Goal: Information Seeking & Learning: Learn about a topic

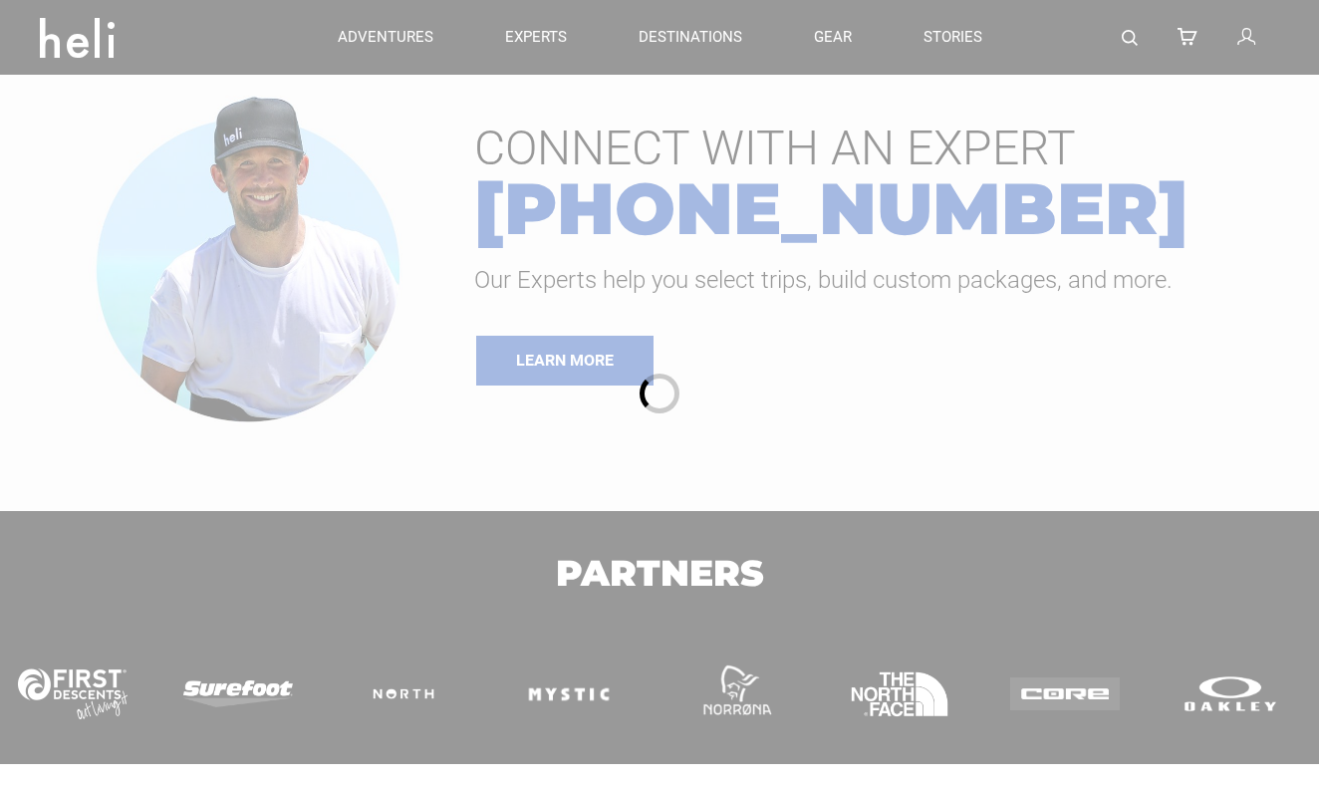
type input "Heli Skiing"
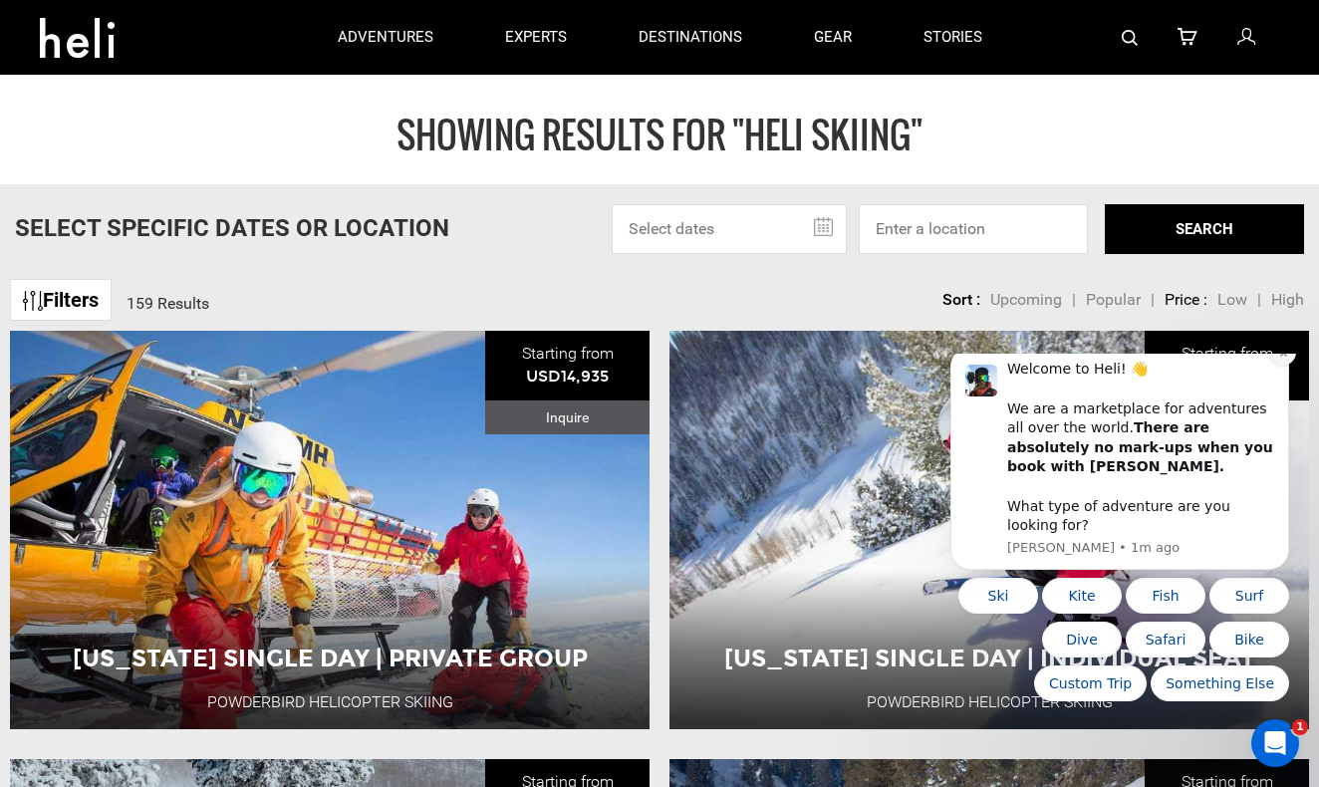
click at [1282, 366] on button "Dismiss notification" at bounding box center [1283, 353] width 26 height 26
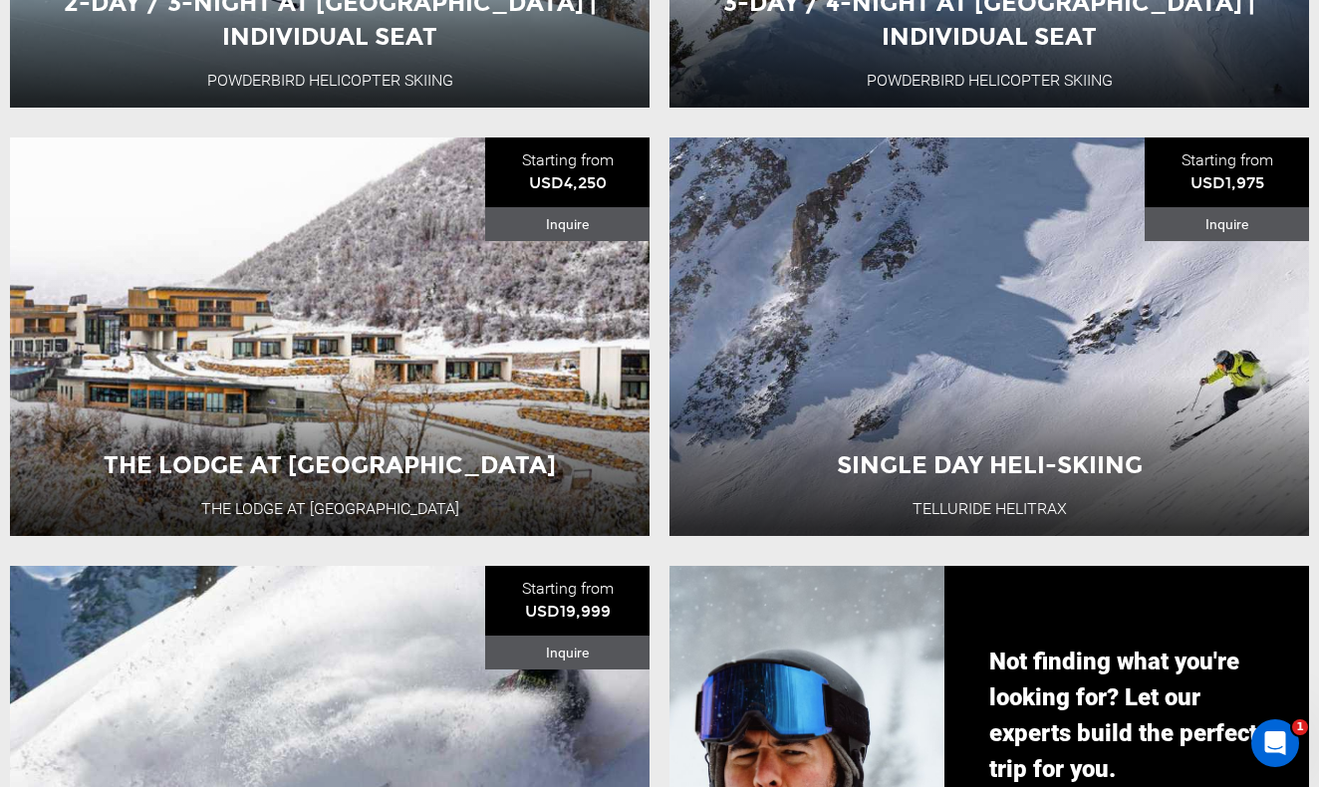
scroll to position [1051, 0]
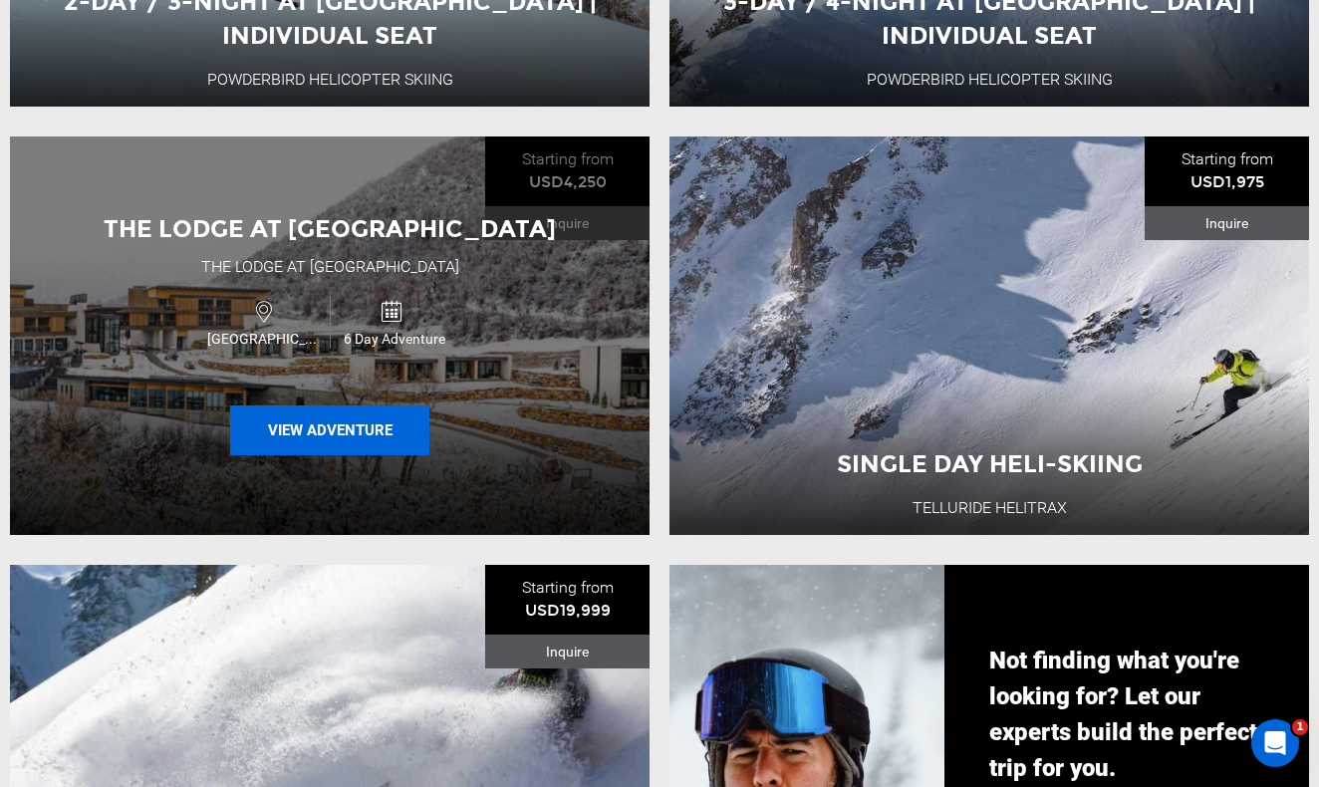
click at [357, 409] on button "View Adventure" at bounding box center [329, 430] width 199 height 50
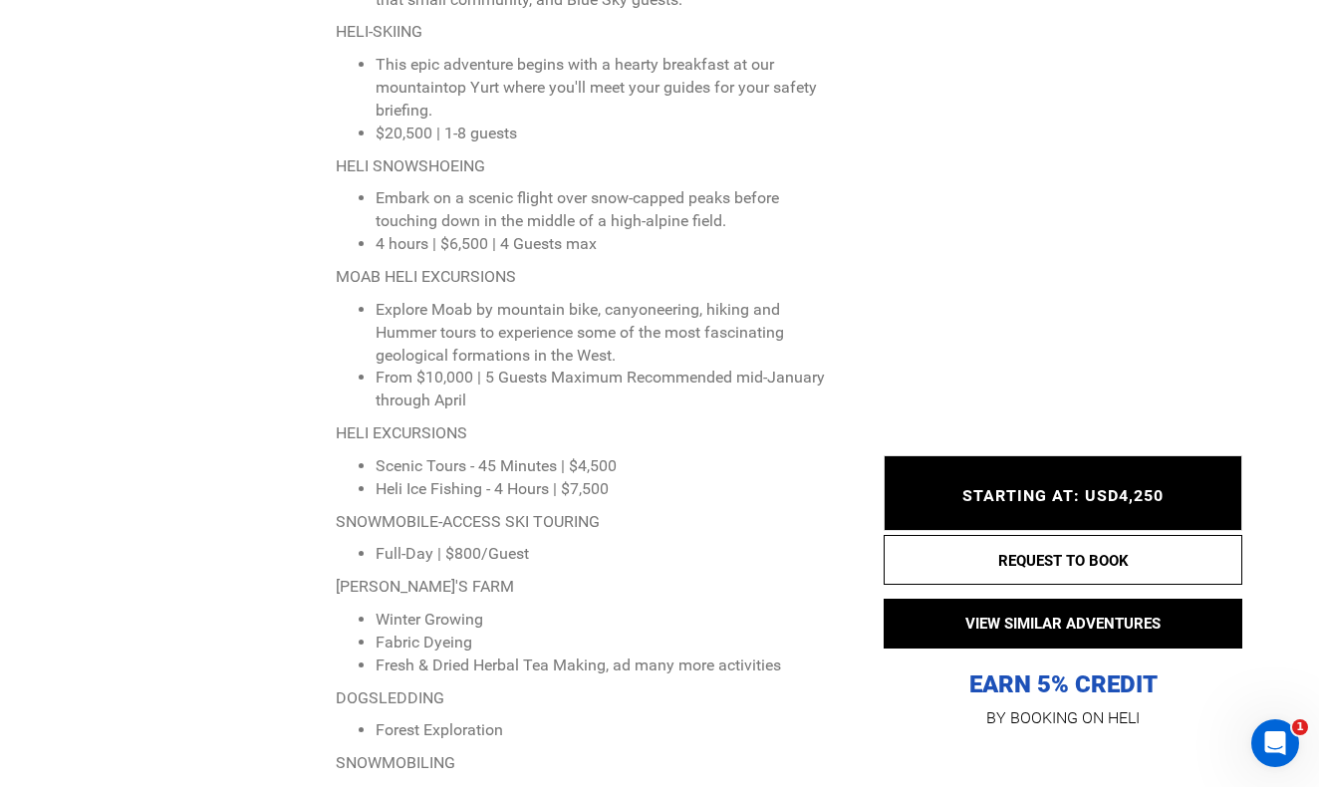
scroll to position [6804, 0]
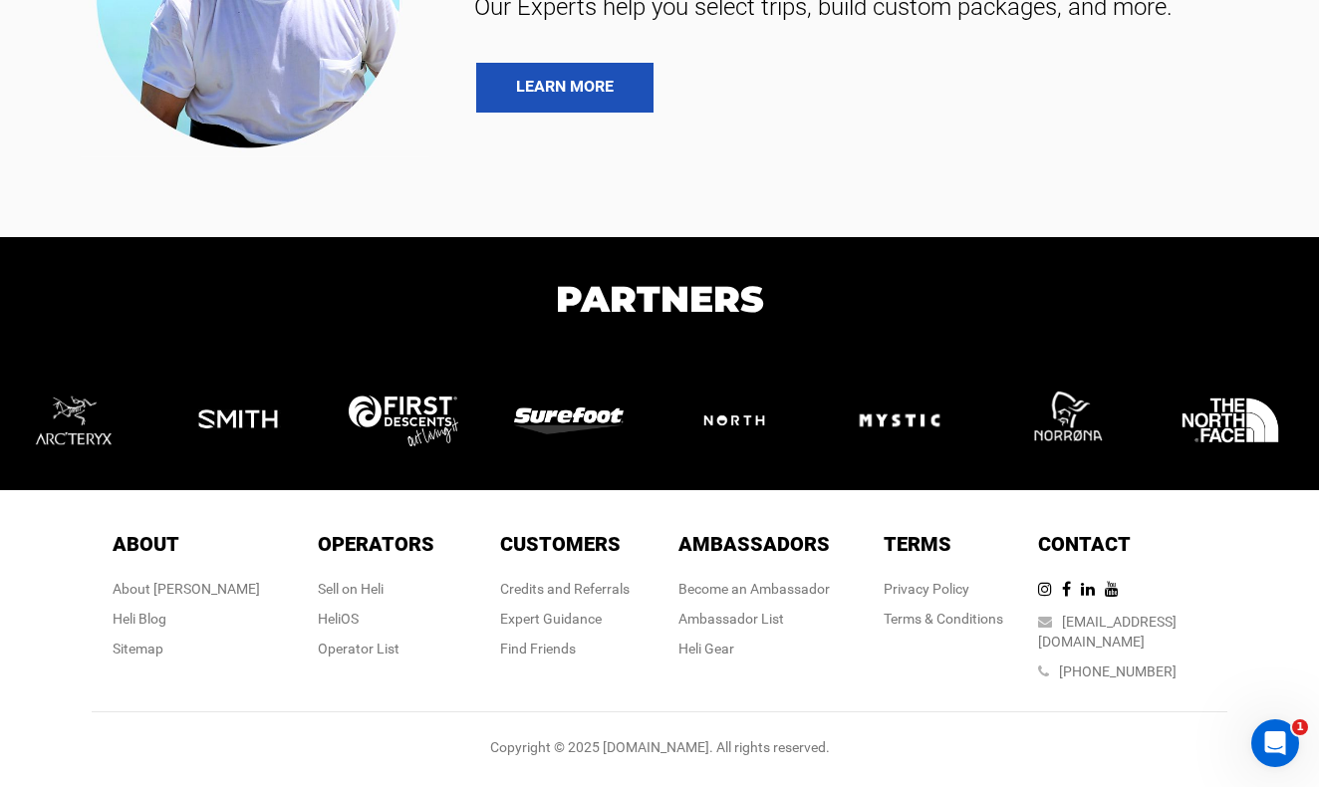
type input "Heli Skiing"
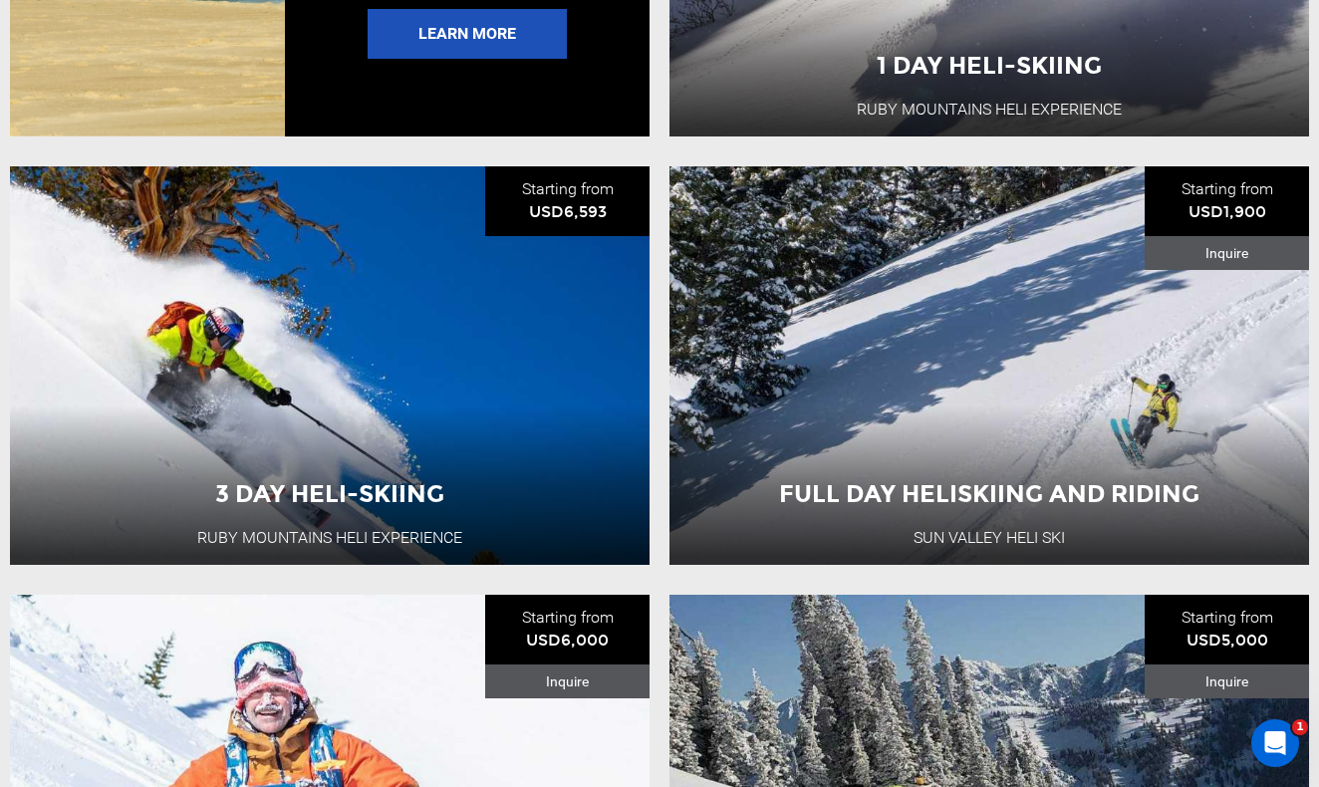
scroll to position [3602, 0]
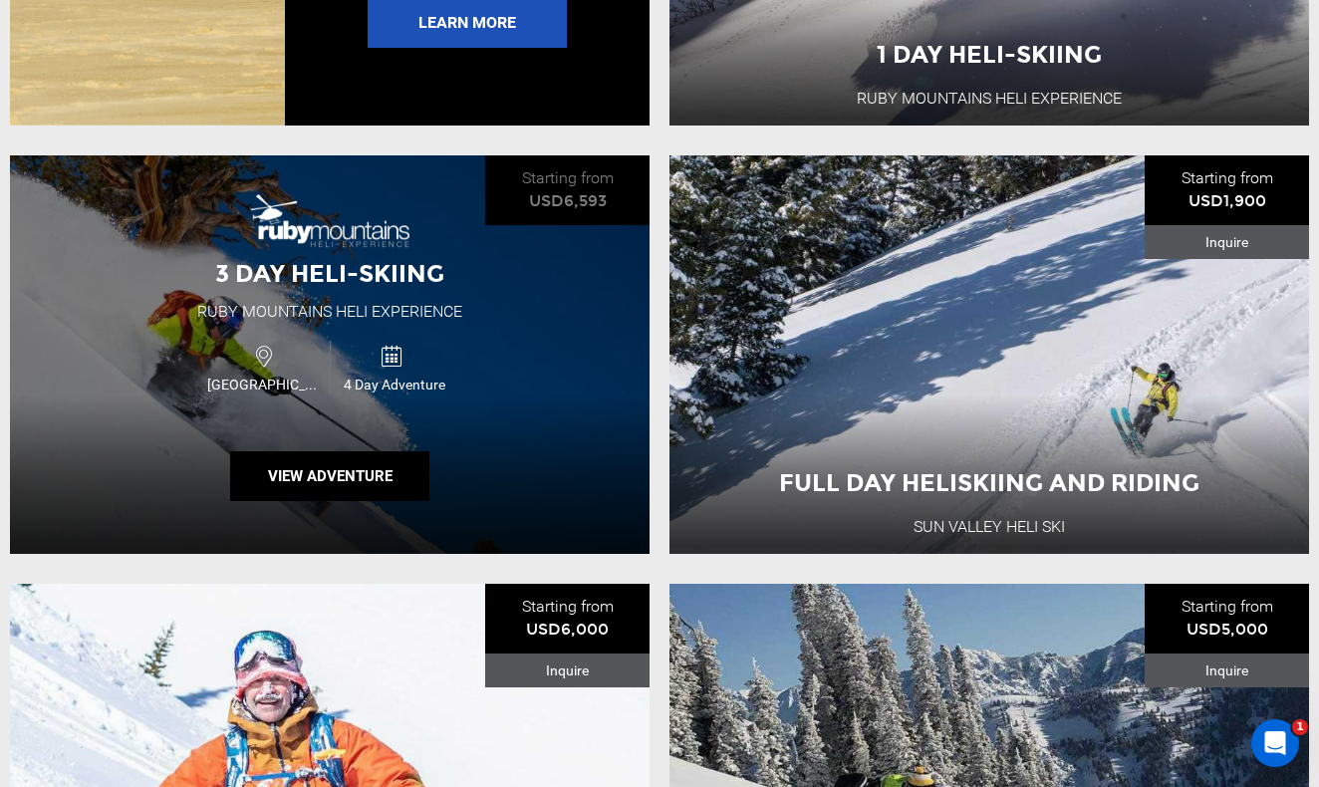
click at [409, 384] on span "4 Day Adventure" at bounding box center [394, 385] width 126 height 20
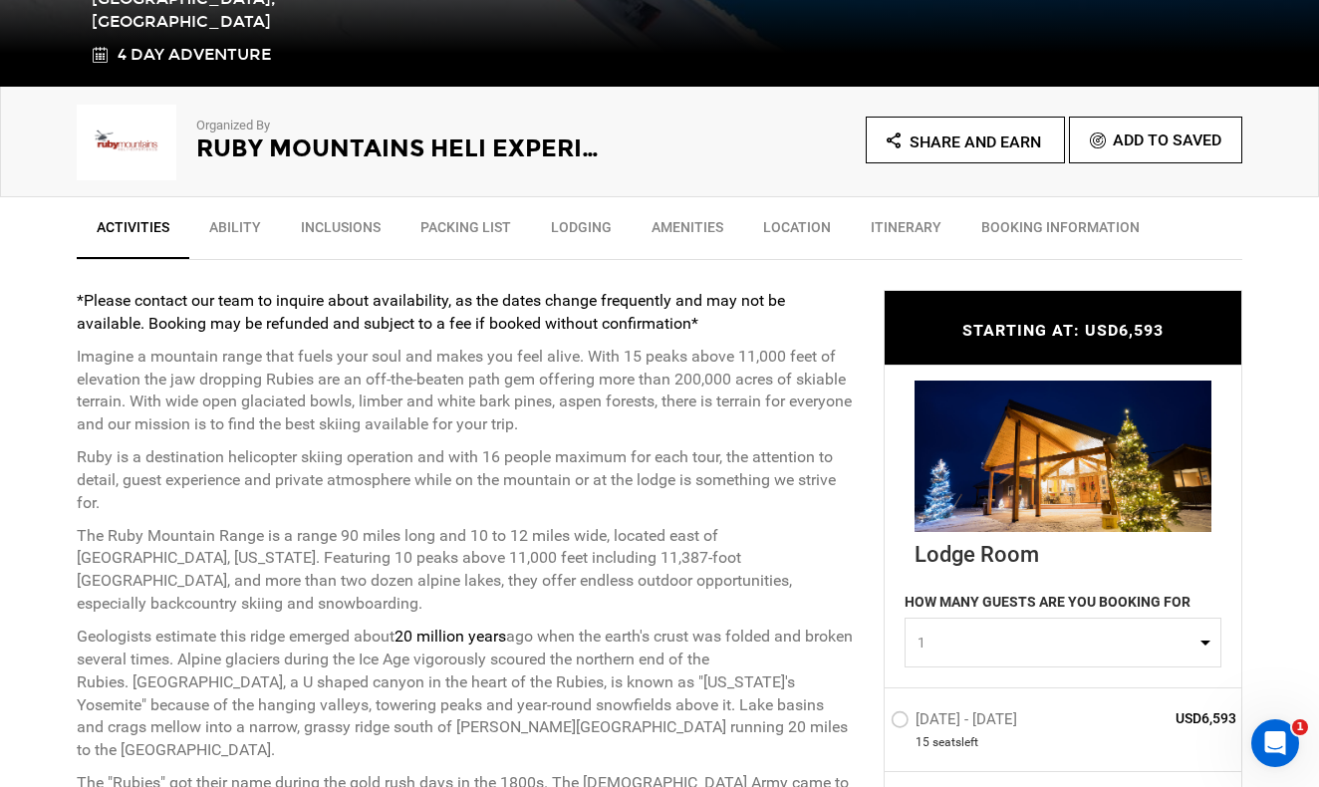
scroll to position [593, 0]
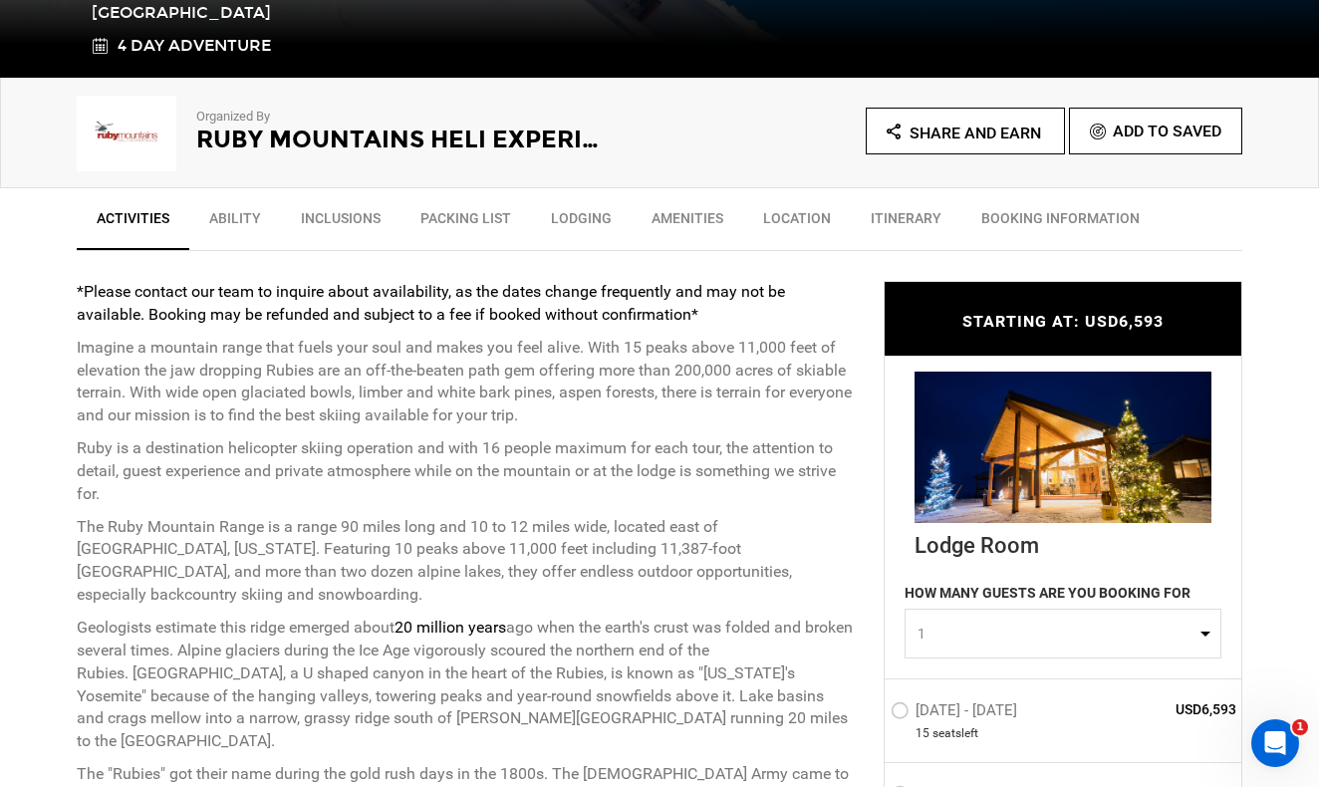
click at [240, 228] on link "Ability" at bounding box center [235, 223] width 92 height 50
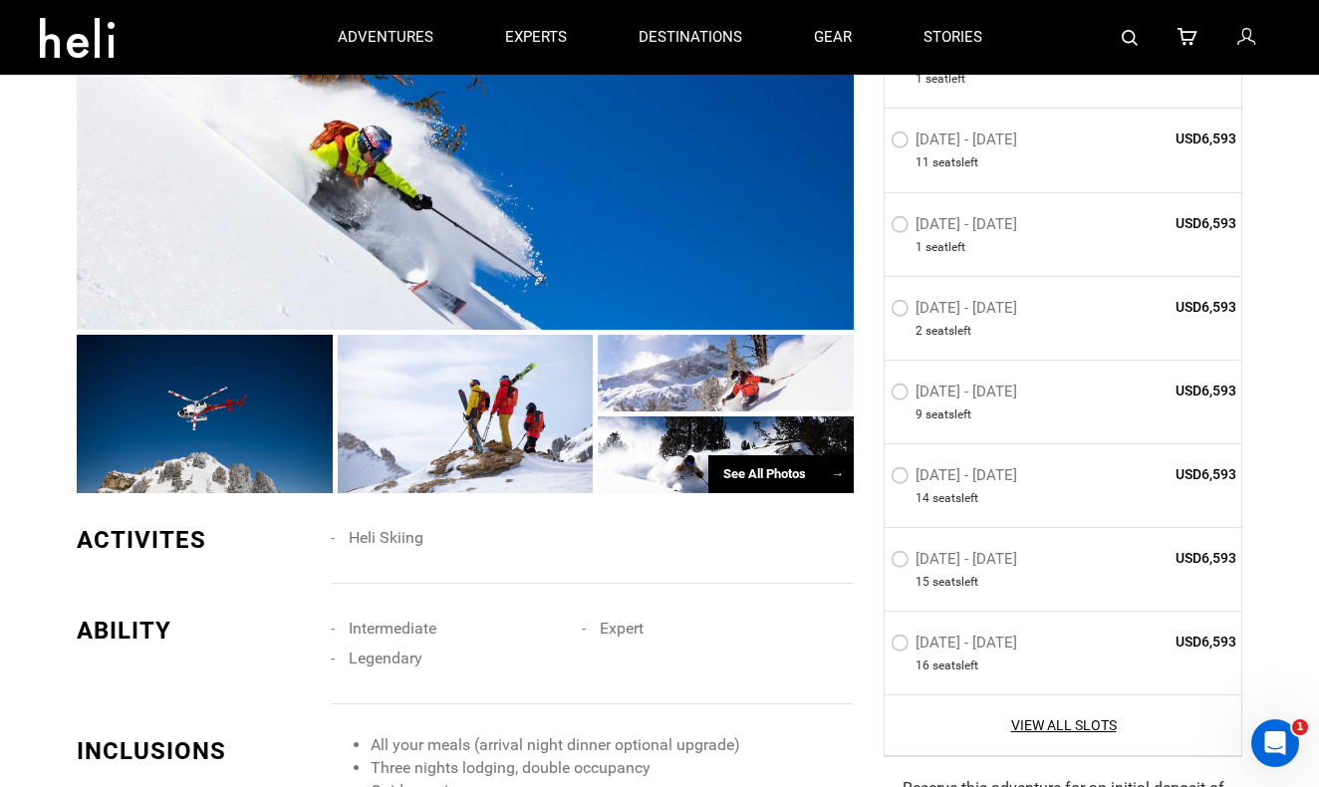
scroll to position [1496, 0]
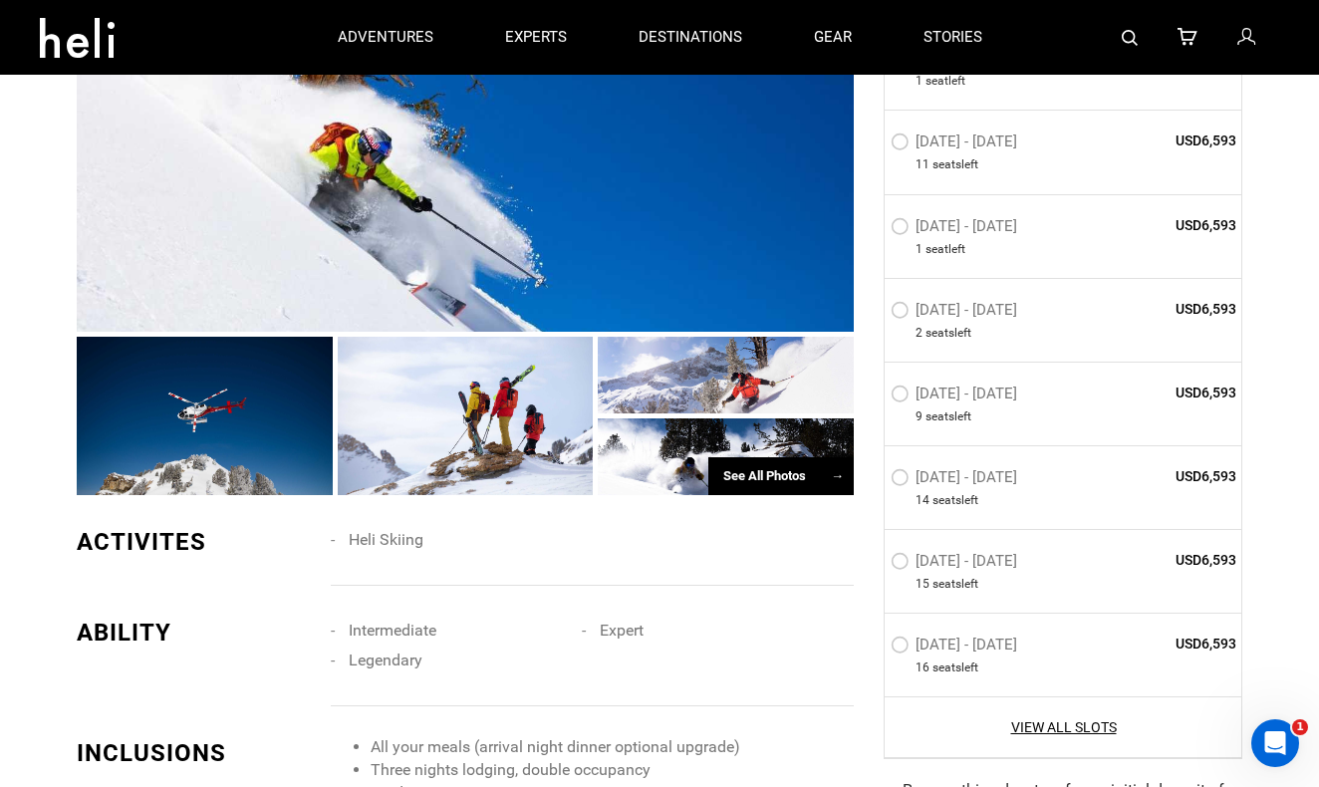
click at [786, 457] on div "See All Photos →" at bounding box center [780, 476] width 145 height 39
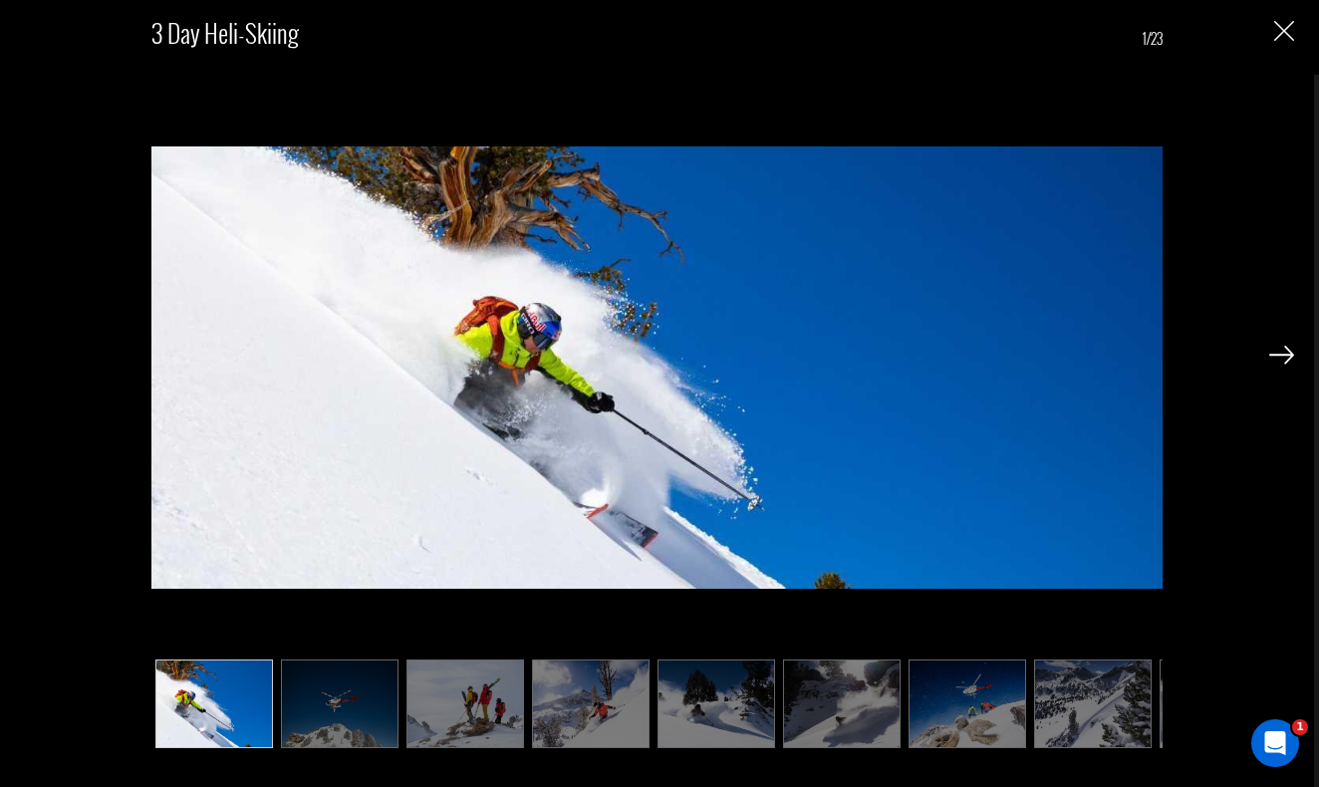
scroll to position [1451, 0]
click at [1282, 346] on img at bounding box center [1281, 355] width 25 height 18
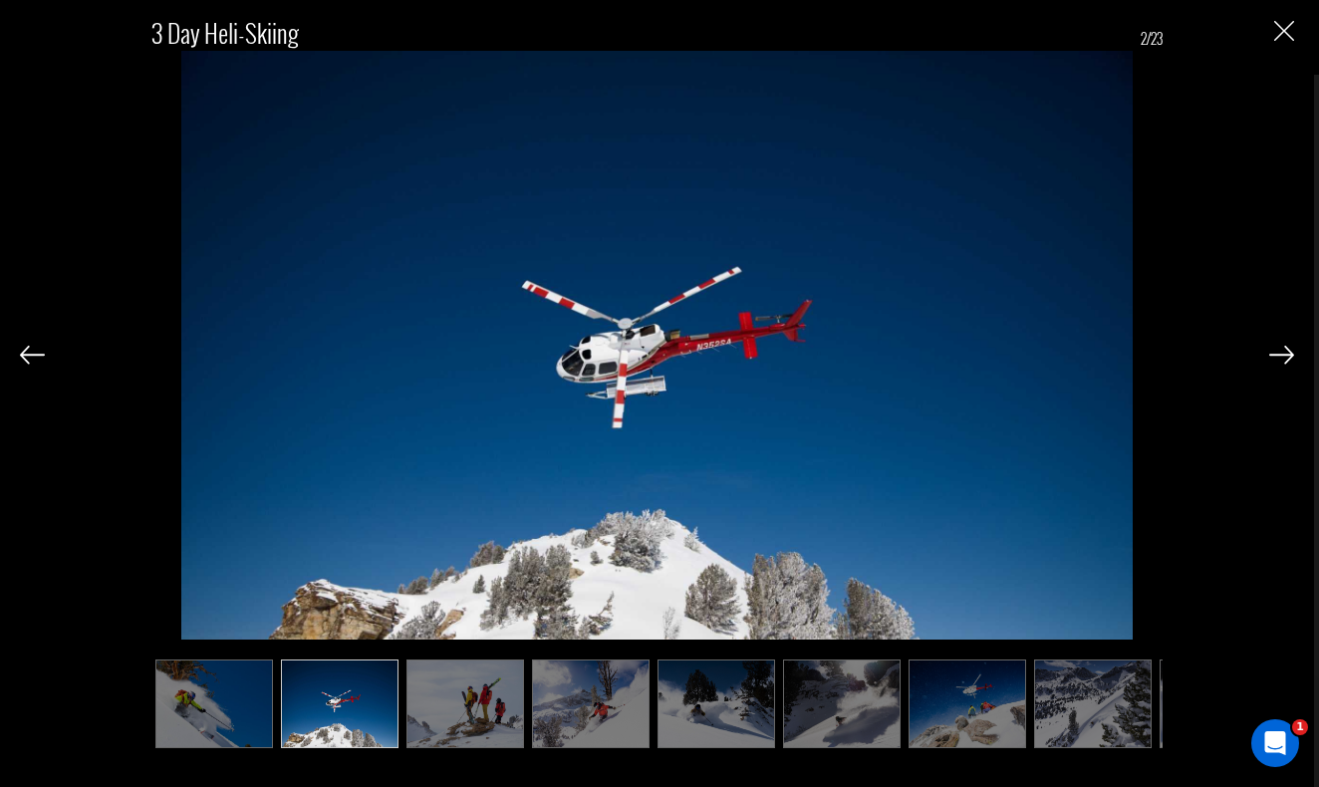
click at [1282, 346] on img at bounding box center [1281, 355] width 25 height 18
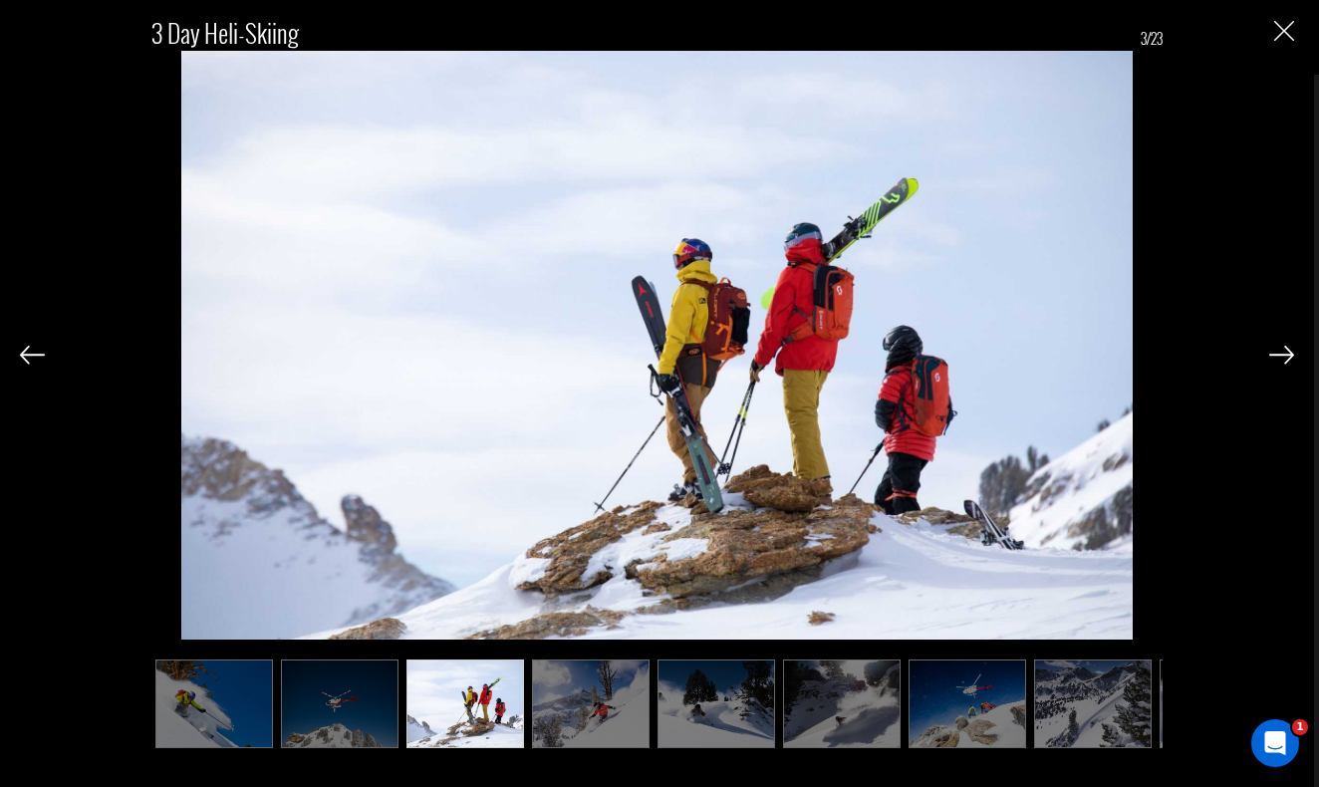
click at [1282, 346] on img at bounding box center [1281, 355] width 25 height 18
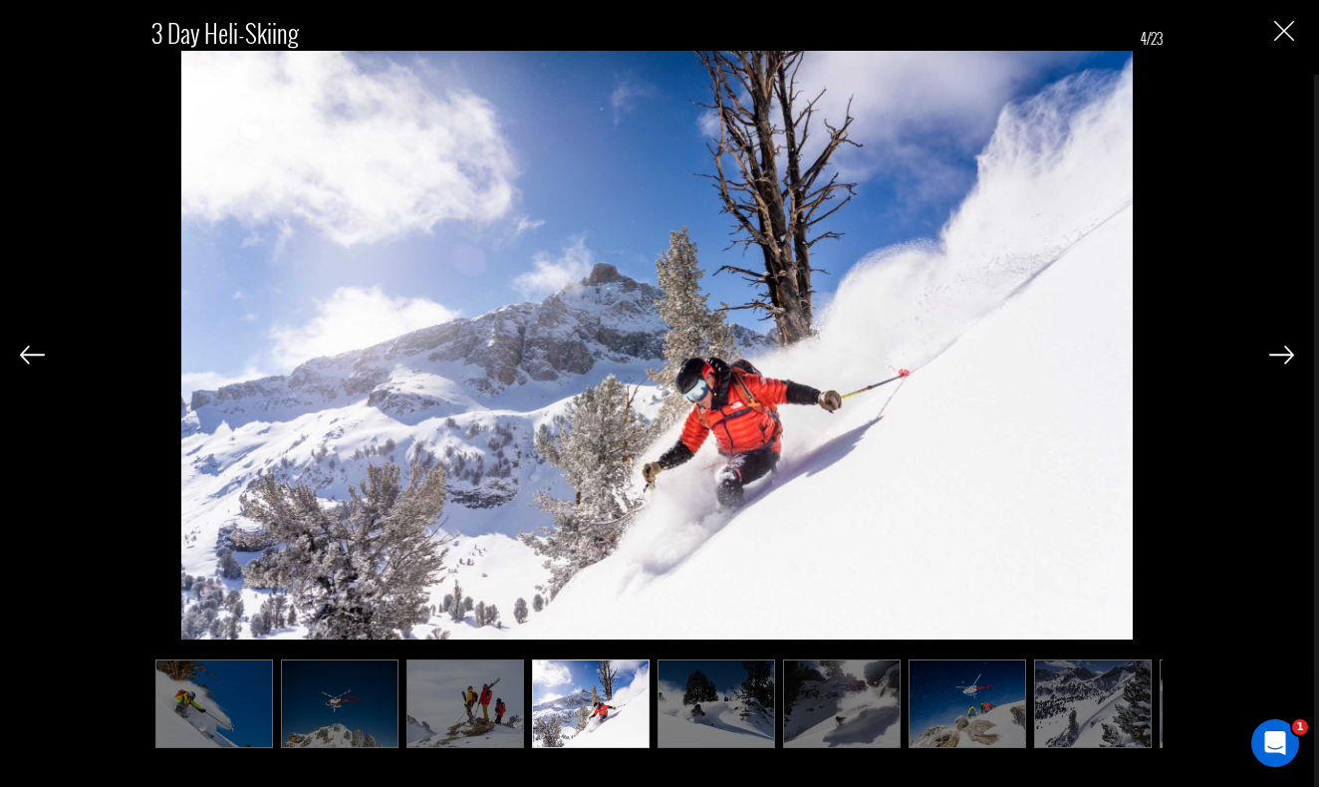
click at [1282, 346] on img at bounding box center [1281, 355] width 25 height 18
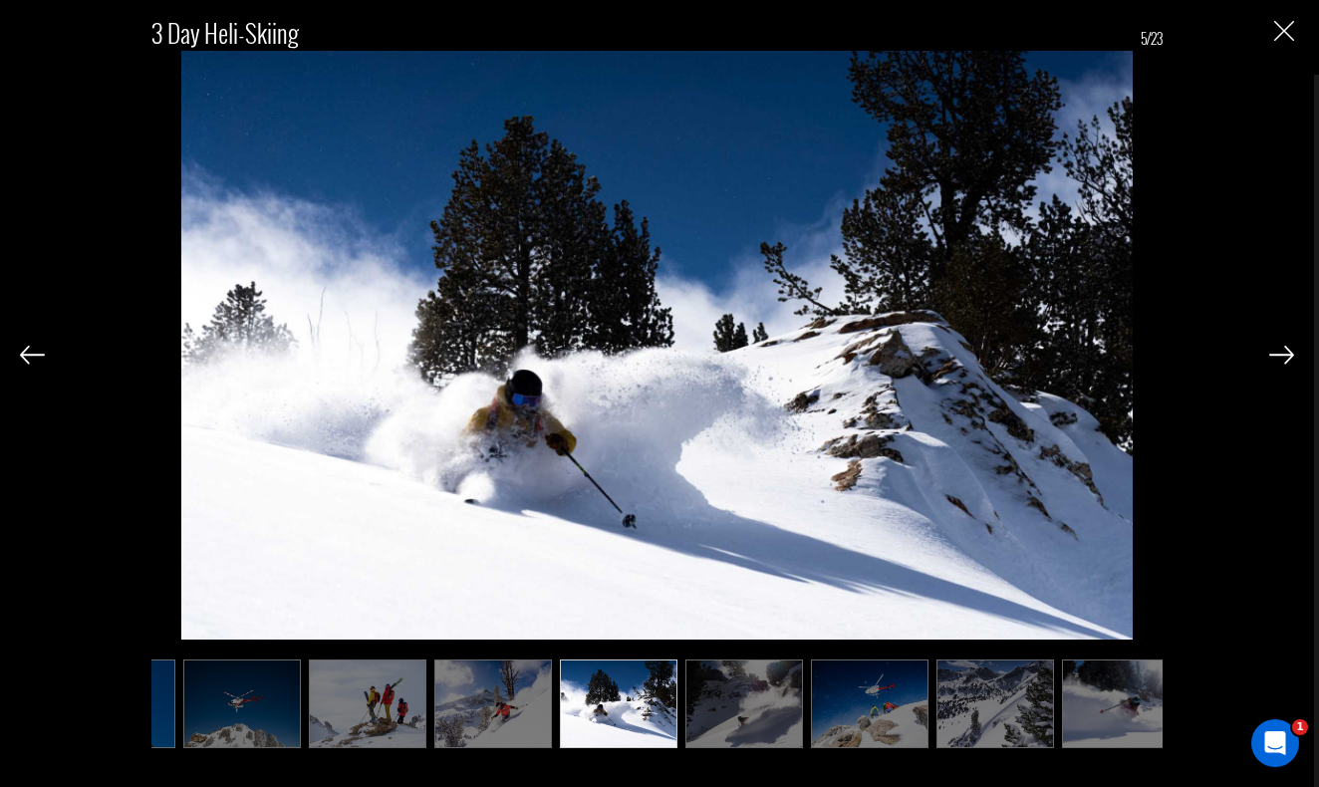
scroll to position [0, 100]
click at [1282, 346] on img at bounding box center [1281, 355] width 25 height 18
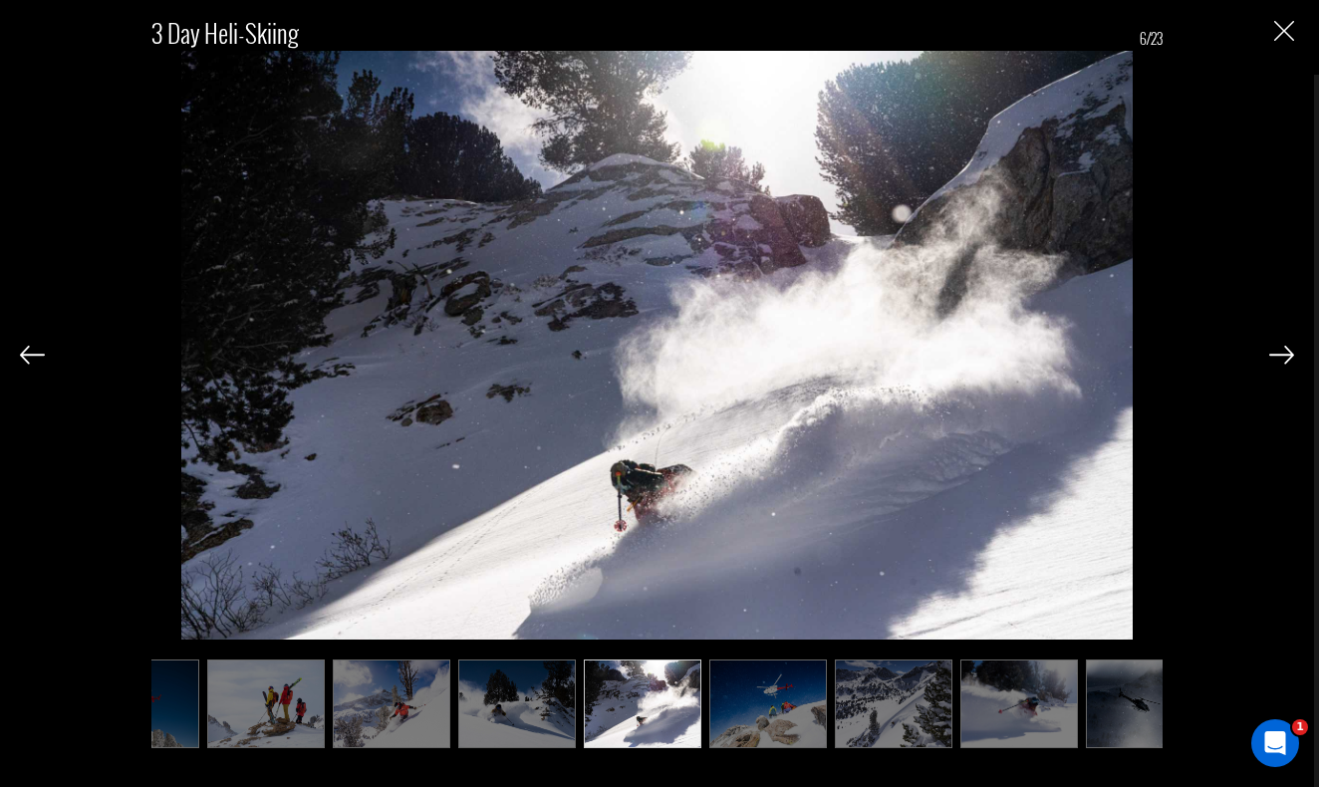
click at [1282, 346] on img at bounding box center [1281, 355] width 25 height 18
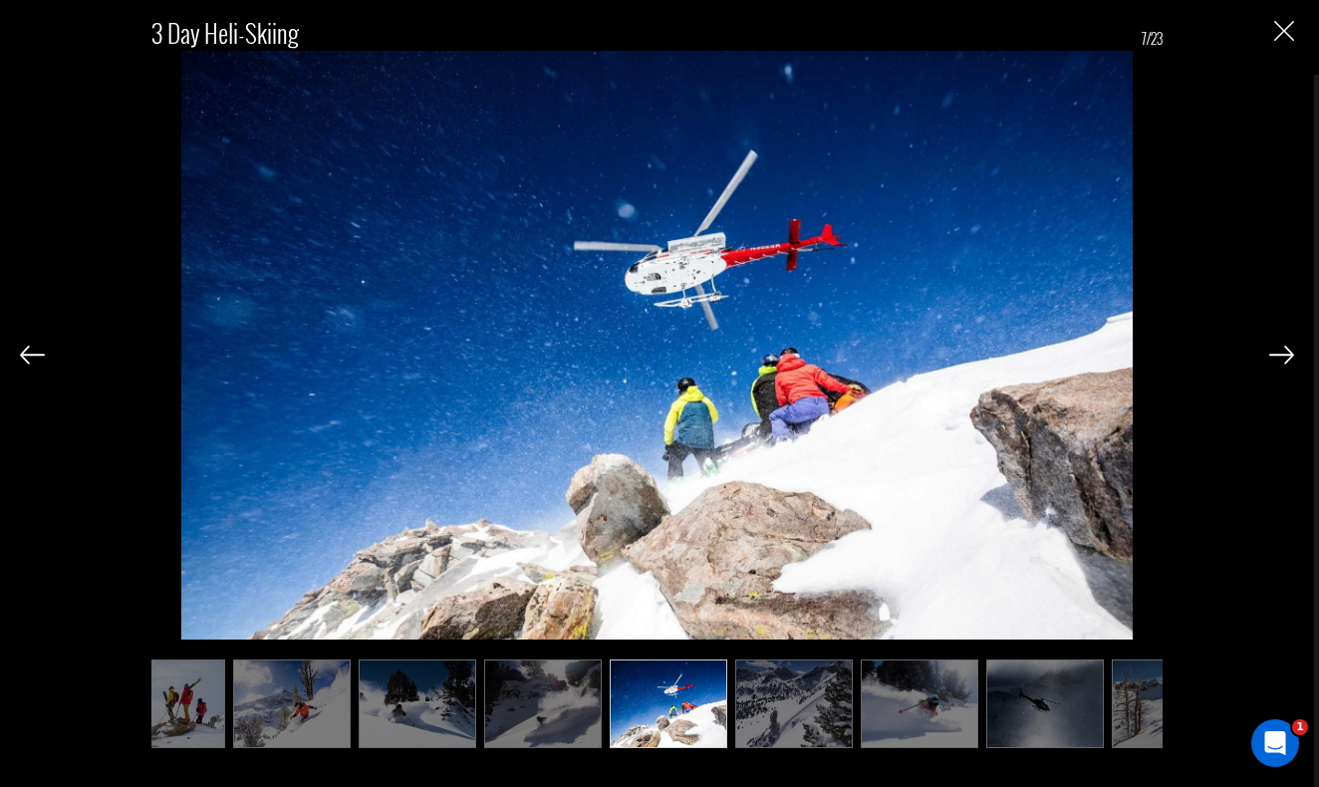
click at [1282, 346] on img at bounding box center [1281, 355] width 25 height 18
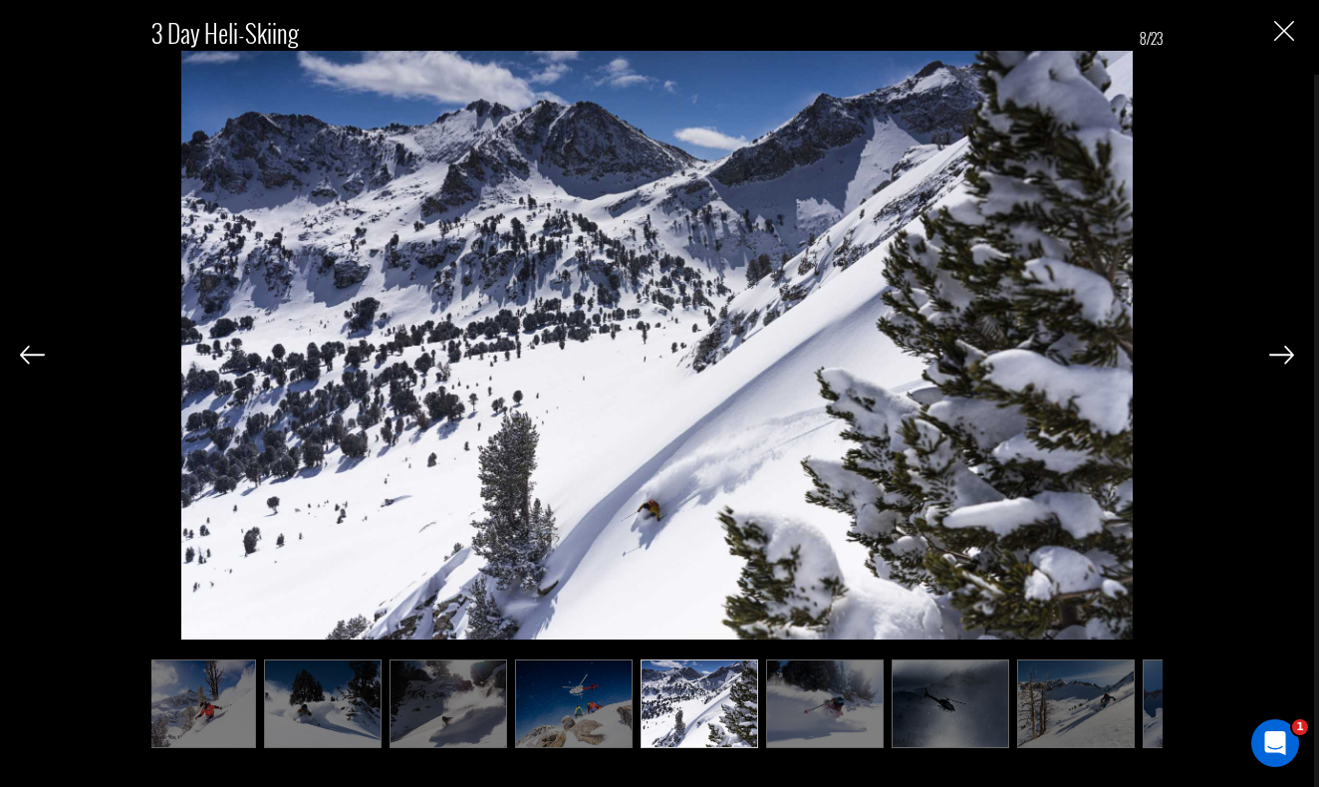
scroll to position [0, 398]
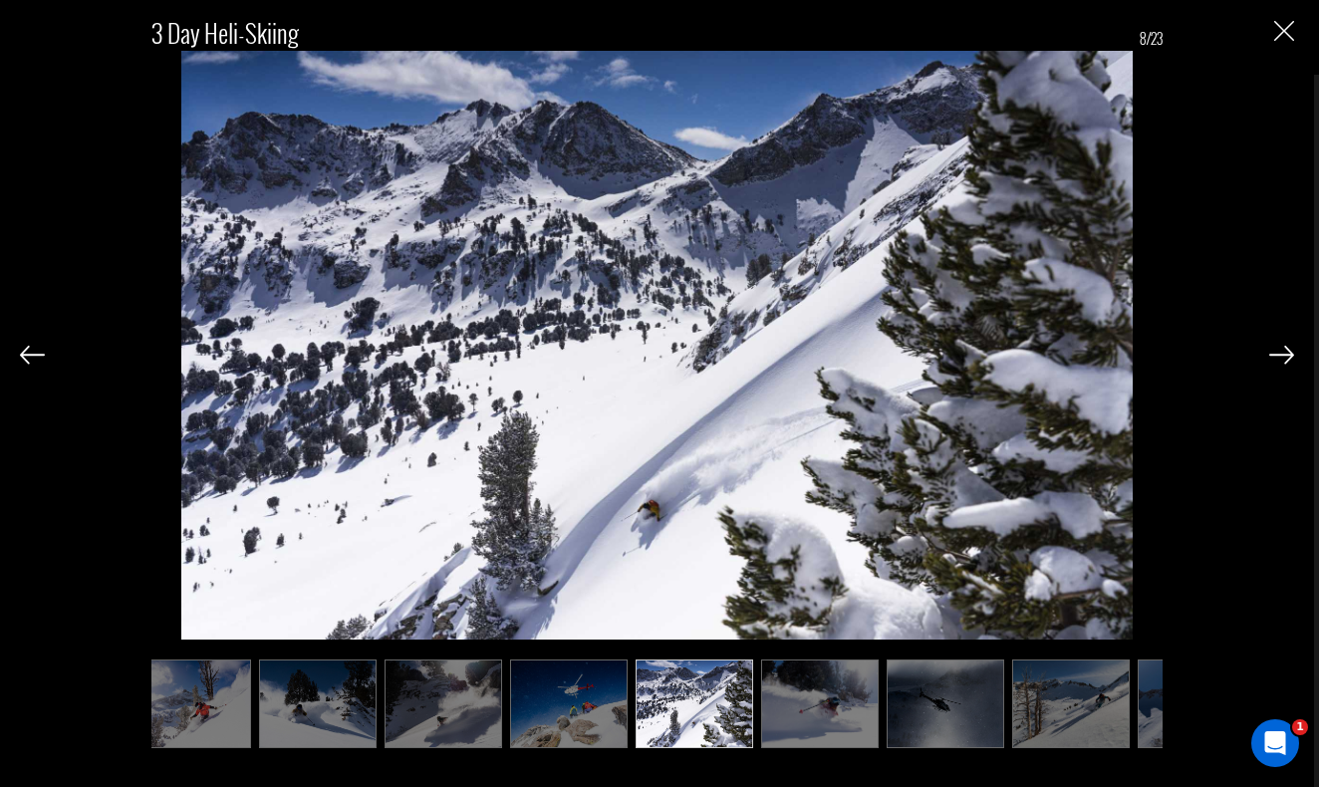
click at [43, 363] on img at bounding box center [32, 355] width 25 height 18
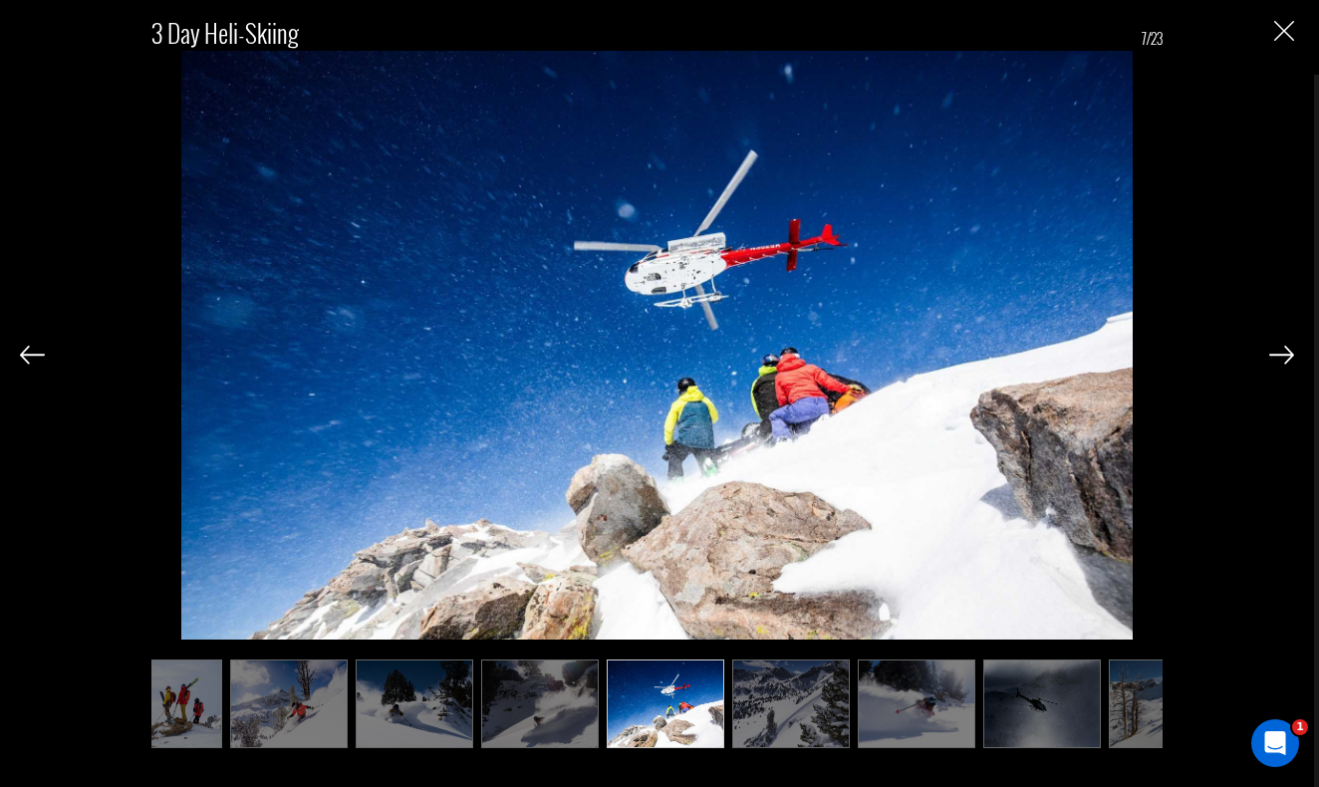
scroll to position [0, 299]
click at [1273, 360] on img at bounding box center [1281, 355] width 25 height 18
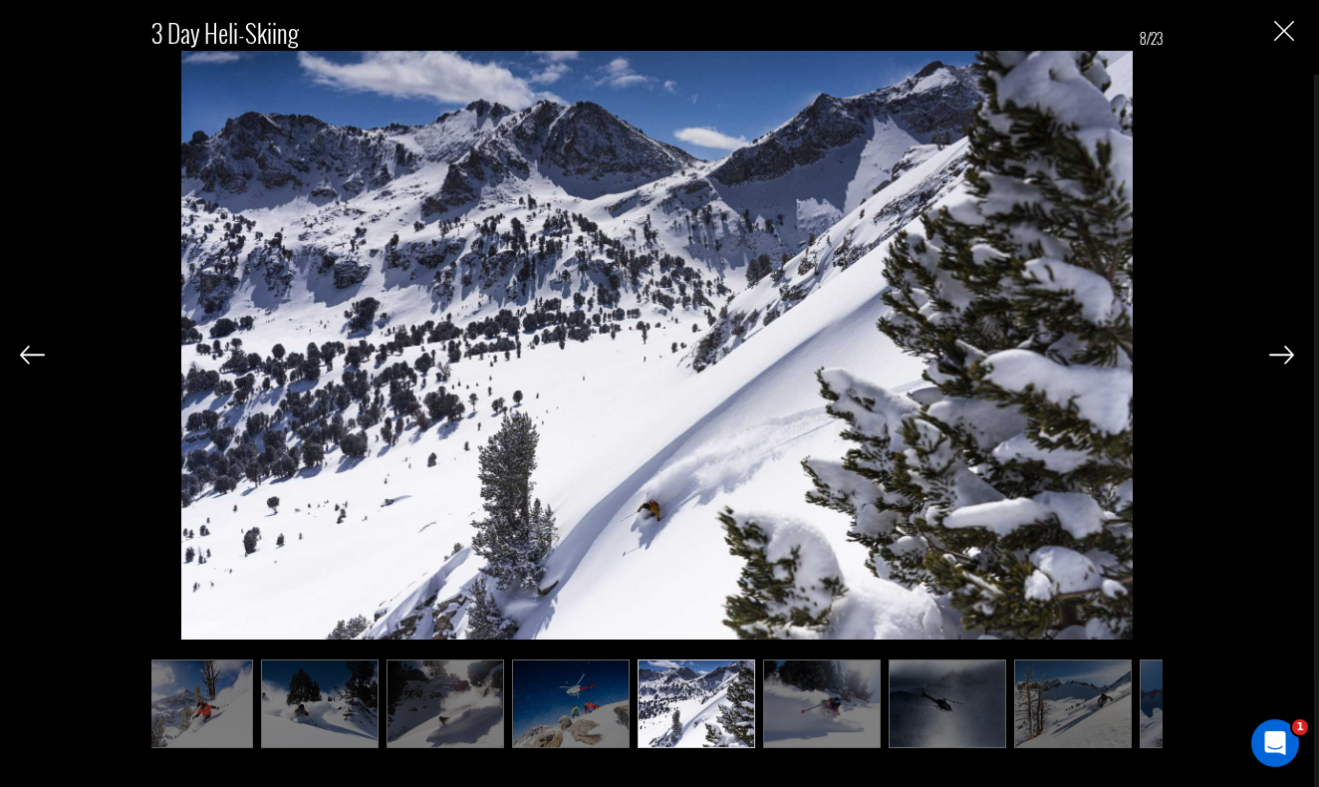
scroll to position [0, 398]
click at [1273, 360] on img at bounding box center [1281, 355] width 25 height 18
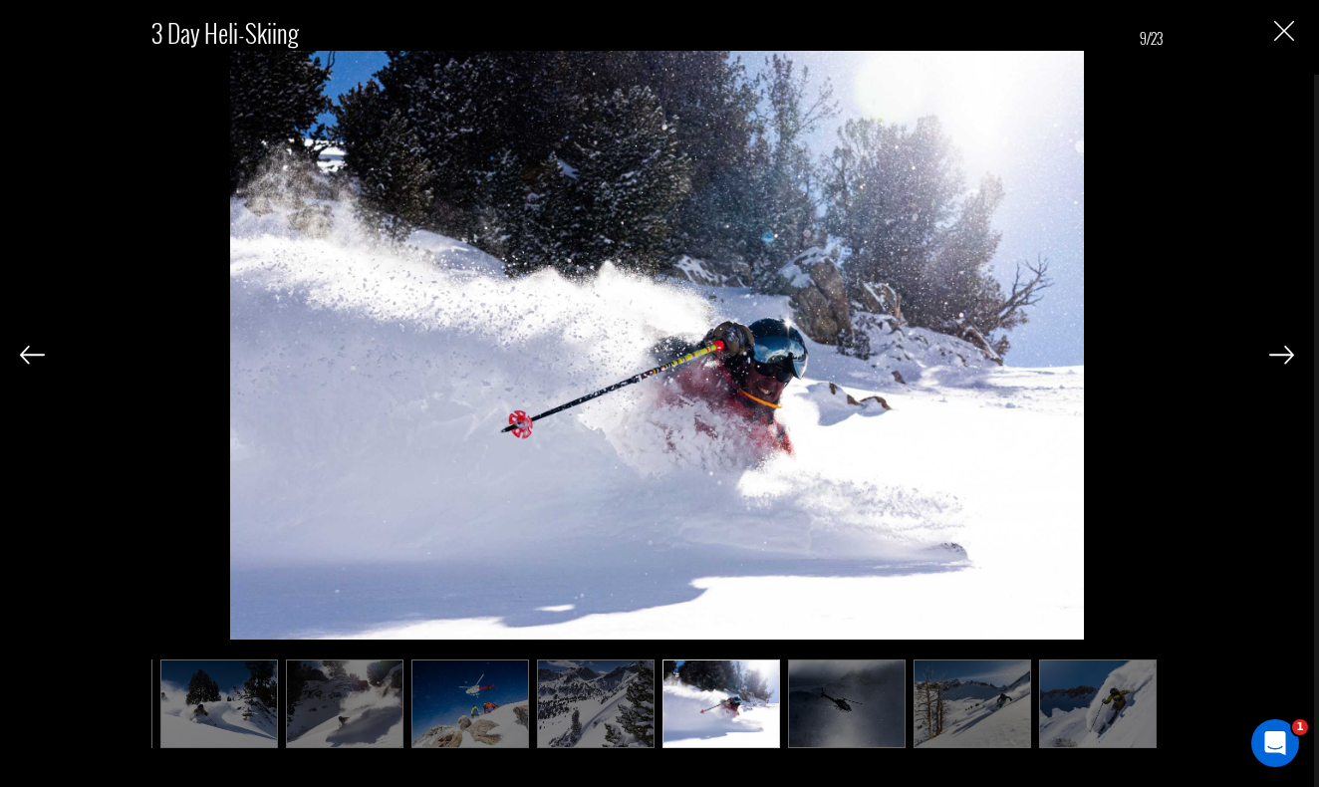
scroll to position [0, 498]
click at [1273, 360] on img at bounding box center [1281, 355] width 25 height 18
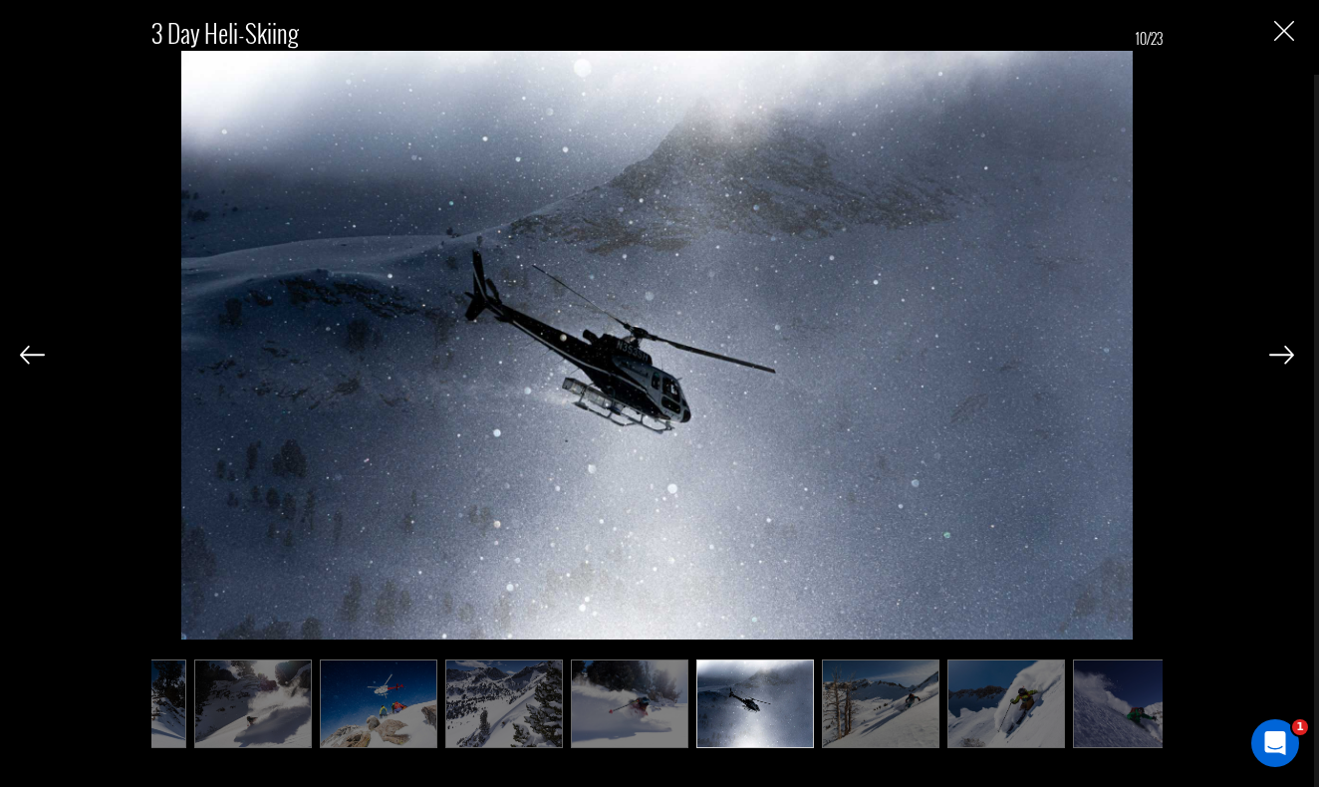
scroll to position [0, 598]
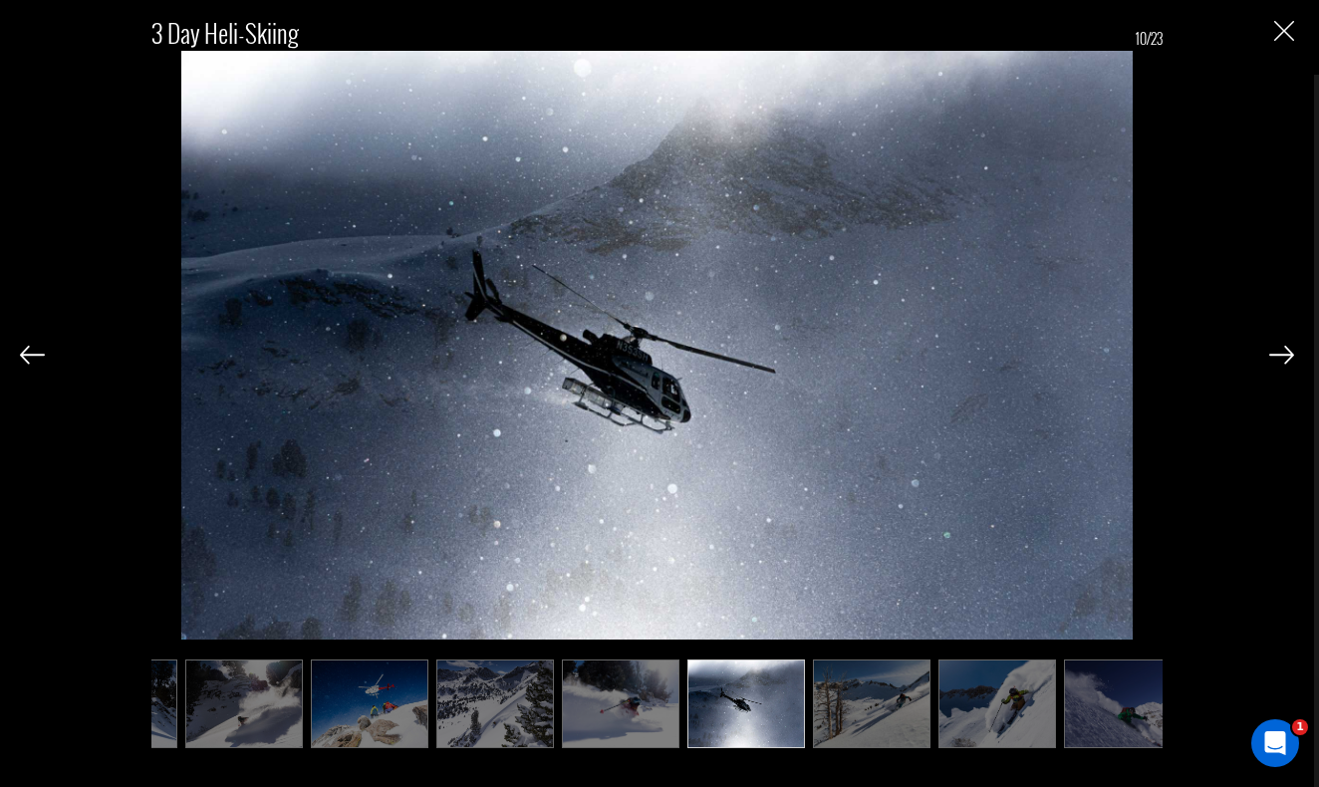
click at [1273, 360] on img at bounding box center [1281, 355] width 25 height 18
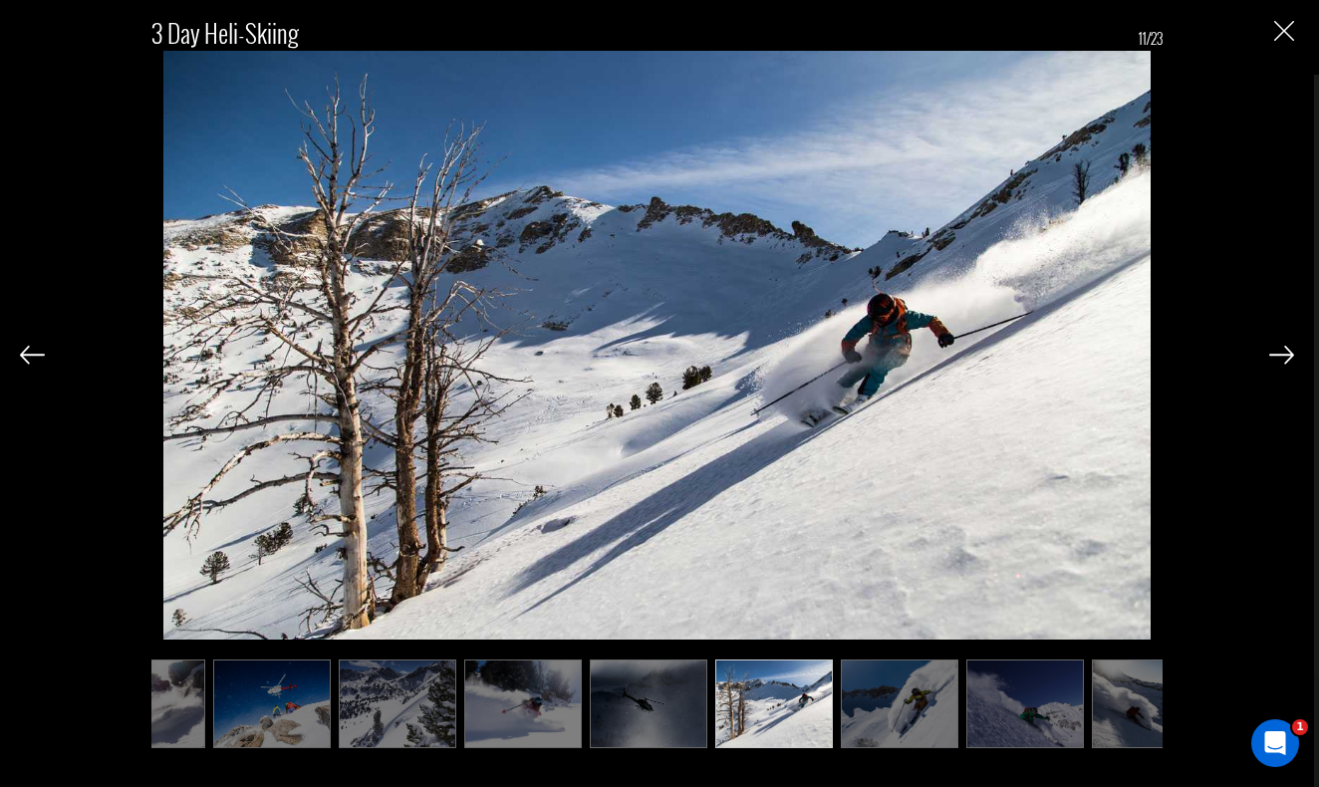
scroll to position [0, 697]
click at [1273, 360] on img at bounding box center [1281, 355] width 25 height 18
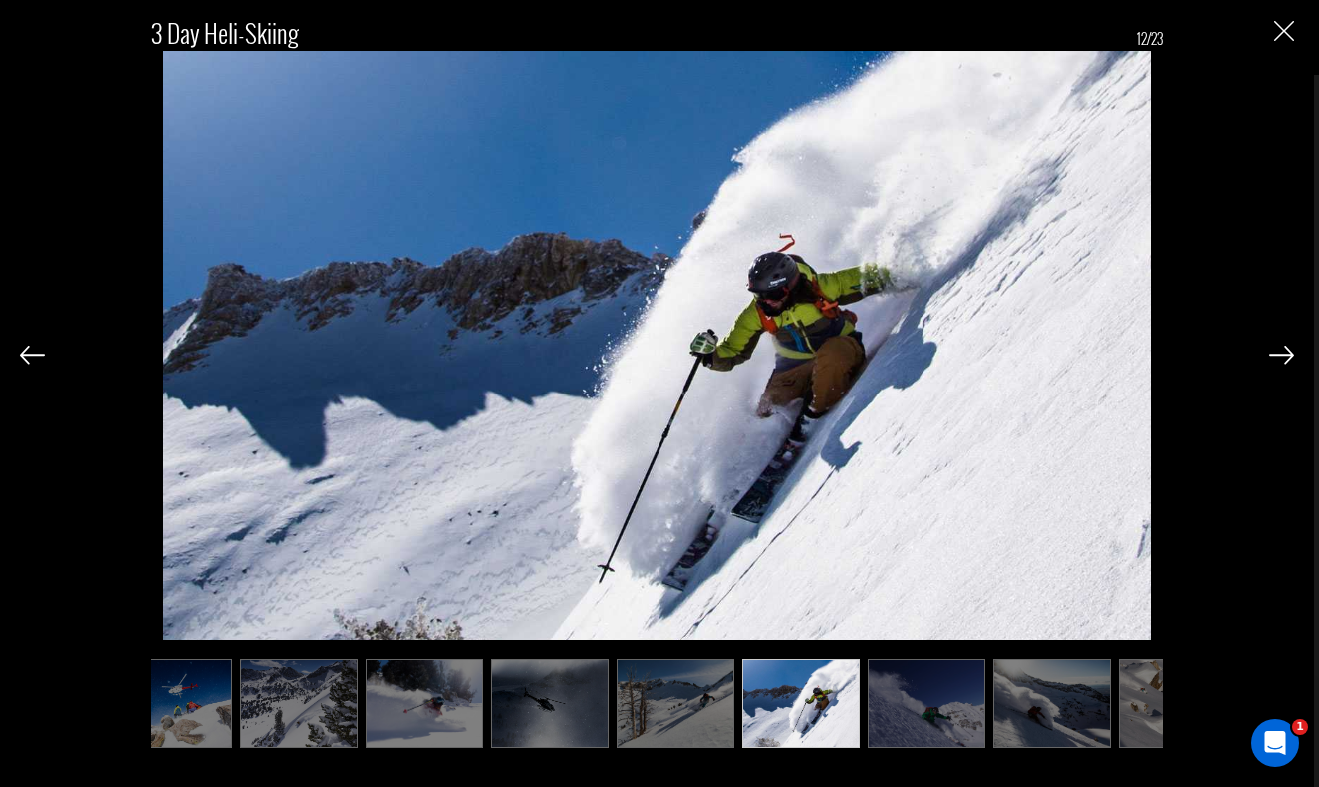
scroll to position [0, 797]
click at [1273, 360] on img at bounding box center [1281, 355] width 25 height 18
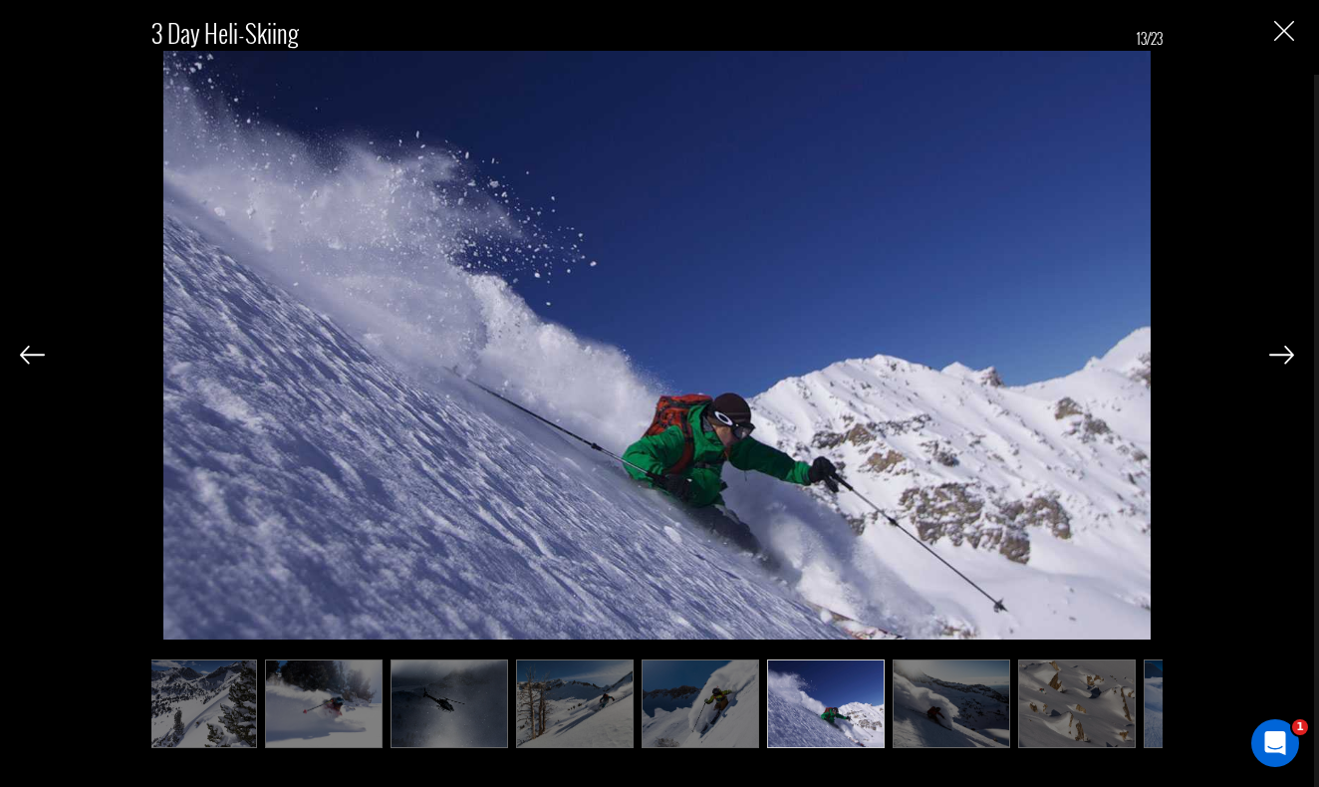
scroll to position [0, 896]
click at [1273, 360] on img at bounding box center [1281, 355] width 25 height 18
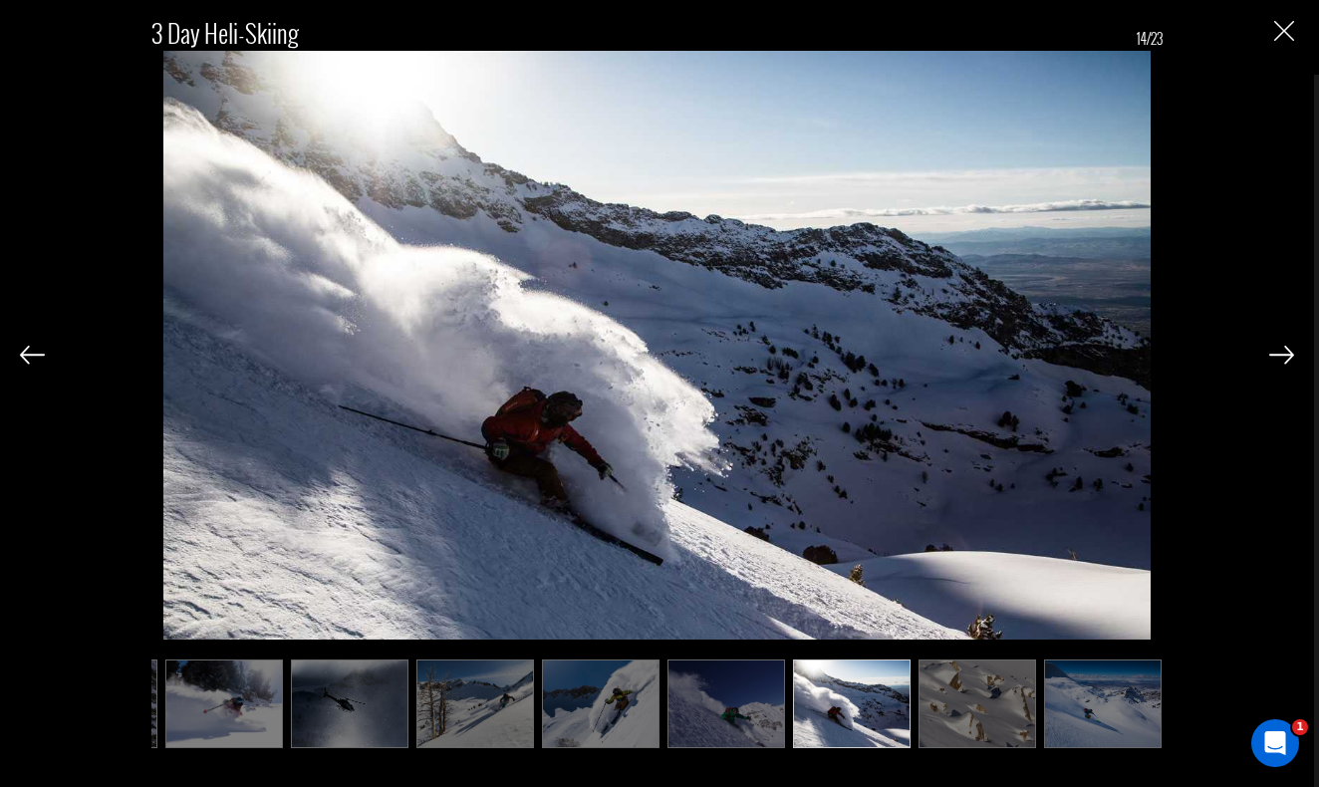
scroll to position [0, 996]
click at [1273, 360] on img at bounding box center [1281, 355] width 25 height 18
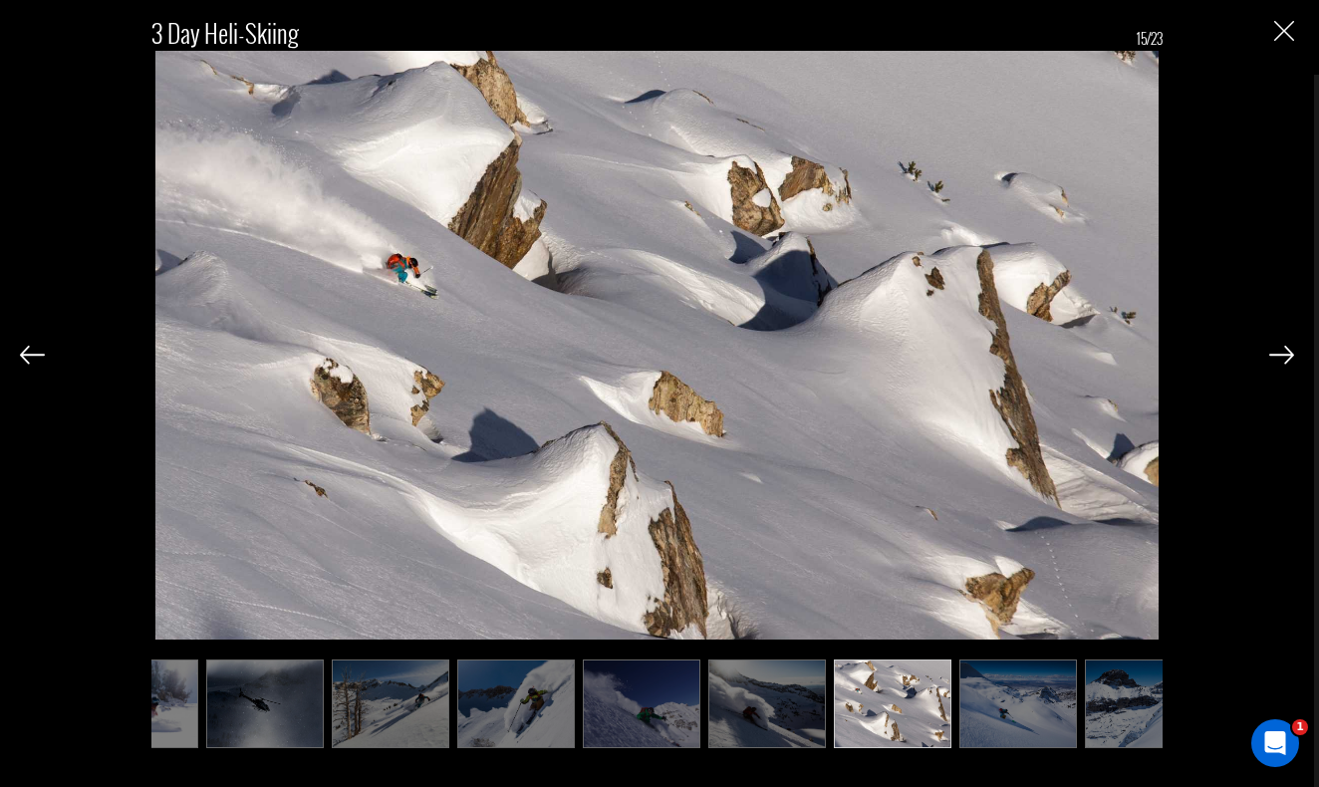
scroll to position [0, 1096]
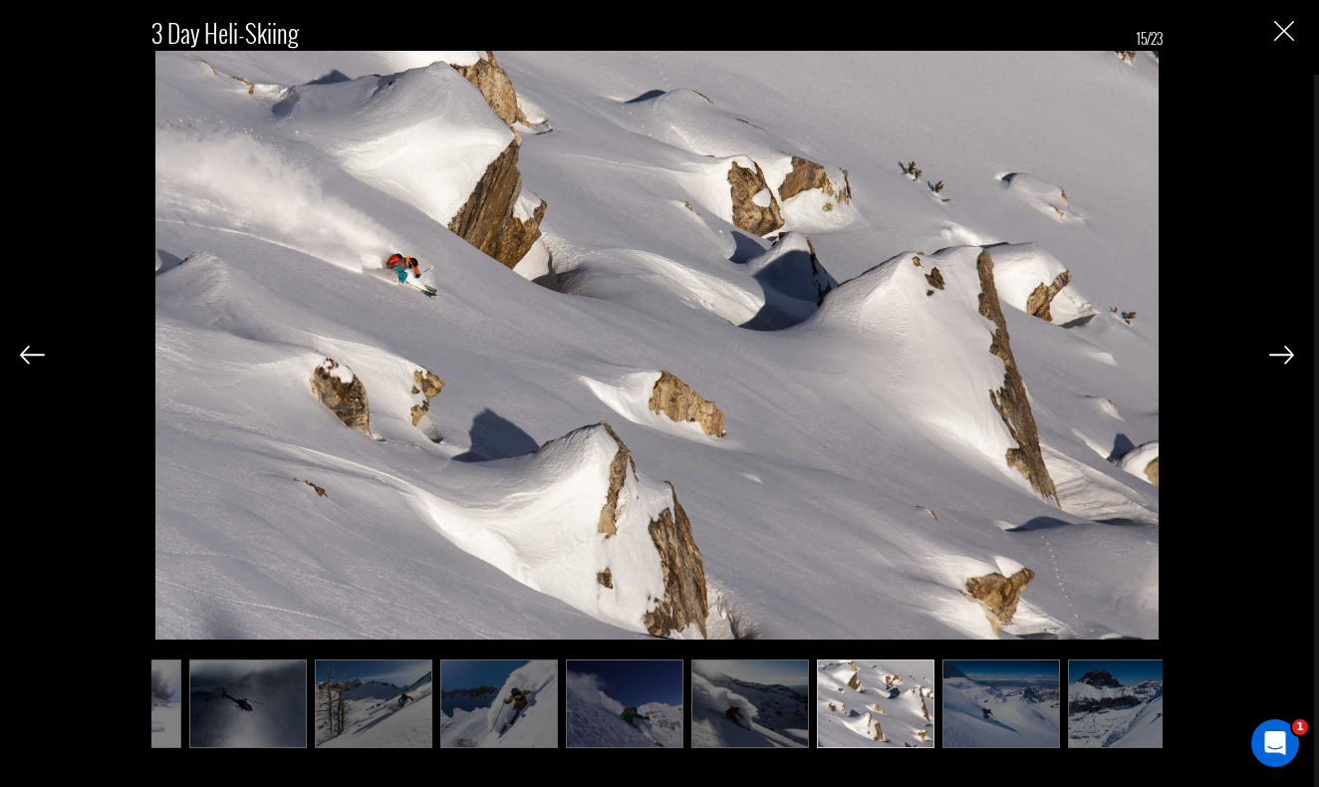
click at [1273, 360] on img at bounding box center [1281, 355] width 25 height 18
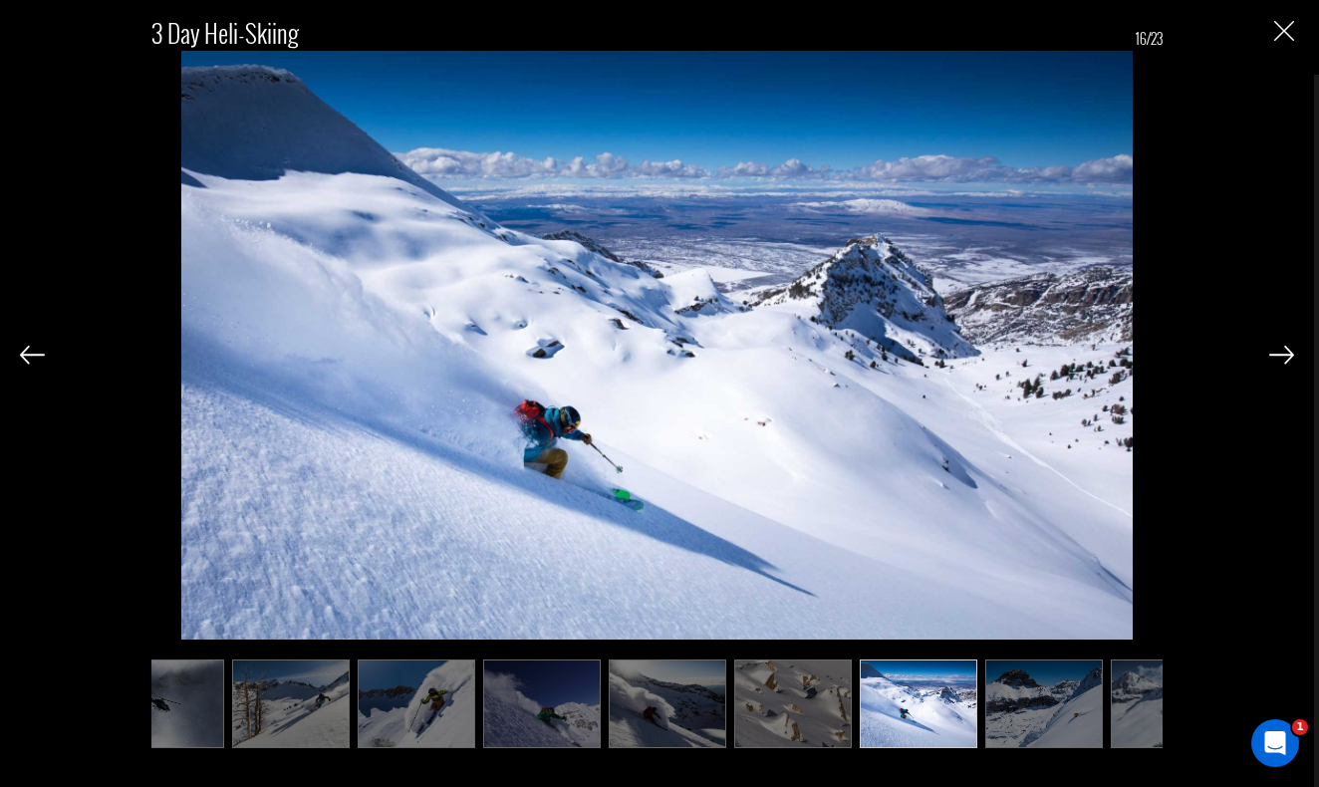
scroll to position [0, 1195]
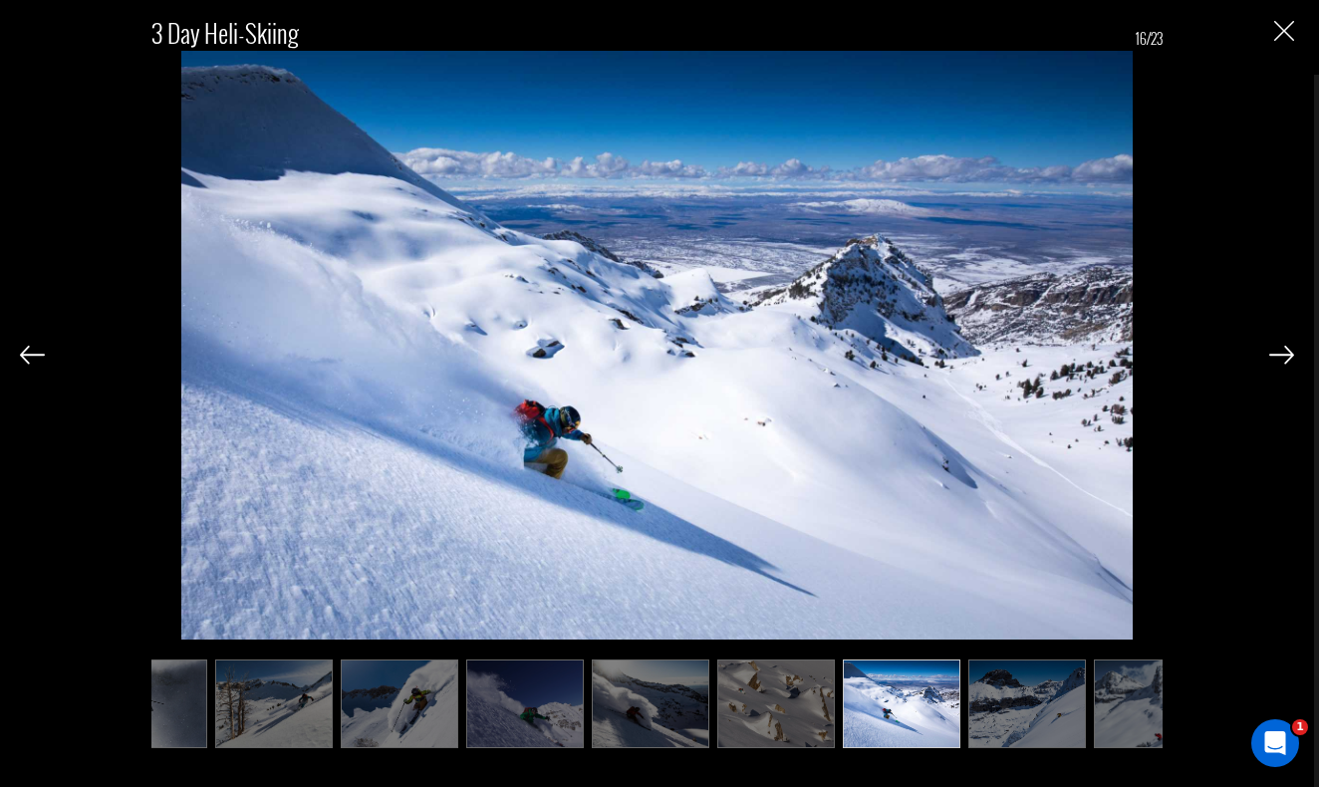
click at [1273, 360] on img at bounding box center [1281, 355] width 25 height 18
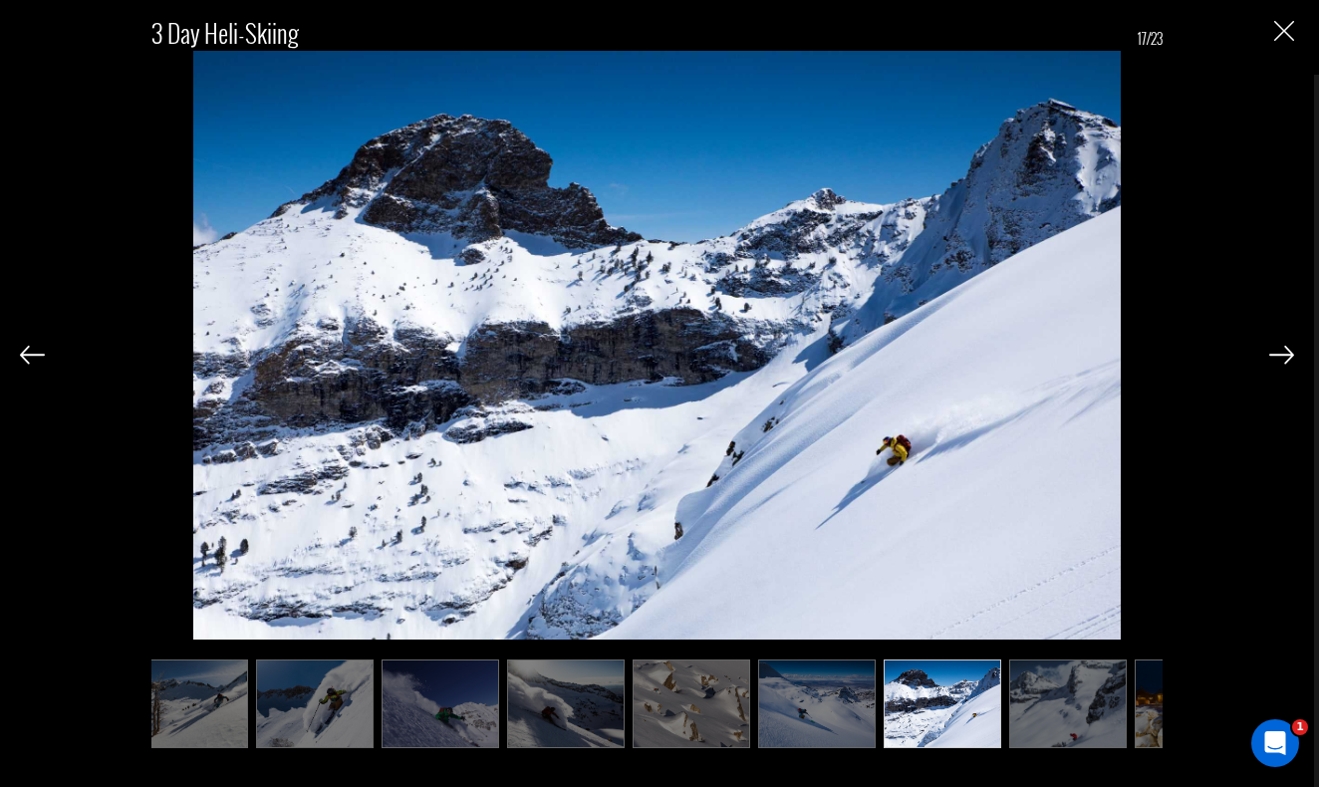
scroll to position [0, 1295]
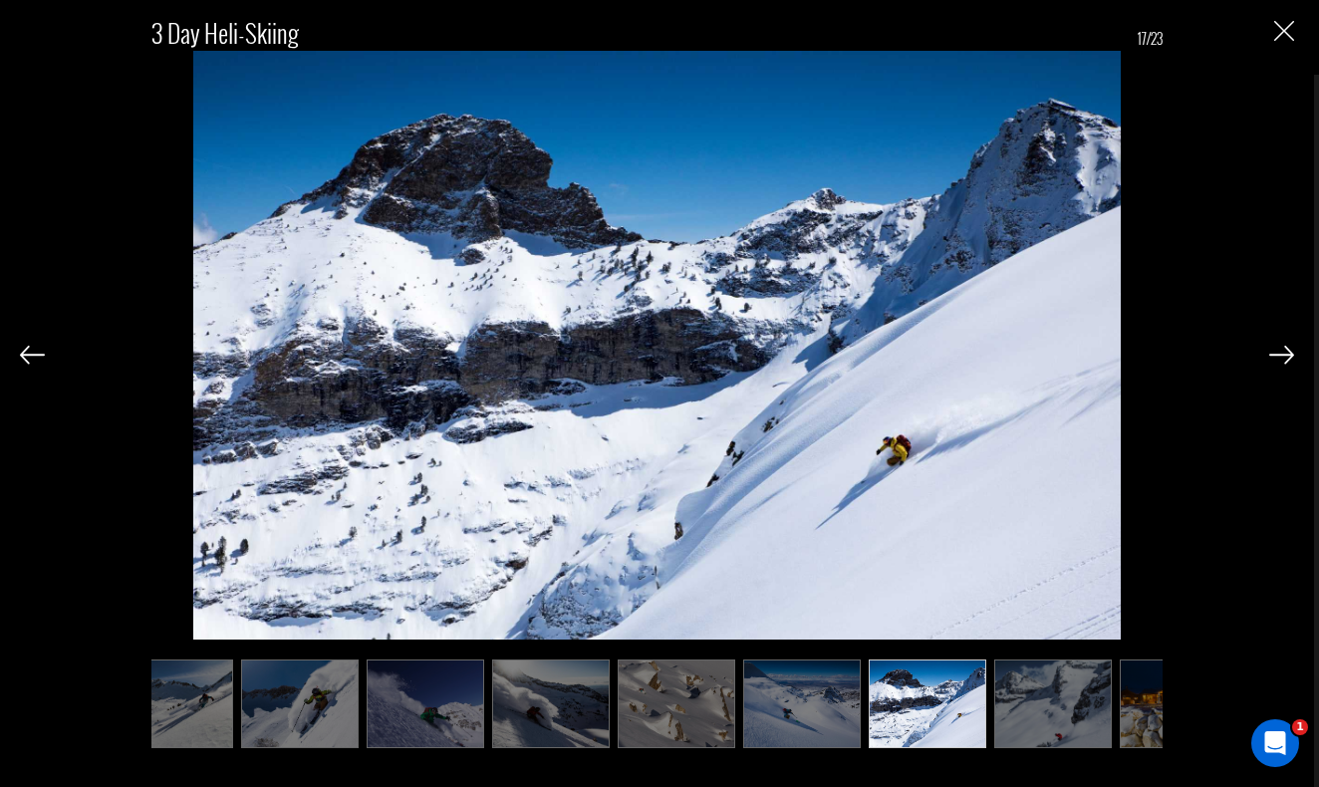
click at [1273, 360] on img at bounding box center [1281, 355] width 25 height 18
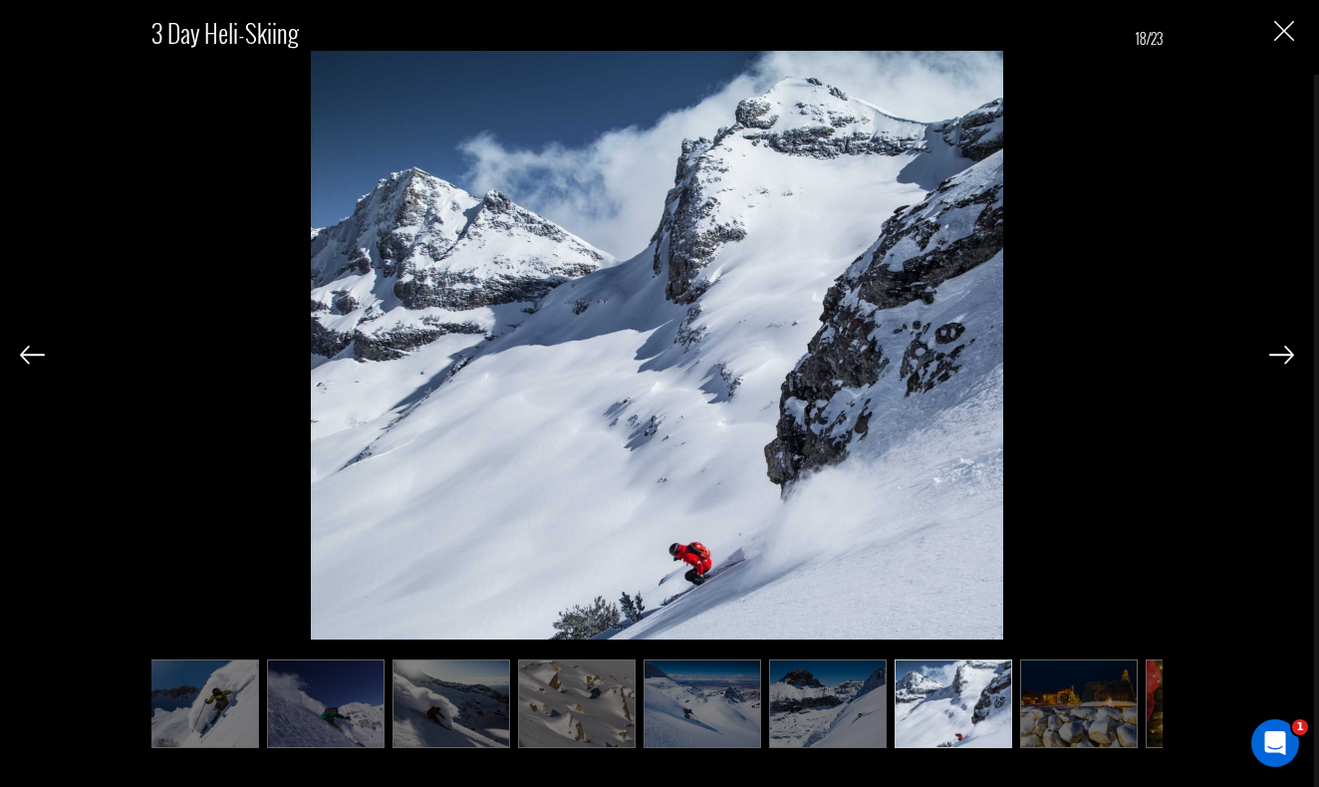
click at [1273, 360] on img at bounding box center [1281, 355] width 25 height 18
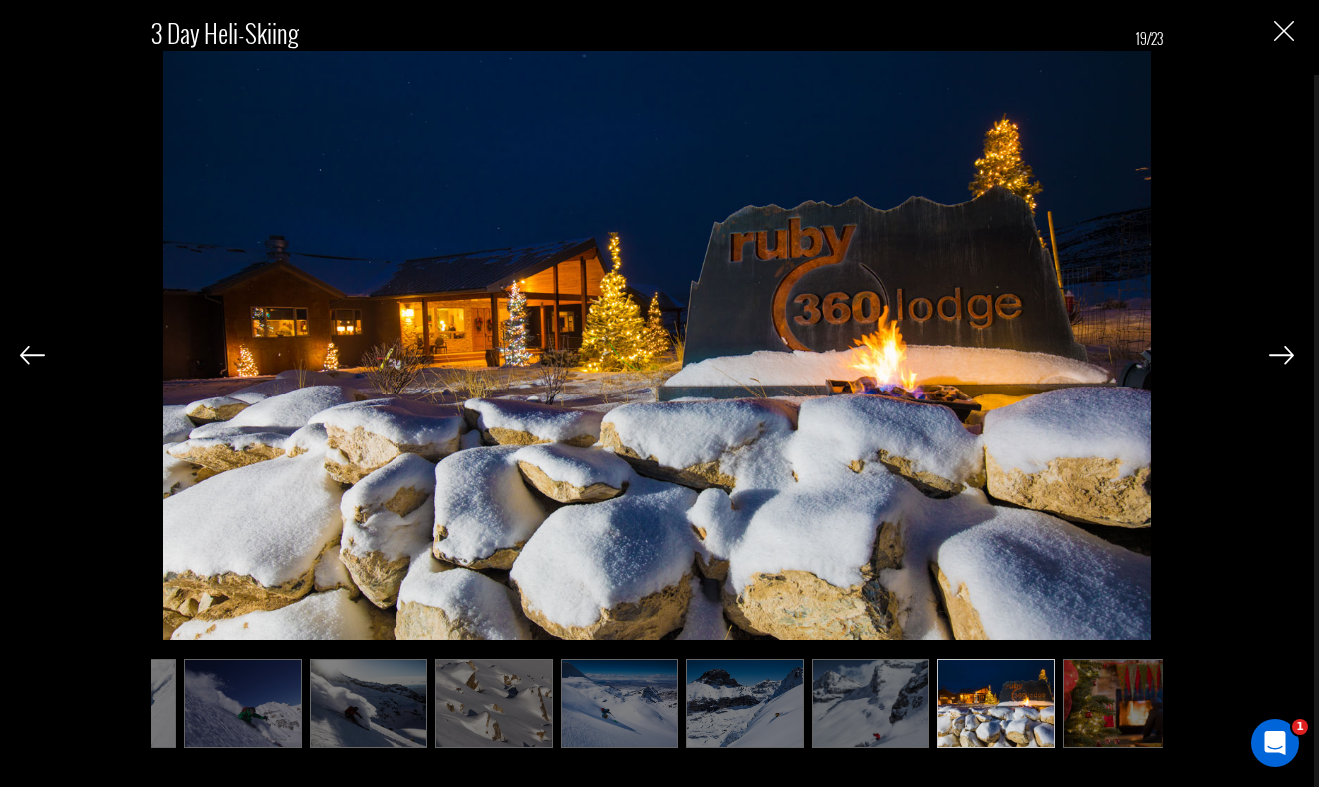
scroll to position [0, 1494]
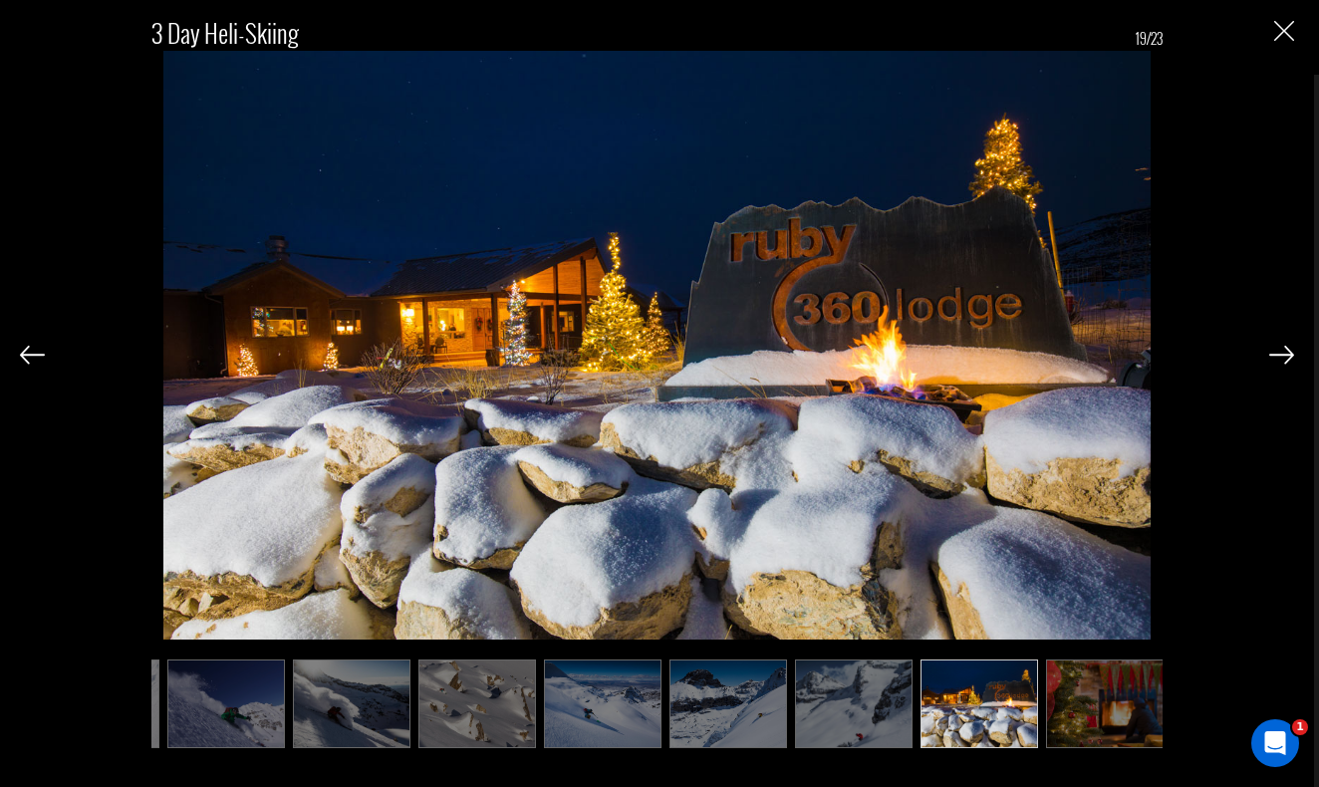
click at [1273, 360] on img at bounding box center [1281, 355] width 25 height 18
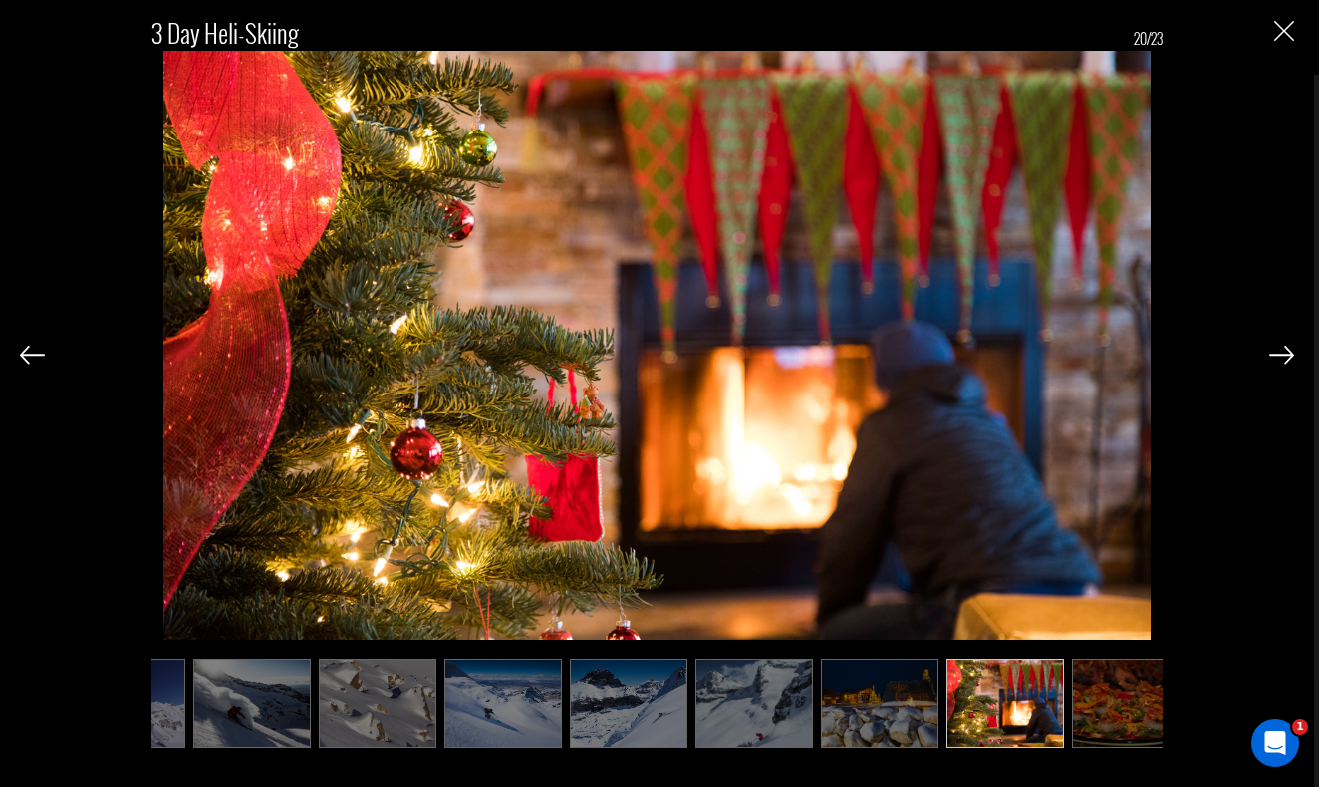
click at [1273, 360] on img at bounding box center [1281, 355] width 25 height 18
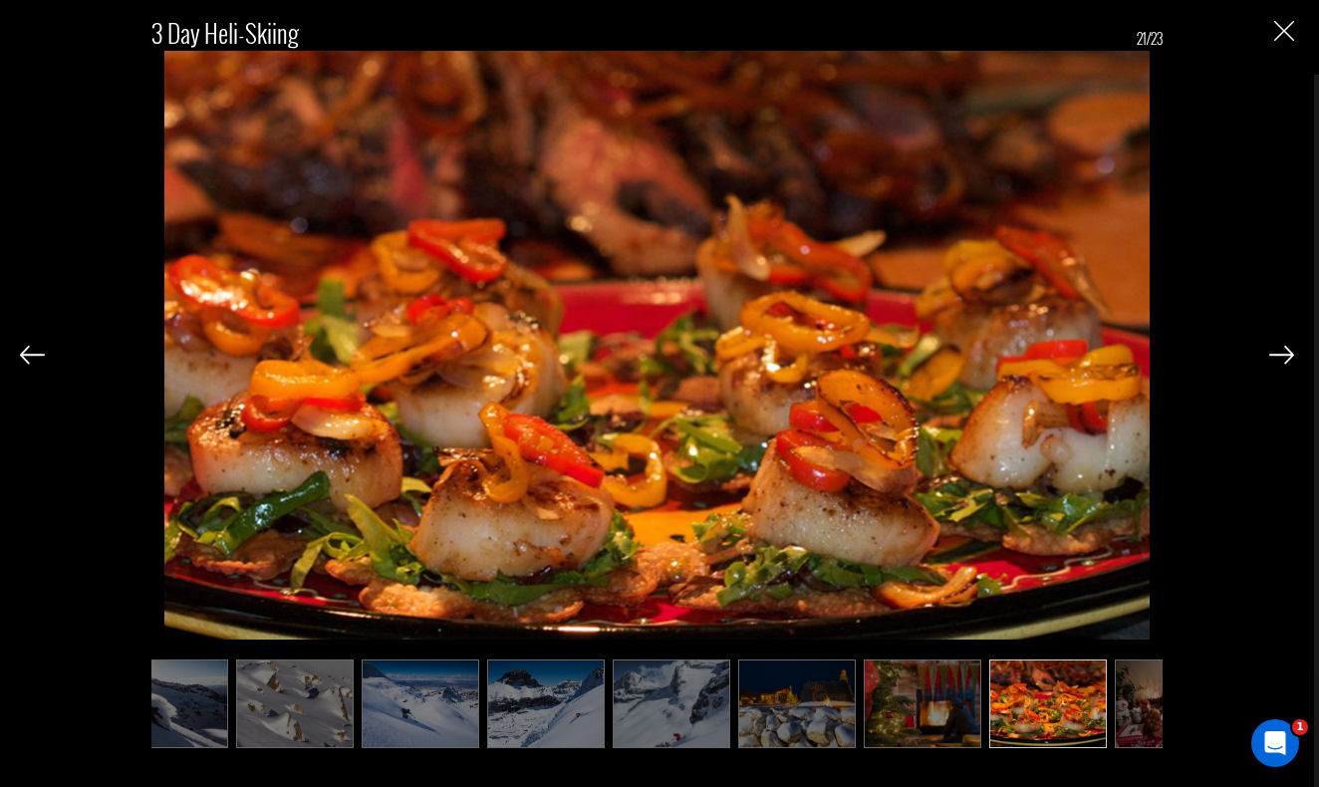
scroll to position [0, 1693]
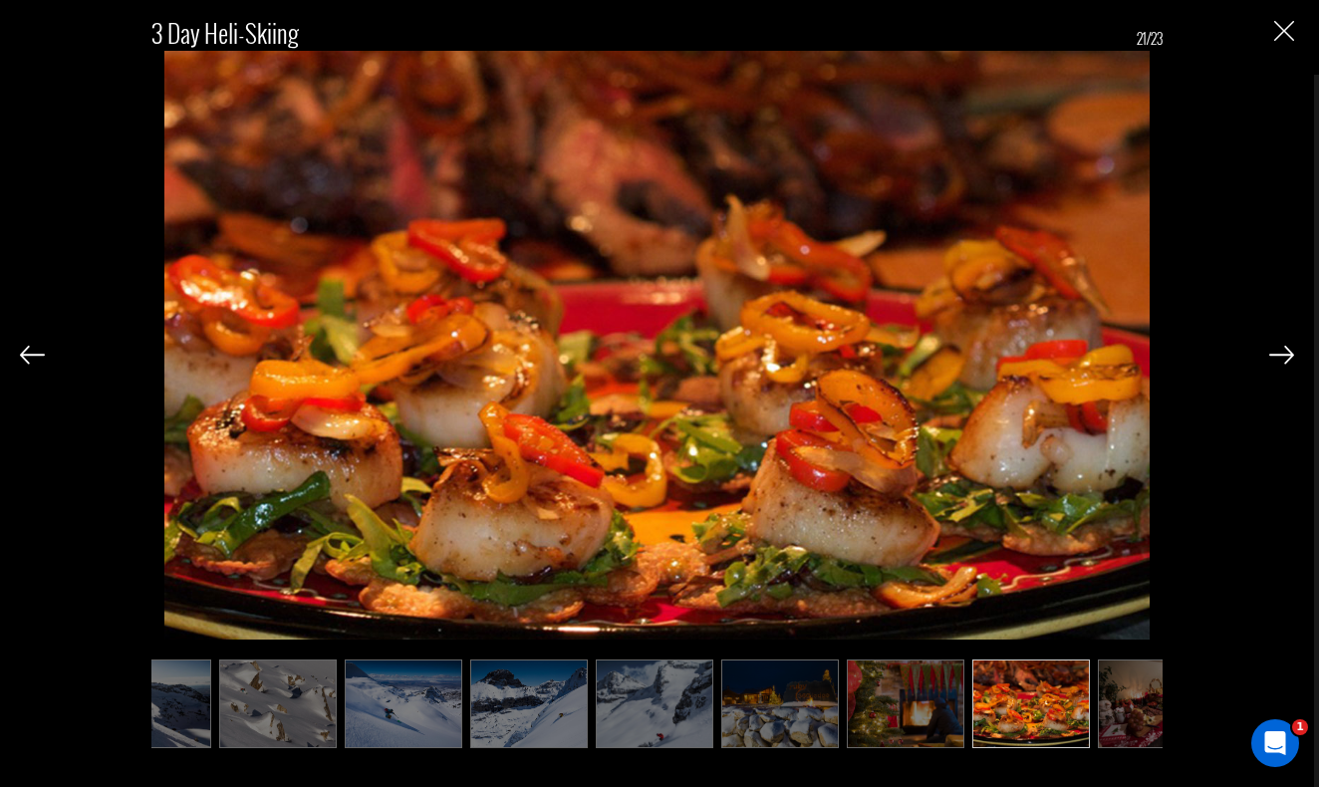
click at [1273, 360] on img at bounding box center [1281, 355] width 25 height 18
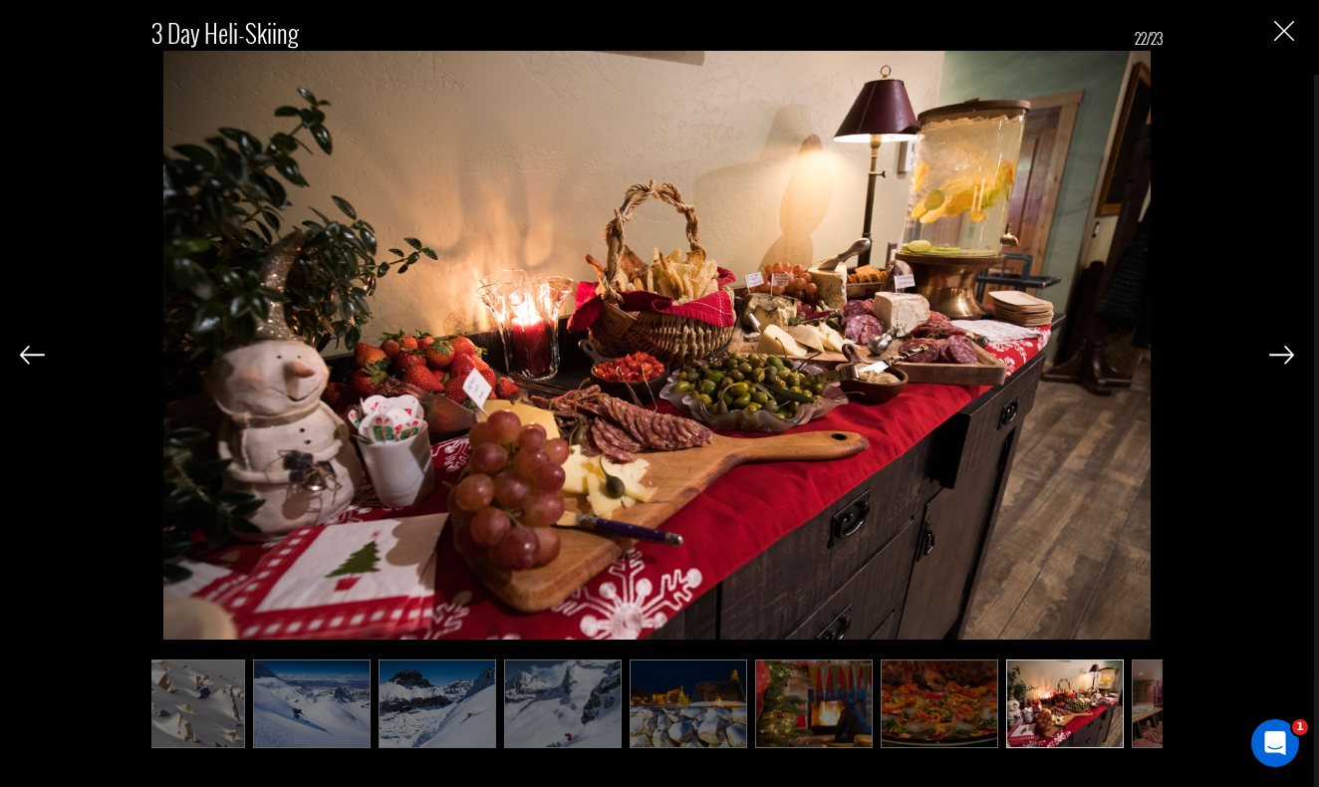
scroll to position [0, 1793]
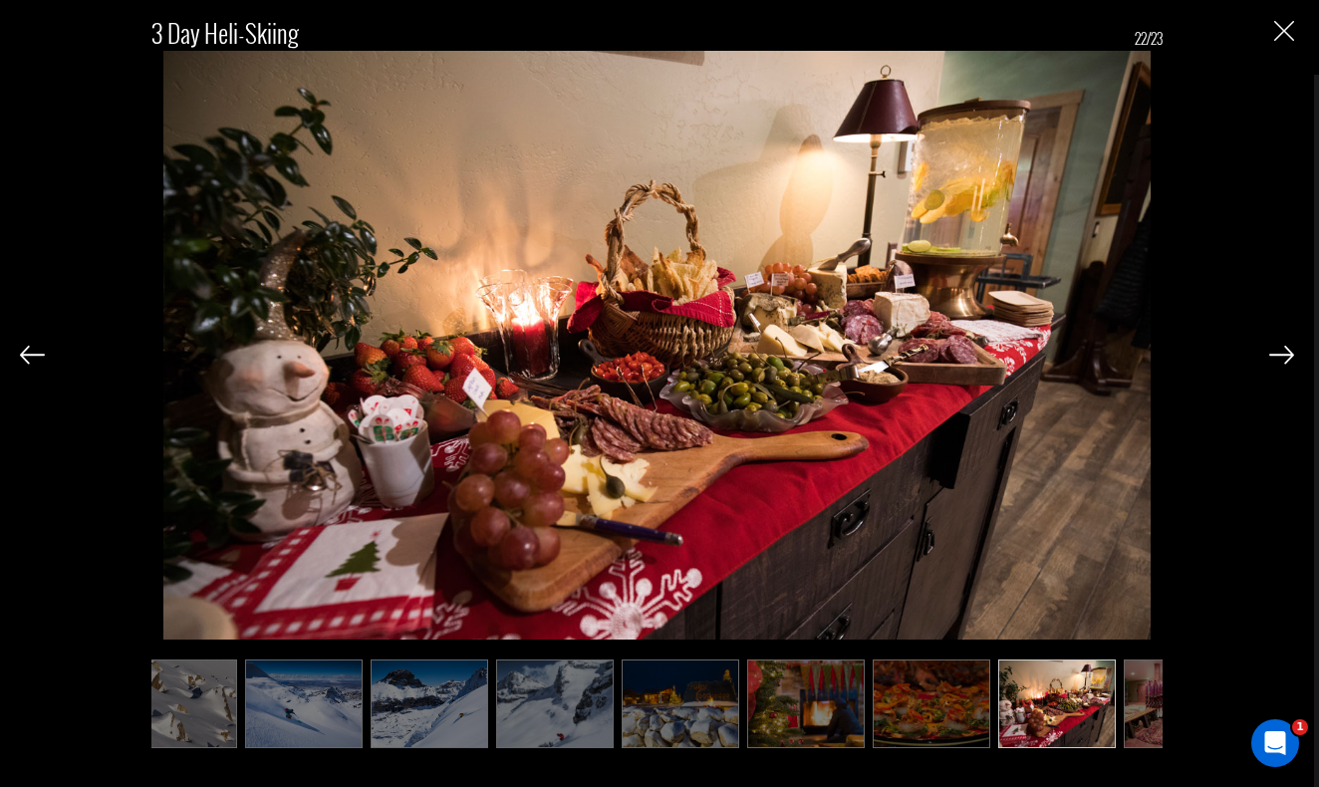
click at [1273, 360] on img at bounding box center [1281, 355] width 25 height 18
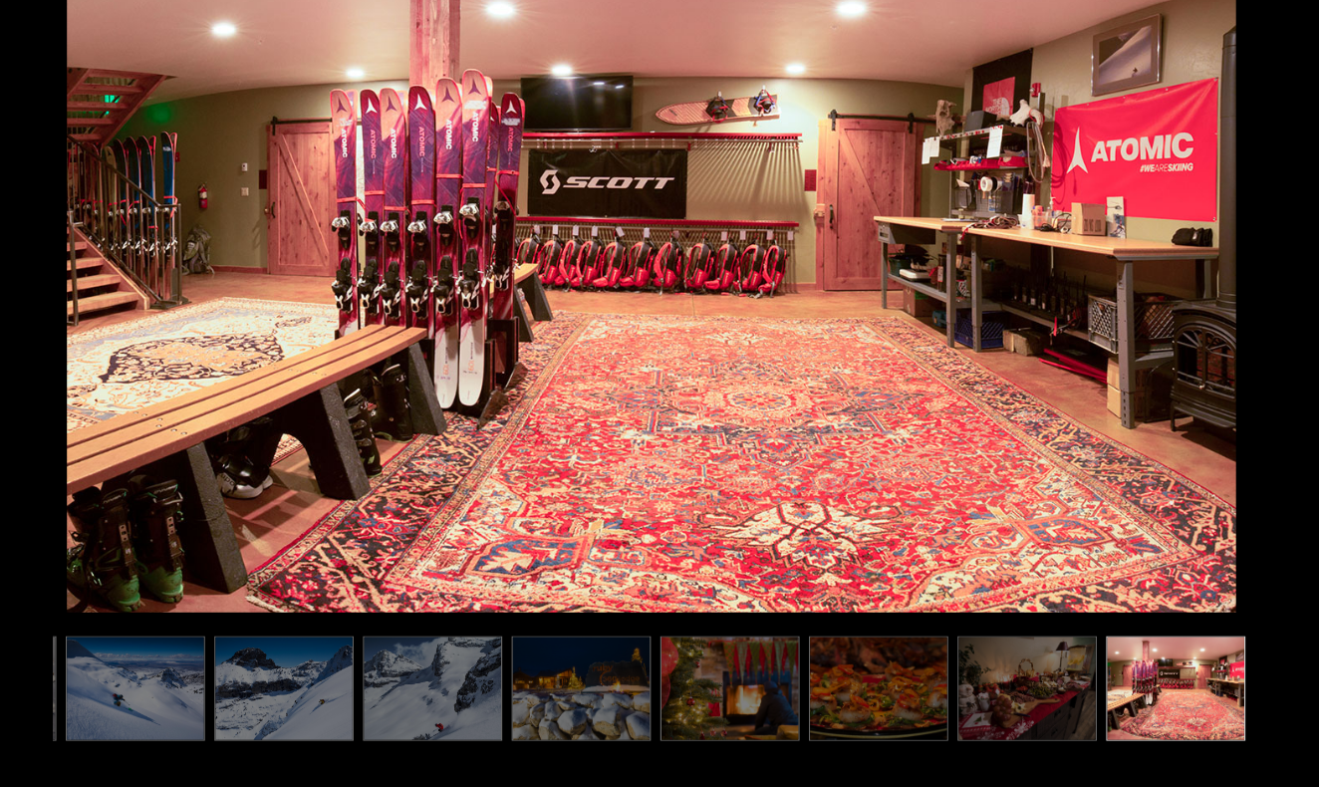
scroll to position [1452, 0]
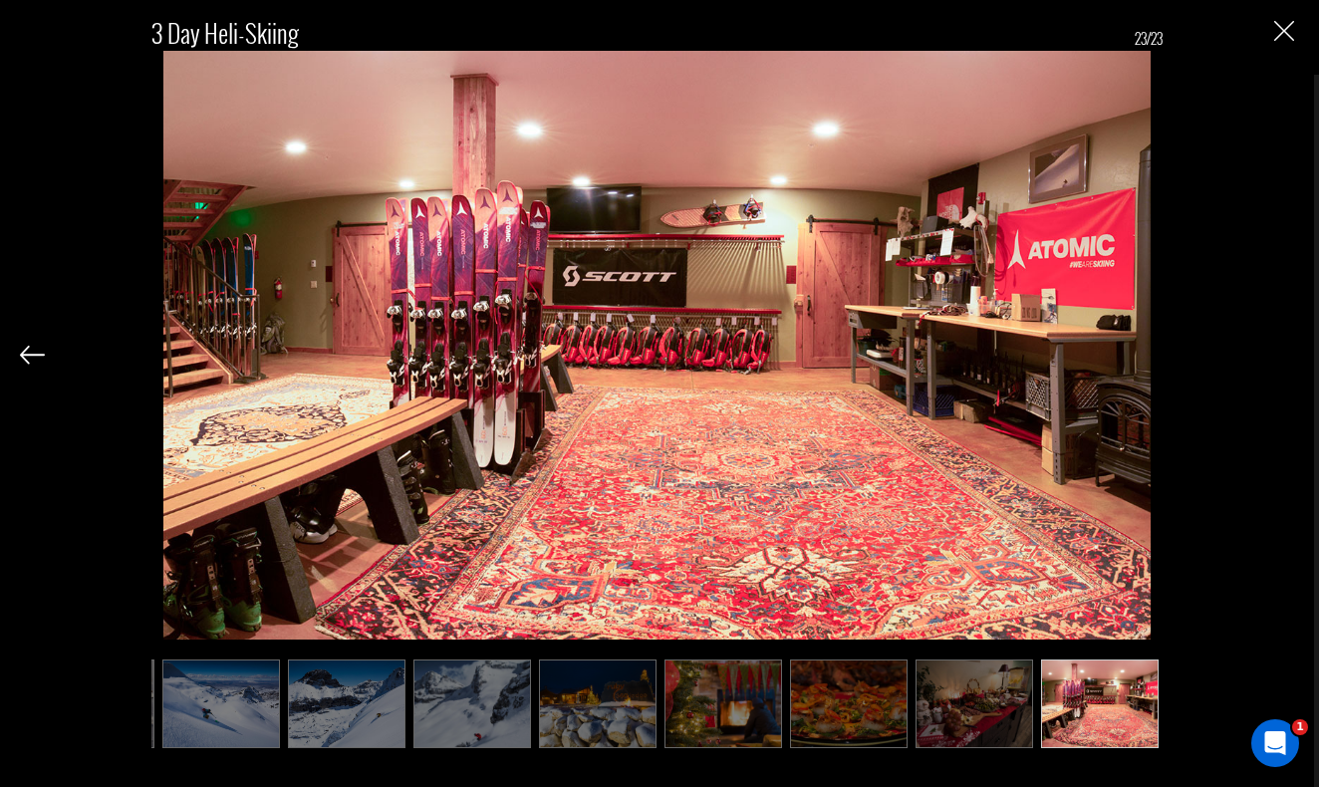
click at [1291, 29] on img "Close" at bounding box center [1284, 31] width 20 height 20
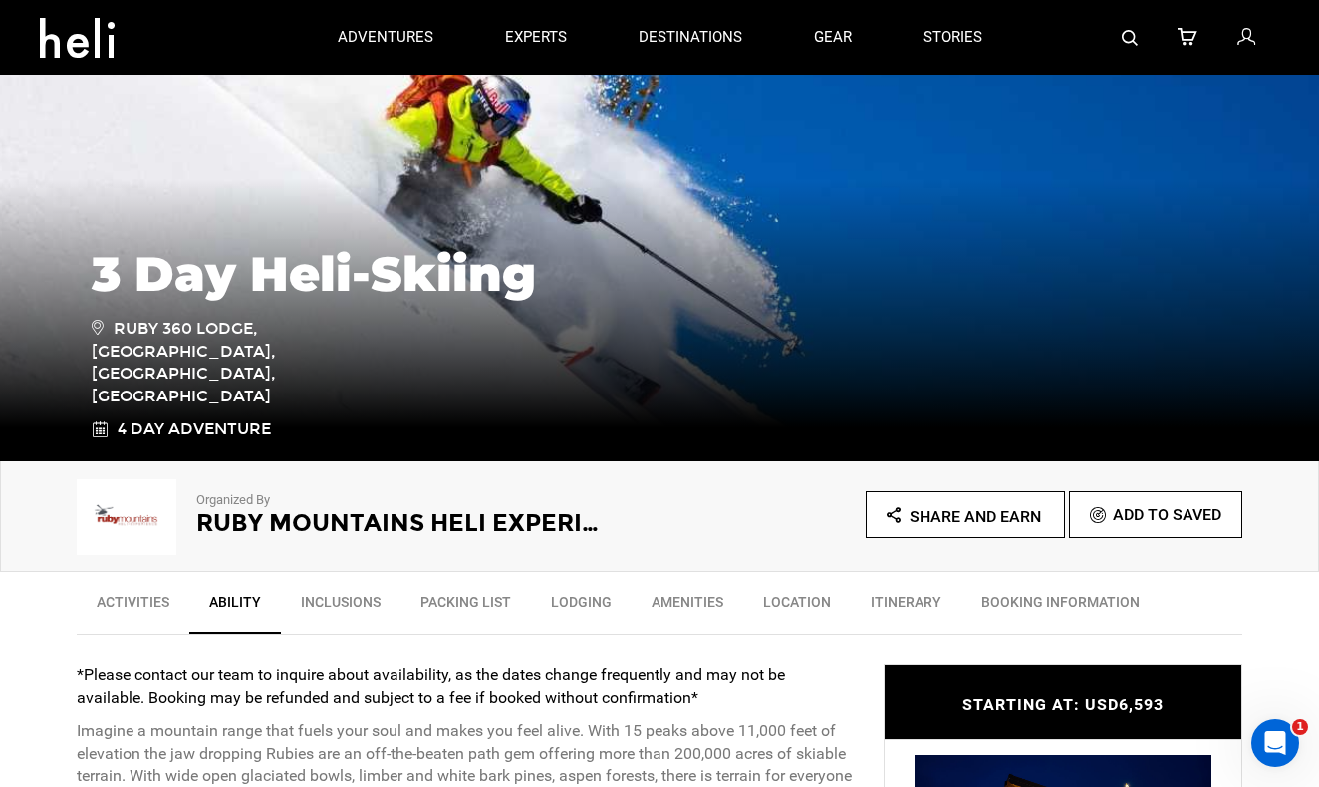
scroll to position [203, 0]
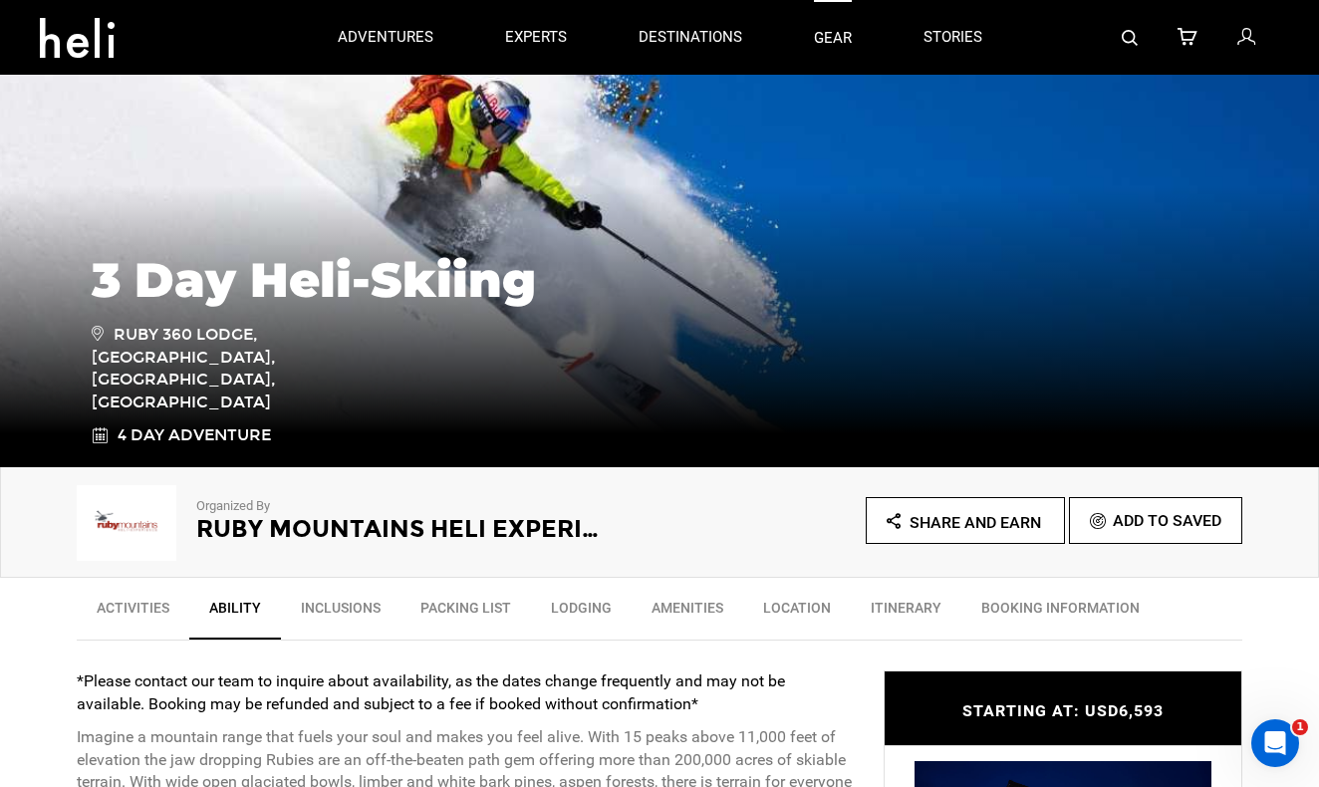
click at [823, 43] on link "gear" at bounding box center [833, 37] width 38 height 75
type input "Heli Skiing"
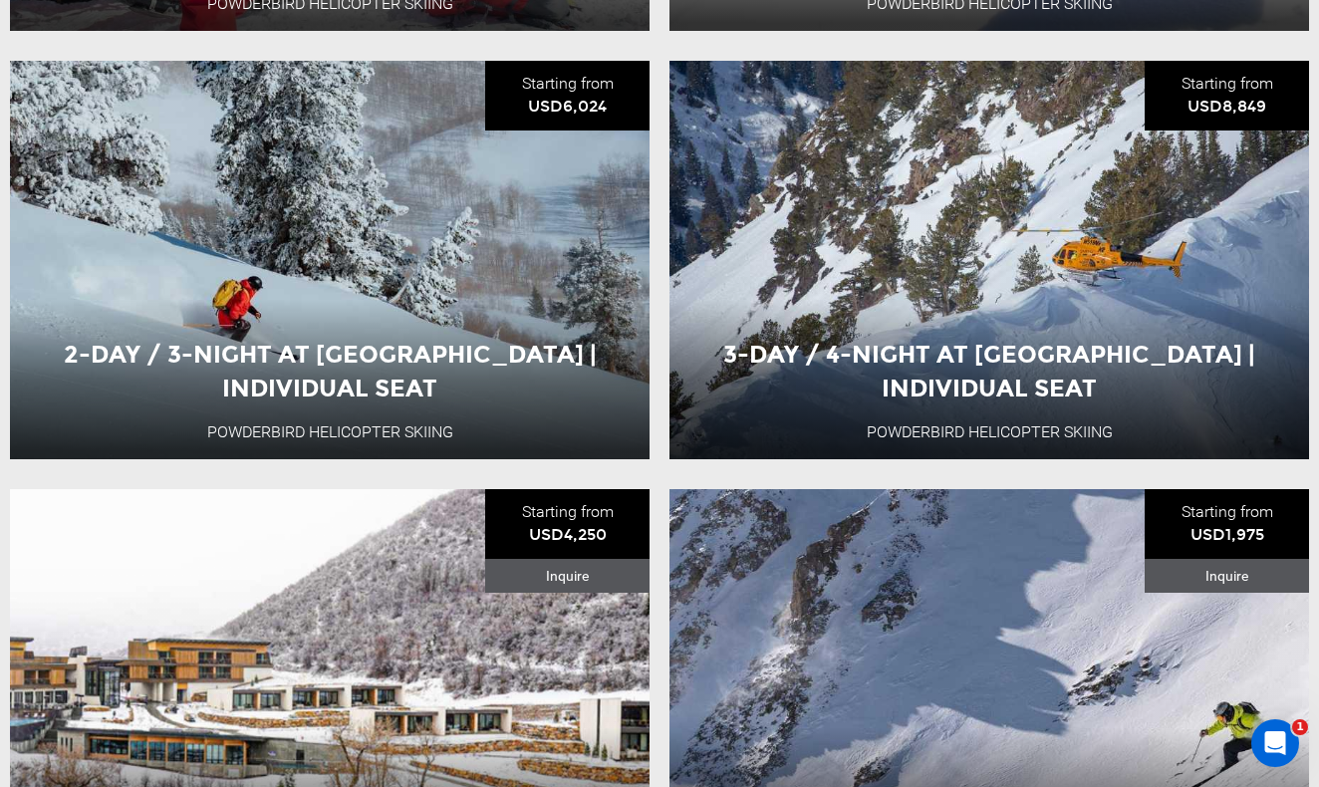
scroll to position [699, 0]
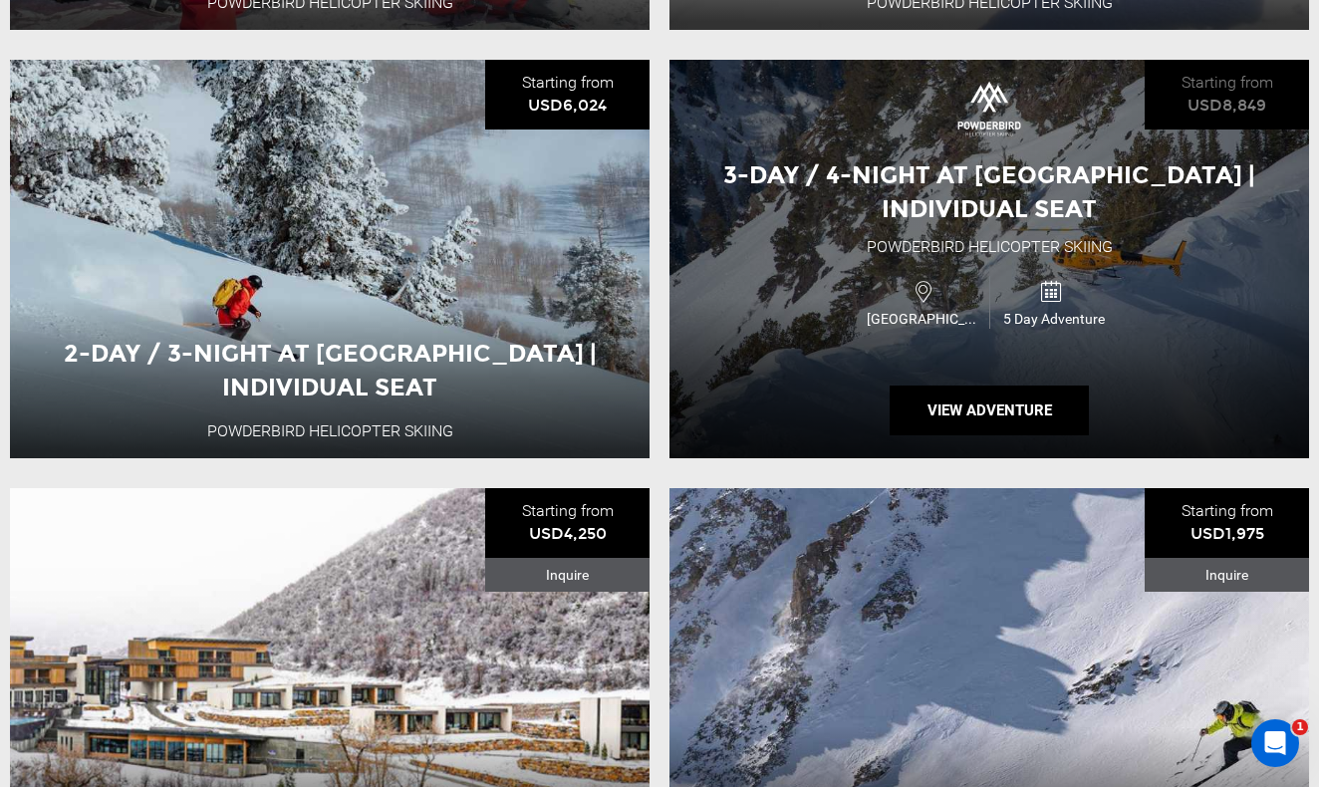
click at [920, 281] on icon at bounding box center [923, 291] width 16 height 31
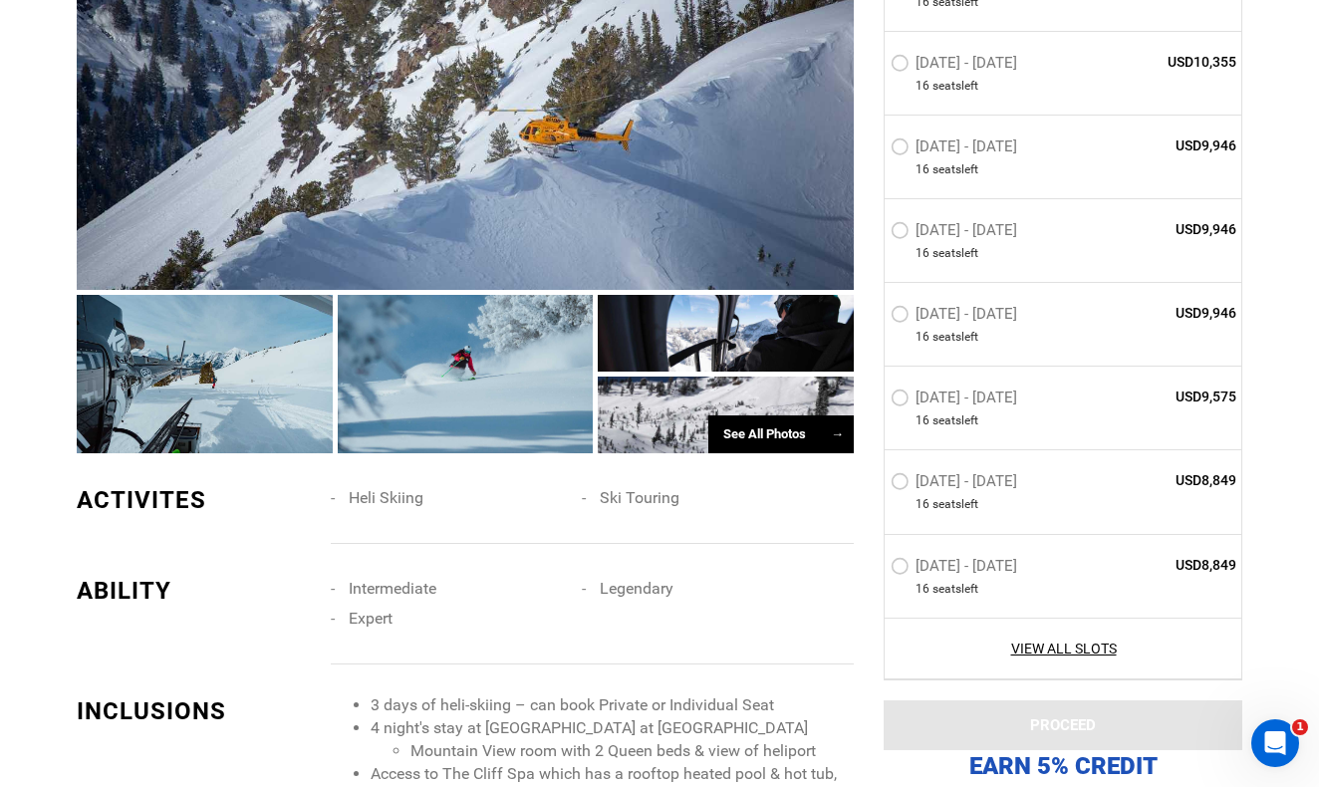
scroll to position [1540, 0]
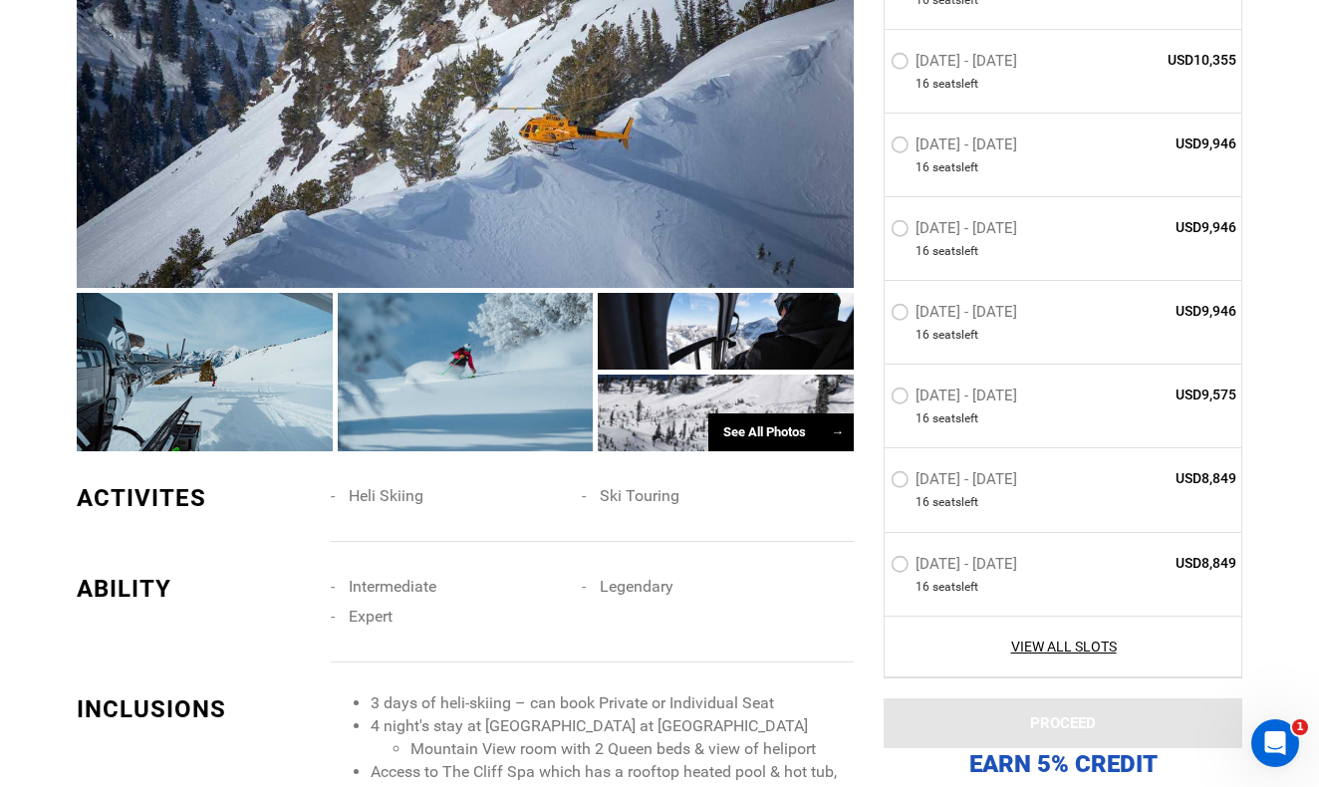
click at [789, 413] on div "See All Photos →" at bounding box center [780, 432] width 145 height 39
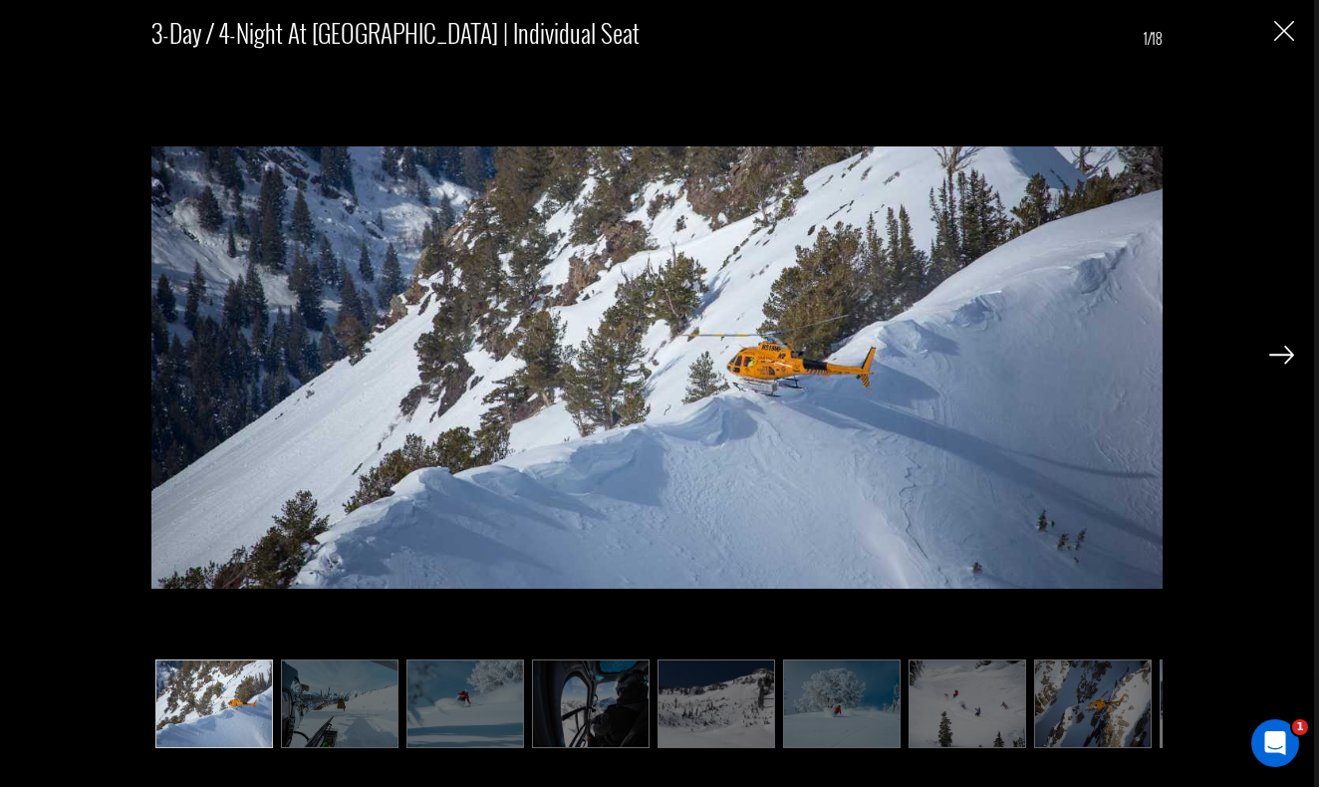
click at [789, 403] on img at bounding box center [656, 368] width 1011 height 634
click at [1290, 350] on img at bounding box center [1281, 355] width 25 height 18
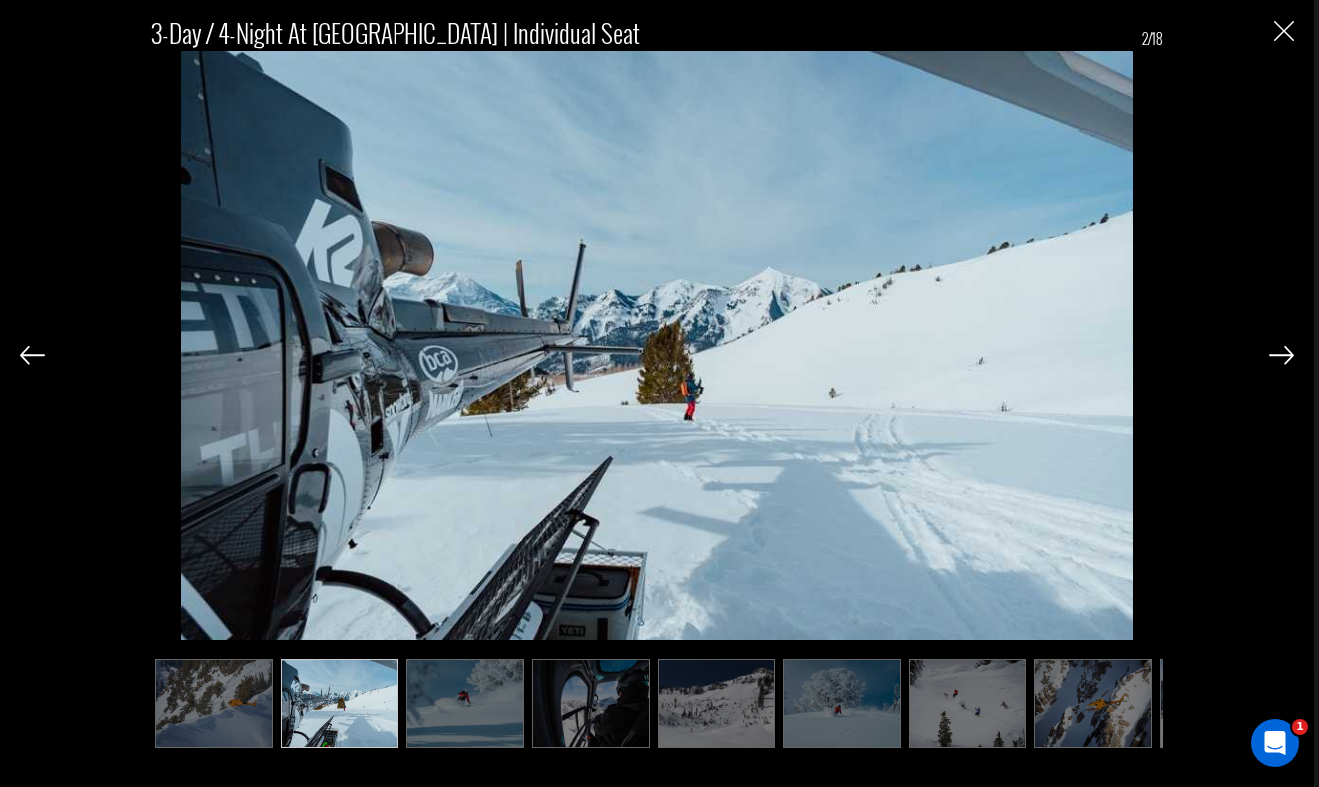
click at [1290, 350] on img at bounding box center [1281, 355] width 25 height 18
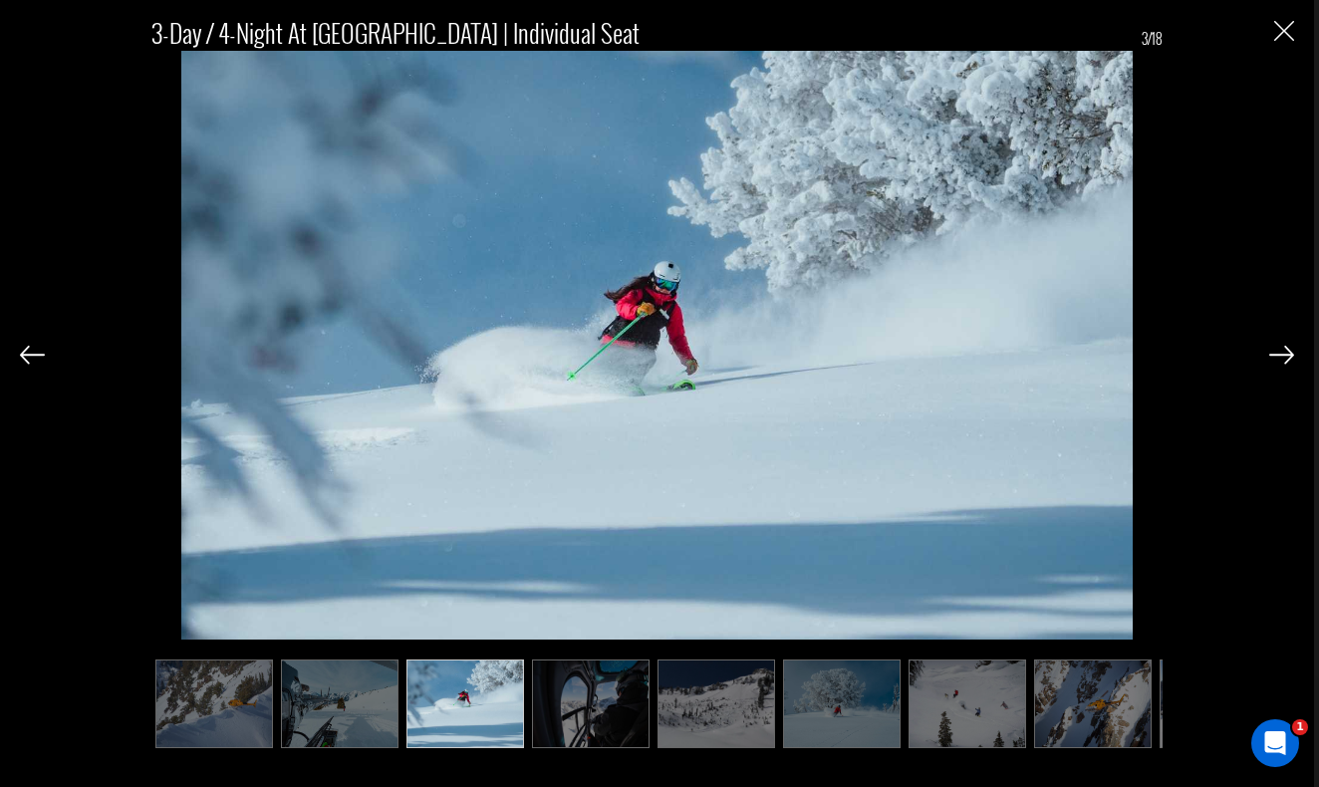
click at [1290, 350] on img at bounding box center [1281, 355] width 25 height 18
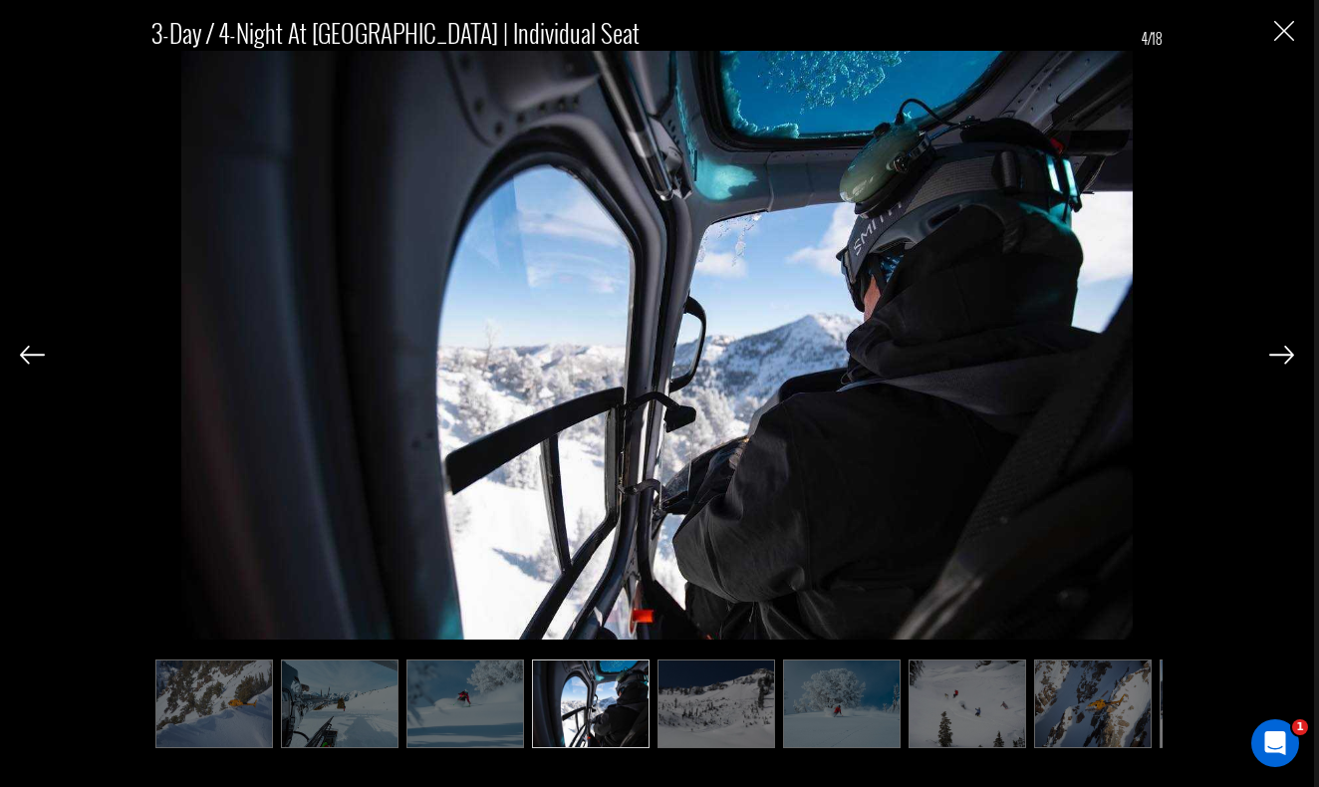
click at [1290, 350] on img at bounding box center [1281, 355] width 25 height 18
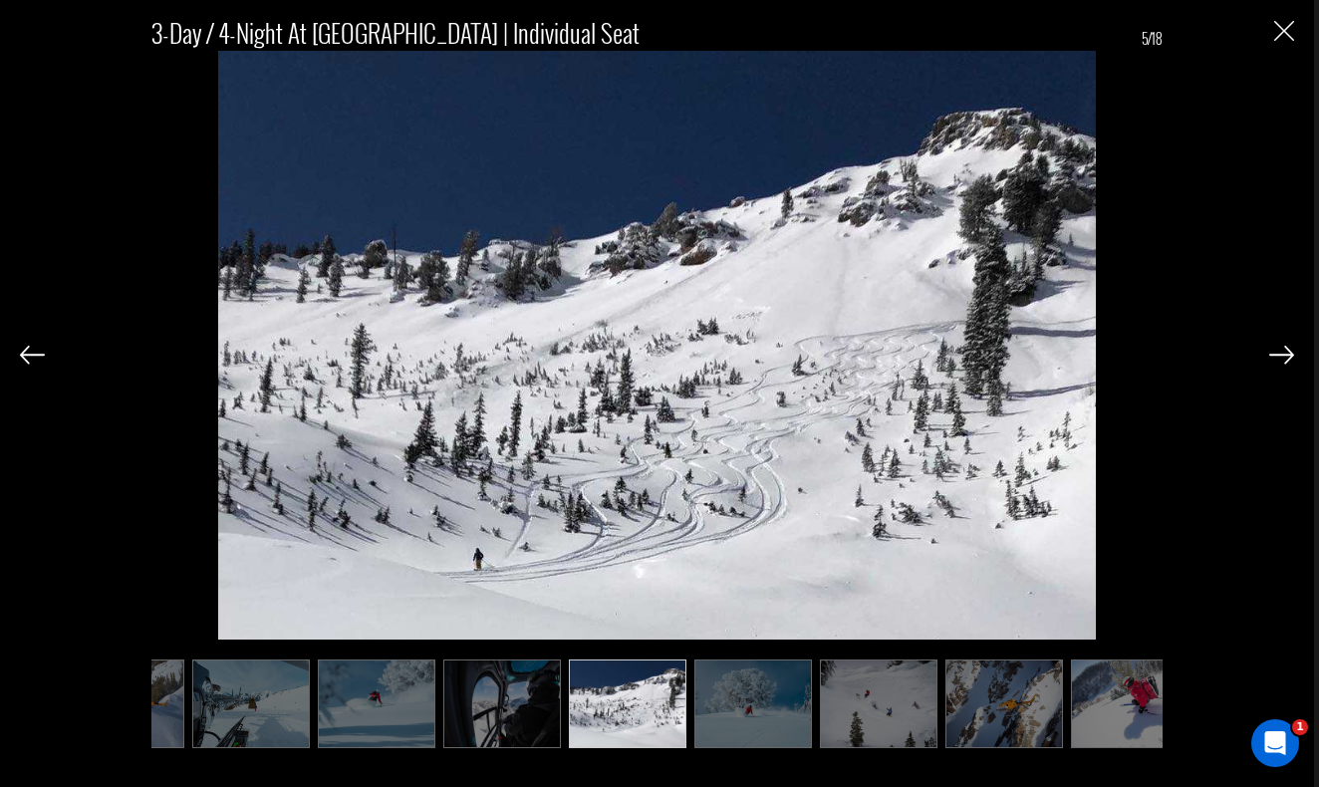
scroll to position [0, 100]
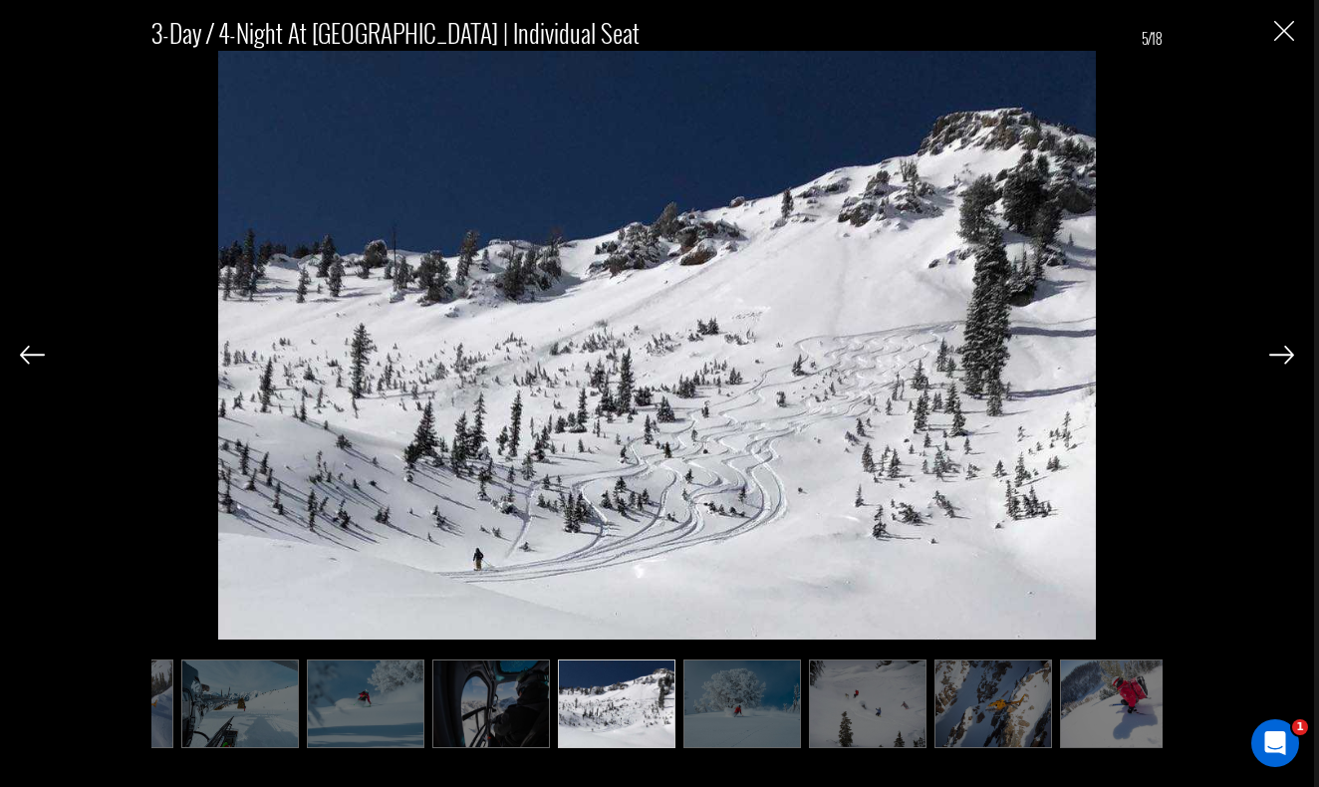
click at [1290, 350] on img at bounding box center [1281, 355] width 25 height 18
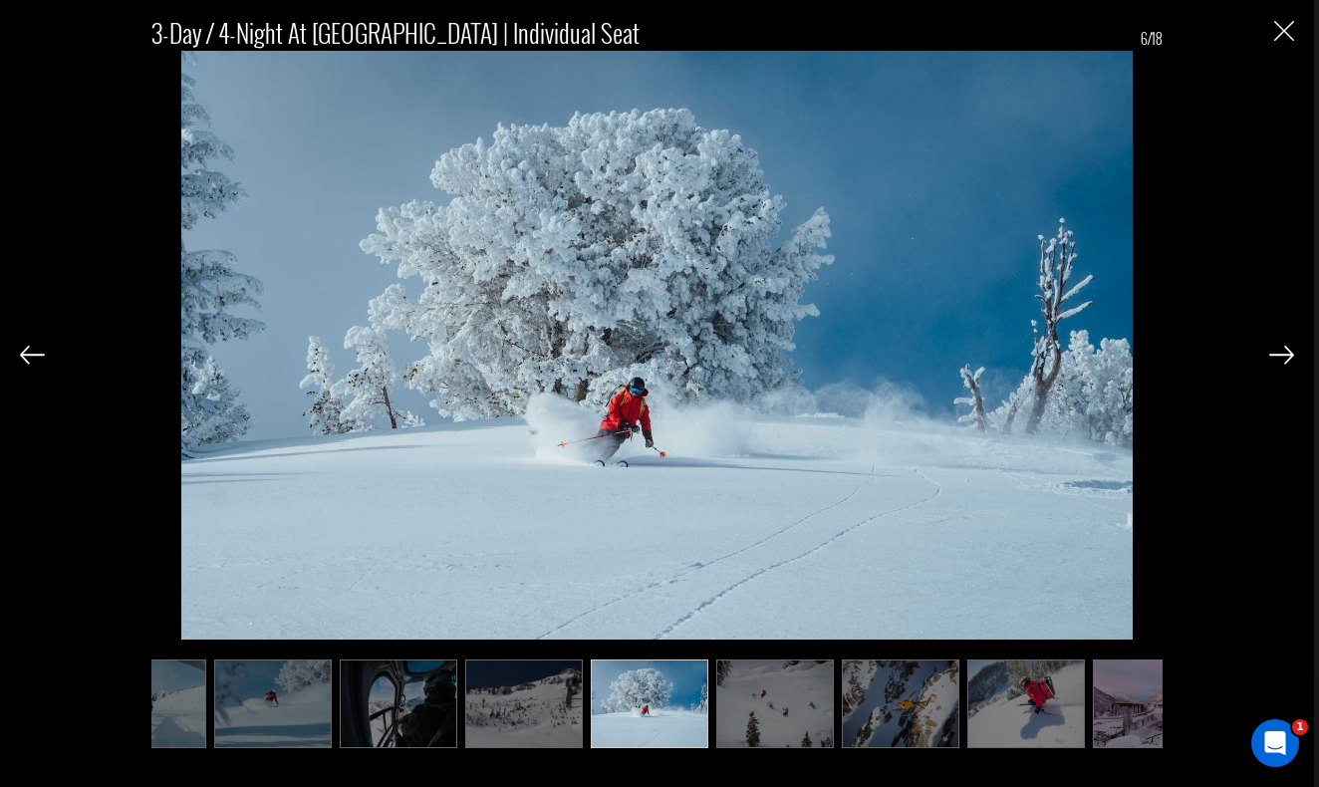
scroll to position [0, 199]
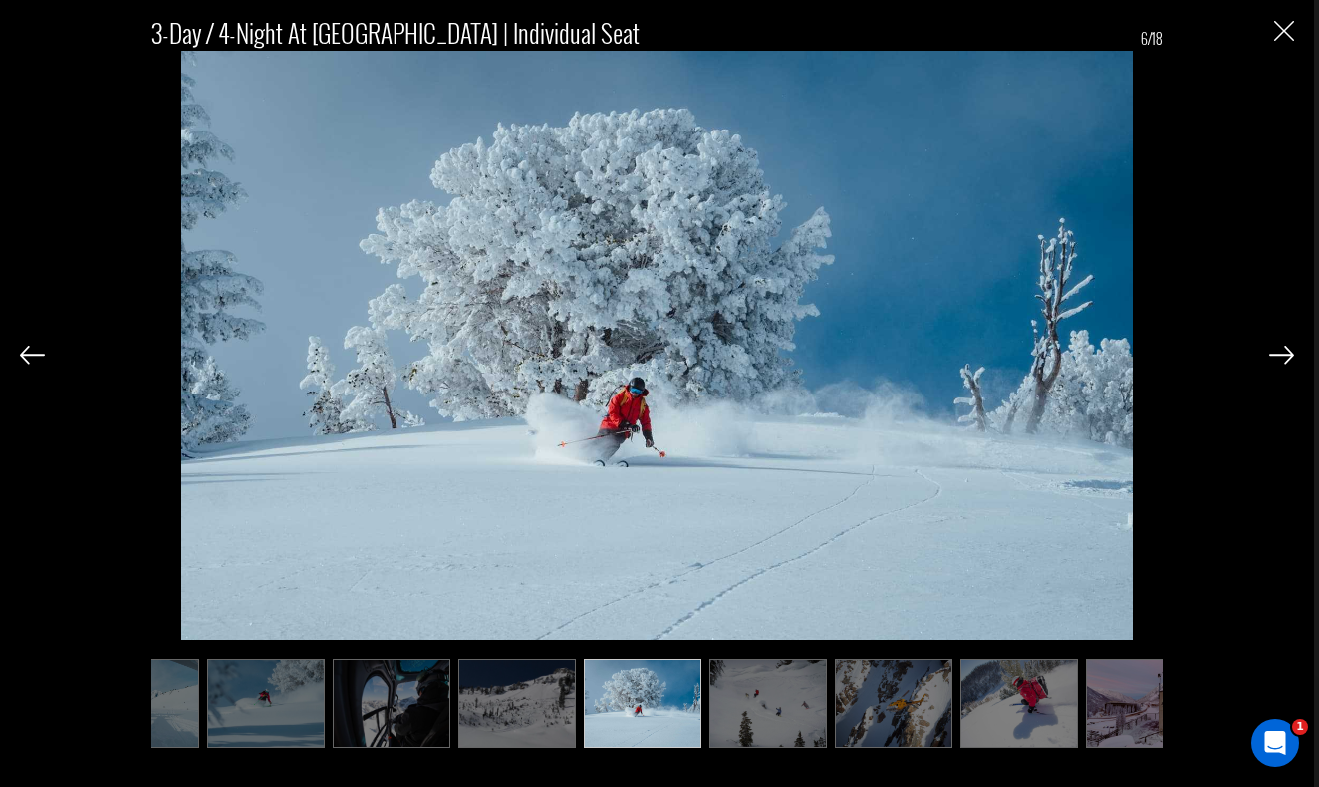
click at [1290, 350] on img at bounding box center [1281, 355] width 25 height 18
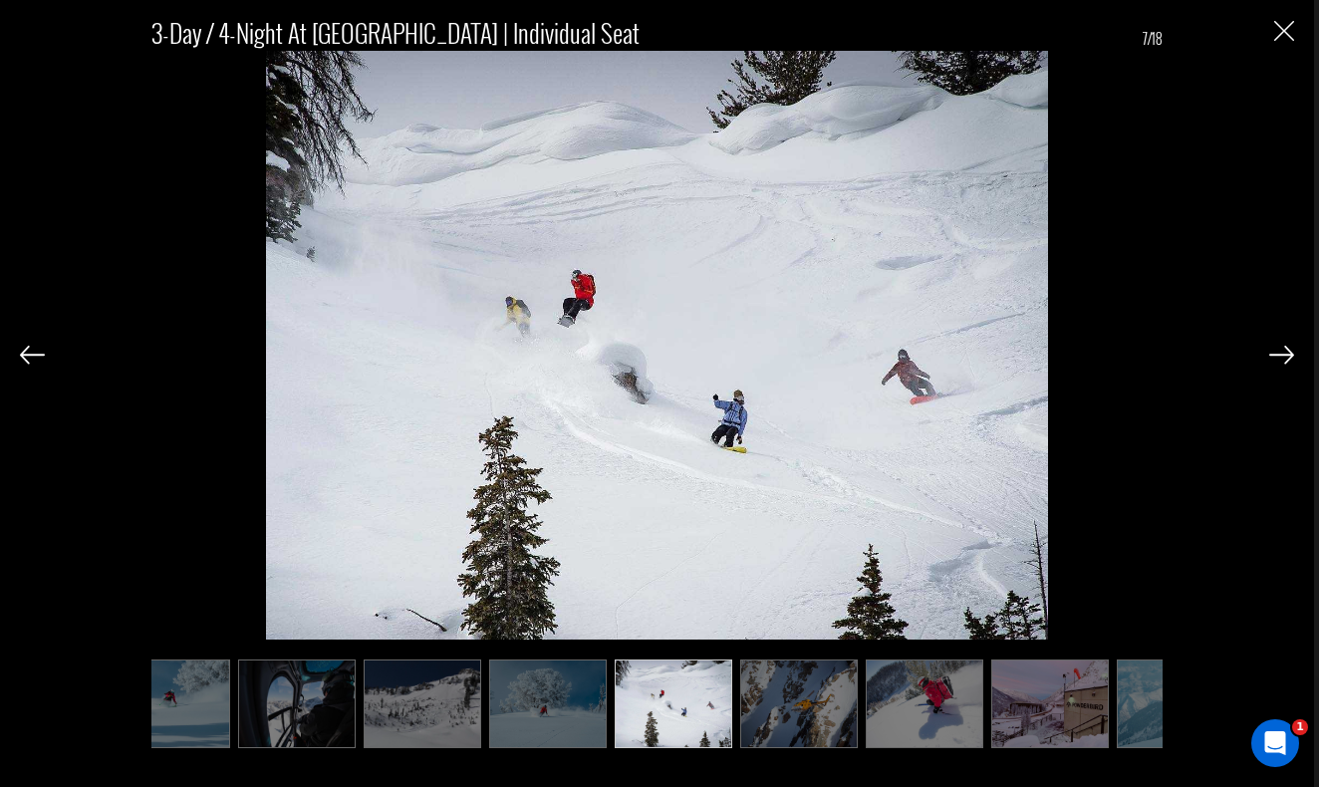
scroll to position [0, 299]
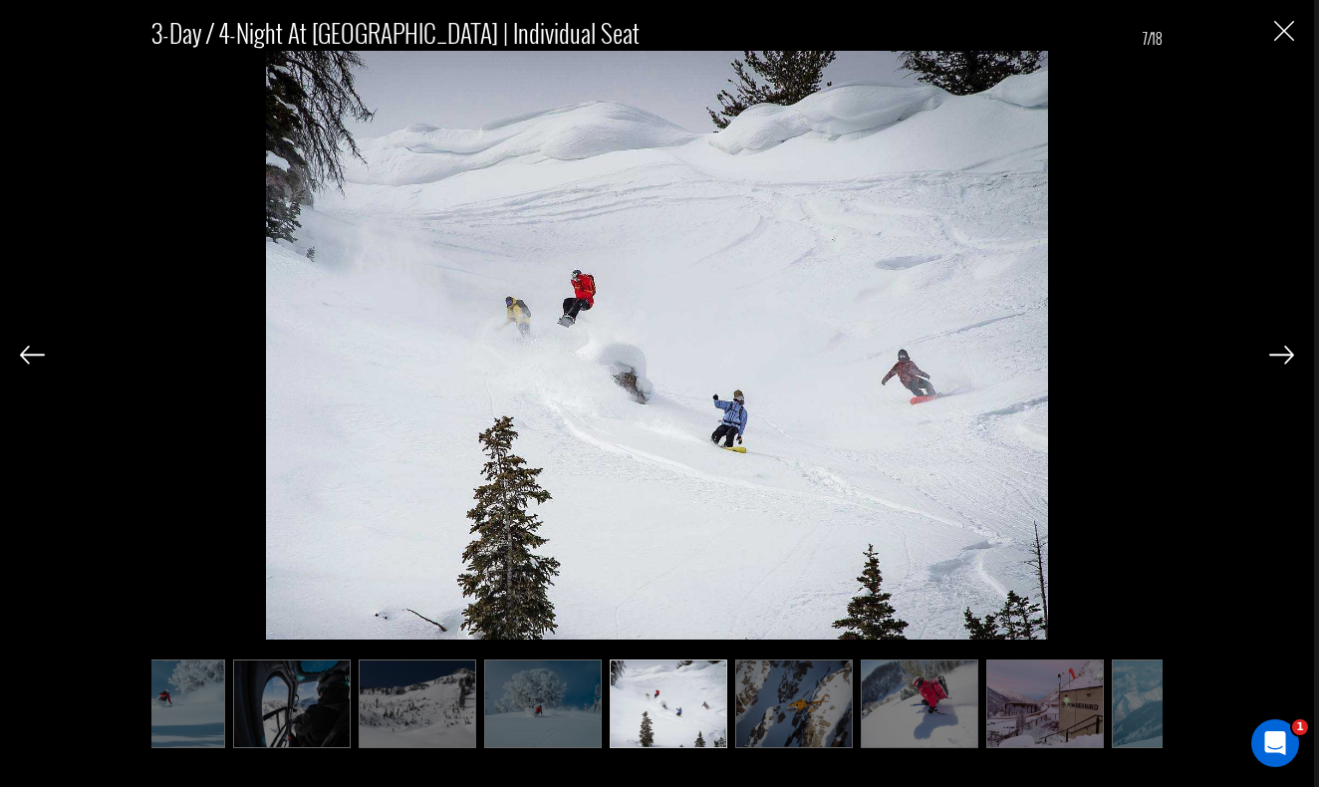
click at [1290, 350] on img at bounding box center [1281, 355] width 25 height 18
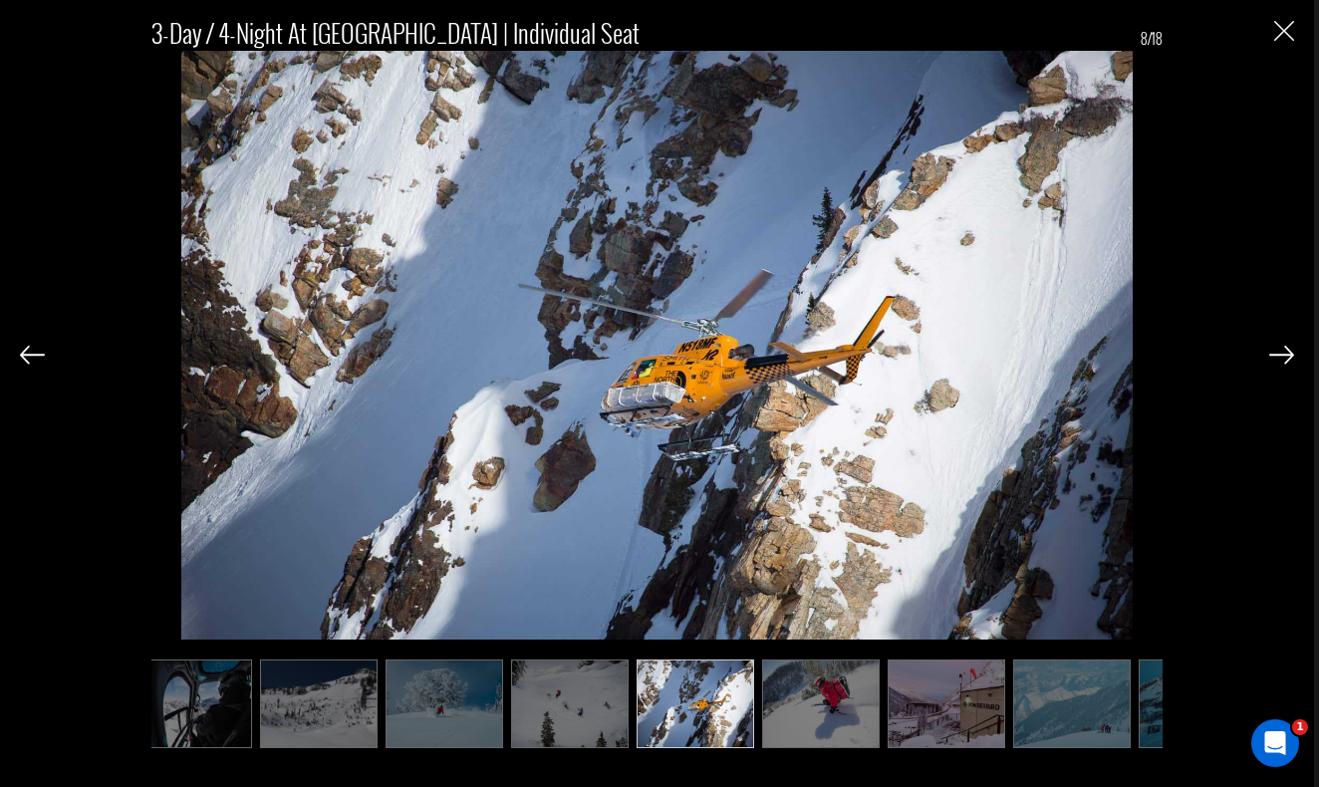
scroll to position [0, 398]
click at [1285, 353] on img at bounding box center [1281, 355] width 25 height 18
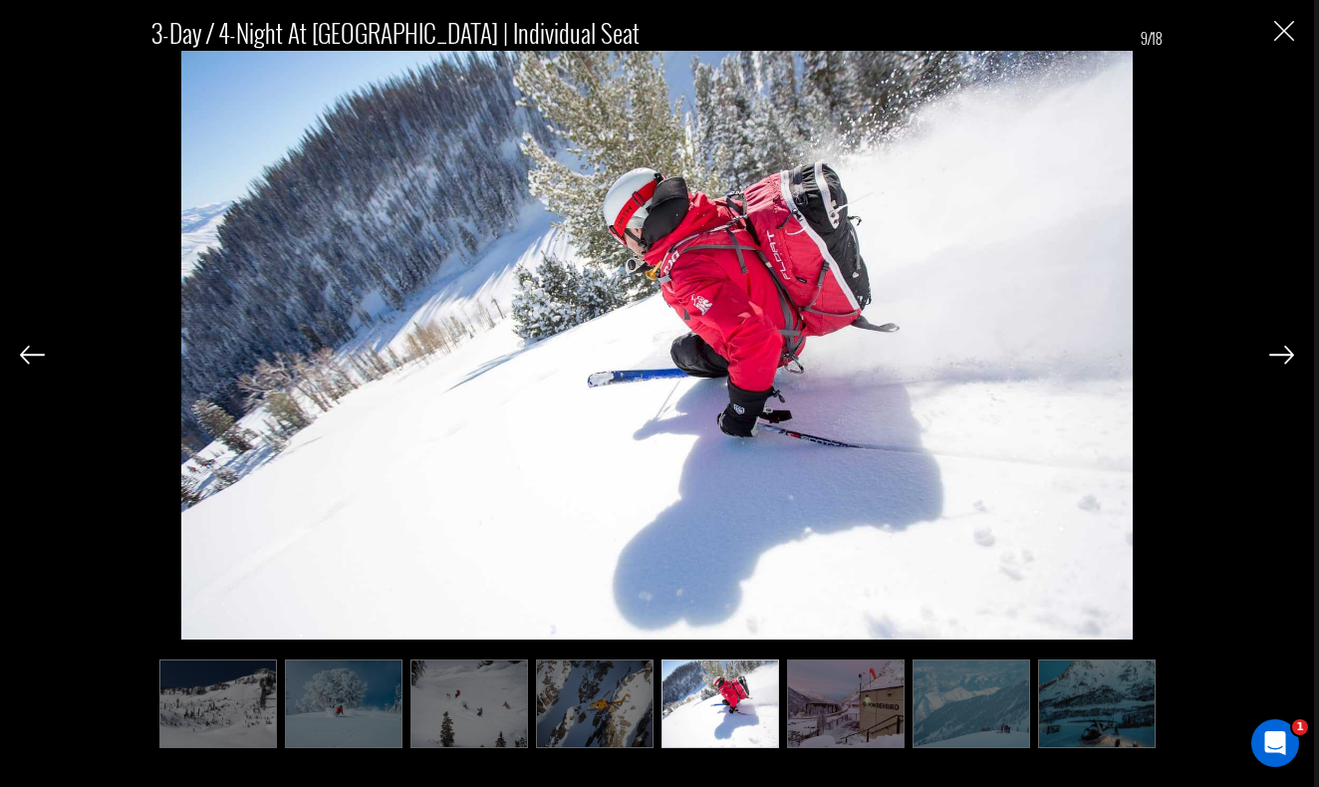
click at [1285, 353] on img at bounding box center [1281, 355] width 25 height 18
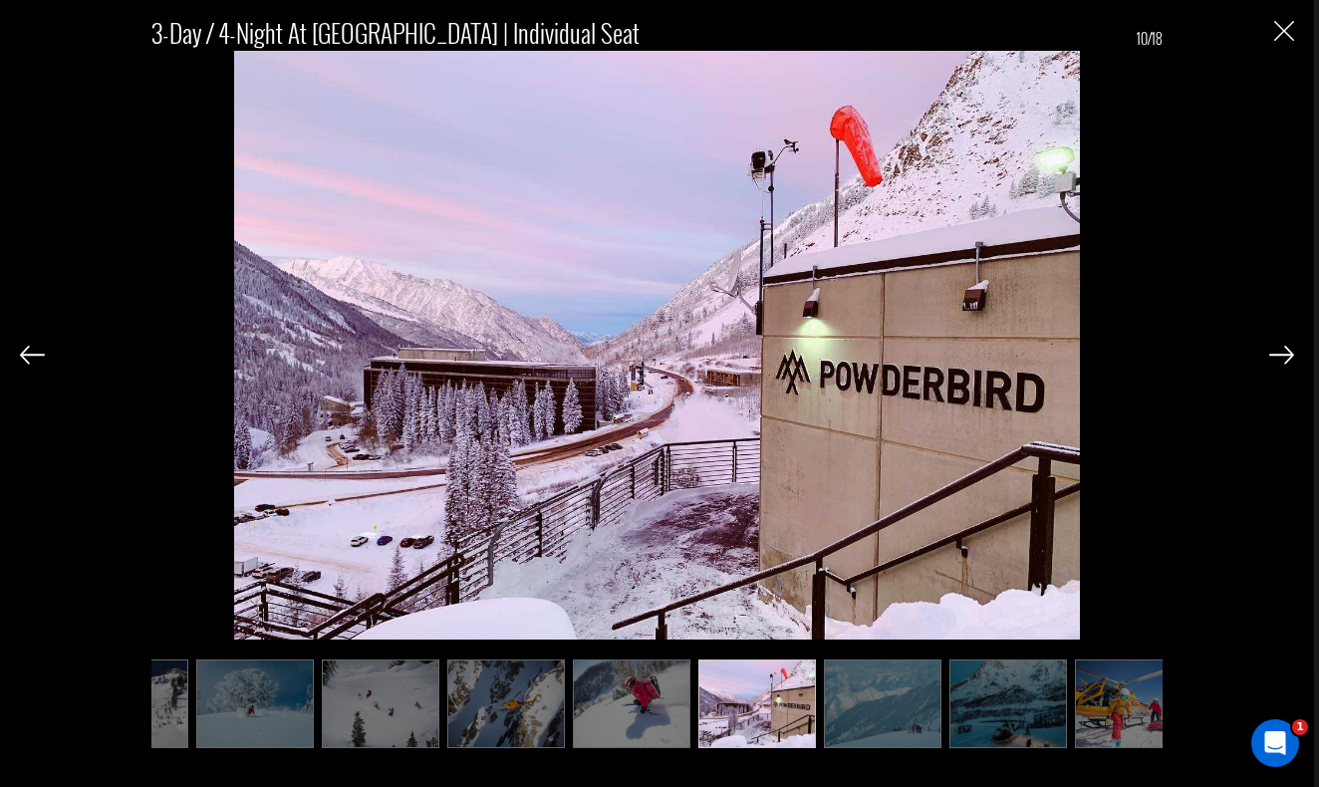
scroll to position [0, 598]
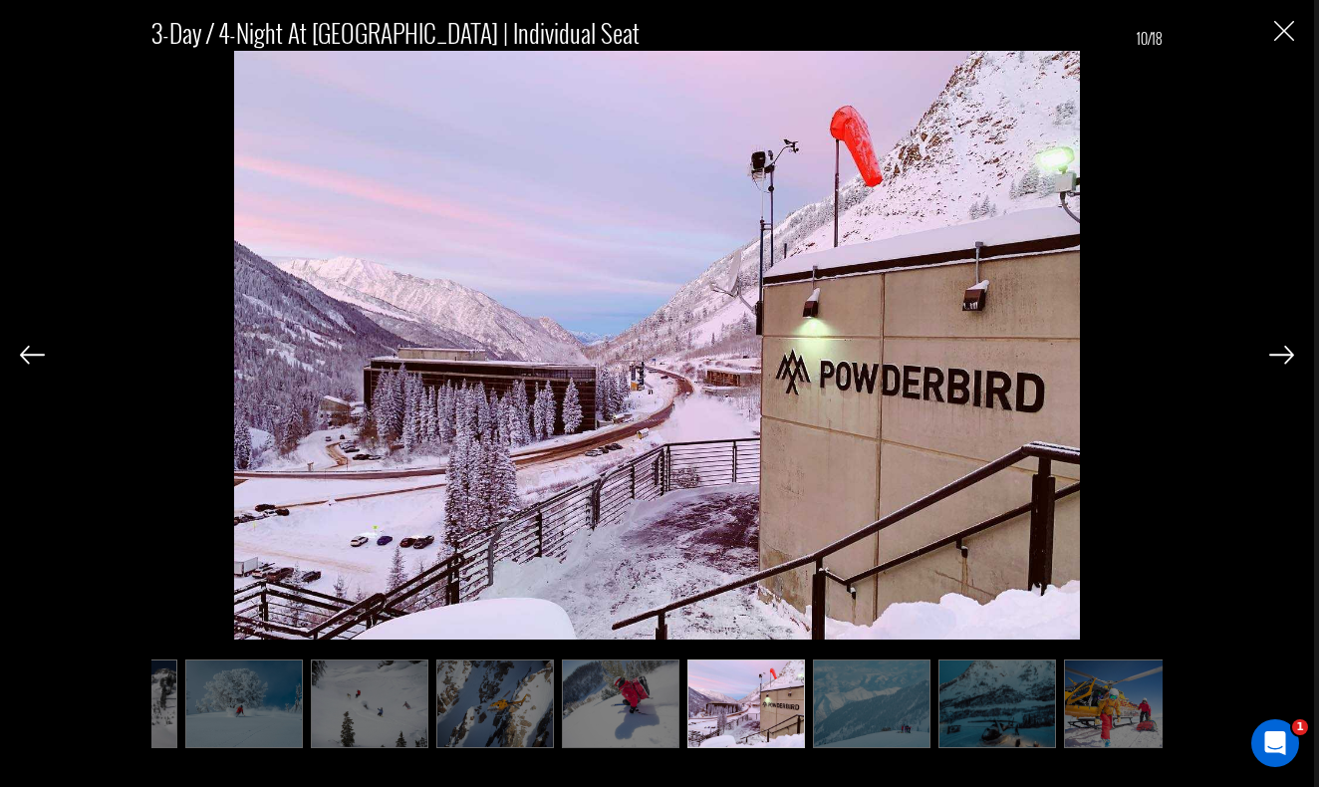
click at [1285, 353] on img at bounding box center [1281, 355] width 25 height 18
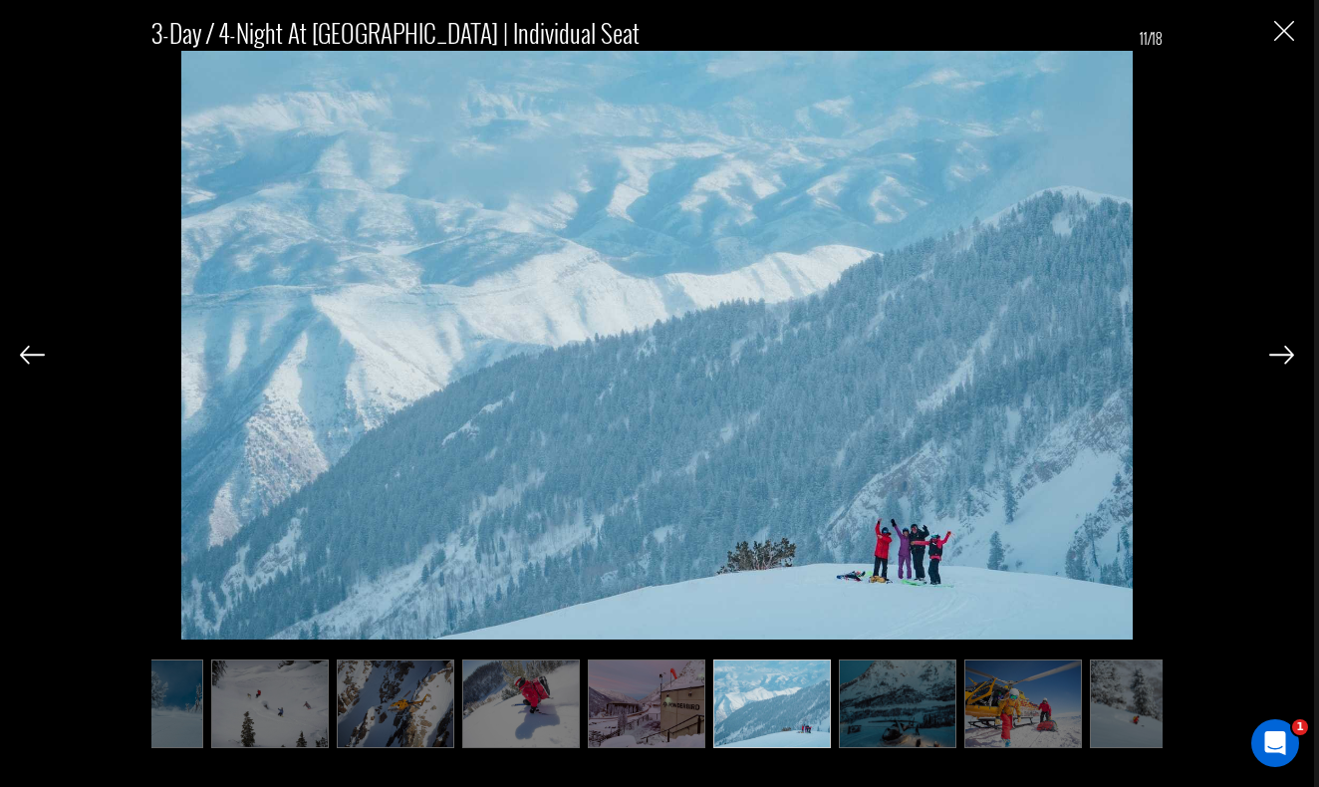
click at [1285, 353] on img at bounding box center [1281, 355] width 25 height 18
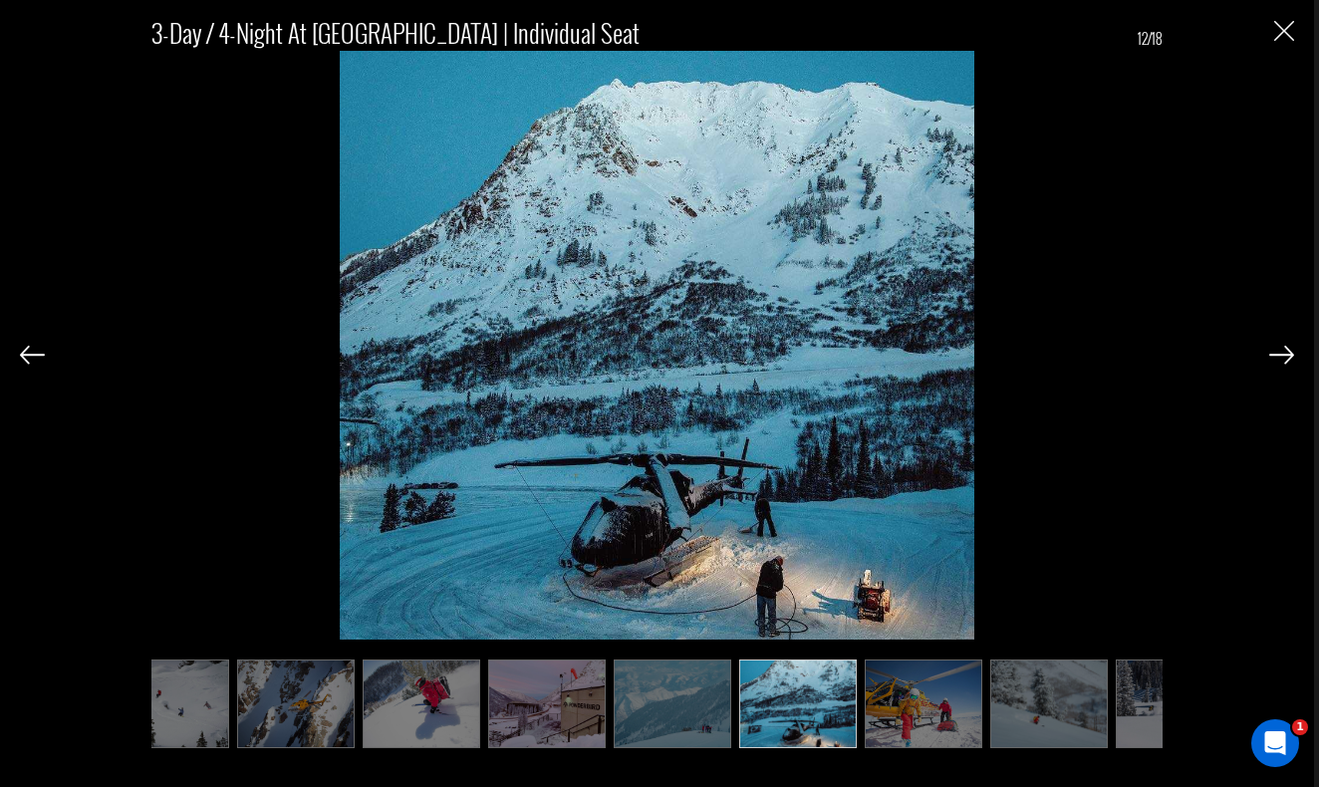
click at [1285, 353] on img at bounding box center [1281, 355] width 25 height 18
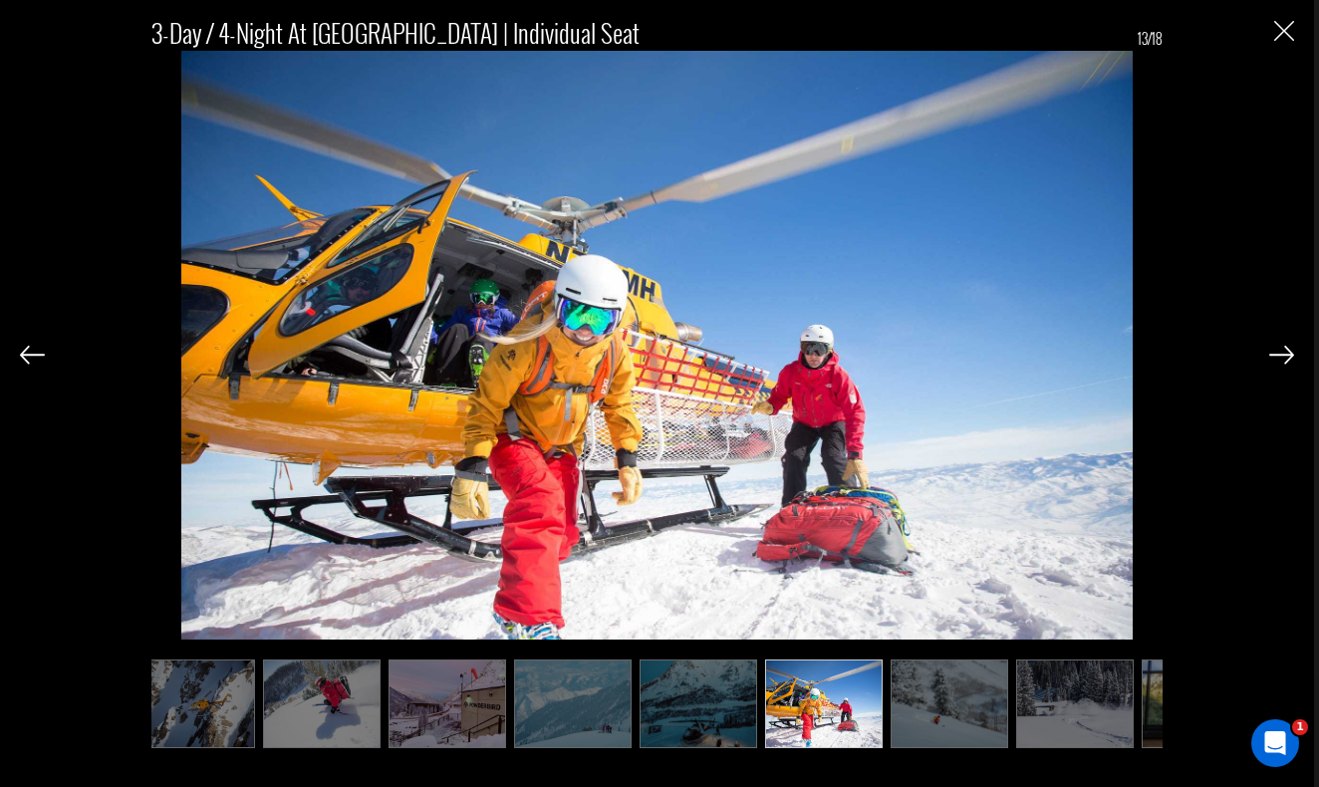
click at [1285, 353] on img at bounding box center [1281, 355] width 25 height 18
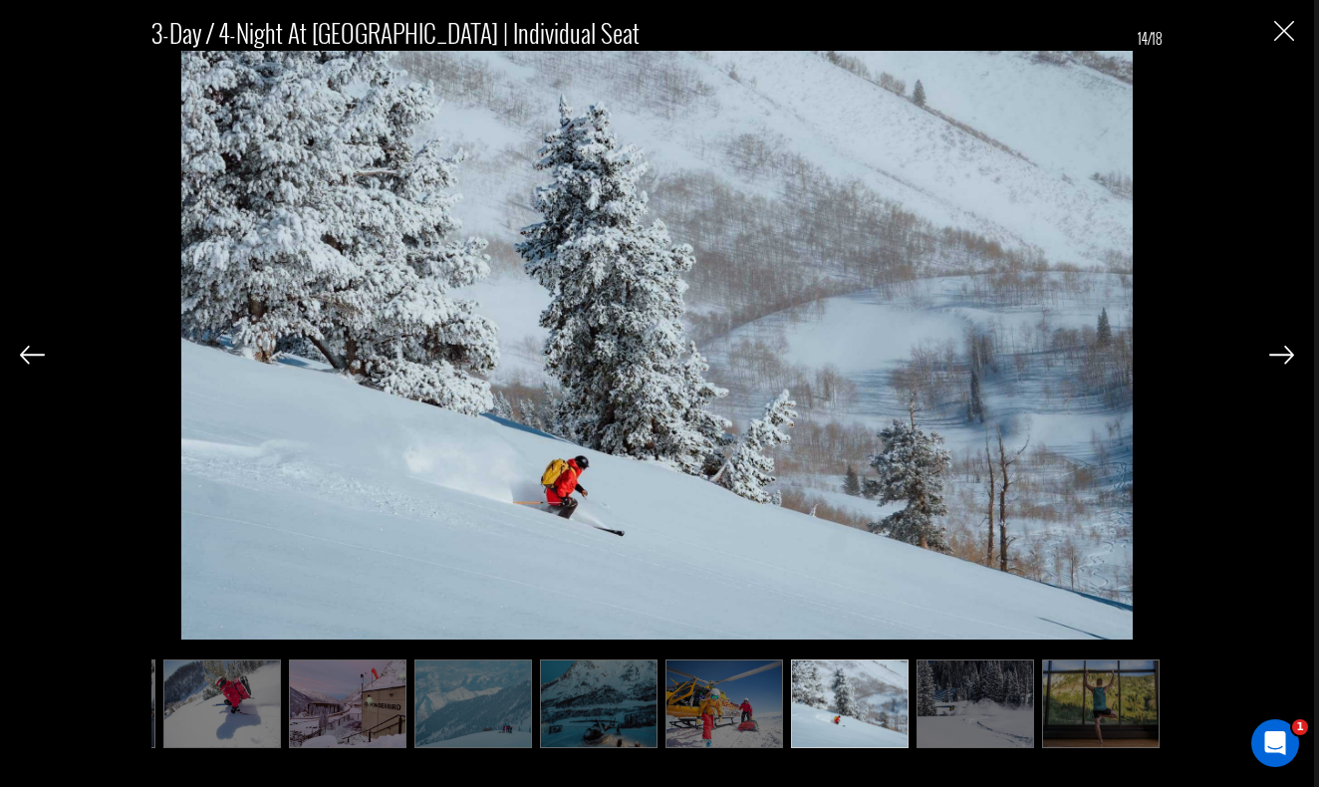
click at [1285, 353] on img at bounding box center [1281, 355] width 25 height 18
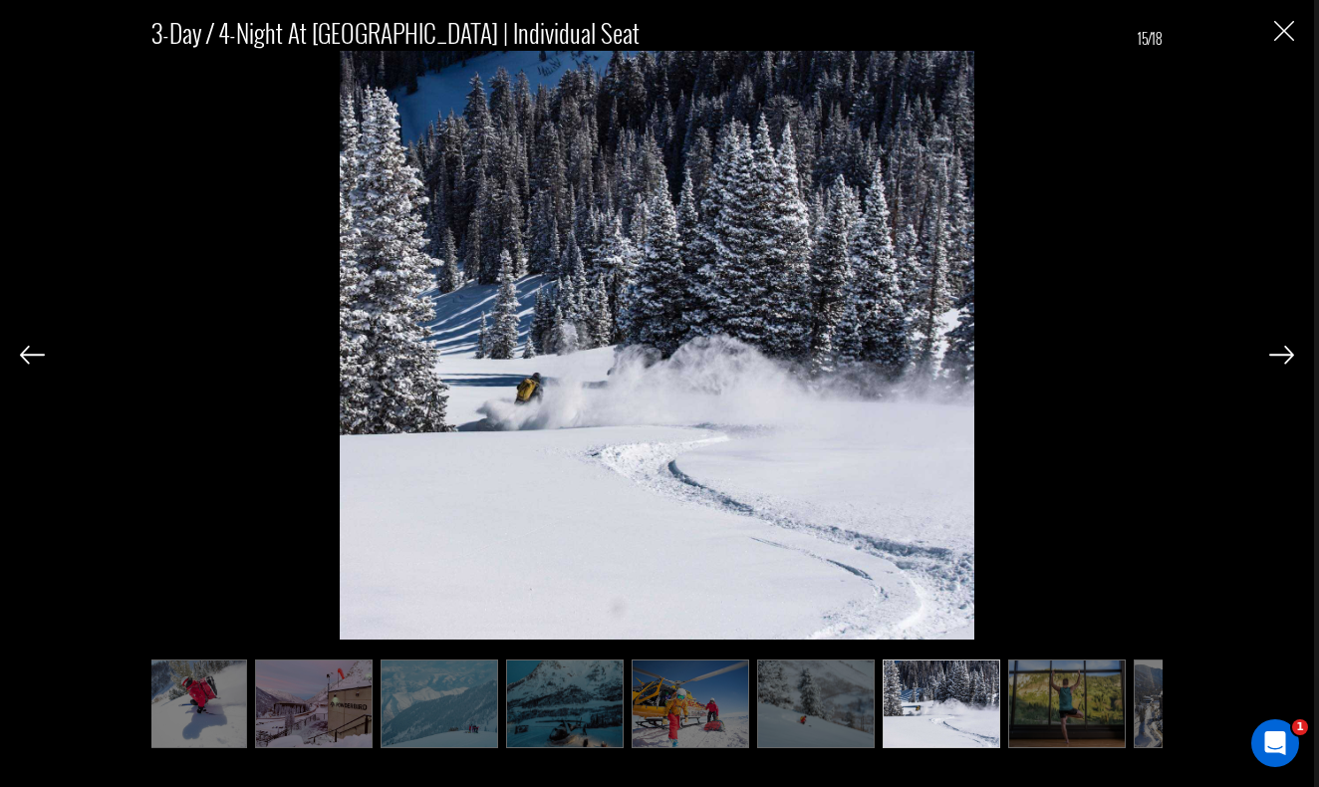
click at [1285, 353] on img at bounding box center [1281, 355] width 25 height 18
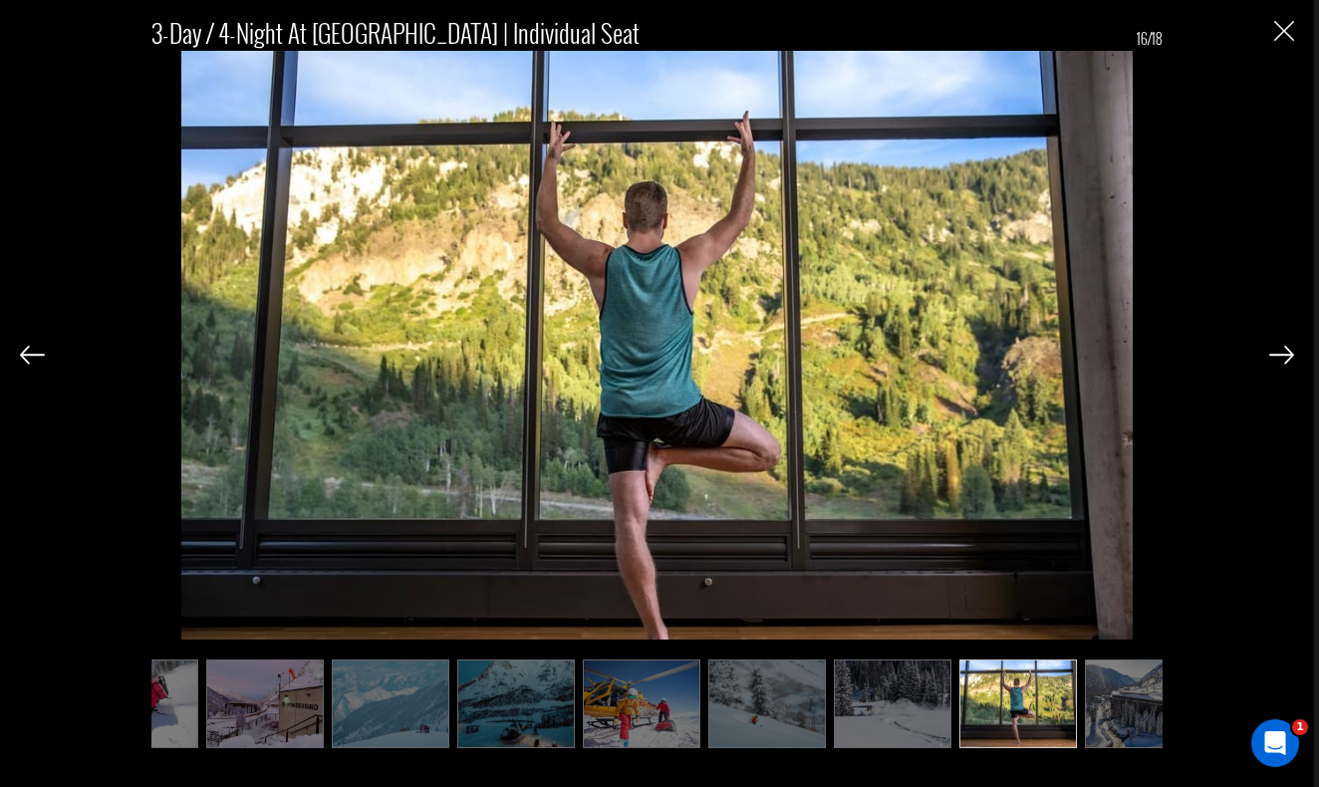
click at [1285, 353] on img at bounding box center [1281, 355] width 25 height 18
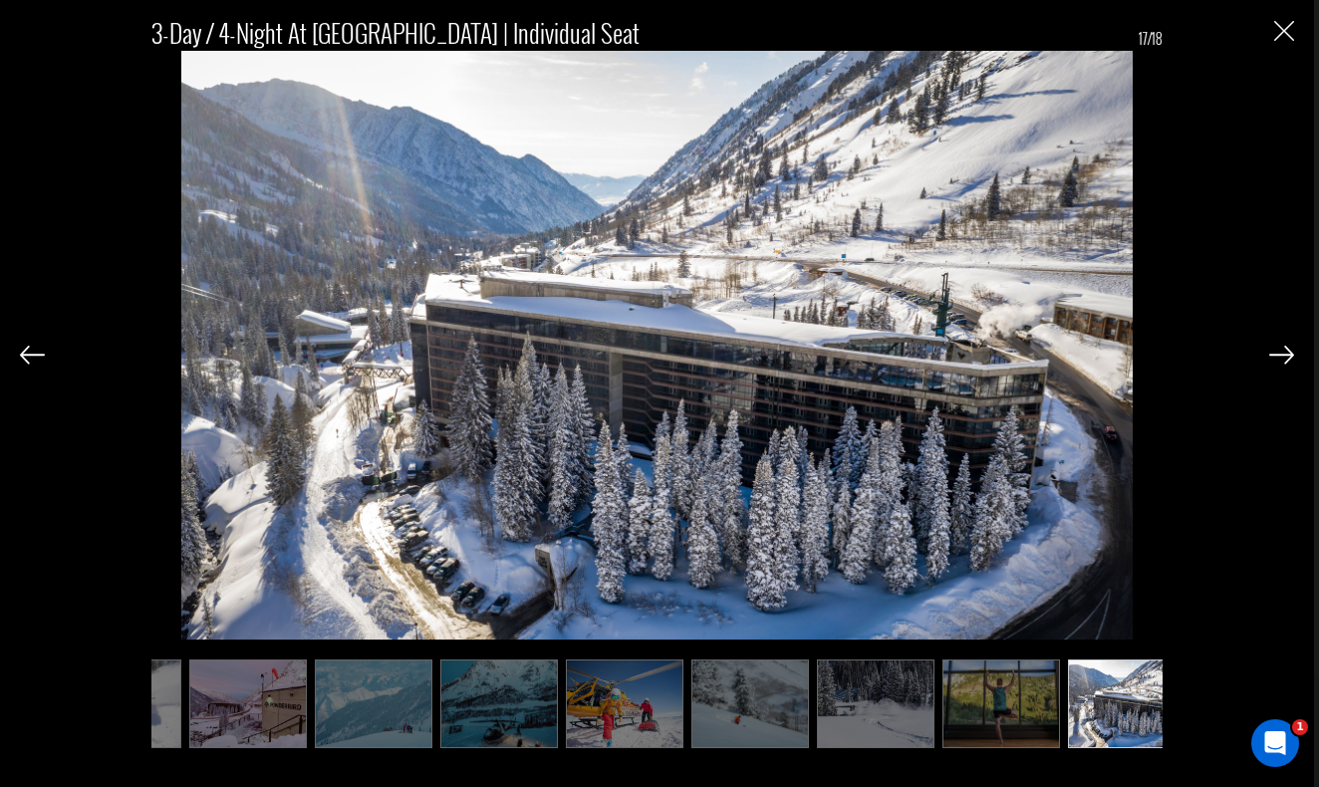
click at [1285, 353] on img at bounding box center [1281, 355] width 25 height 18
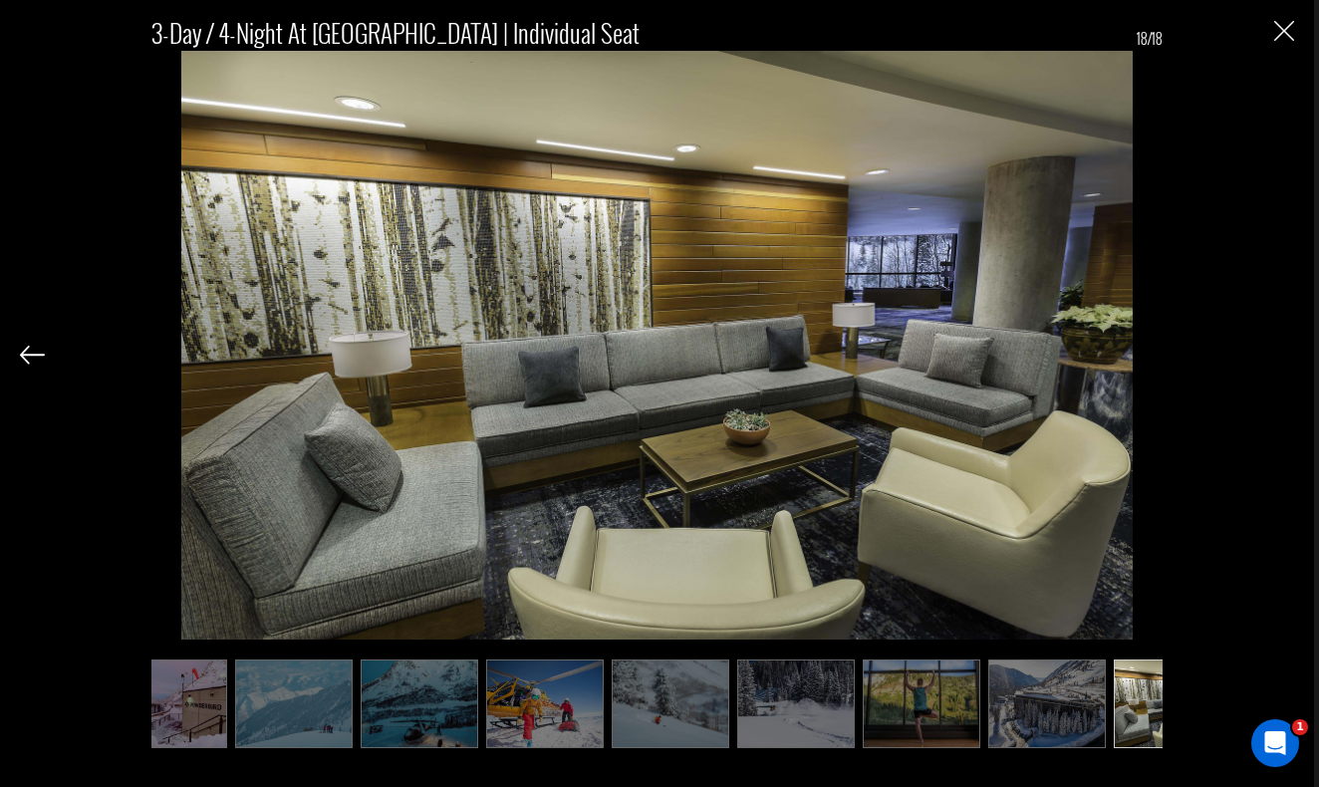
click at [1285, 353] on div "3-Day / 4-Night at [GEOGRAPHIC_DATA] | Individual Seat 18/18" at bounding box center [657, 374] width 1274 height 748
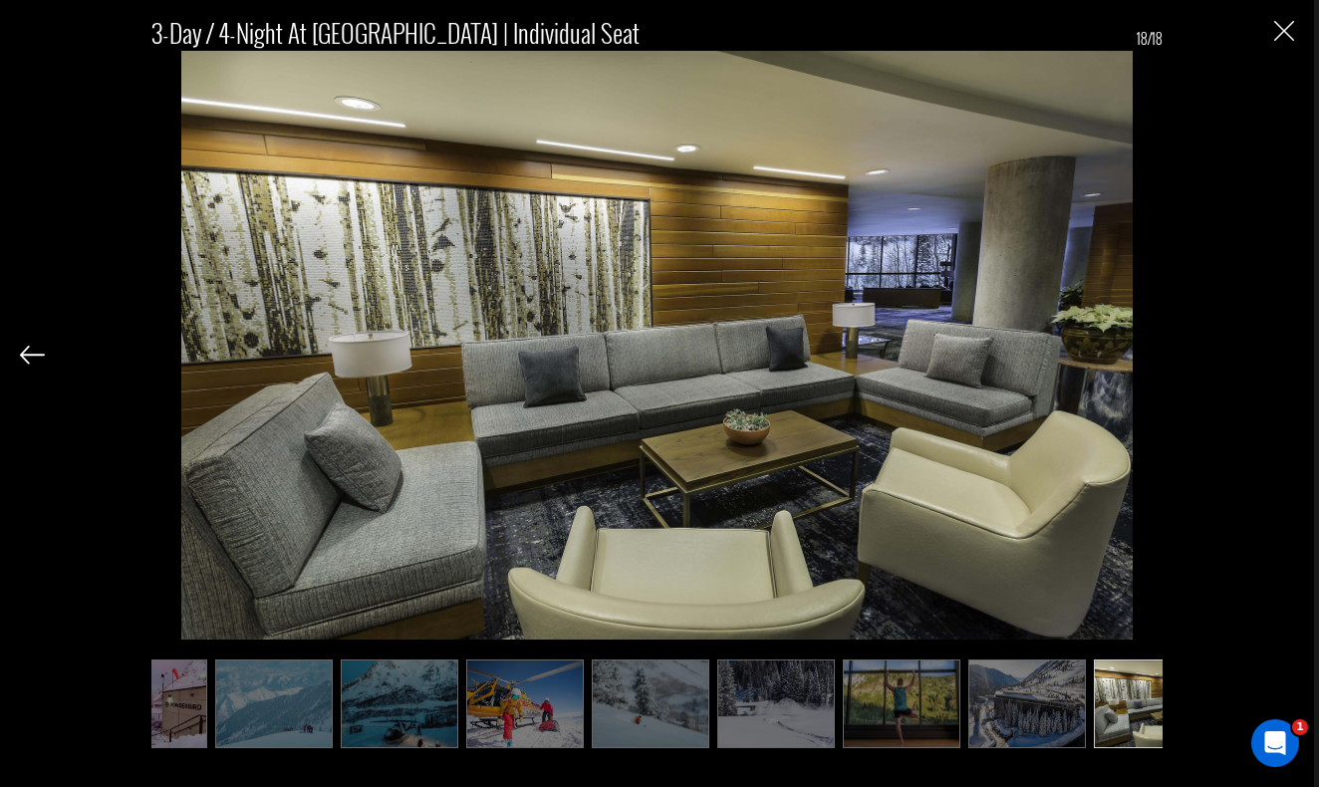
scroll to position [0, 1196]
click at [1288, 28] on img "Close" at bounding box center [1284, 31] width 20 height 20
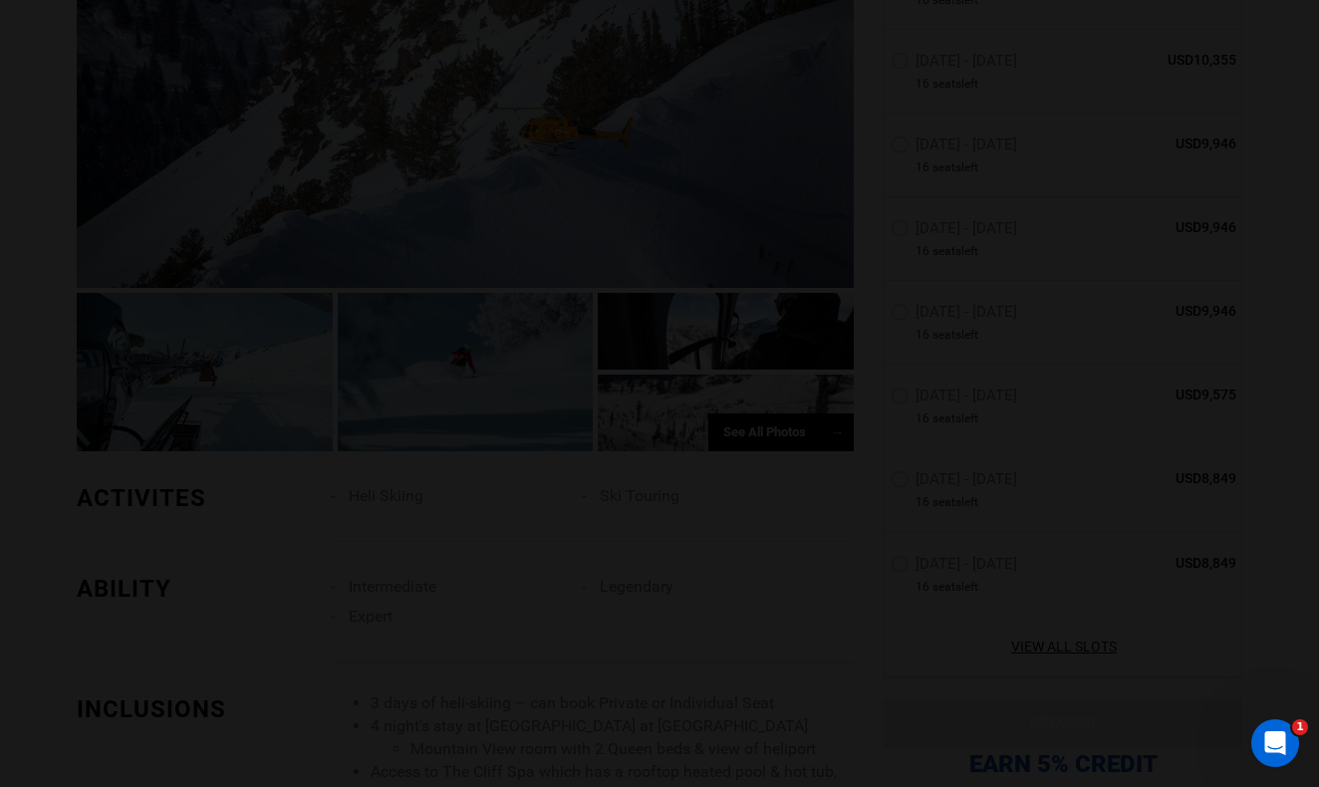
scroll to position [0, 0]
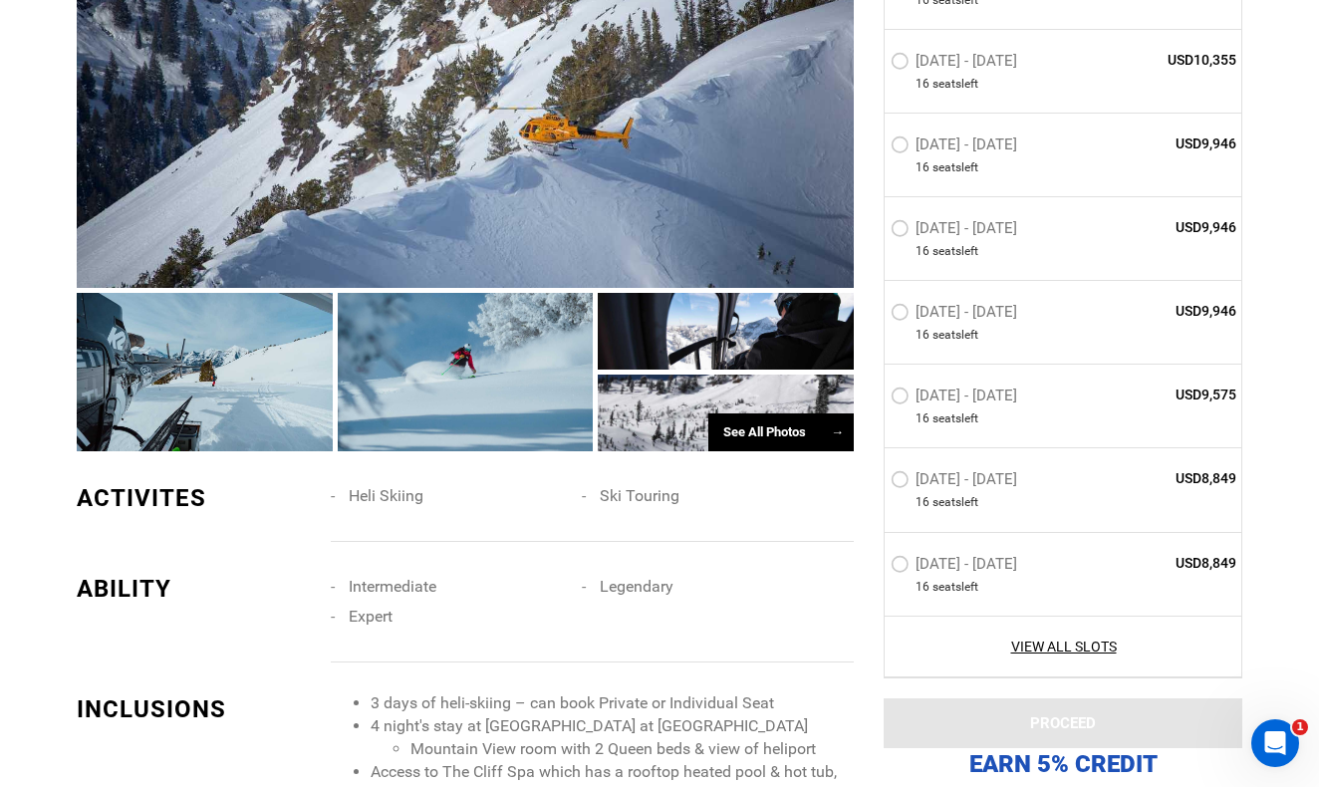
type input "Heli Skiing"
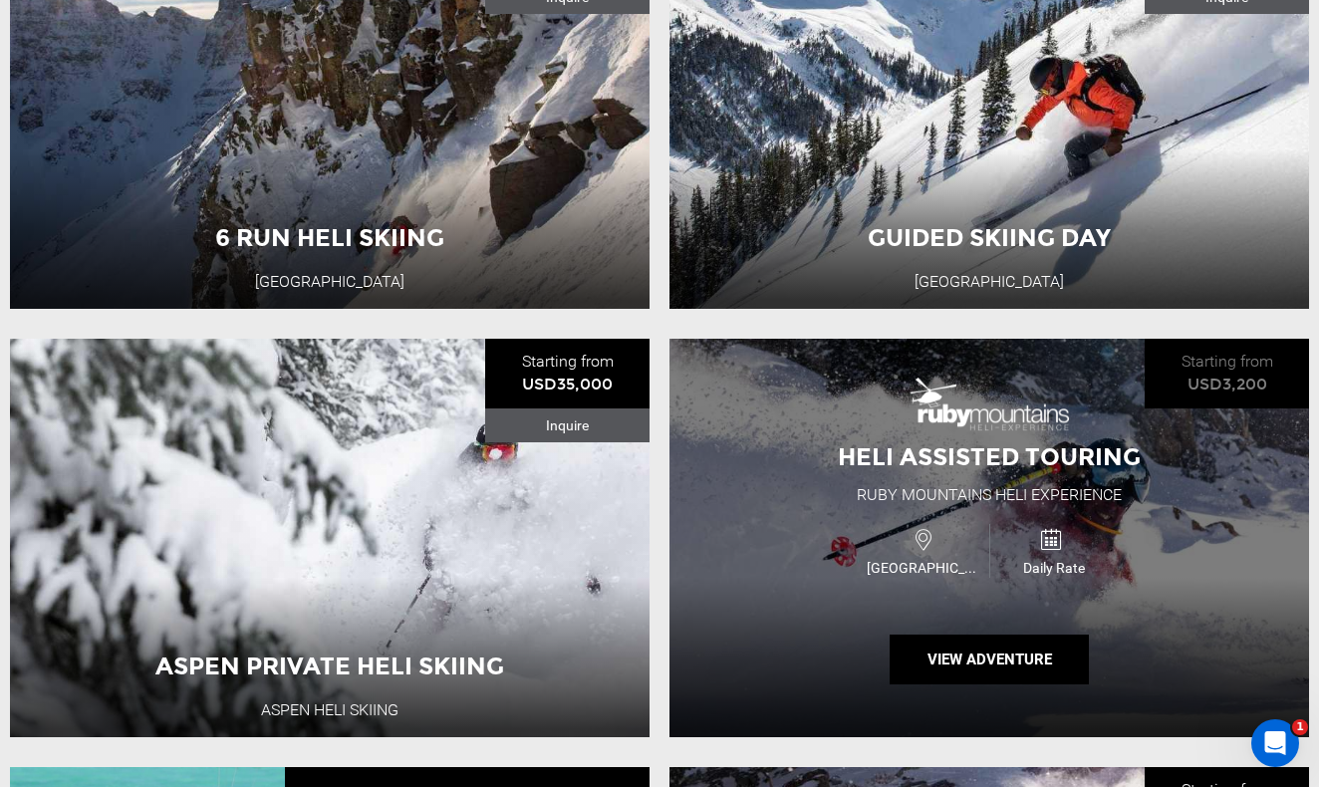
scroll to position [2571, 0]
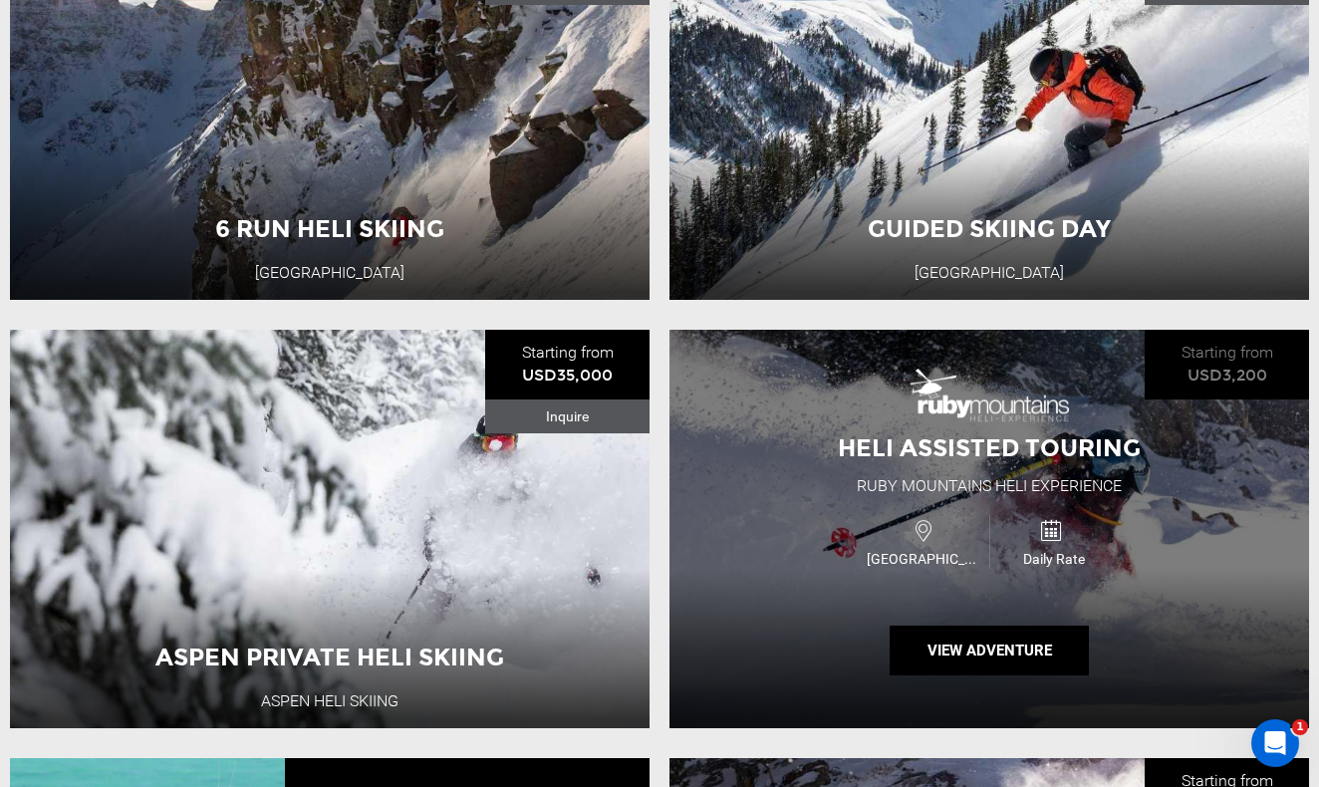
click at [905, 460] on span "Heli Assisted Touring" at bounding box center [989, 447] width 303 height 29
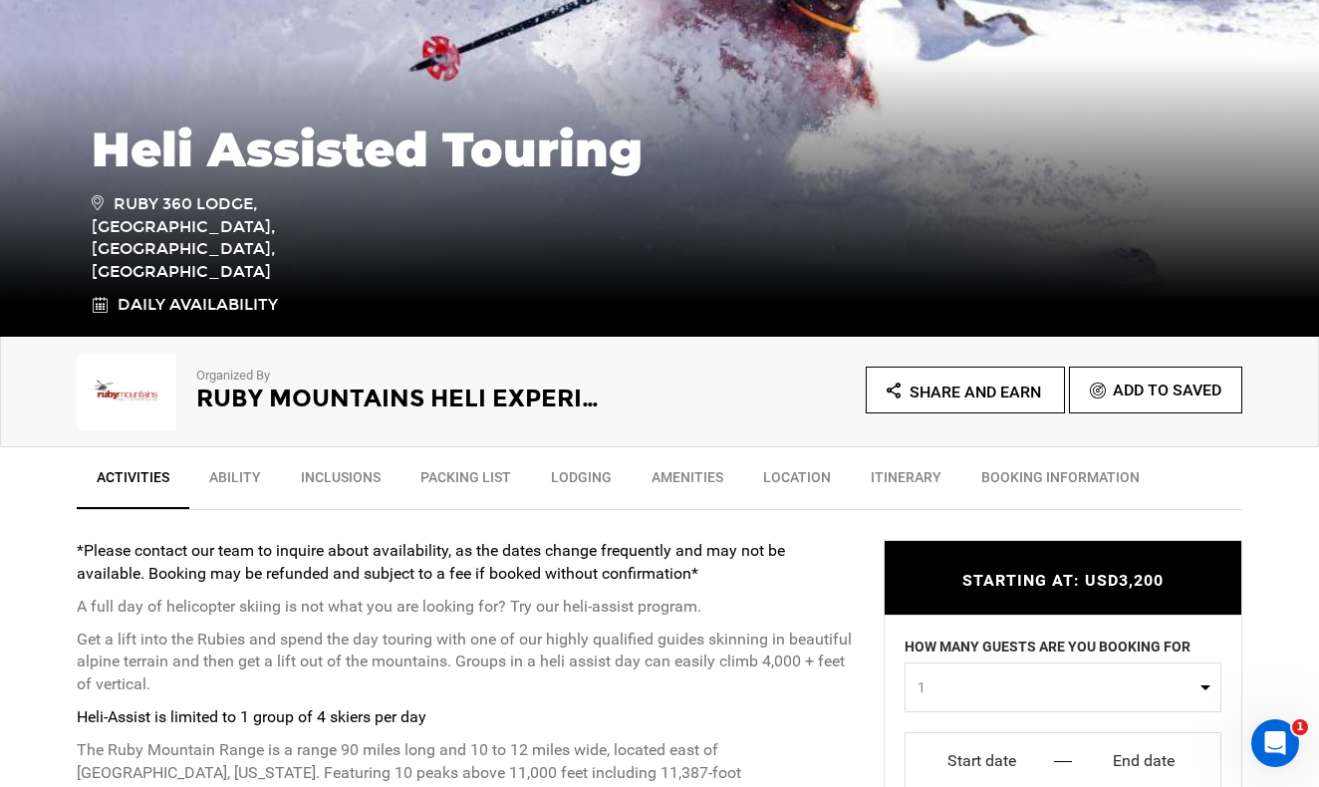
scroll to position [336, 0]
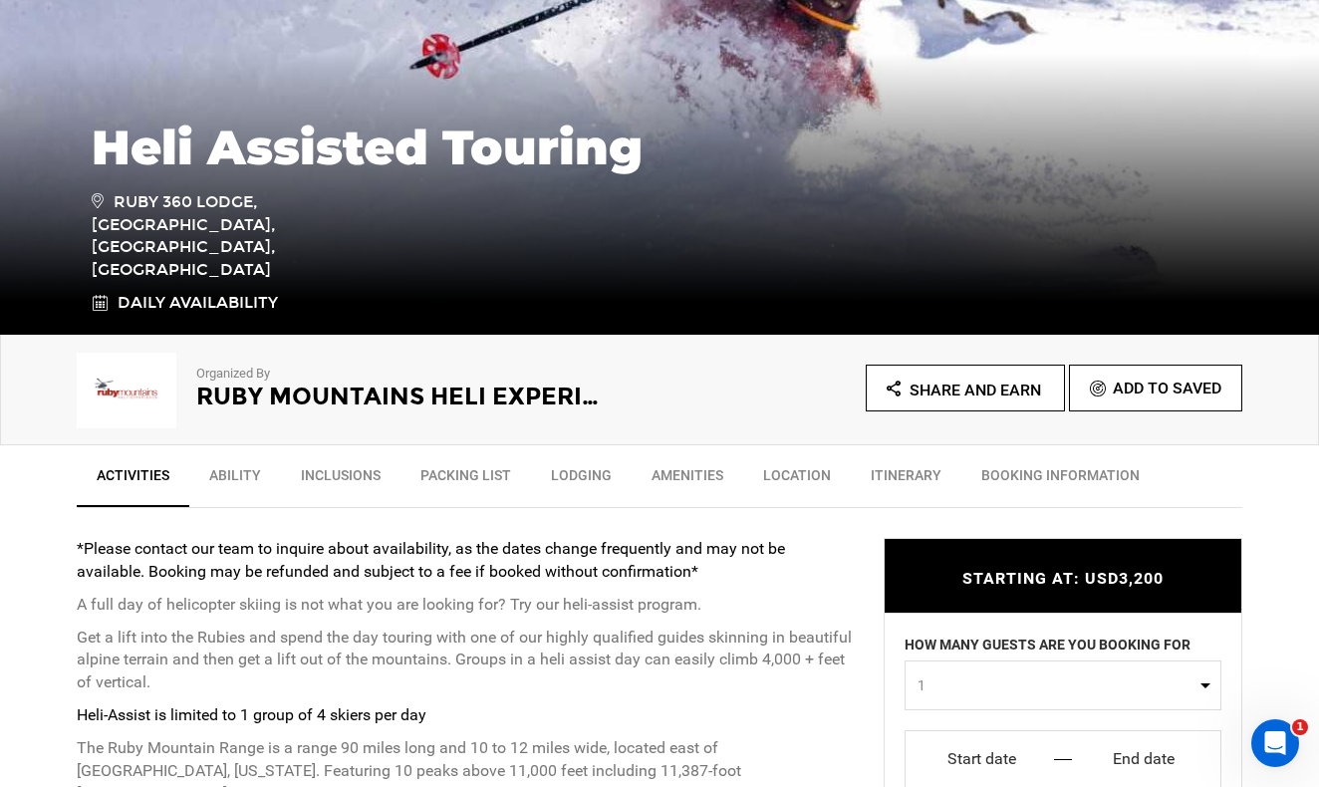
type input "Heli Skiing"
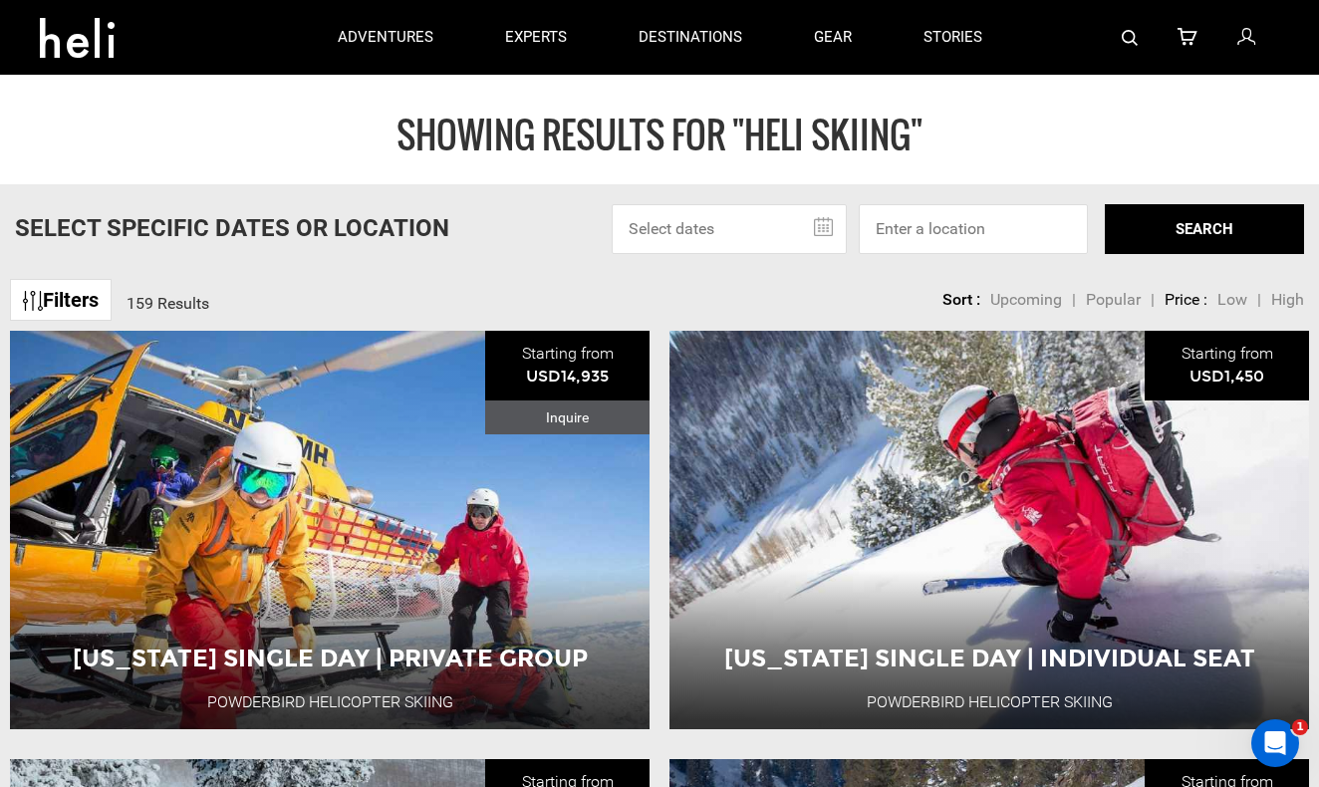
click at [1121, 294] on span "Popular" at bounding box center [1113, 299] width 55 height 19
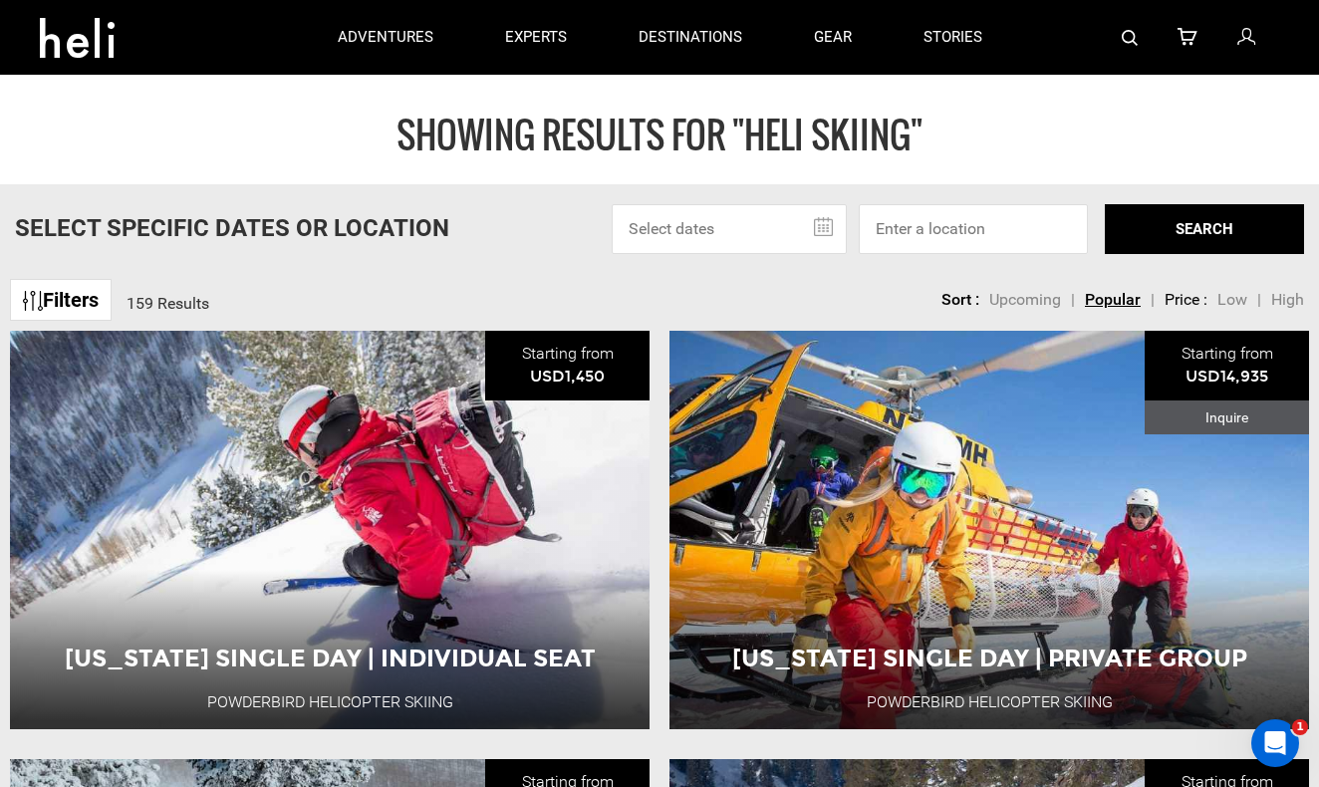
click at [1191, 299] on li "Price :" at bounding box center [1185, 300] width 43 height 23
click at [1223, 298] on span "Low" at bounding box center [1232, 299] width 30 height 19
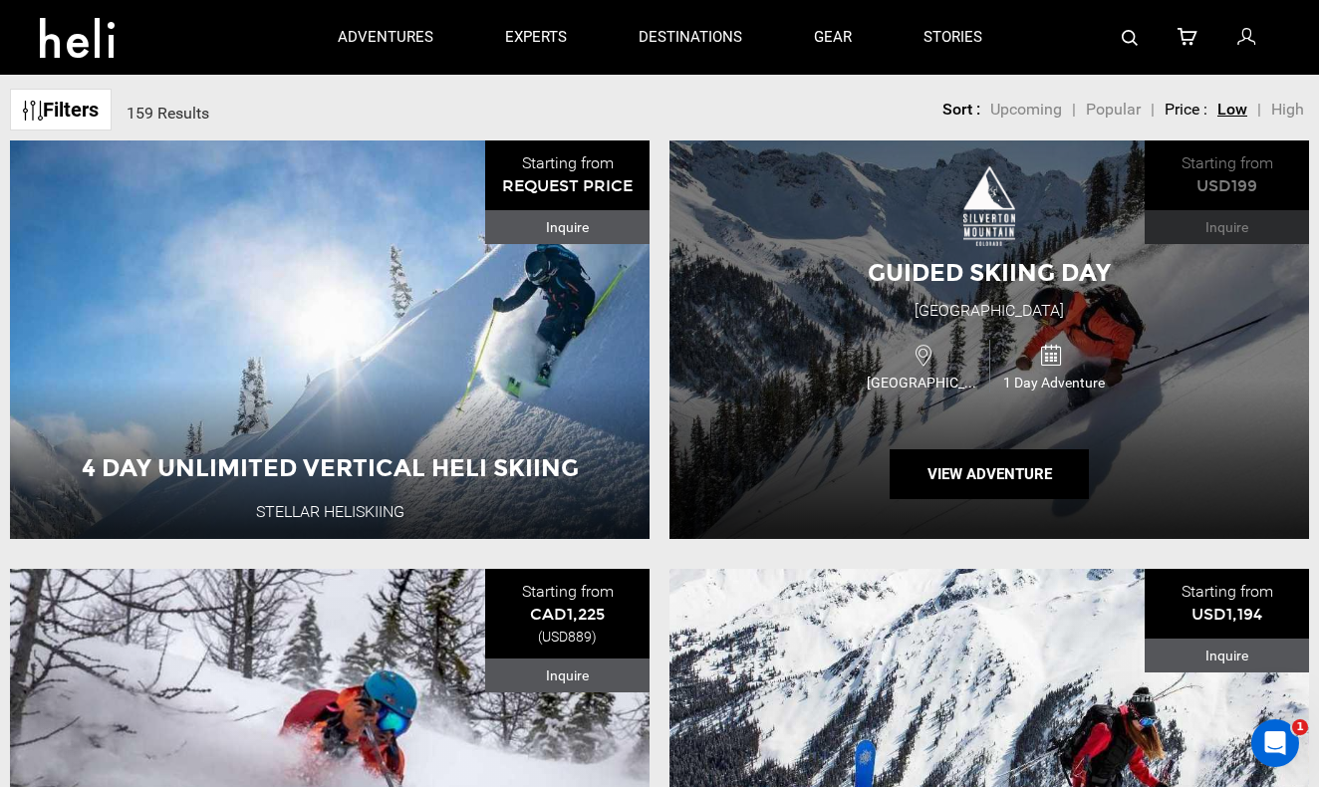
scroll to position [191, 0]
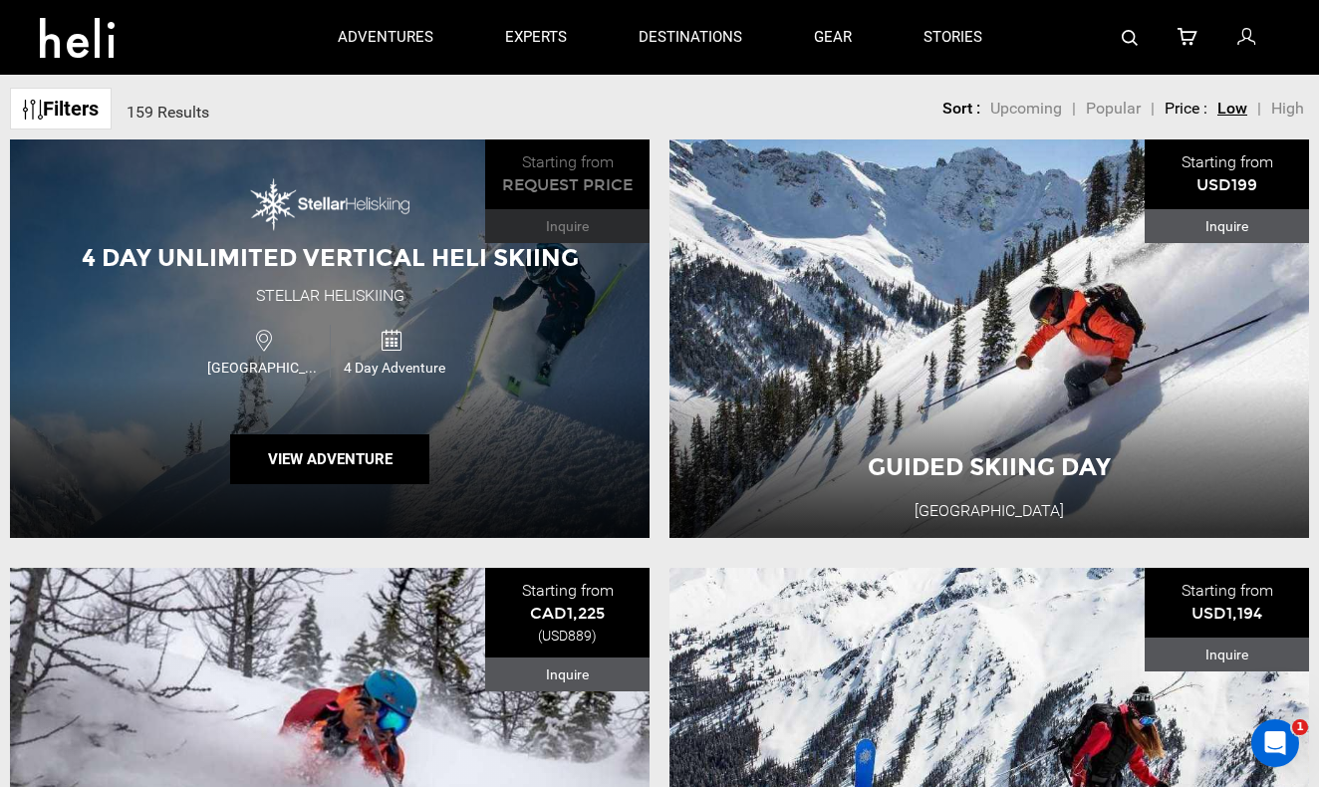
click at [316, 271] on span "4 Day Unlimited Vertical Heli Skiing" at bounding box center [330, 257] width 497 height 29
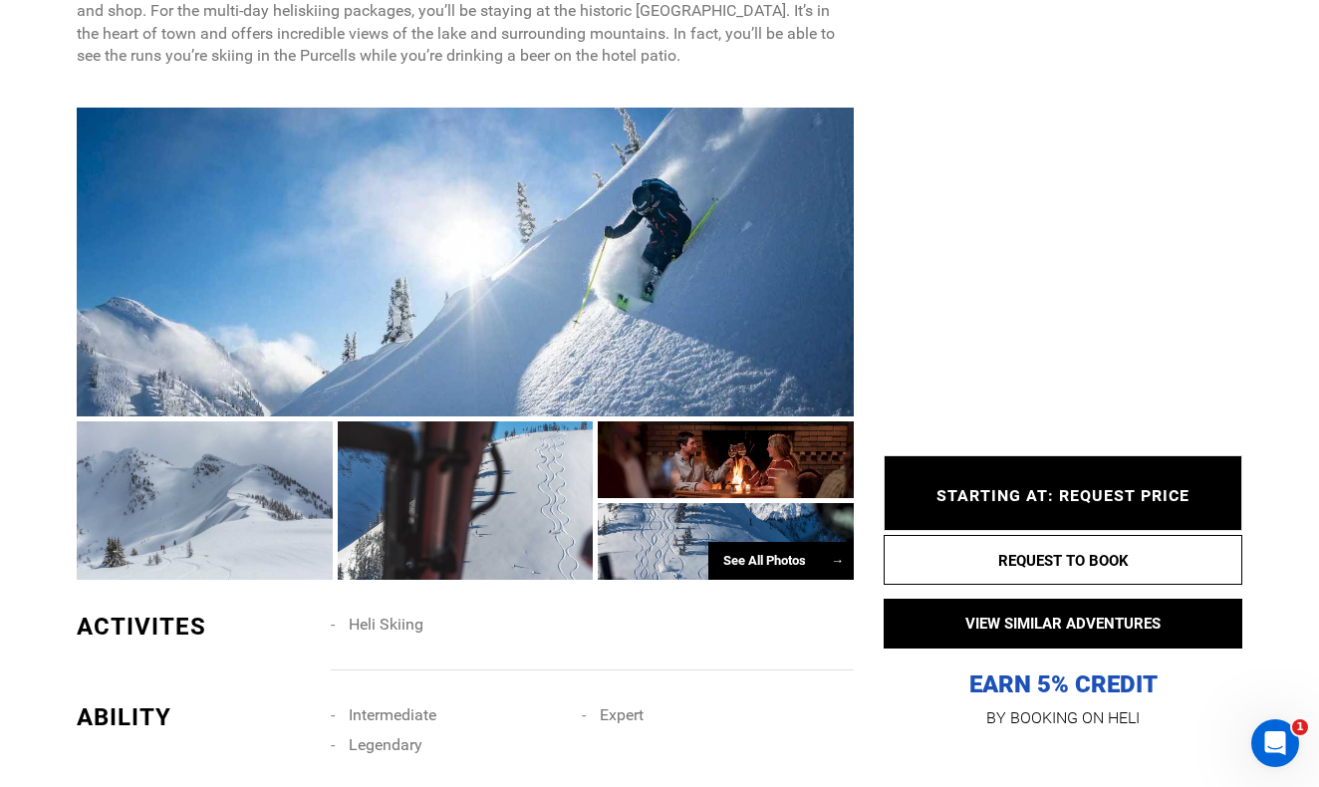
scroll to position [1237, 0]
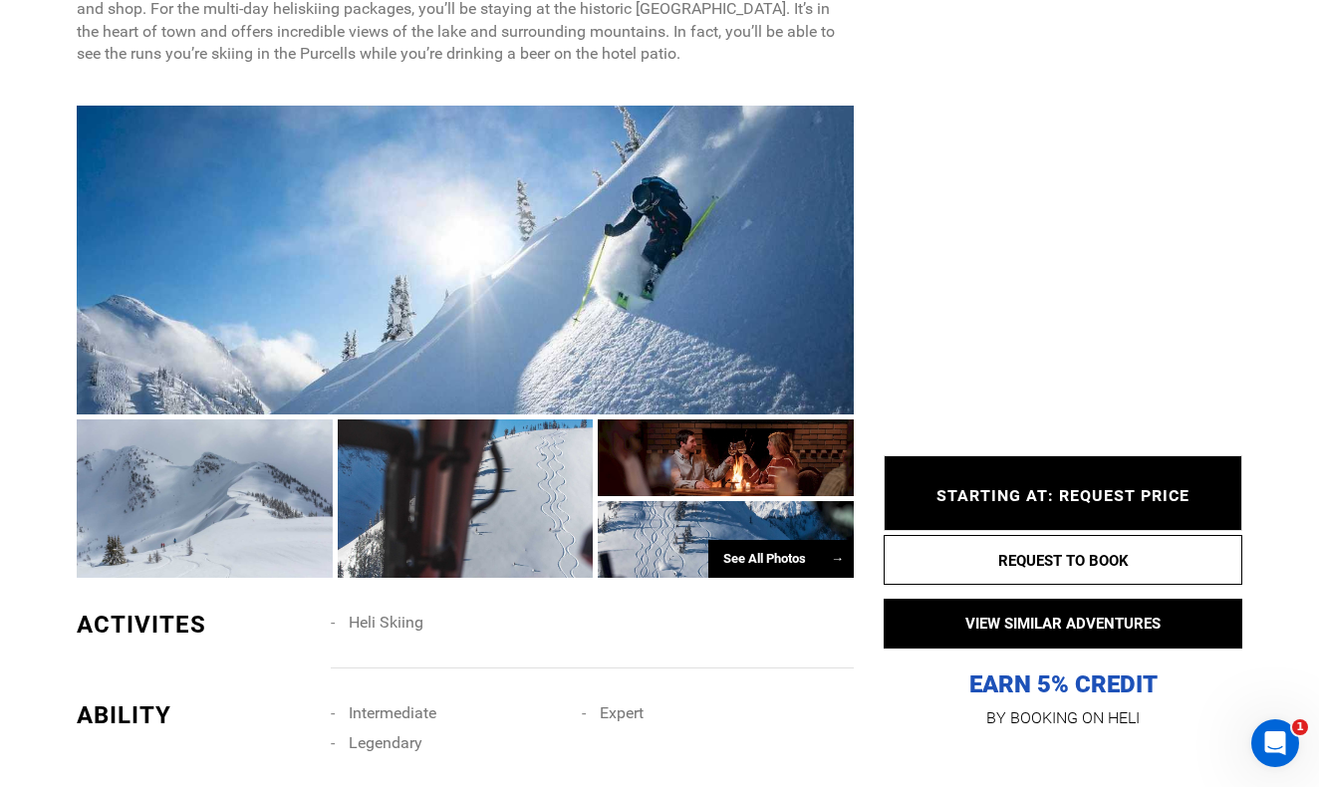
click at [781, 540] on div "See All Photos →" at bounding box center [780, 559] width 145 height 39
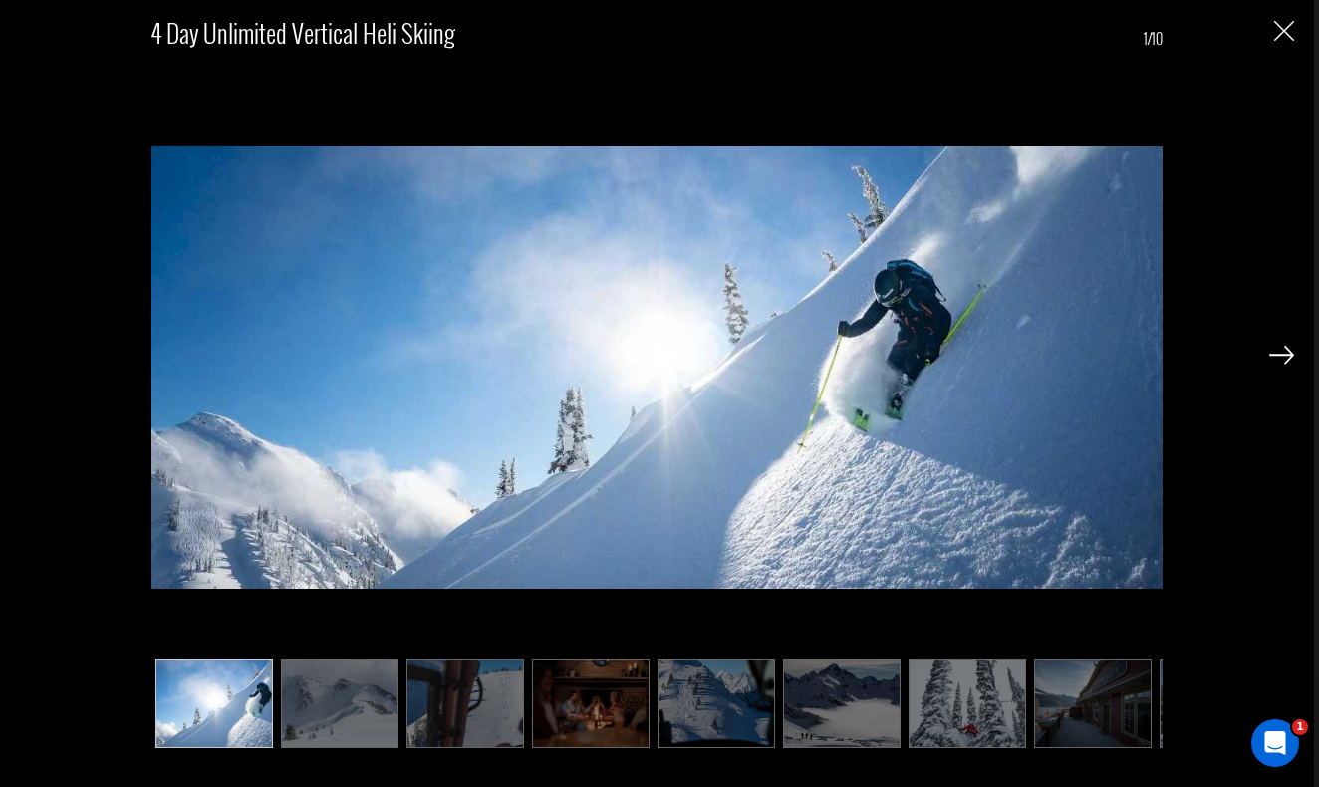
click at [1278, 357] on img at bounding box center [1281, 355] width 25 height 18
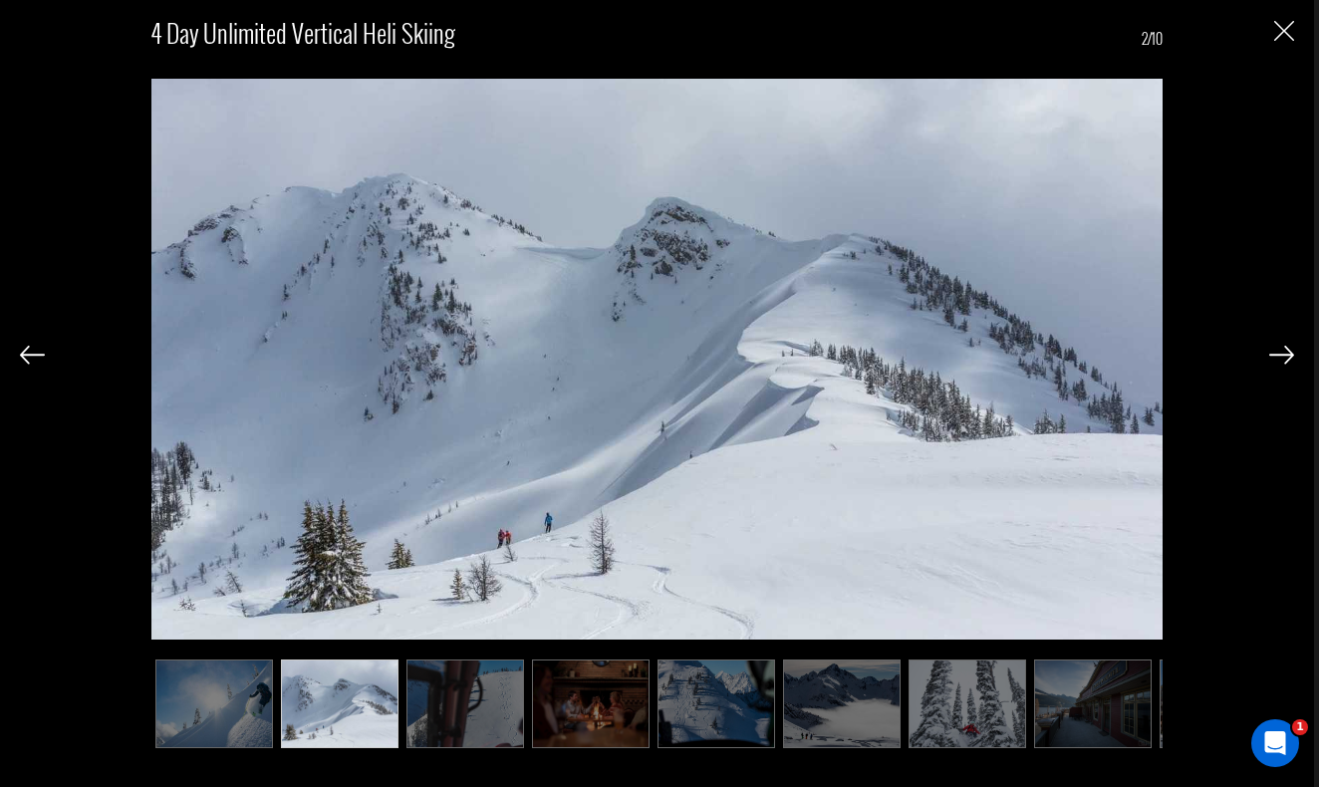
click at [1278, 357] on img at bounding box center [1281, 355] width 25 height 18
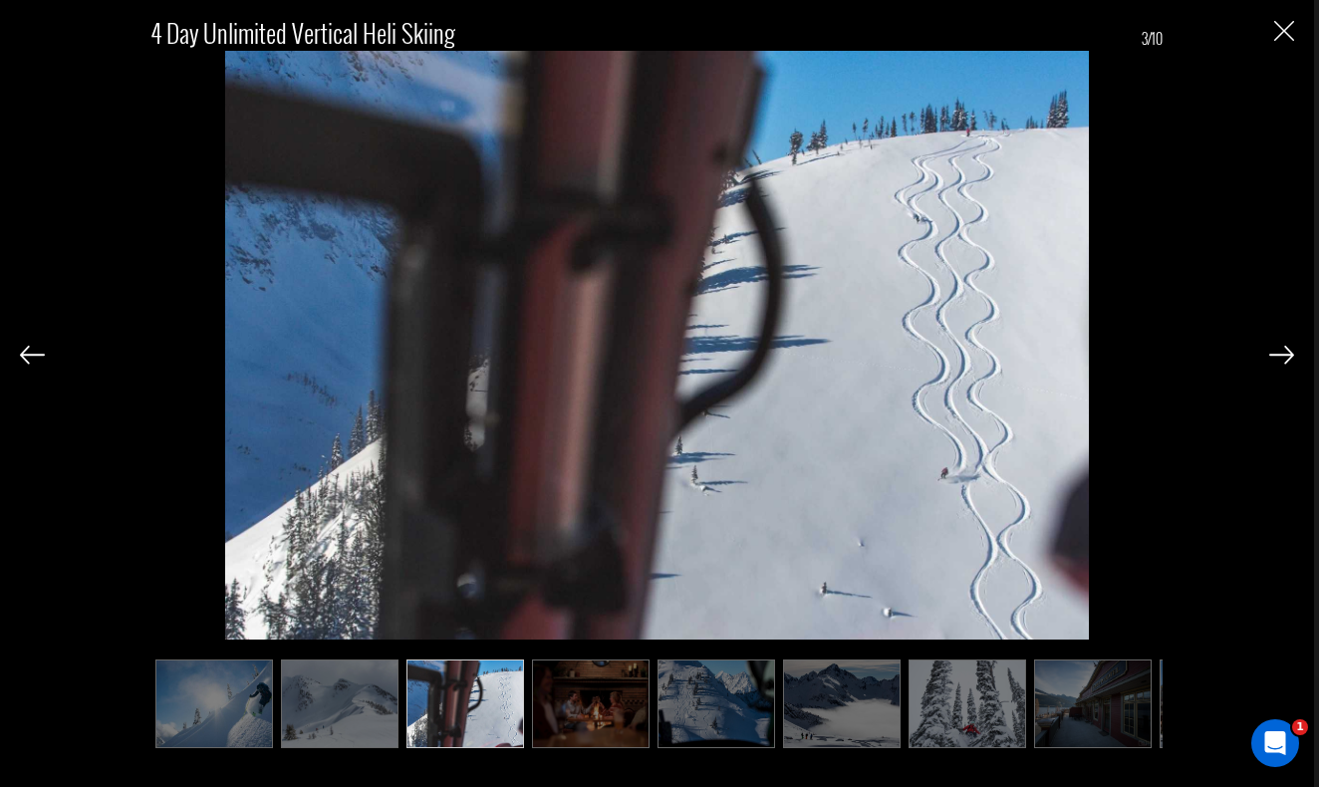
click at [1278, 357] on img at bounding box center [1281, 355] width 25 height 18
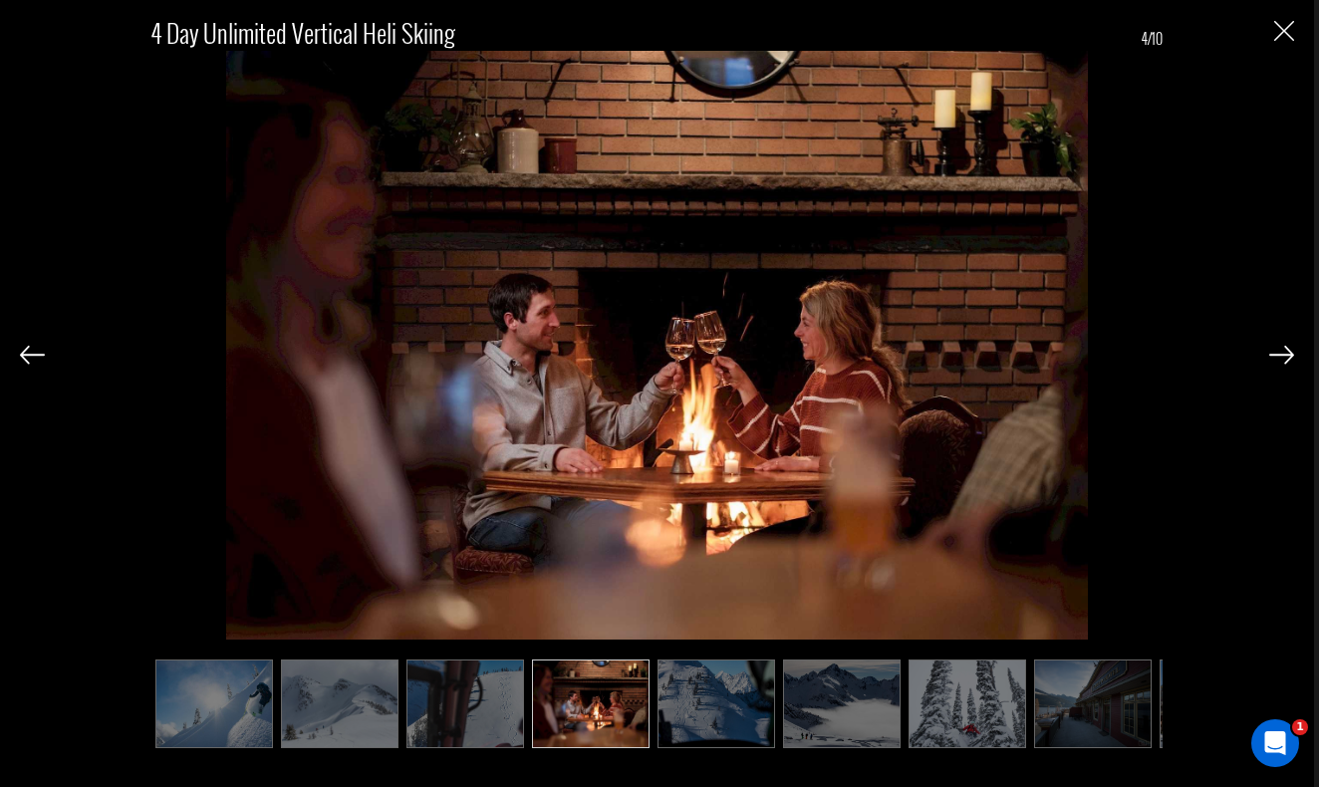
click at [1278, 357] on img at bounding box center [1281, 355] width 25 height 18
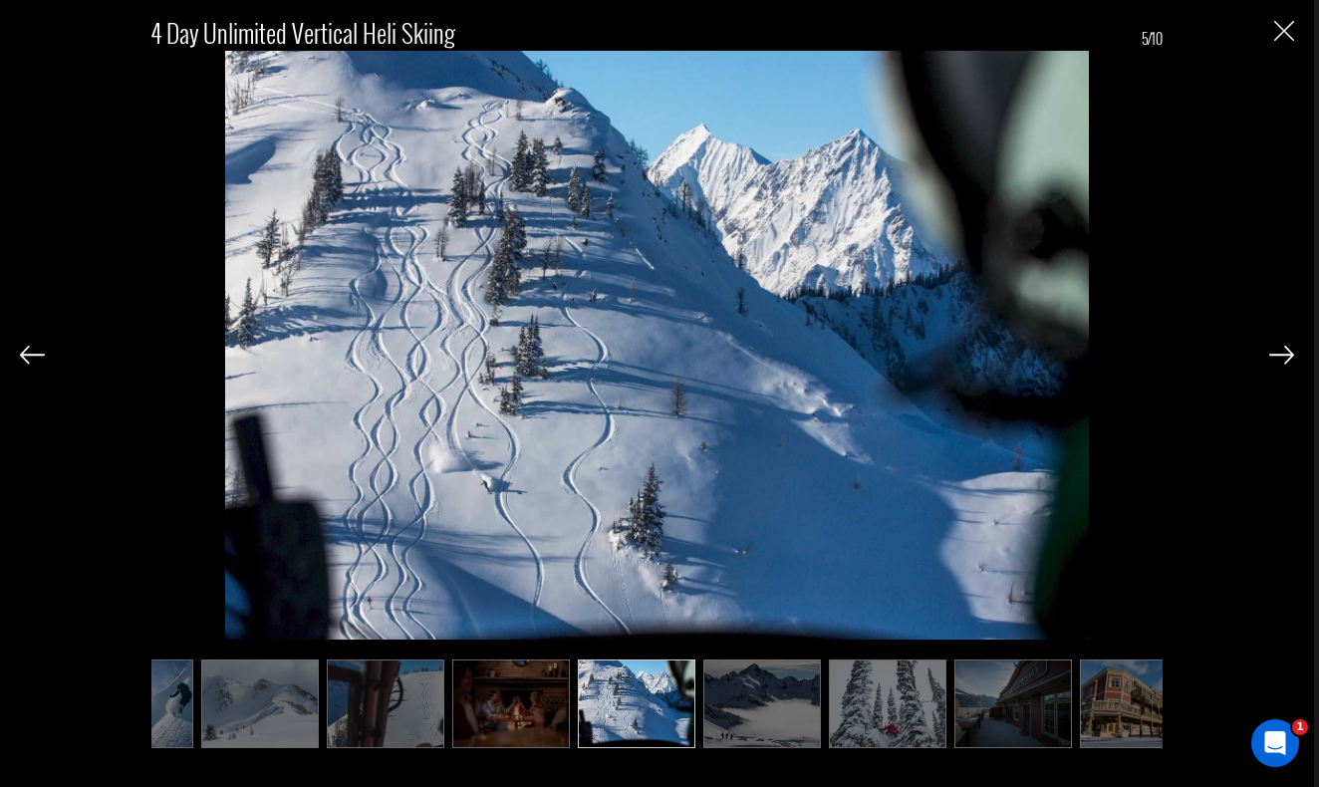
scroll to position [0, 100]
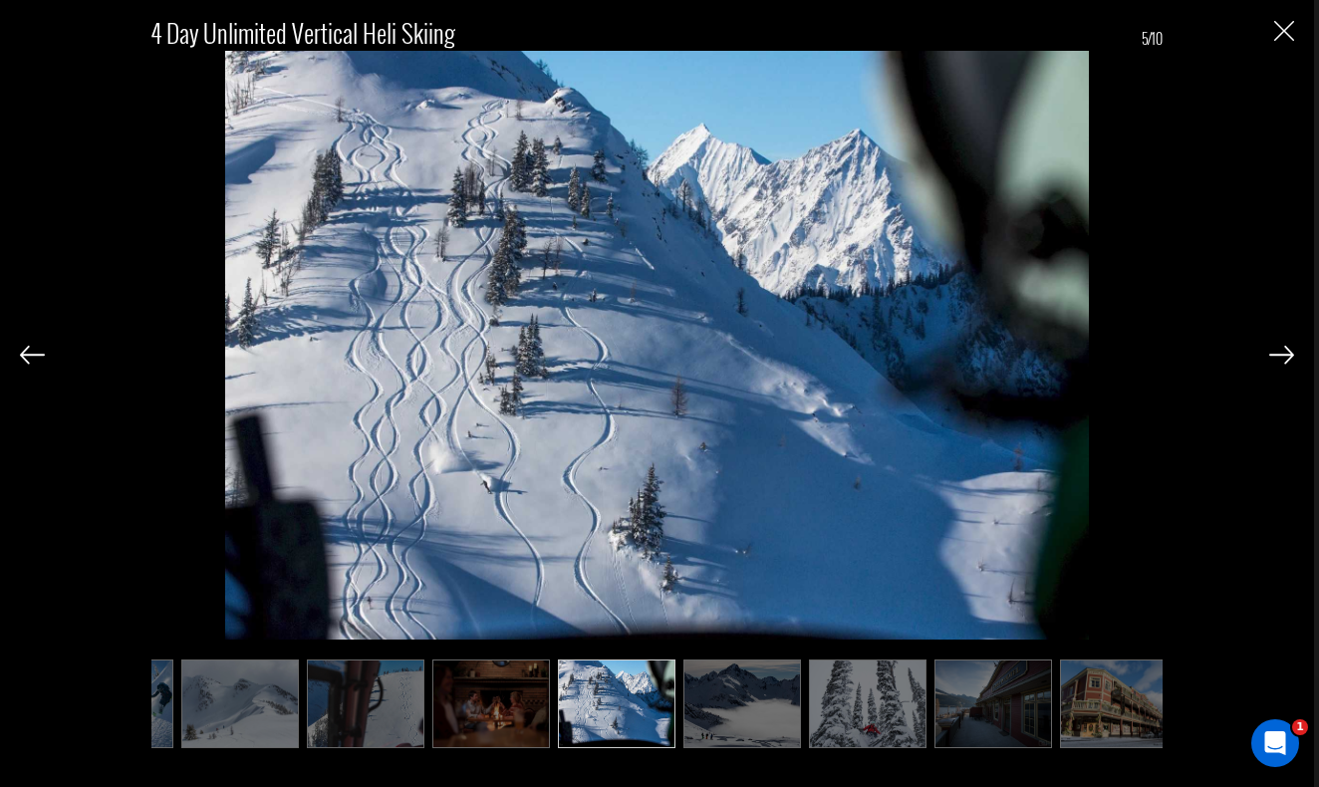
click at [1278, 357] on img at bounding box center [1281, 355] width 25 height 18
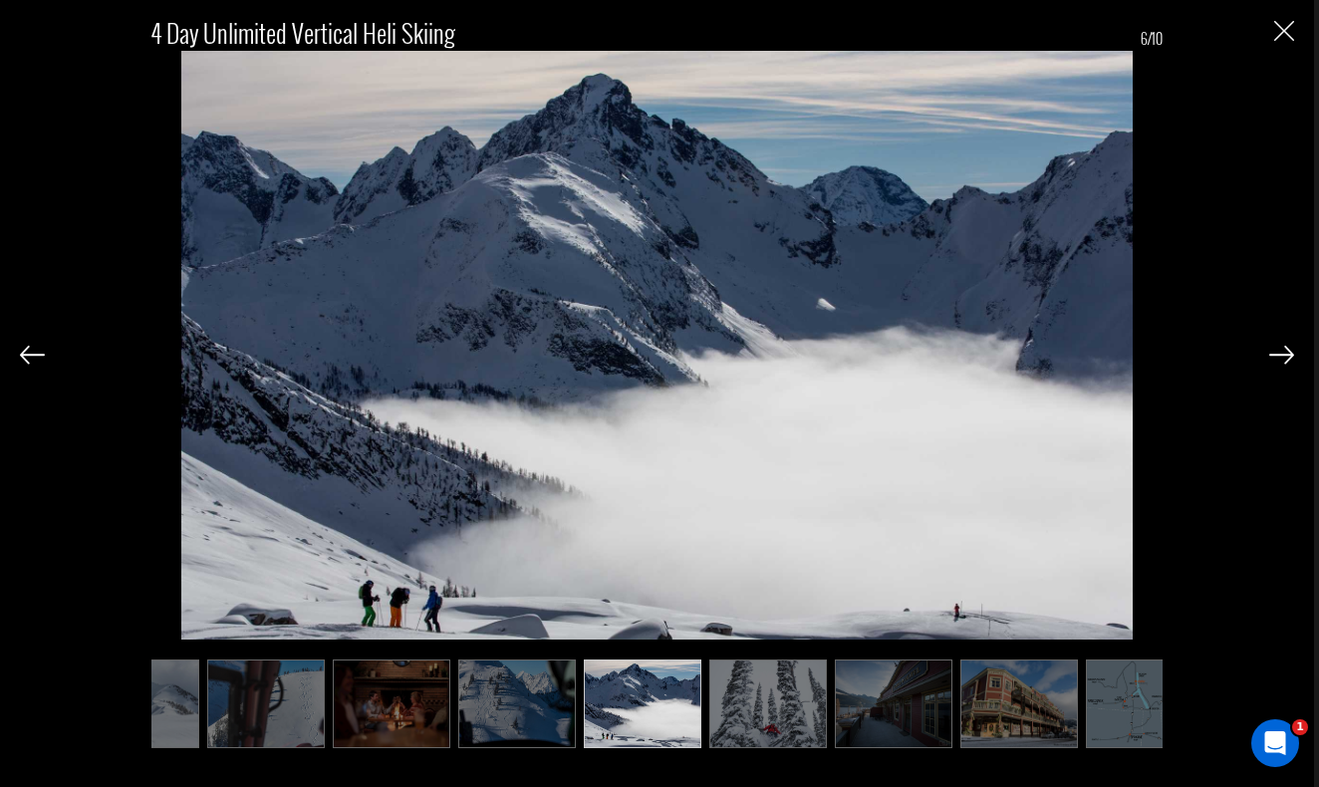
click at [1278, 357] on img at bounding box center [1281, 355] width 25 height 18
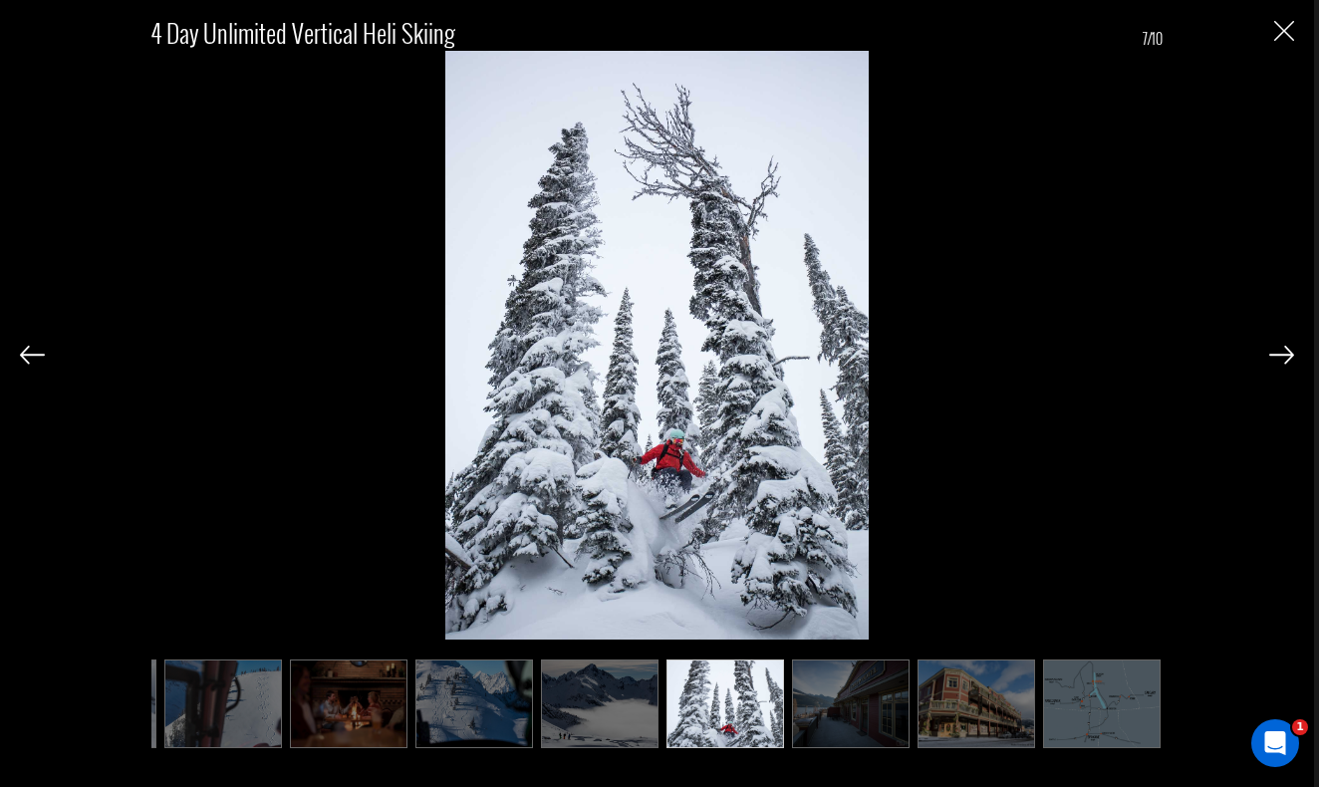
scroll to position [0, 244]
click at [1278, 357] on img at bounding box center [1281, 355] width 25 height 18
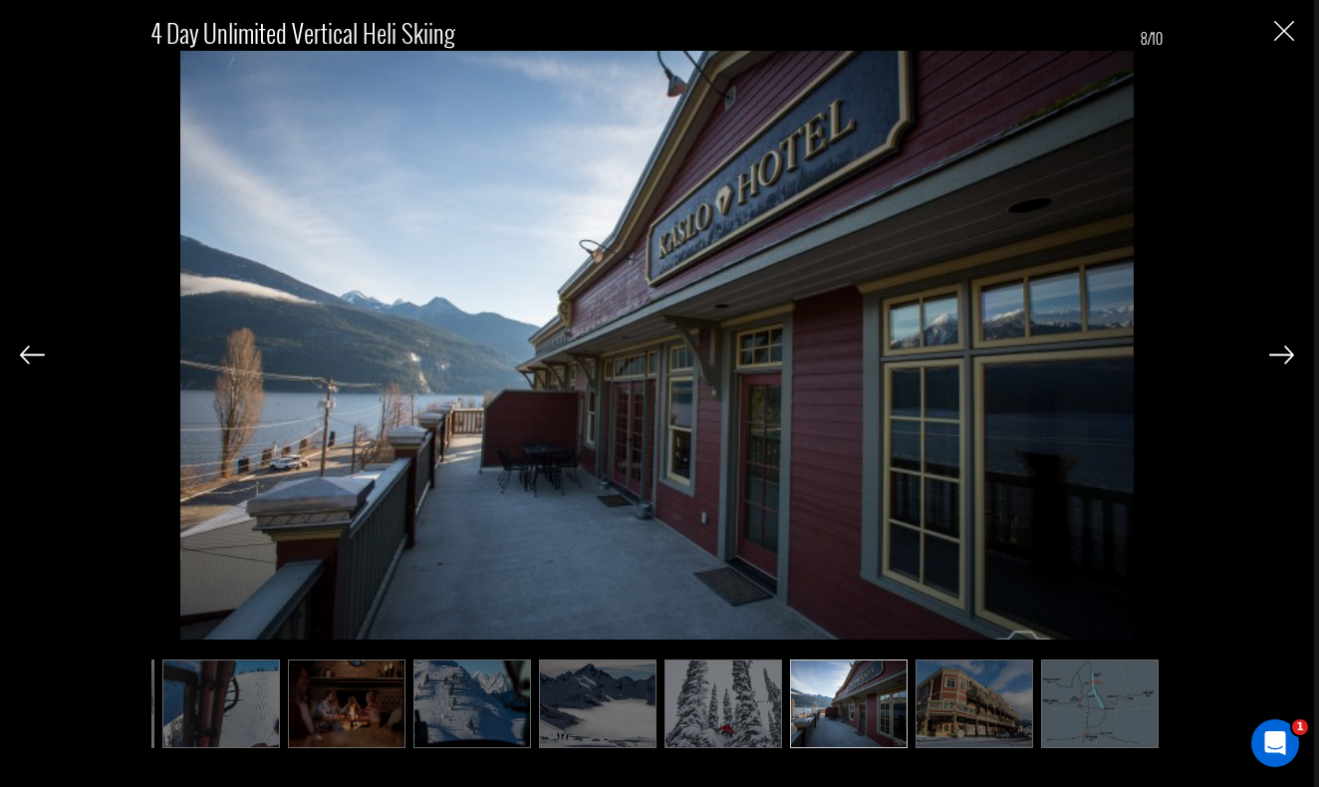
click at [1278, 357] on img at bounding box center [1281, 355] width 25 height 18
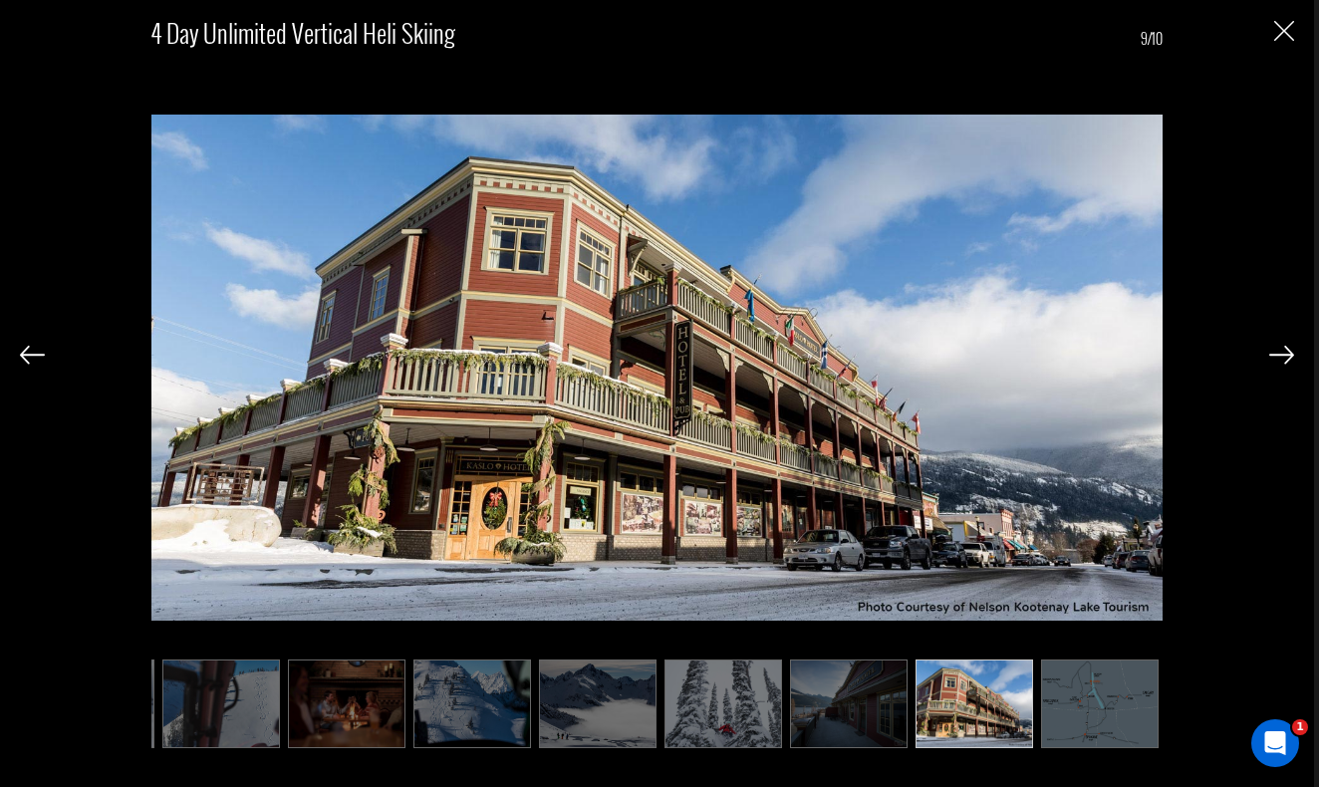
click at [1278, 357] on img at bounding box center [1281, 355] width 25 height 18
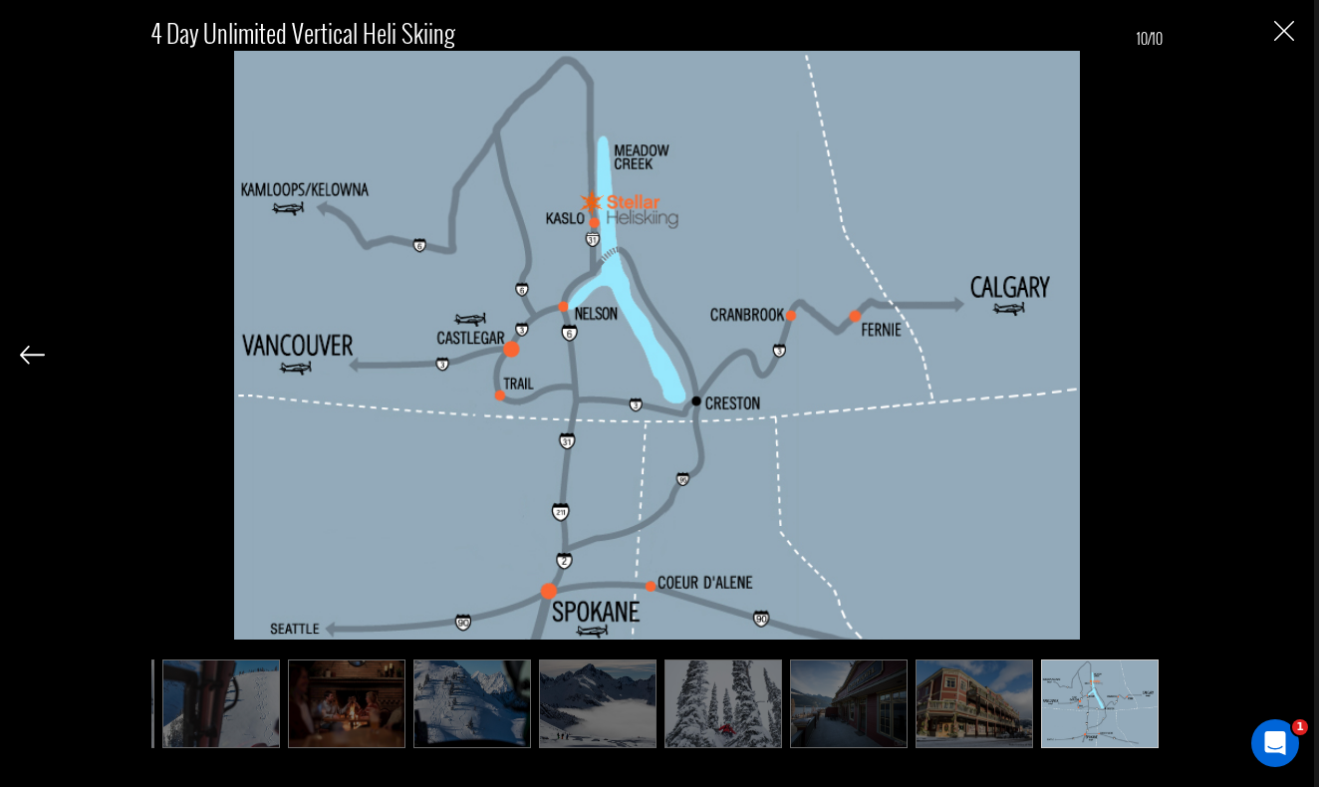
click at [1285, 27] on img "Close" at bounding box center [1284, 31] width 20 height 20
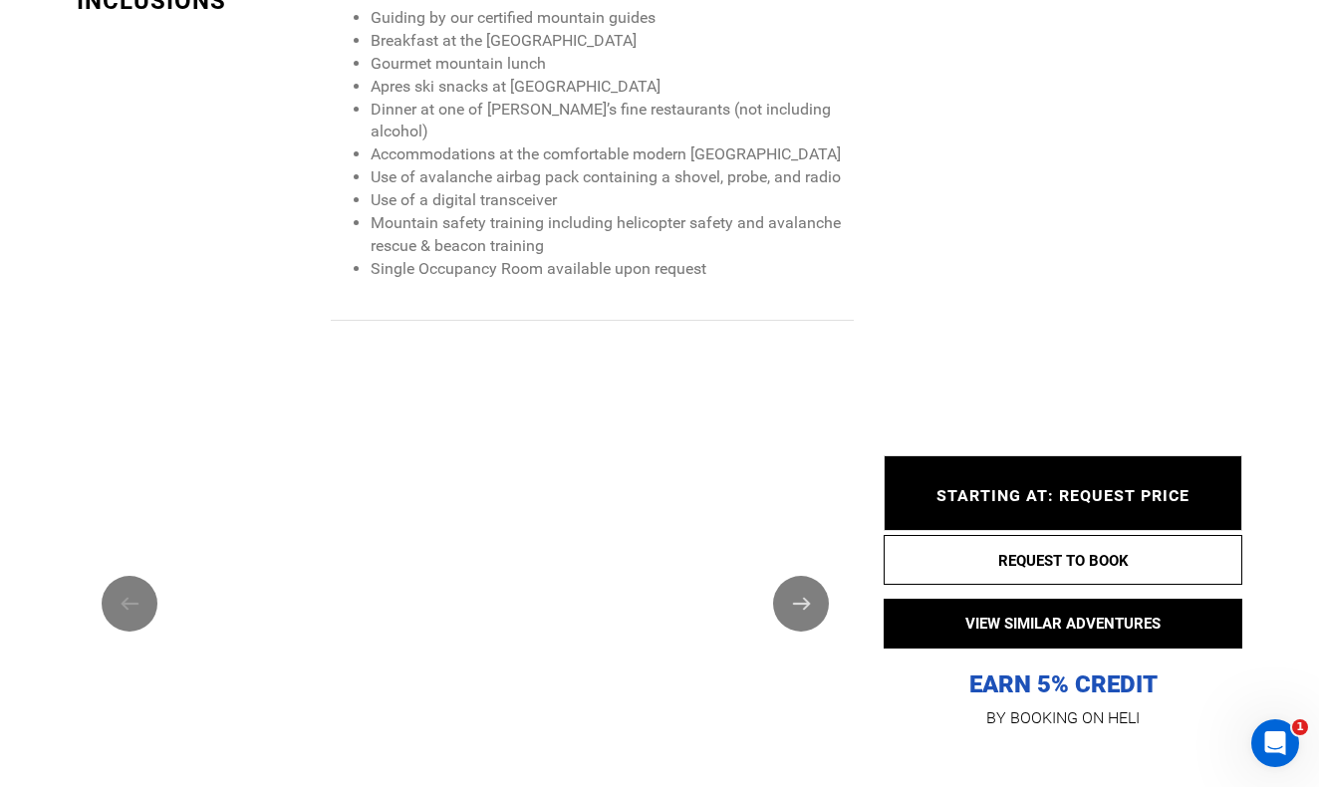
scroll to position [2080, 0]
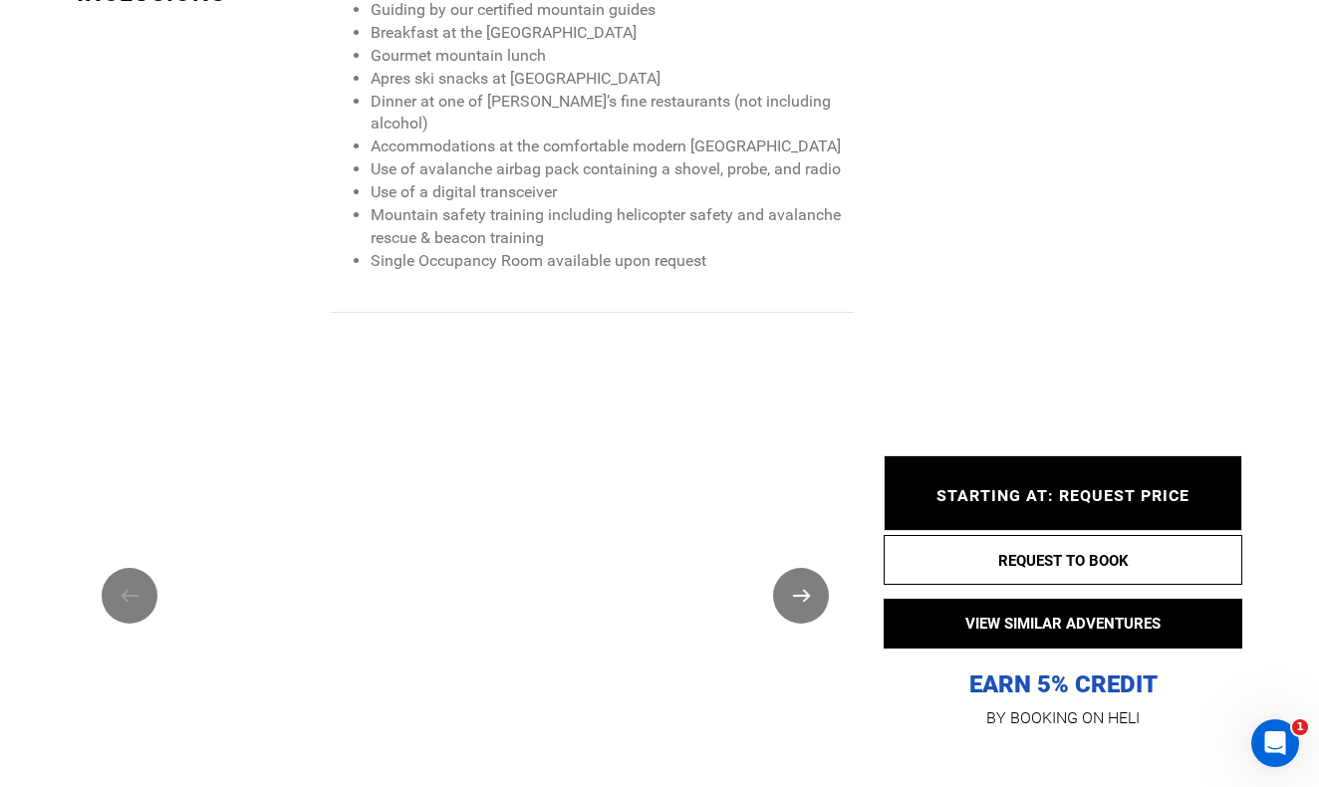
click at [810, 568] on button "Next" at bounding box center [801, 596] width 56 height 56
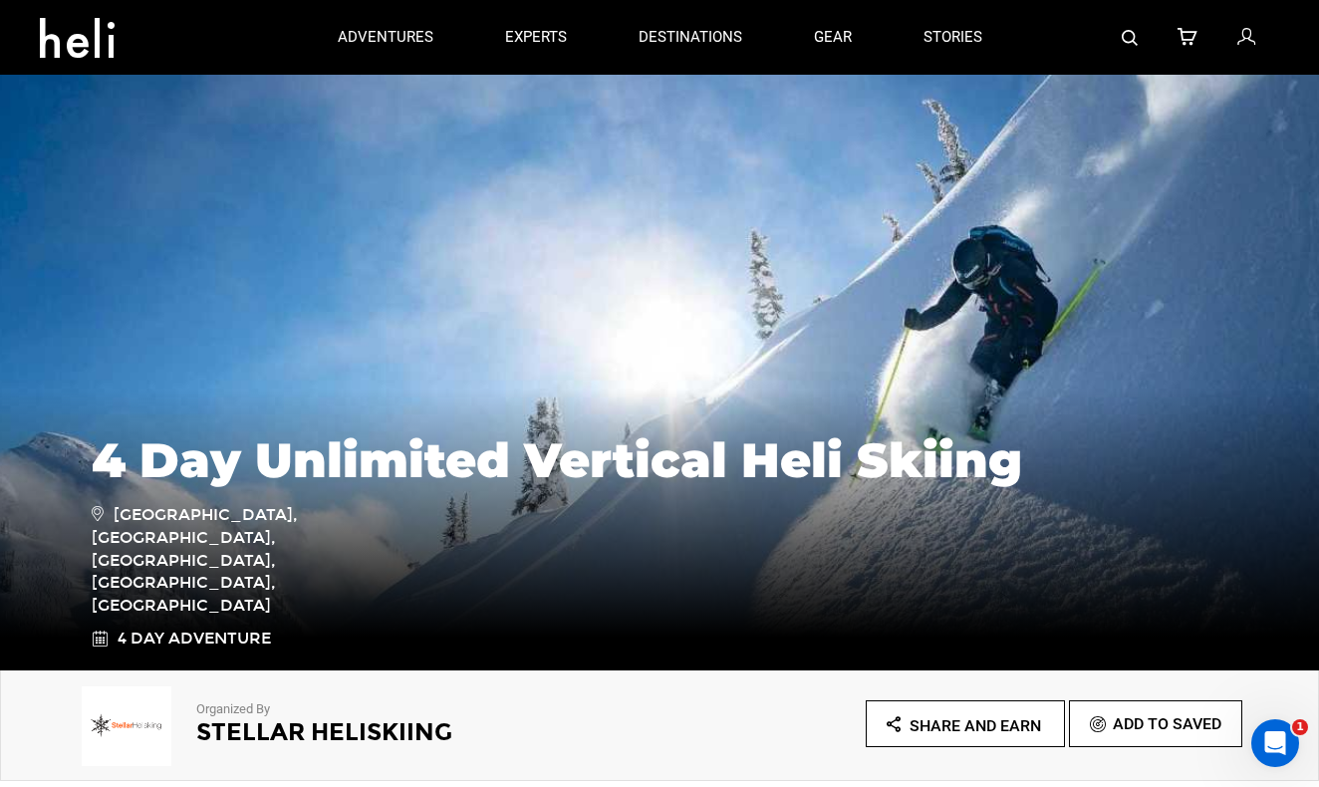
scroll to position [0, 0]
type input "Heli Skiing"
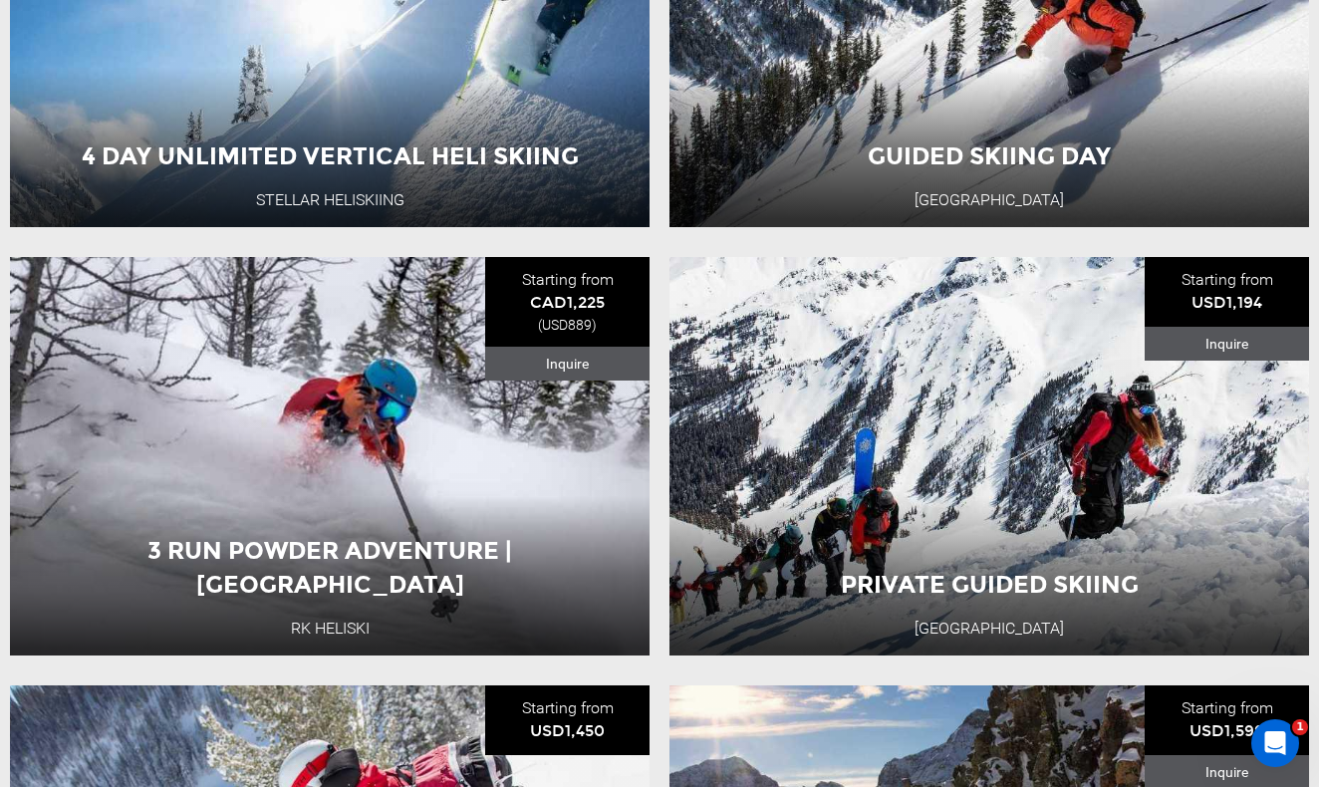
scroll to position [505, 0]
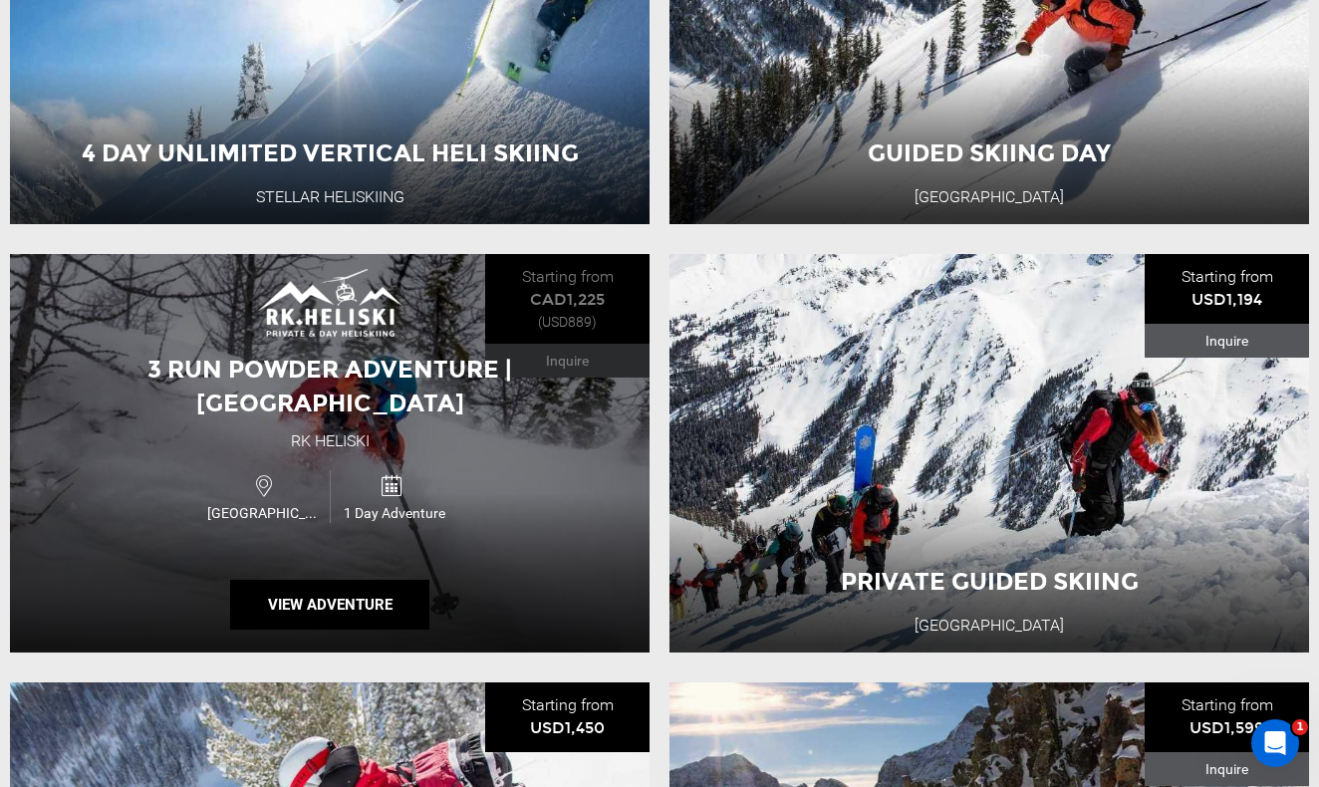
click at [345, 394] on span "3 Run Powder Adventure | [GEOGRAPHIC_DATA]" at bounding box center [329, 386] width 365 height 63
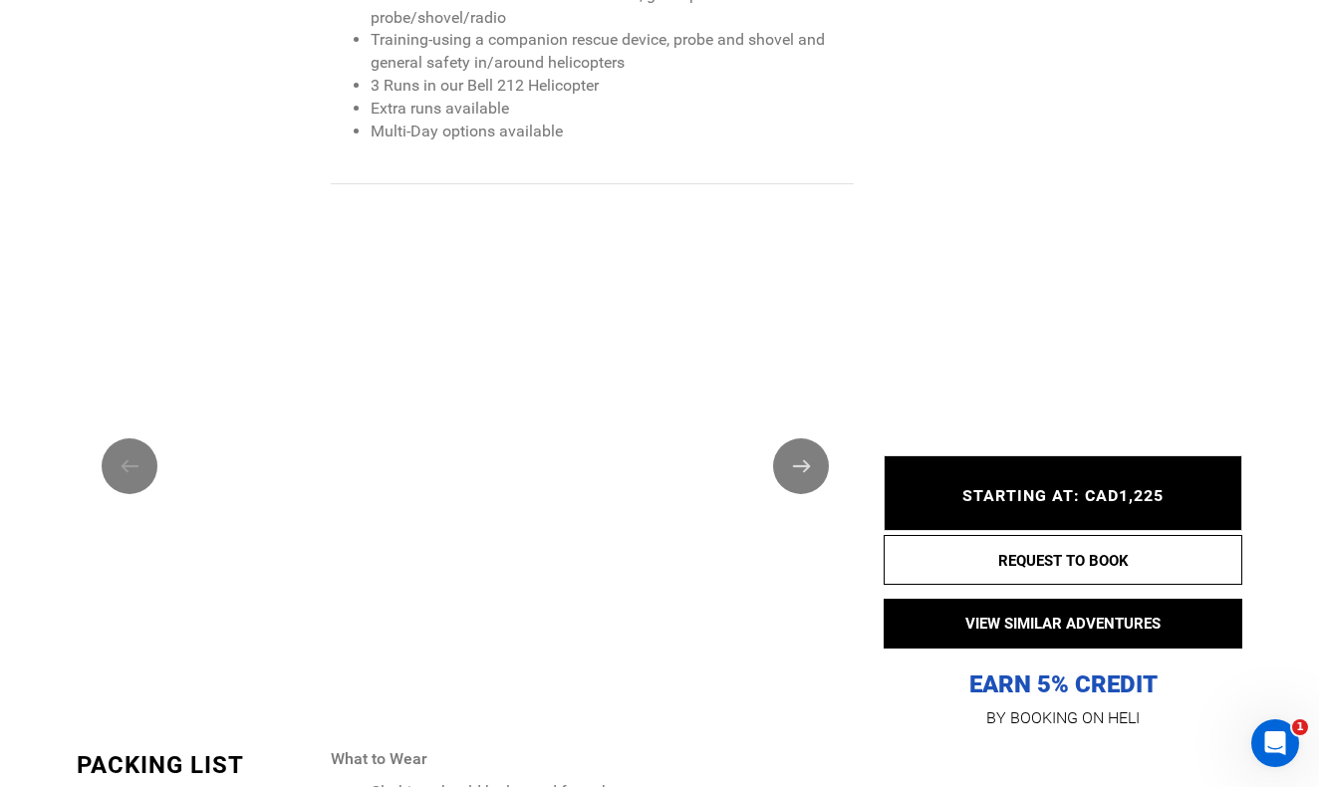
scroll to position [2029, 0]
click at [800, 436] on button "Next" at bounding box center [801, 464] width 56 height 56
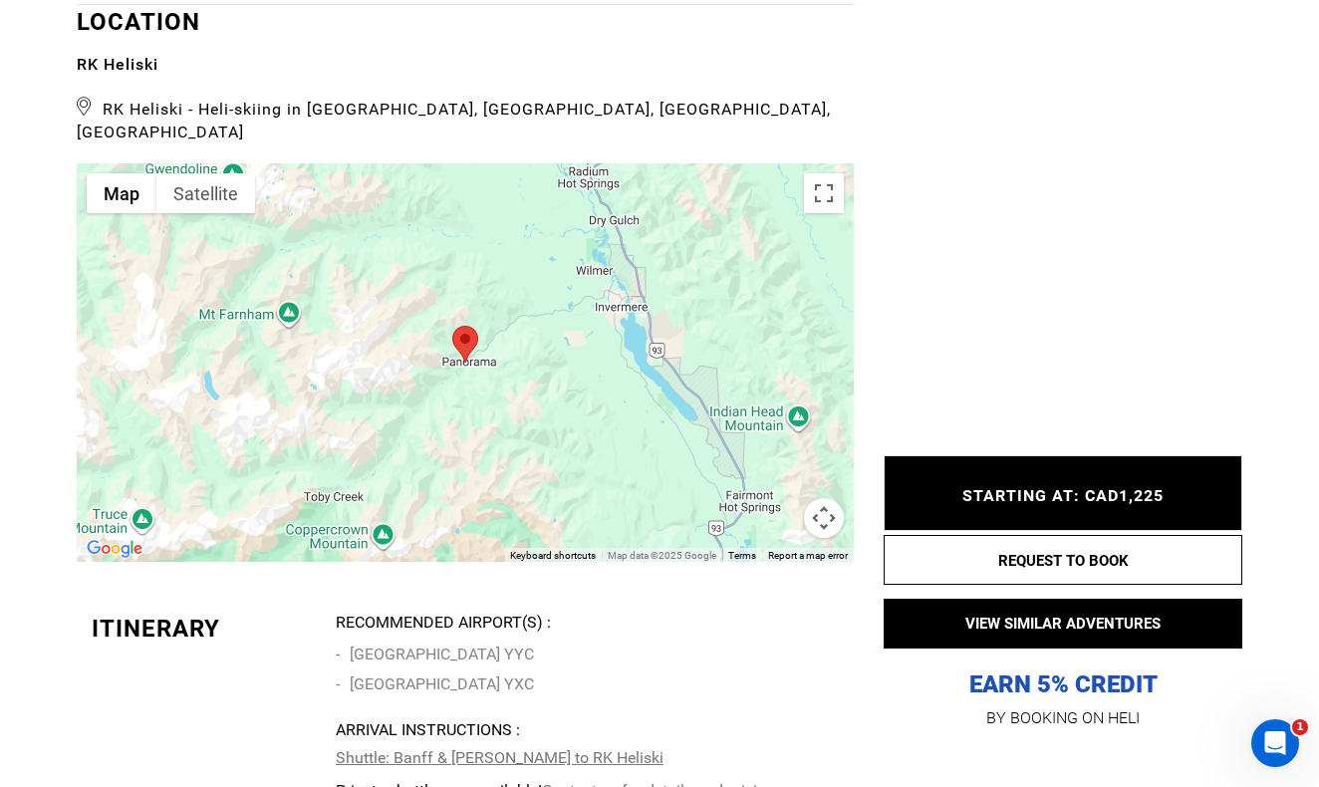
scroll to position [3443, 0]
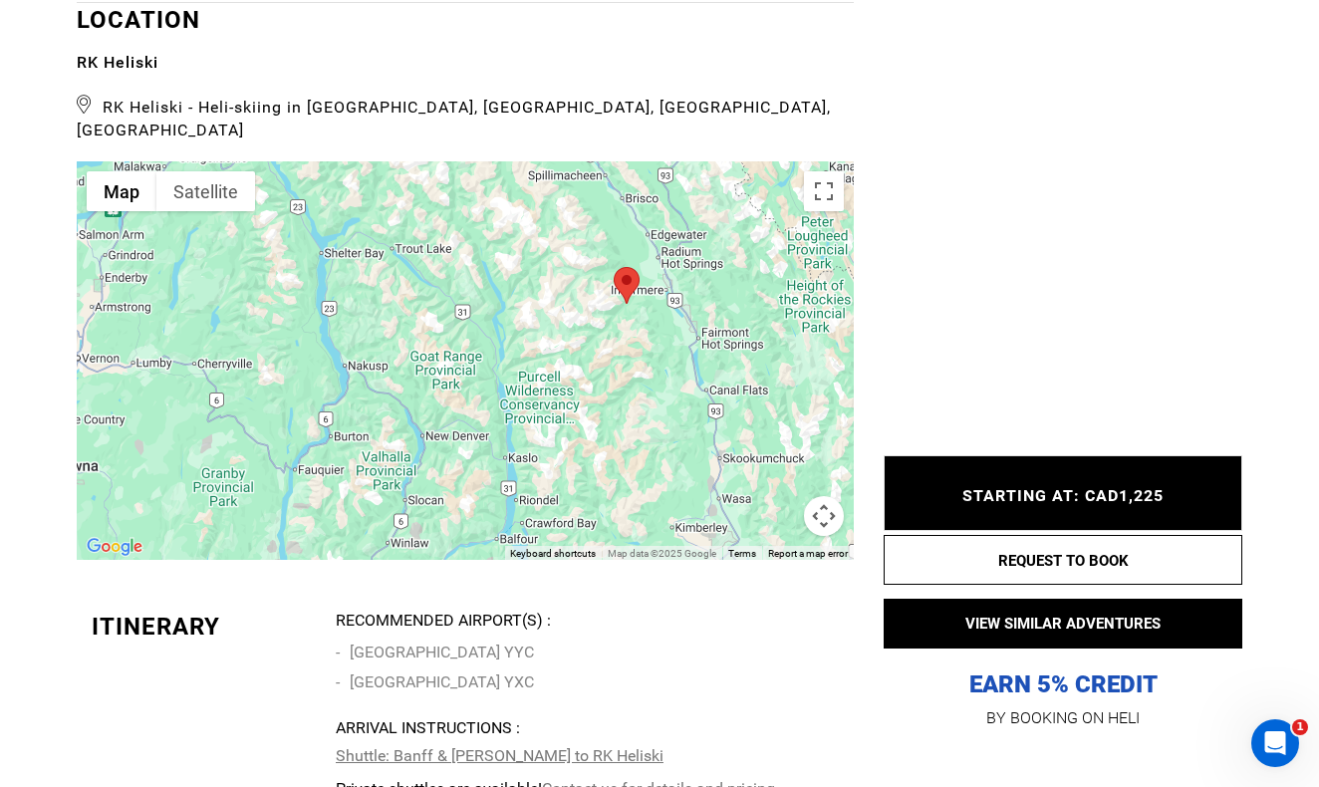
drag, startPoint x: 645, startPoint y: 342, endPoint x: 575, endPoint y: 198, distance: 159.9
click at [575, 198] on div at bounding box center [465, 360] width 777 height 398
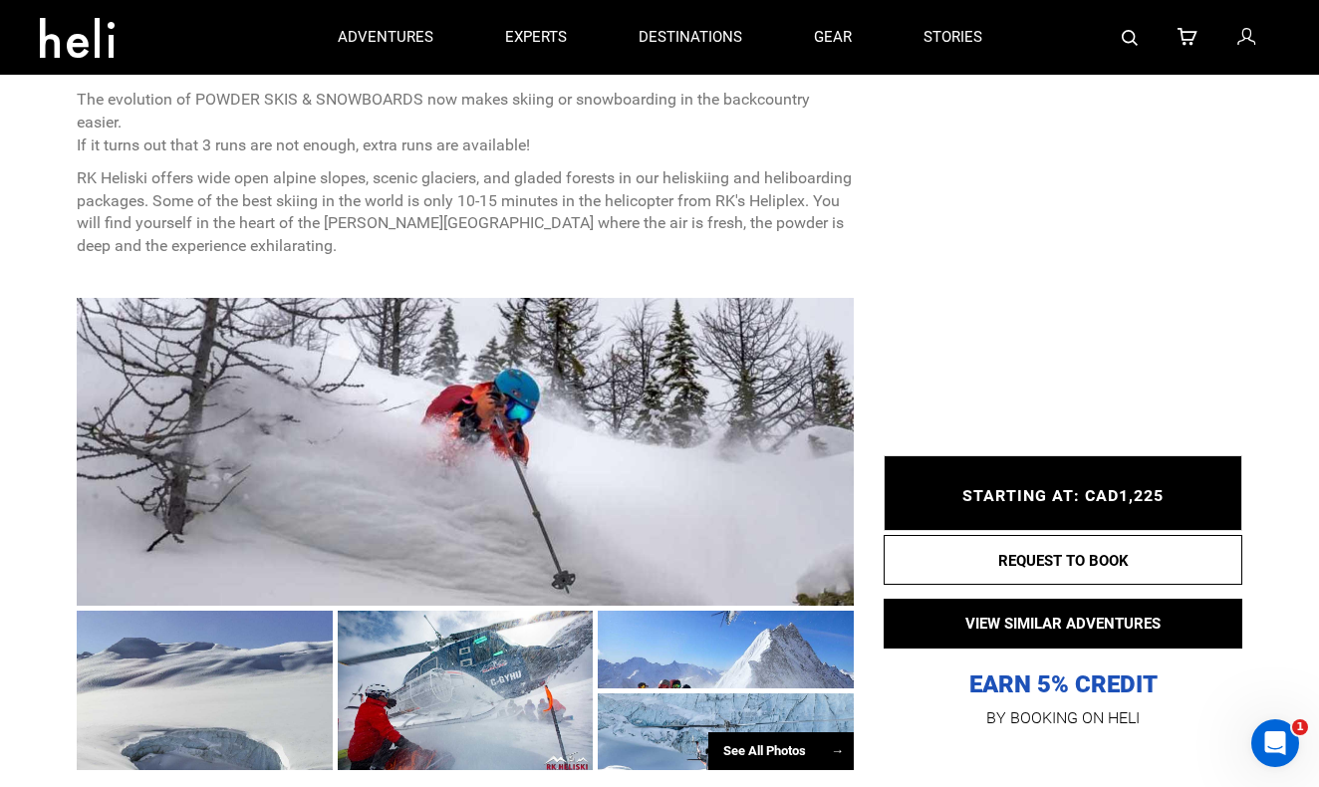
scroll to position [906, 0]
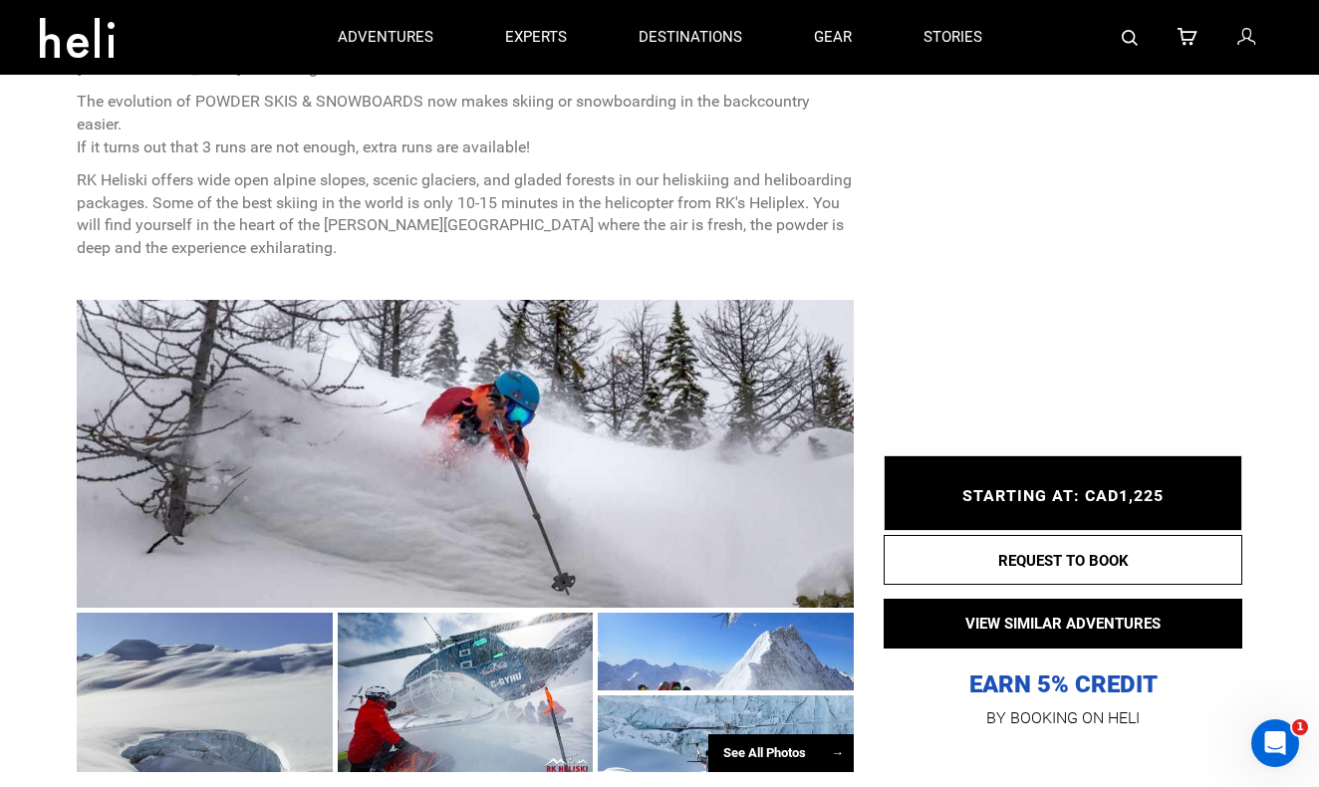
click at [735, 734] on div "See All Photos →" at bounding box center [780, 753] width 145 height 39
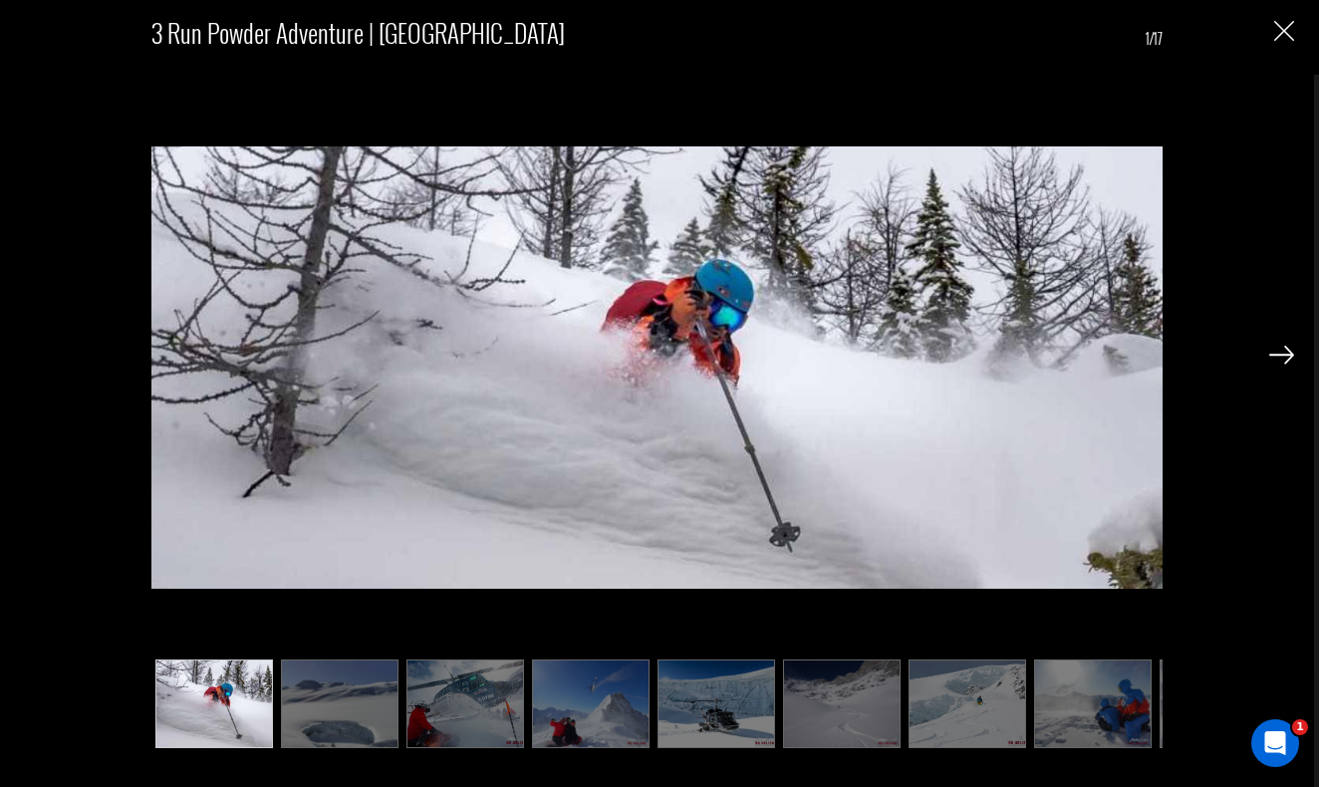
click at [1291, 358] on img at bounding box center [1281, 355] width 25 height 18
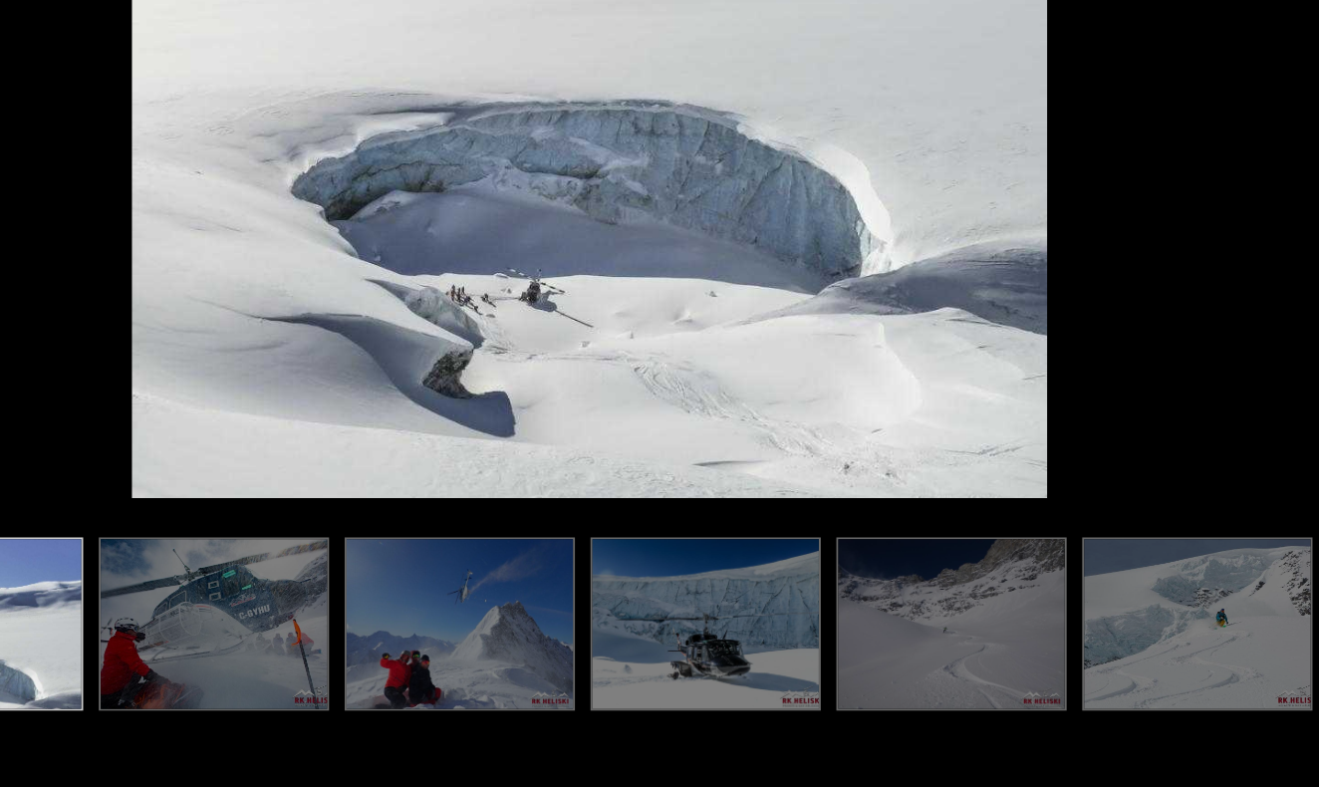
scroll to position [820, 0]
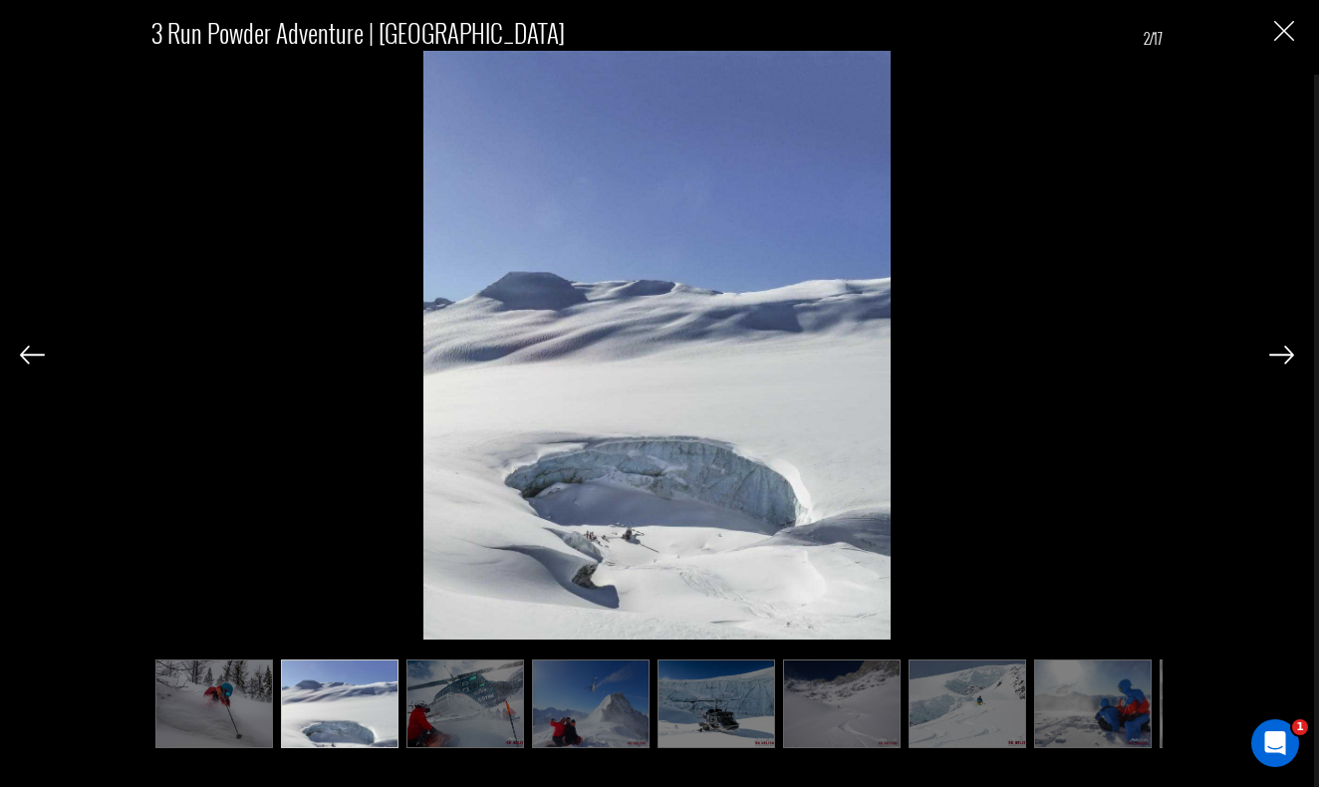
click at [1287, 348] on img at bounding box center [1281, 355] width 25 height 18
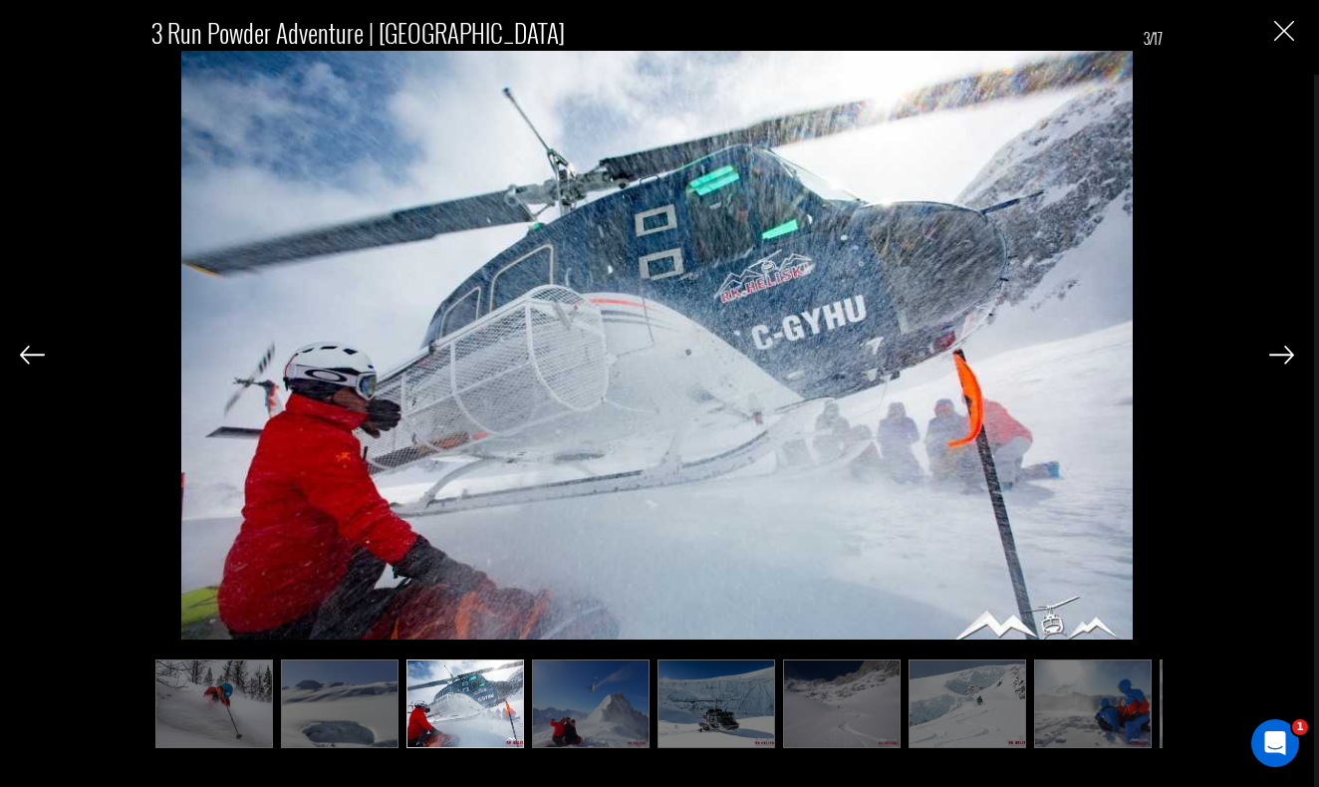
click at [1287, 348] on img at bounding box center [1281, 355] width 25 height 18
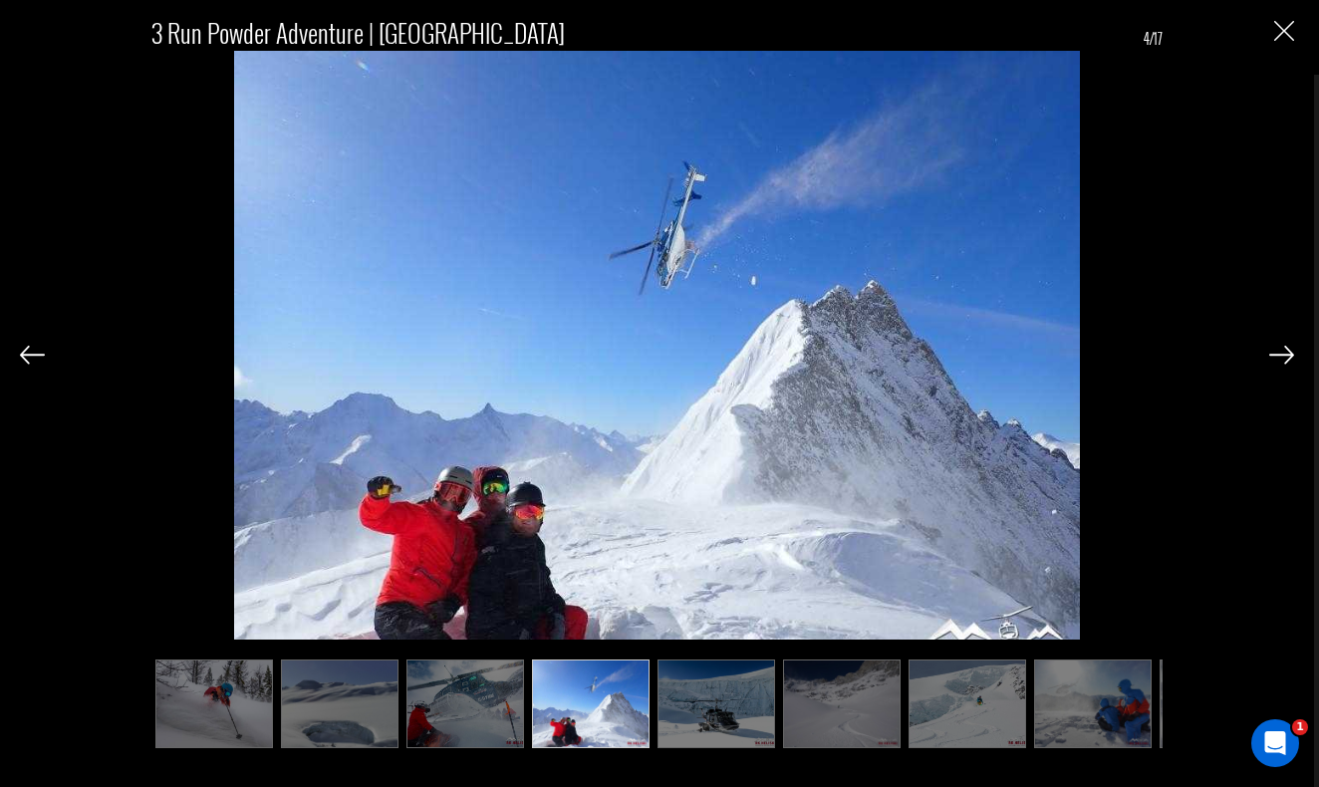
click at [1287, 348] on img at bounding box center [1281, 355] width 25 height 18
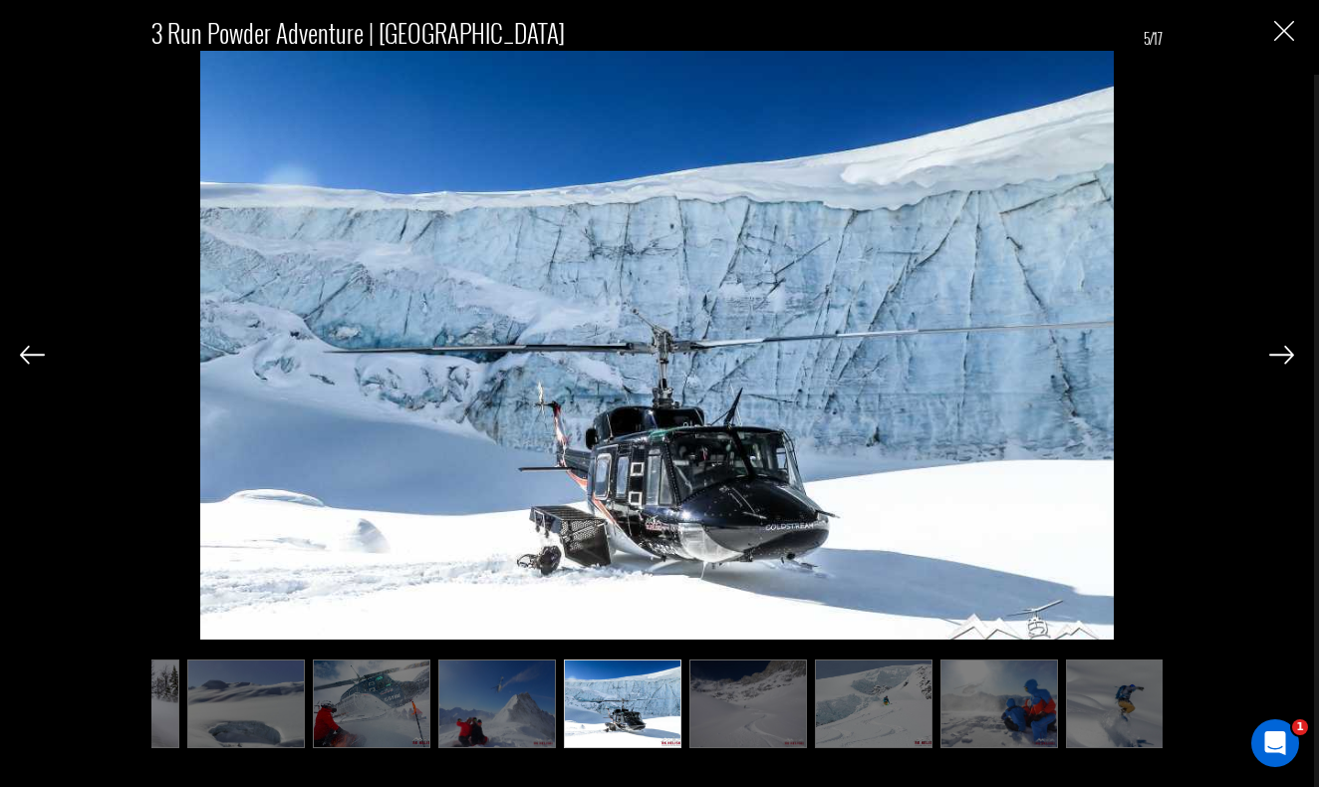
scroll to position [0, 100]
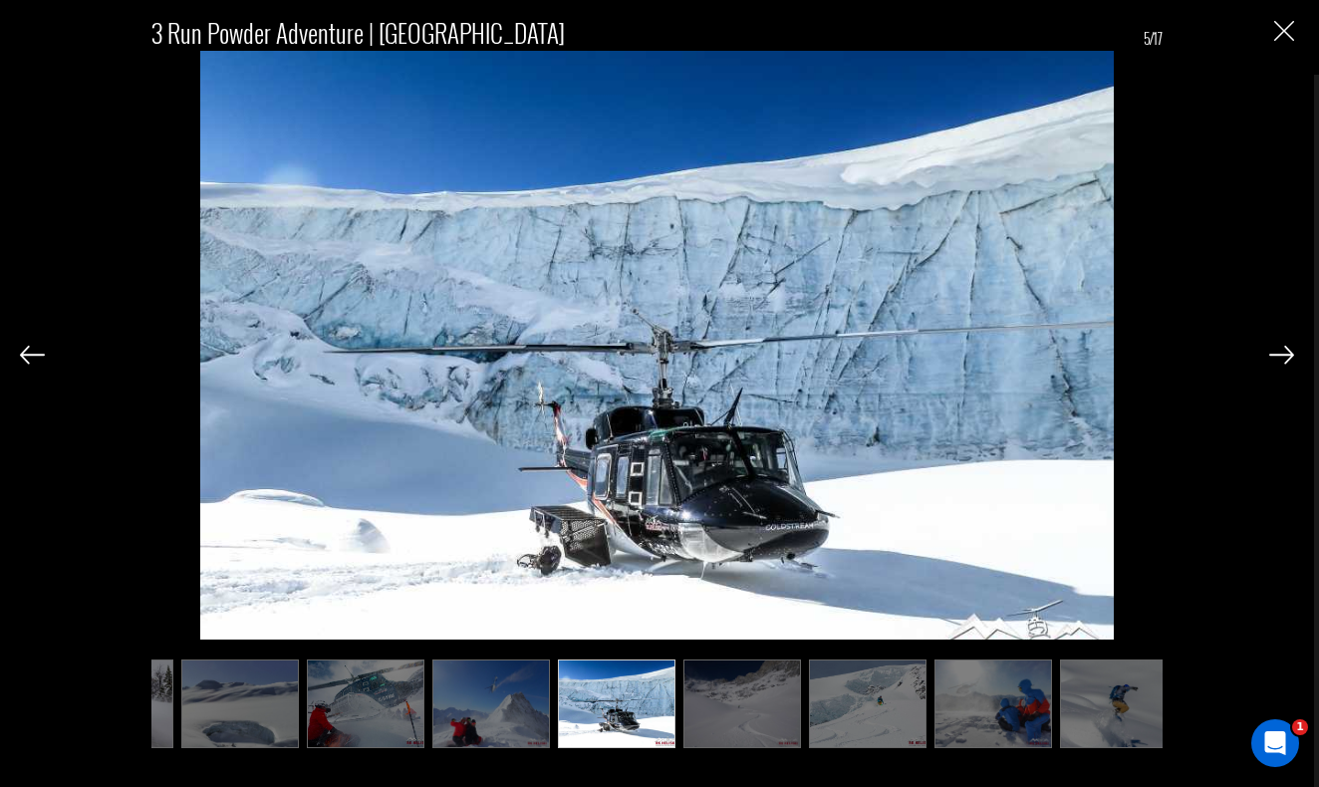
click at [1287, 348] on img at bounding box center [1281, 355] width 25 height 18
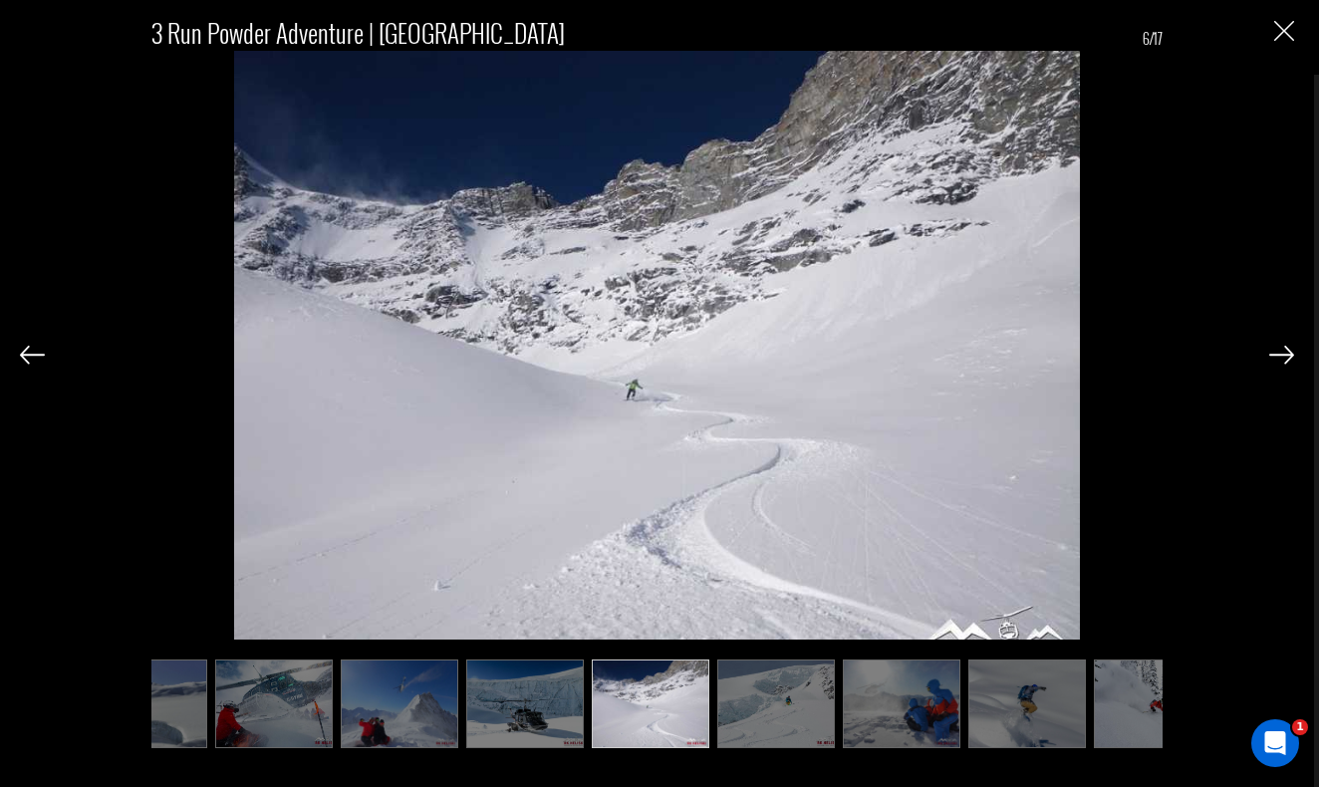
scroll to position [0, 199]
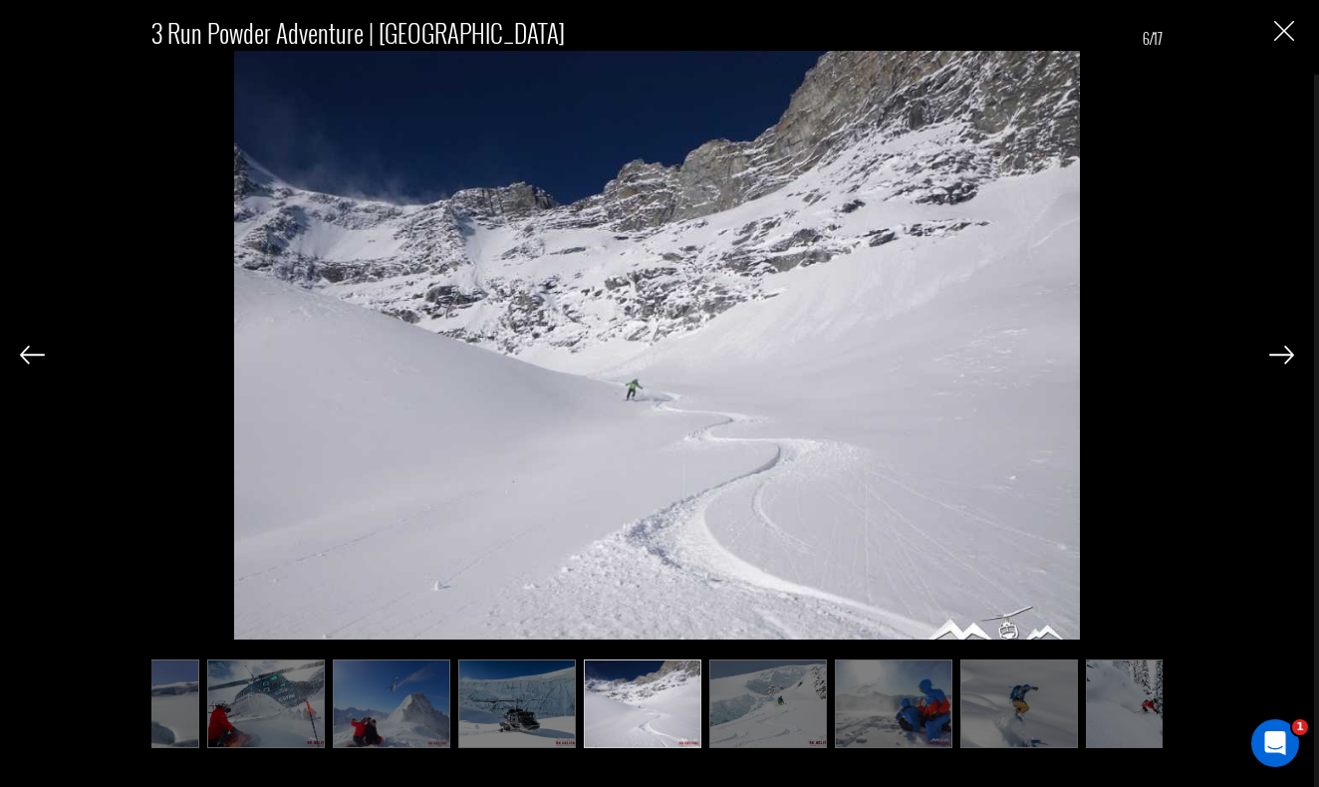
click at [1287, 348] on img at bounding box center [1281, 355] width 25 height 18
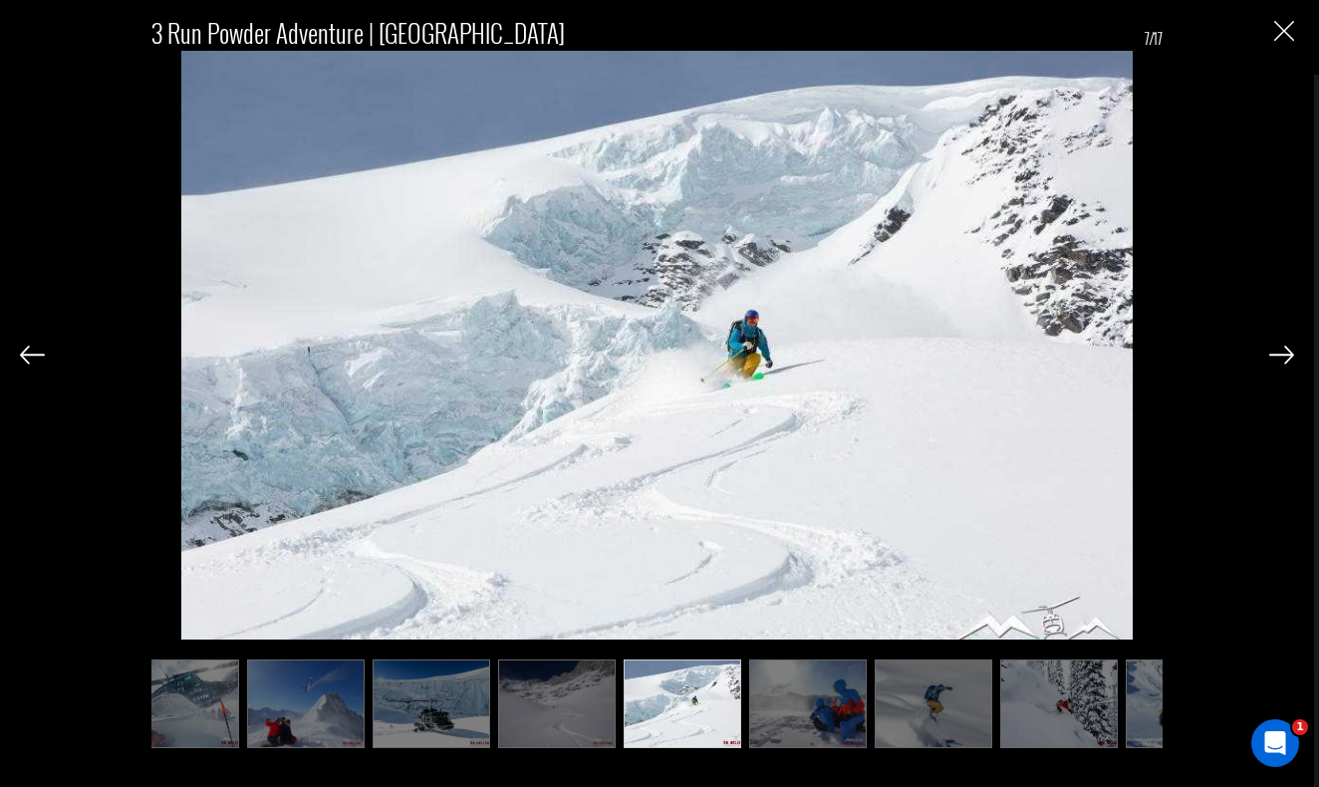
scroll to position [0, 299]
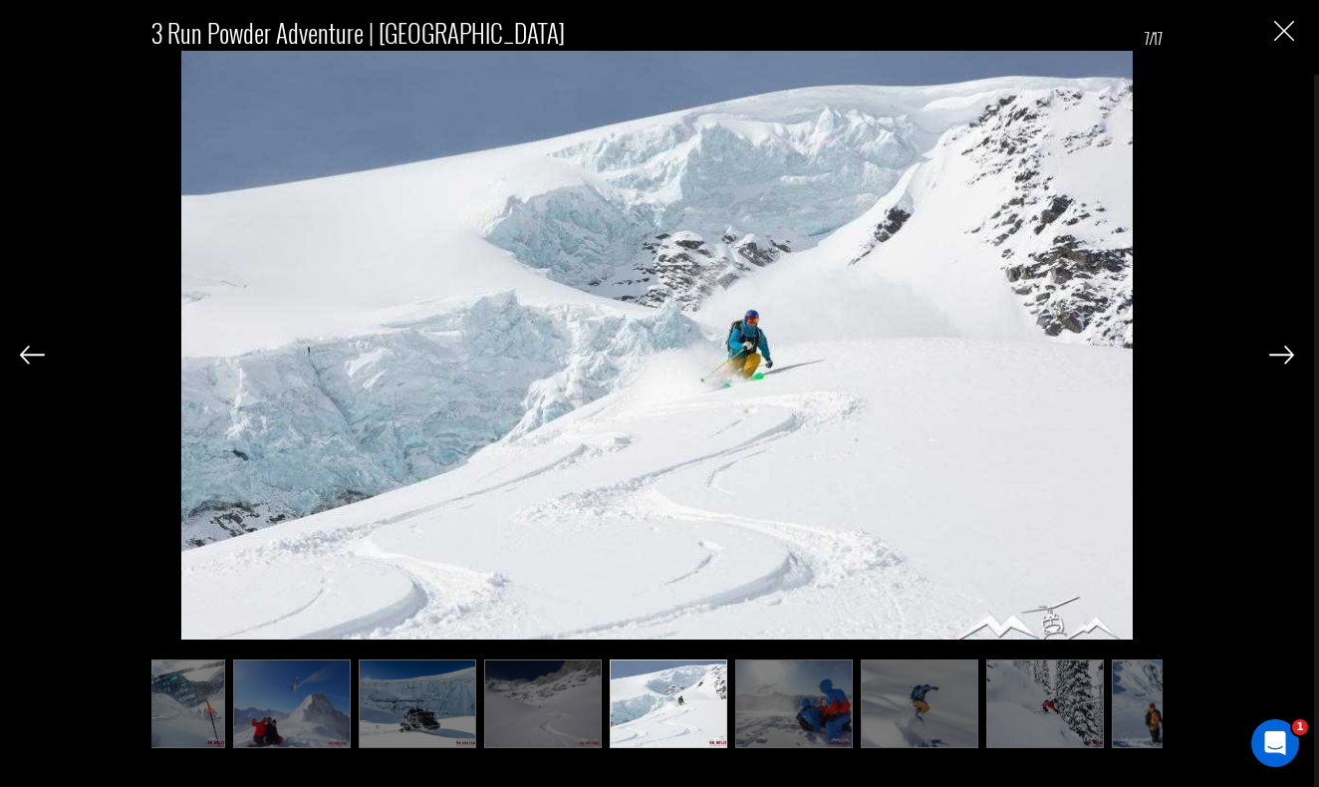
click at [47, 355] on div "3 Run Powder Adventure | [GEOGRAPHIC_DATA] 7/17" at bounding box center [657, 374] width 1274 height 748
click at [40, 349] on img at bounding box center [32, 355] width 25 height 18
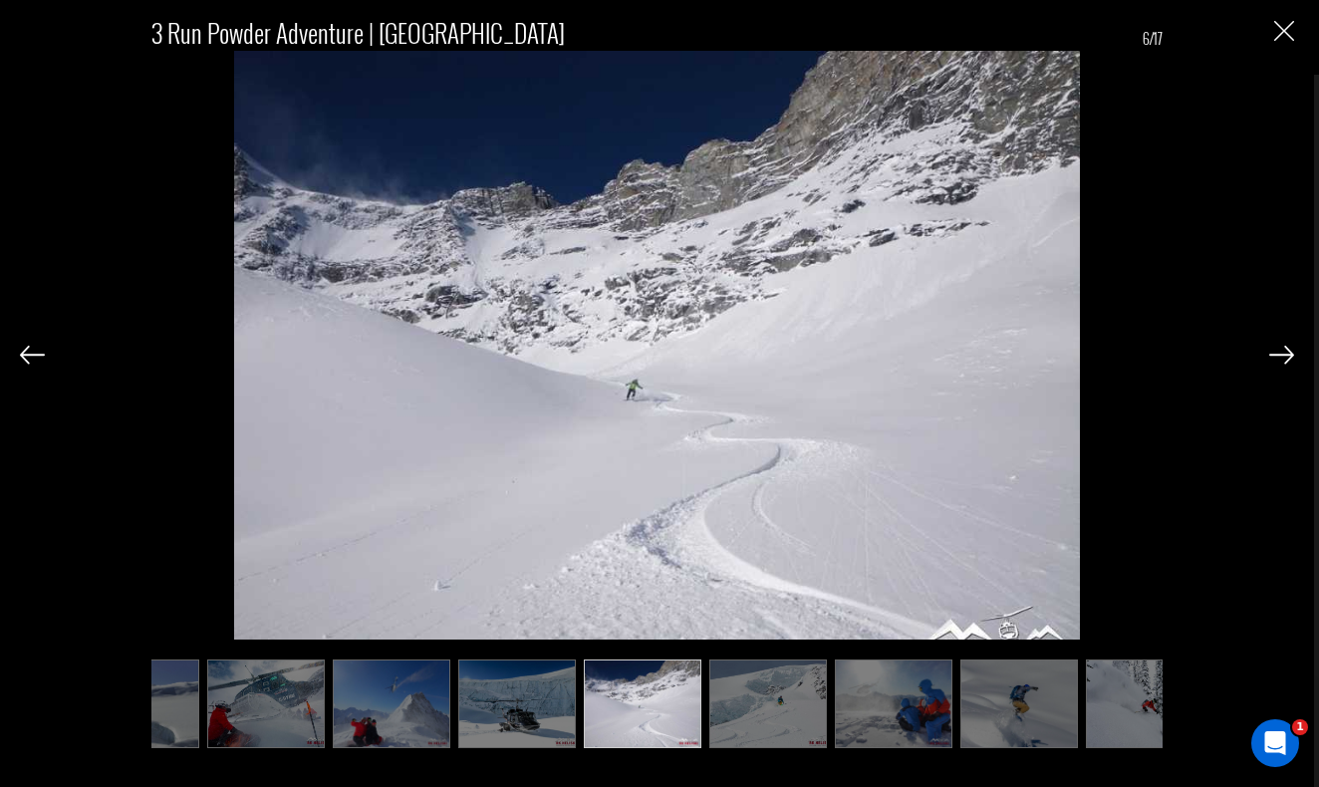
scroll to position [0, 199]
click at [1277, 353] on img at bounding box center [1281, 355] width 25 height 18
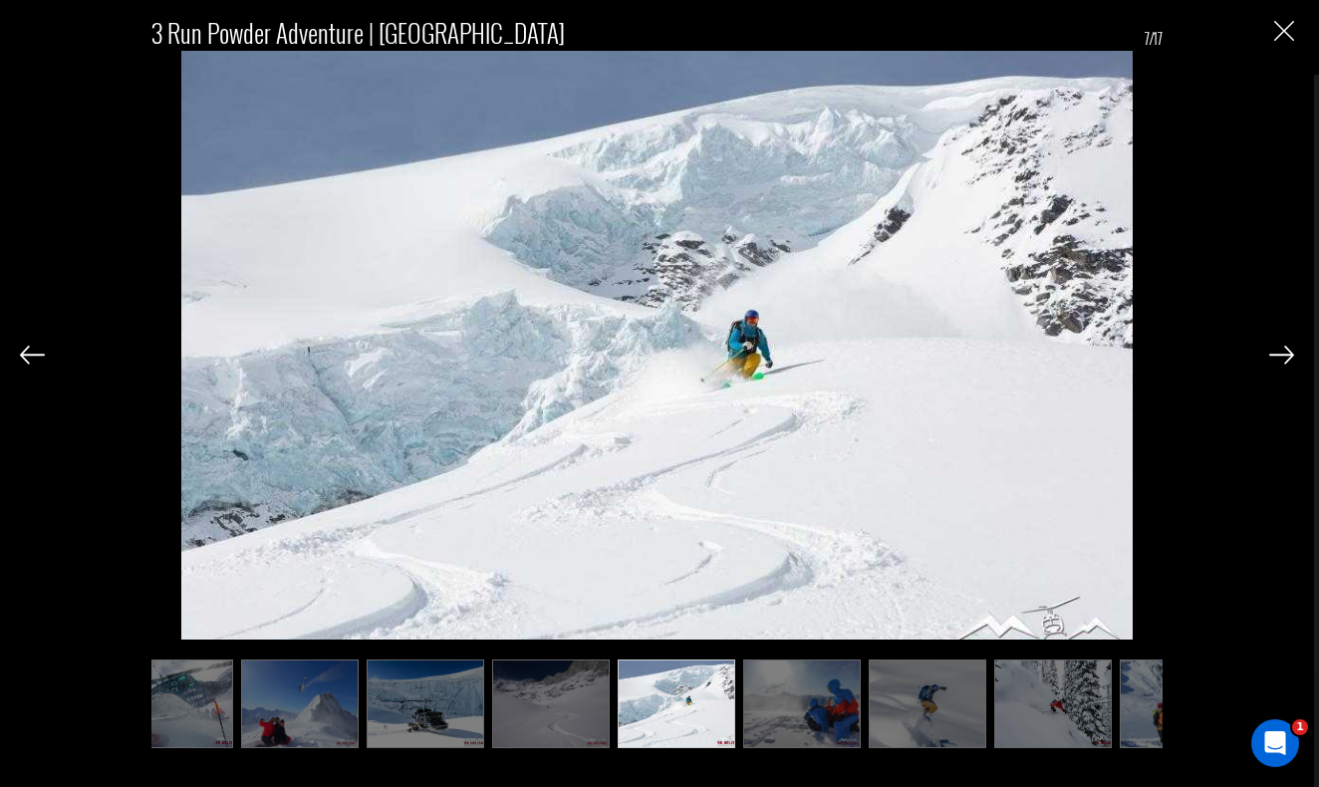
scroll to position [0, 299]
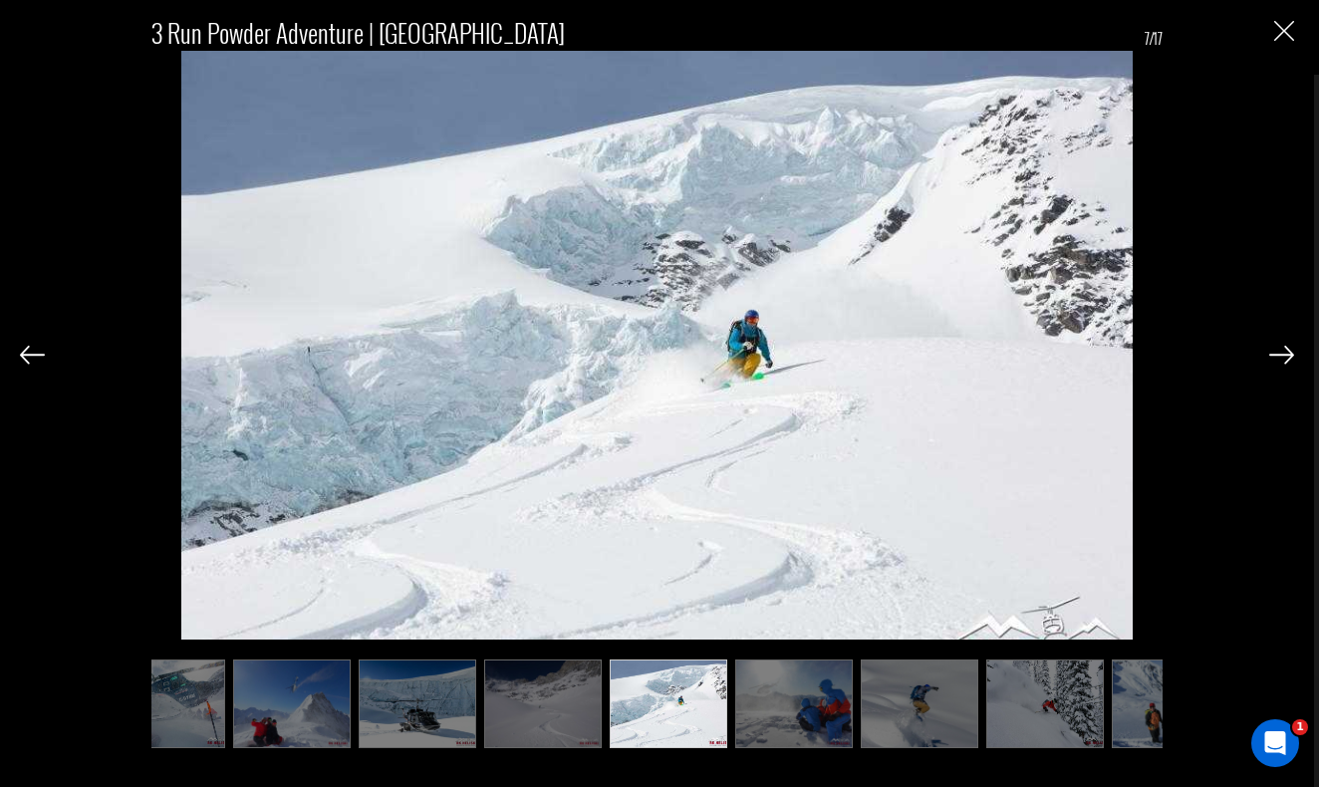
click at [1277, 353] on img at bounding box center [1281, 355] width 25 height 18
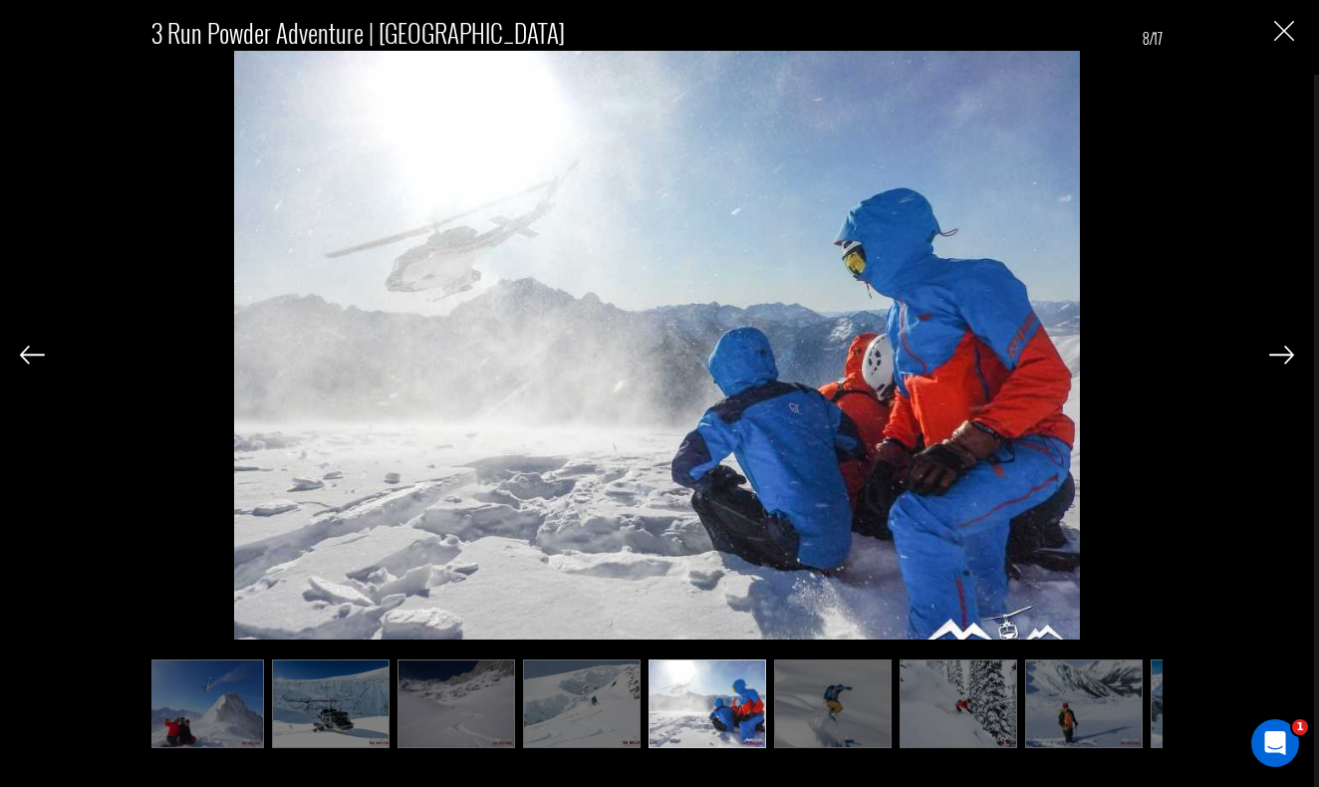
scroll to position [0, 398]
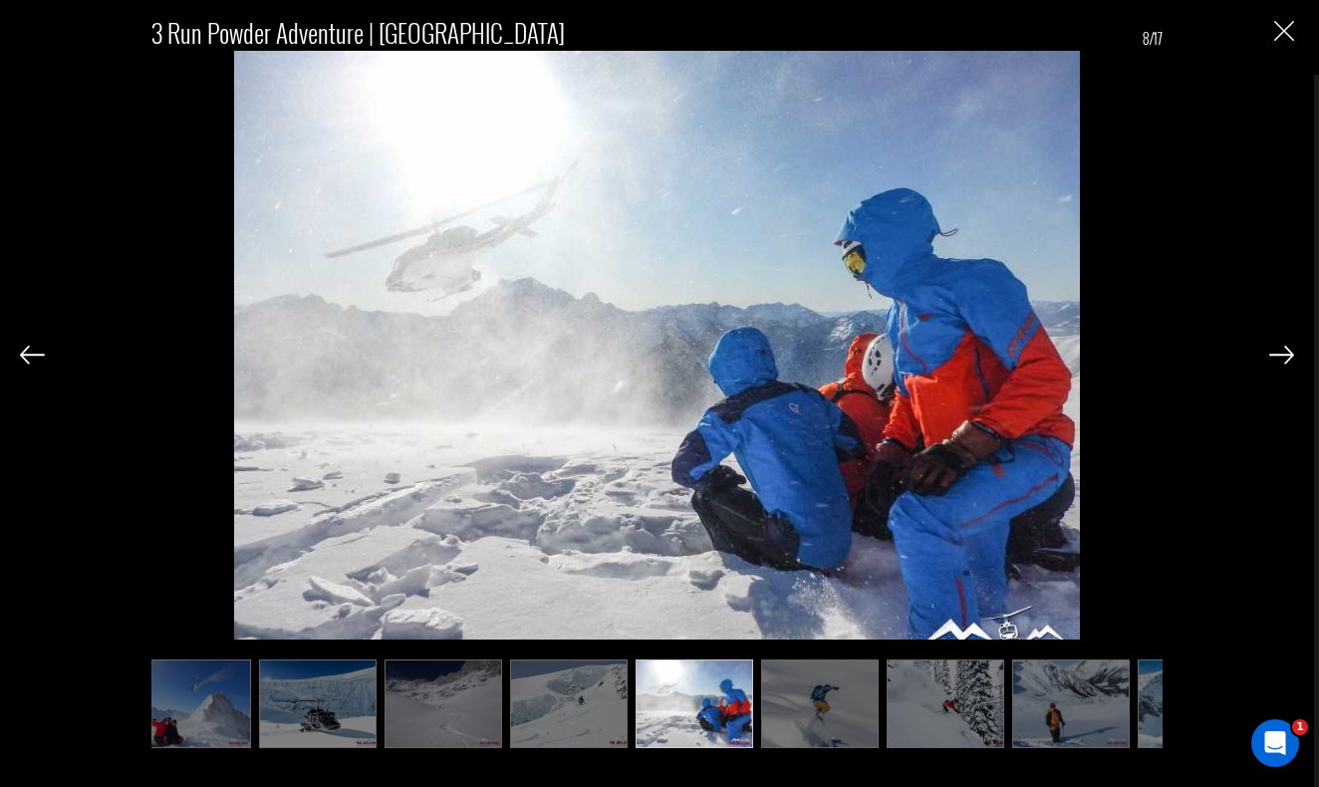
click at [1277, 353] on img at bounding box center [1281, 355] width 25 height 18
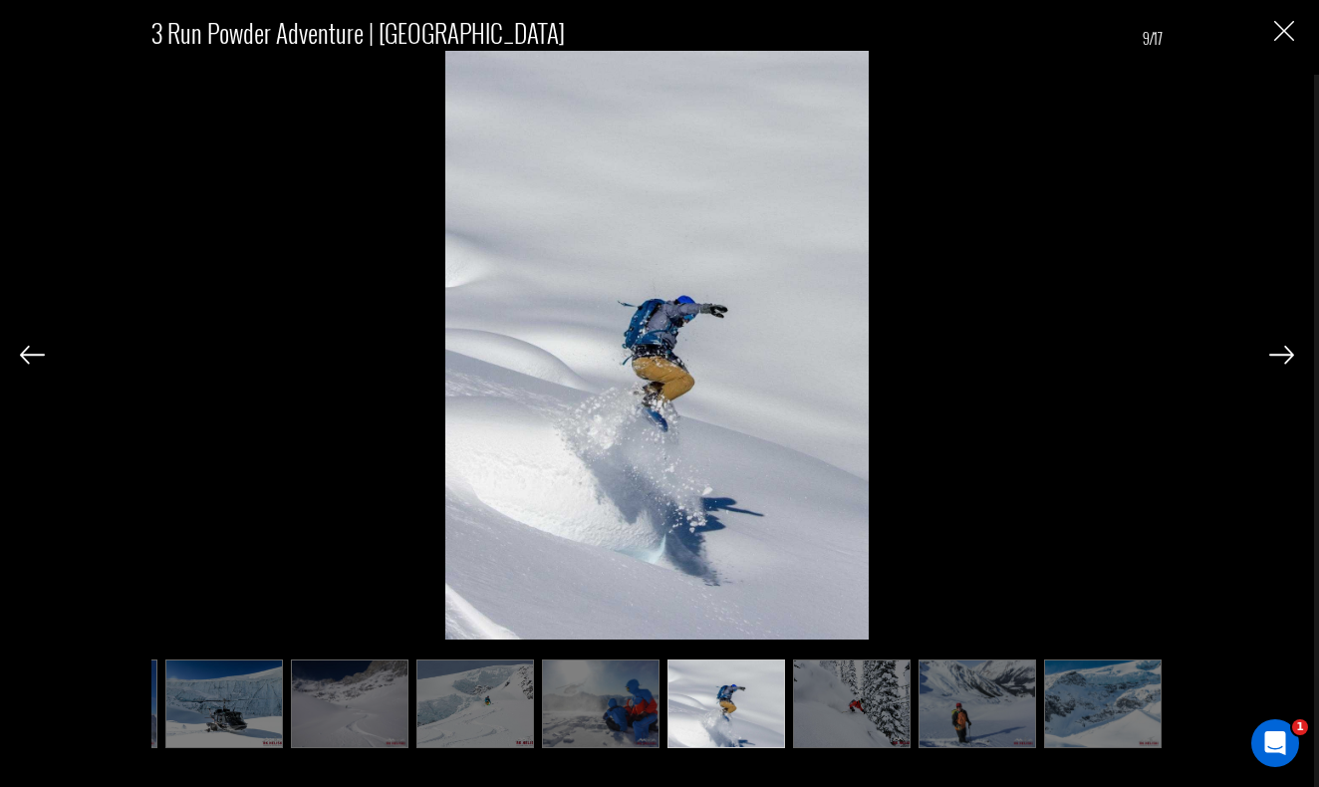
scroll to position [0, 498]
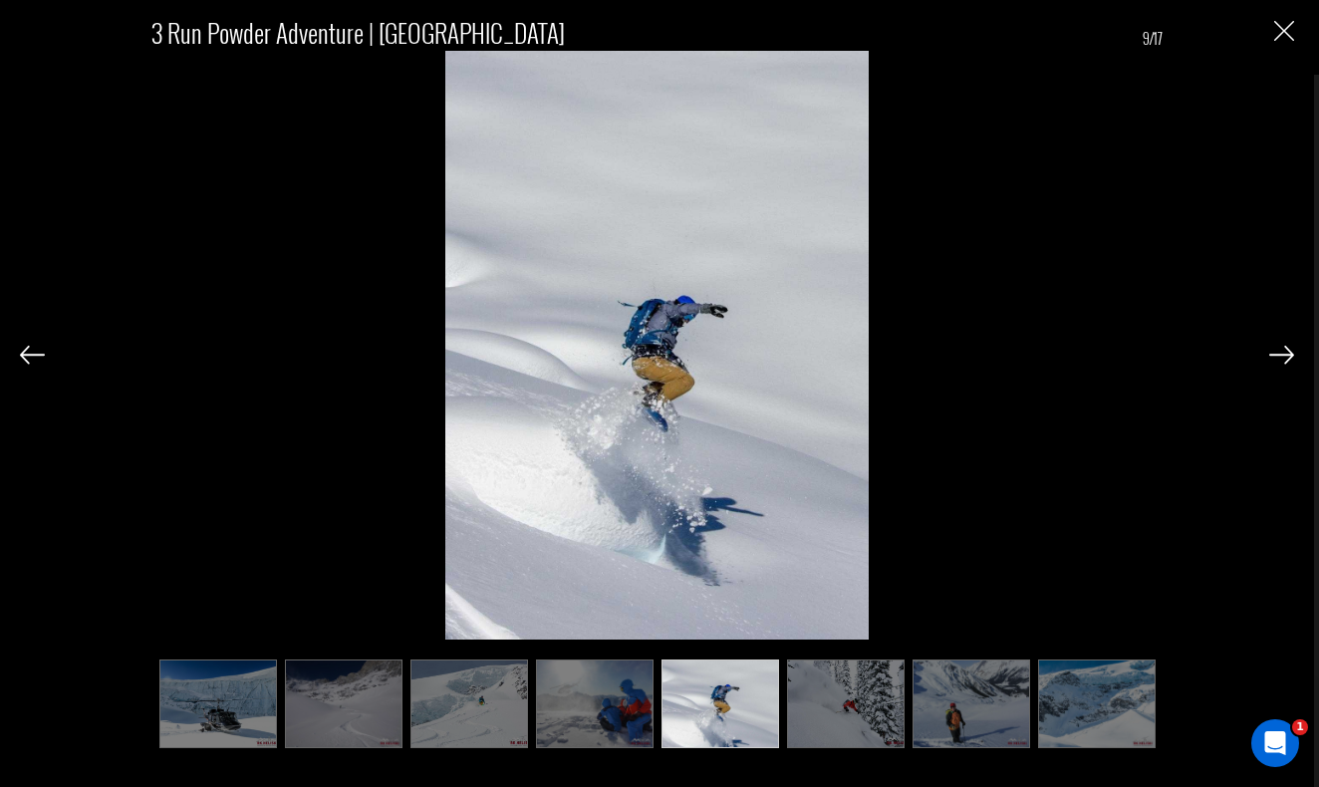
click at [1277, 353] on img at bounding box center [1281, 355] width 25 height 18
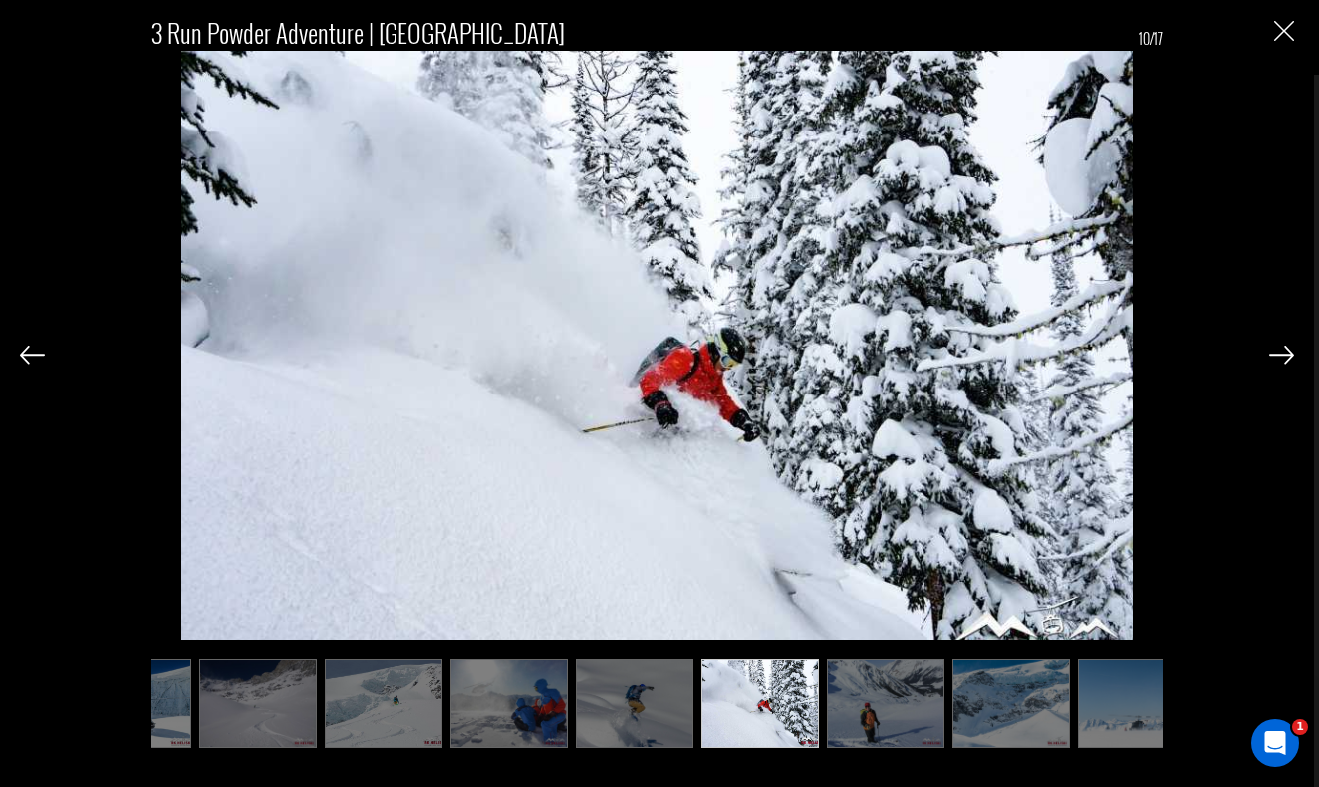
scroll to position [0, 598]
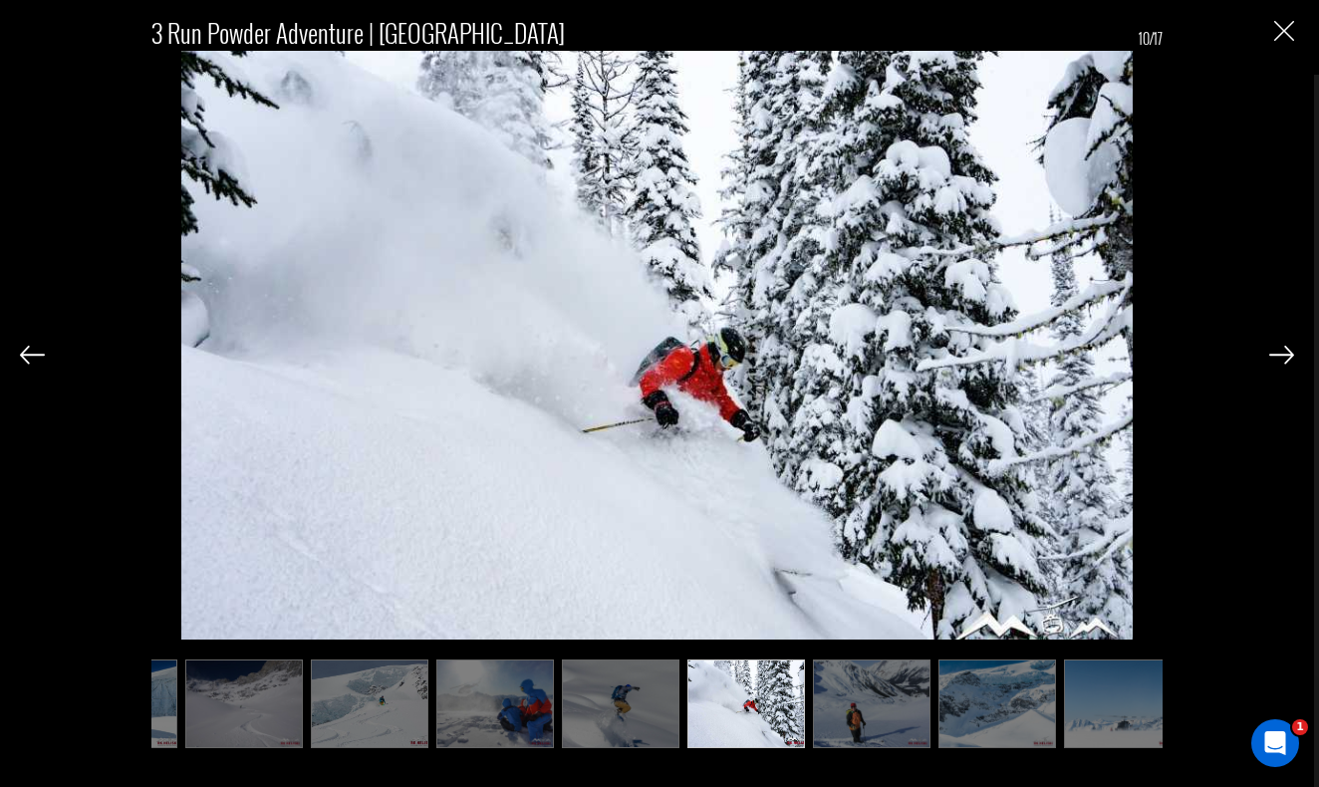
click at [1277, 353] on img at bounding box center [1281, 355] width 25 height 18
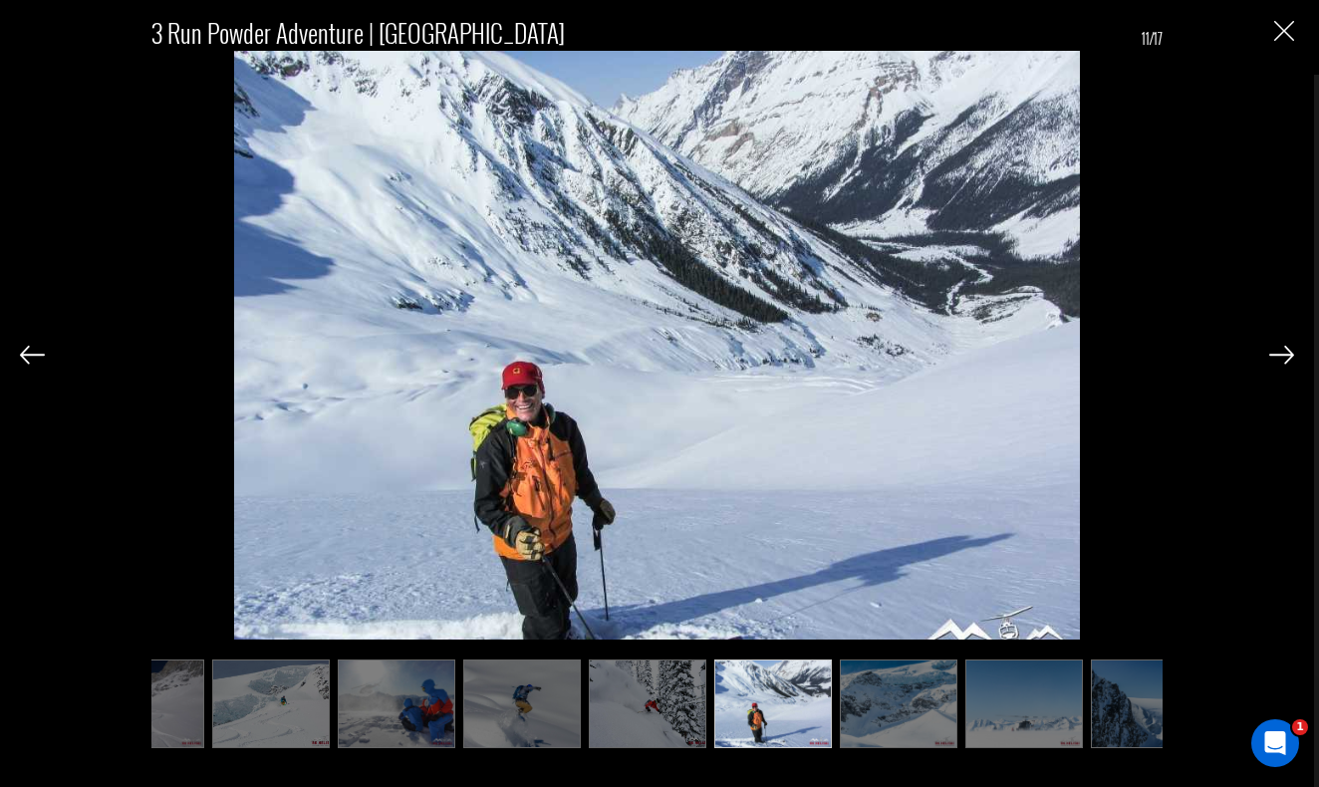
scroll to position [0, 697]
click at [1277, 353] on img at bounding box center [1281, 355] width 25 height 18
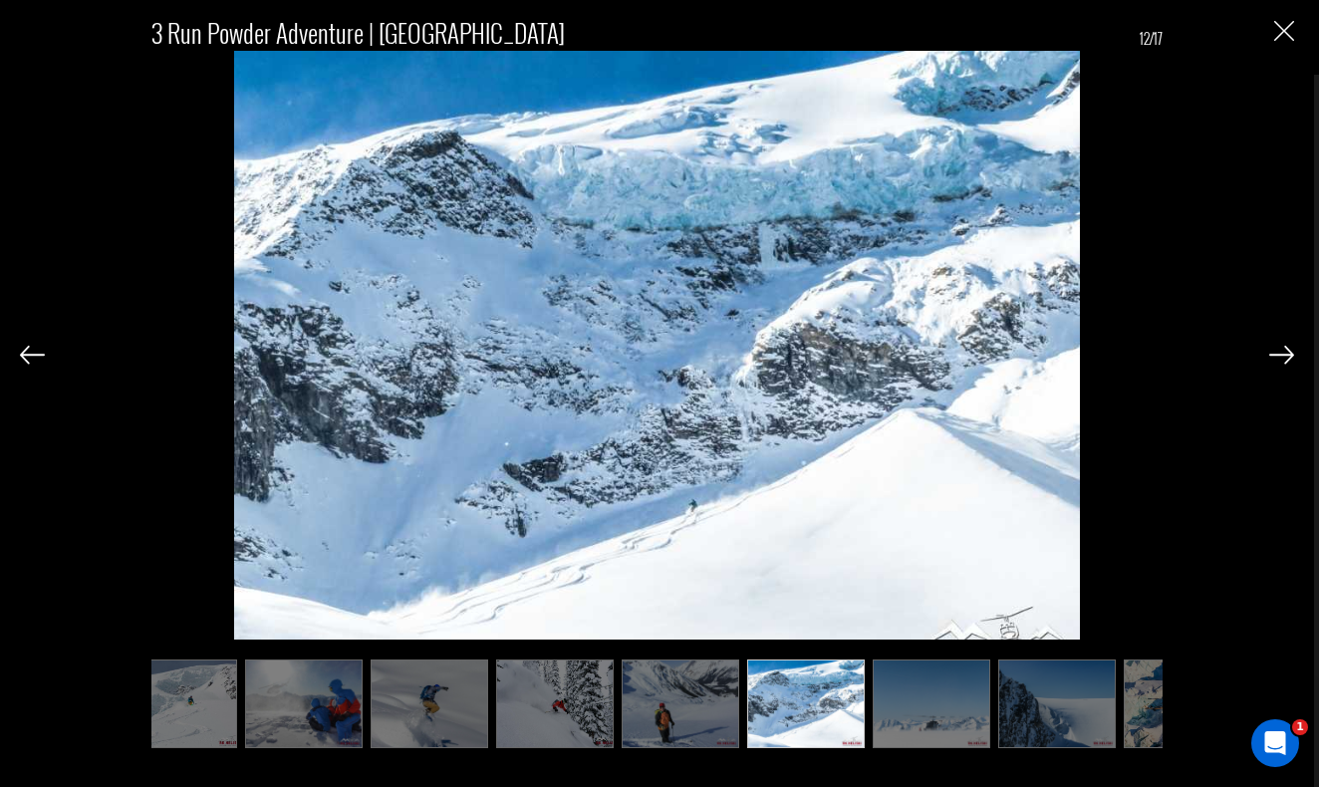
scroll to position [0, 797]
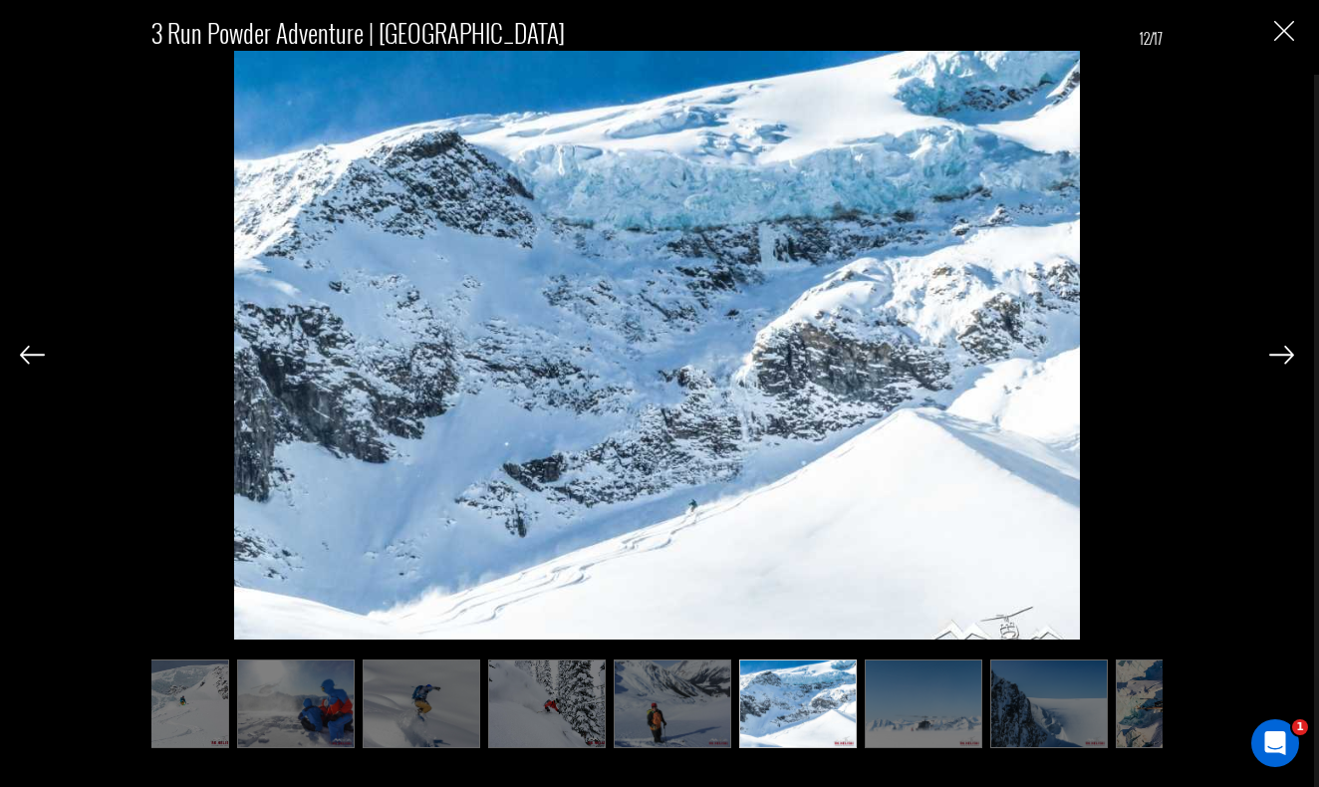
click at [1277, 353] on img at bounding box center [1281, 355] width 25 height 18
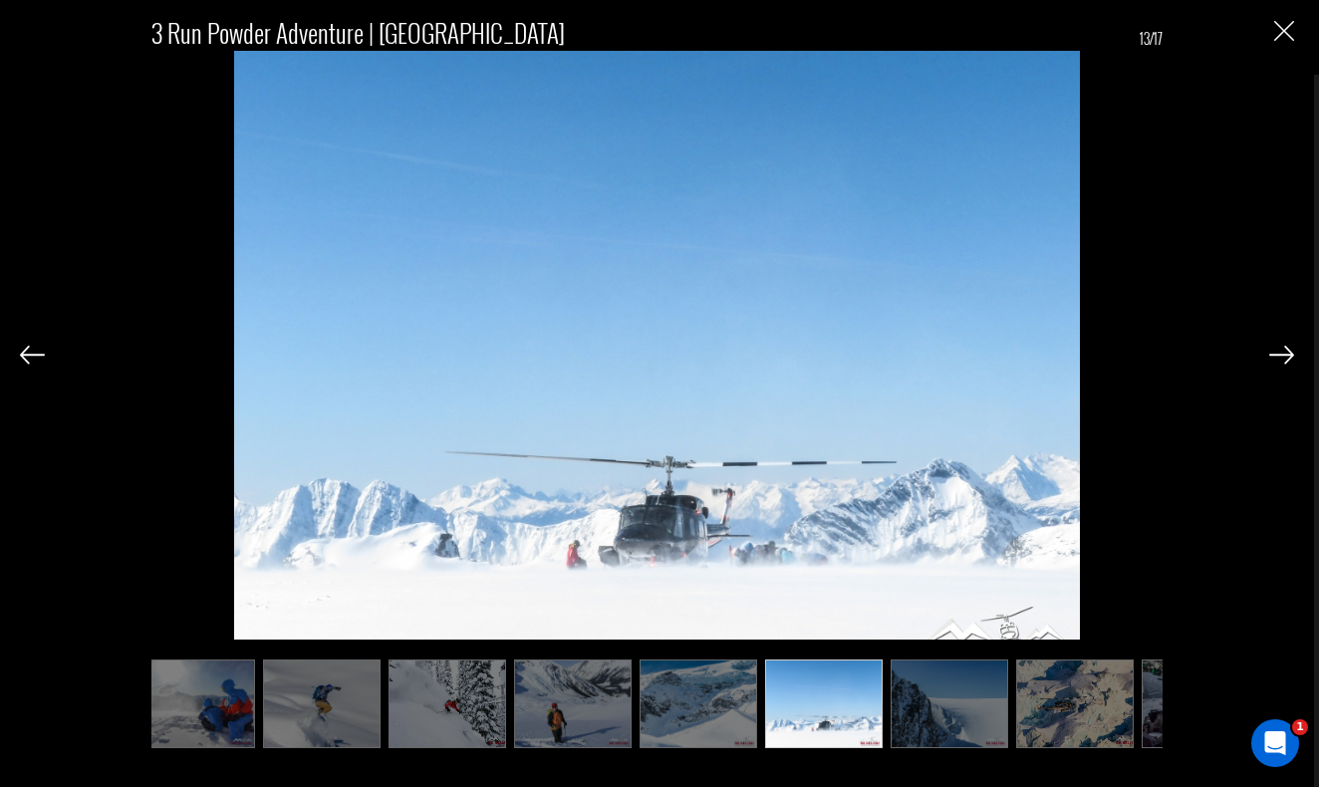
click at [1277, 353] on img at bounding box center [1281, 355] width 25 height 18
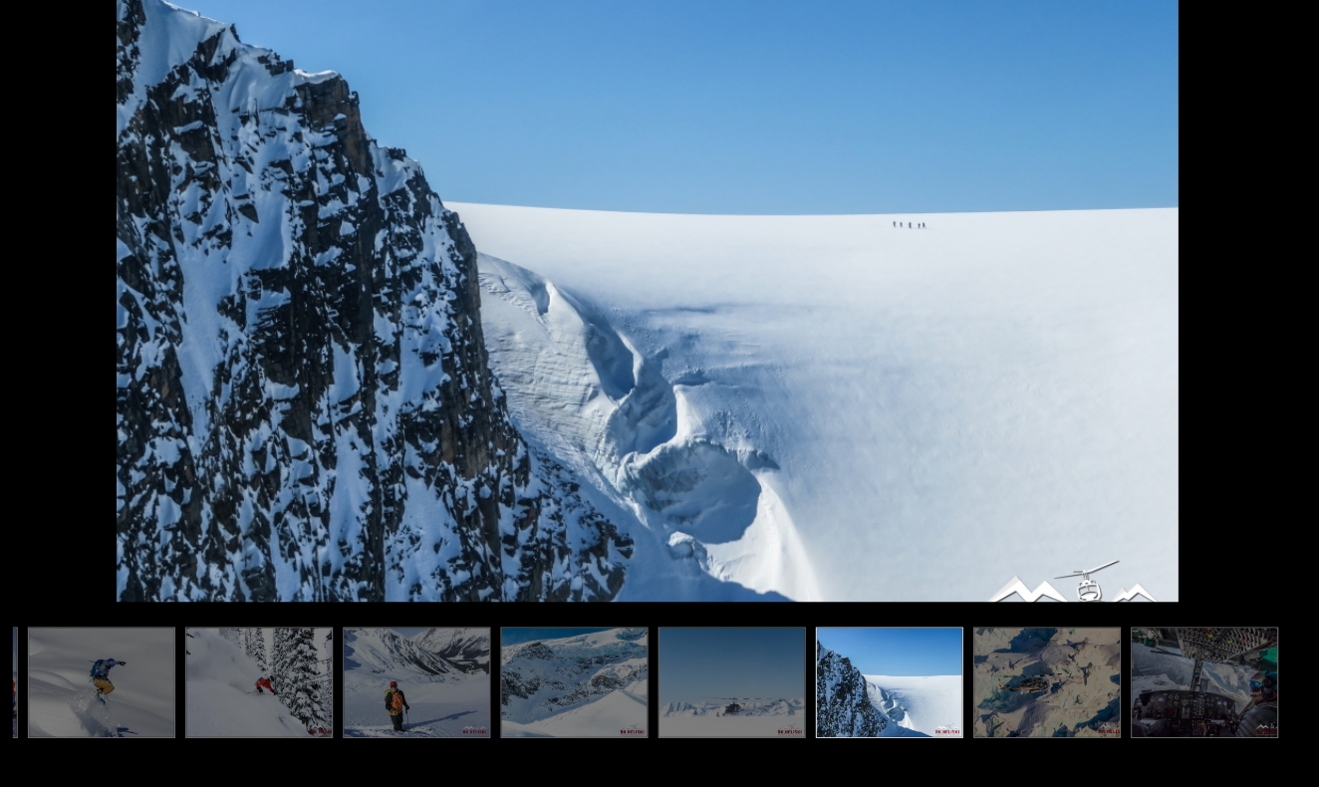
scroll to position [820, 0]
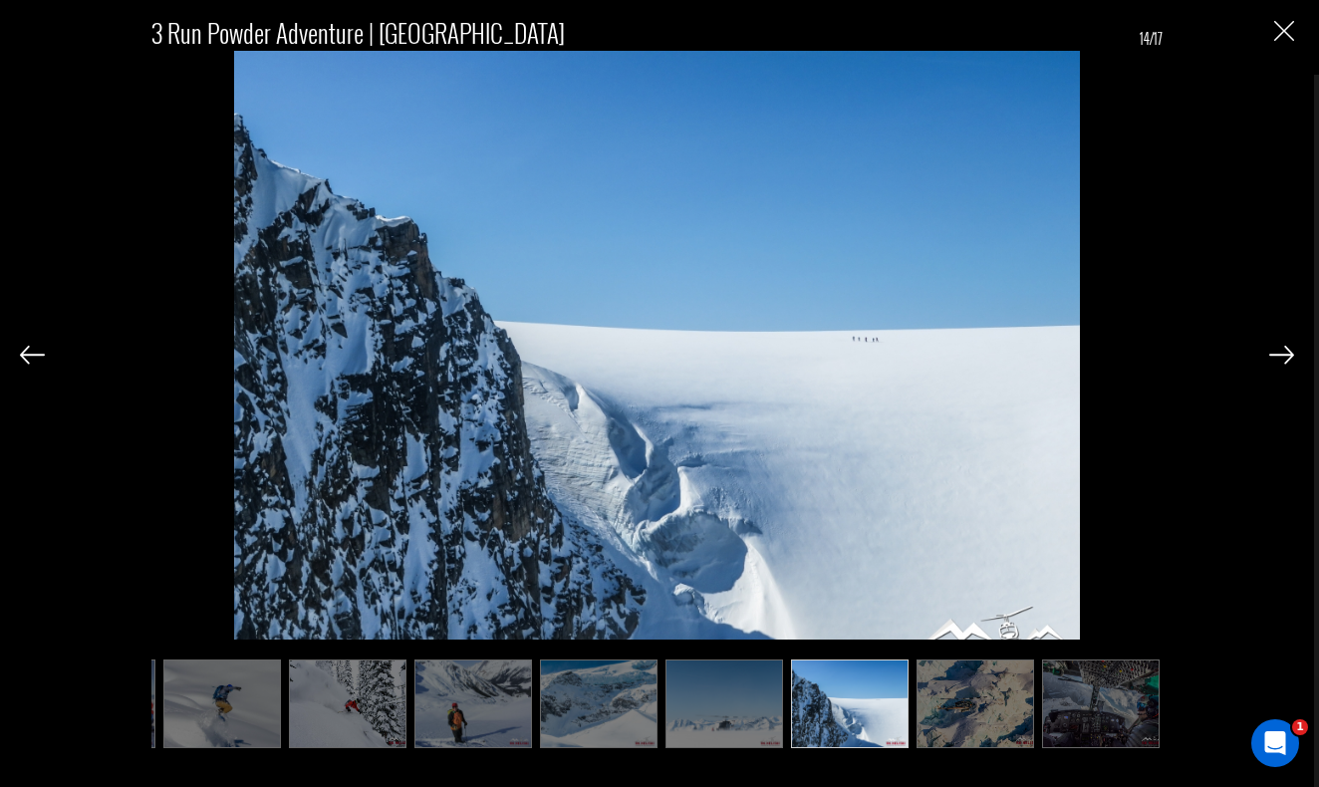
click at [1288, 350] on img at bounding box center [1281, 355] width 25 height 18
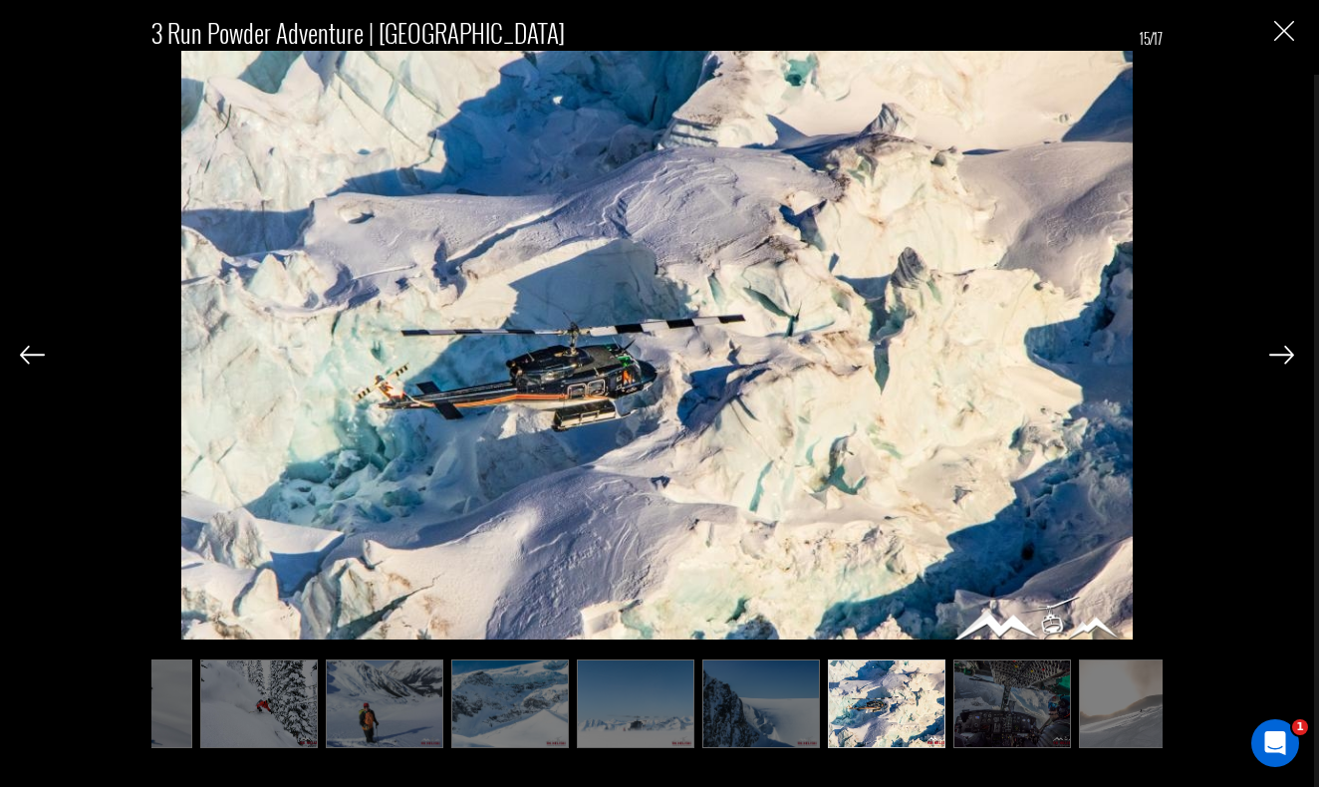
scroll to position [0, 1096]
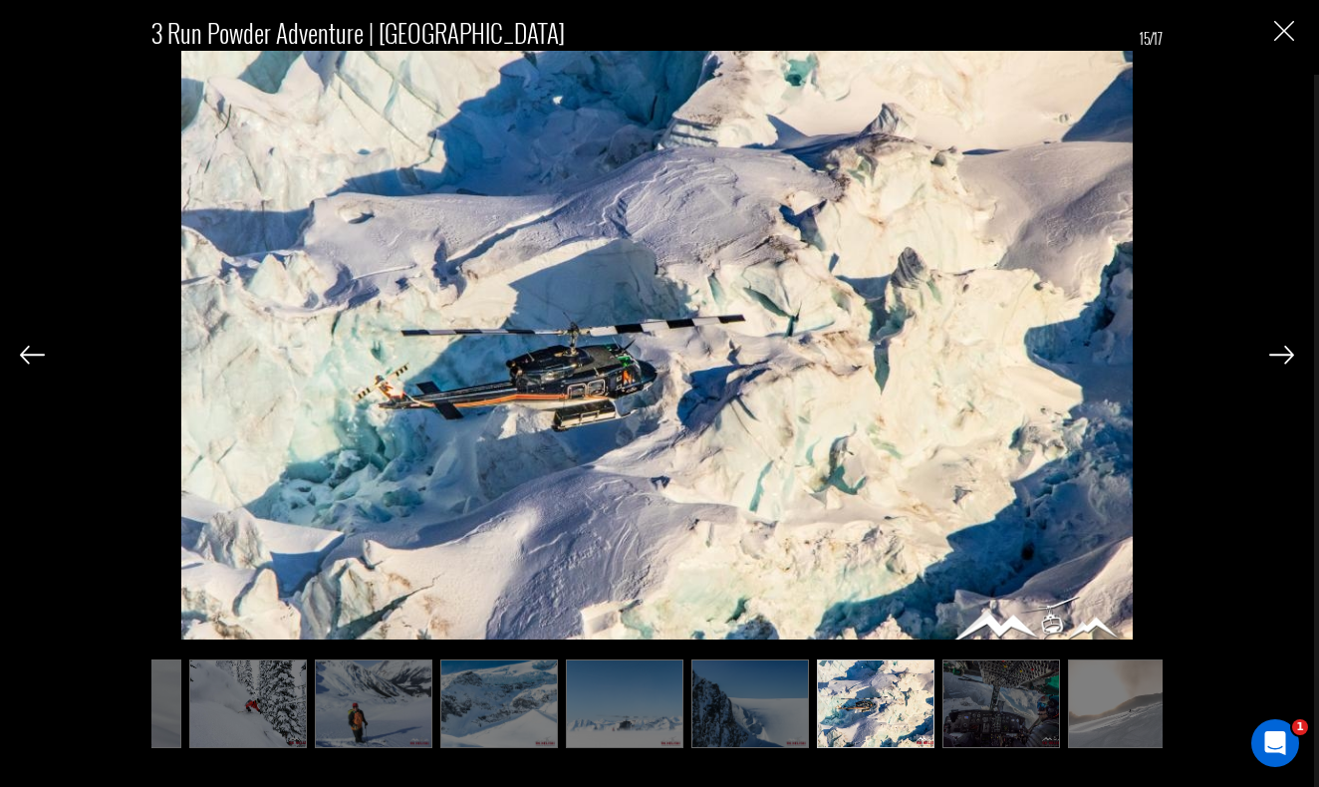
click at [1288, 350] on img at bounding box center [1281, 355] width 25 height 18
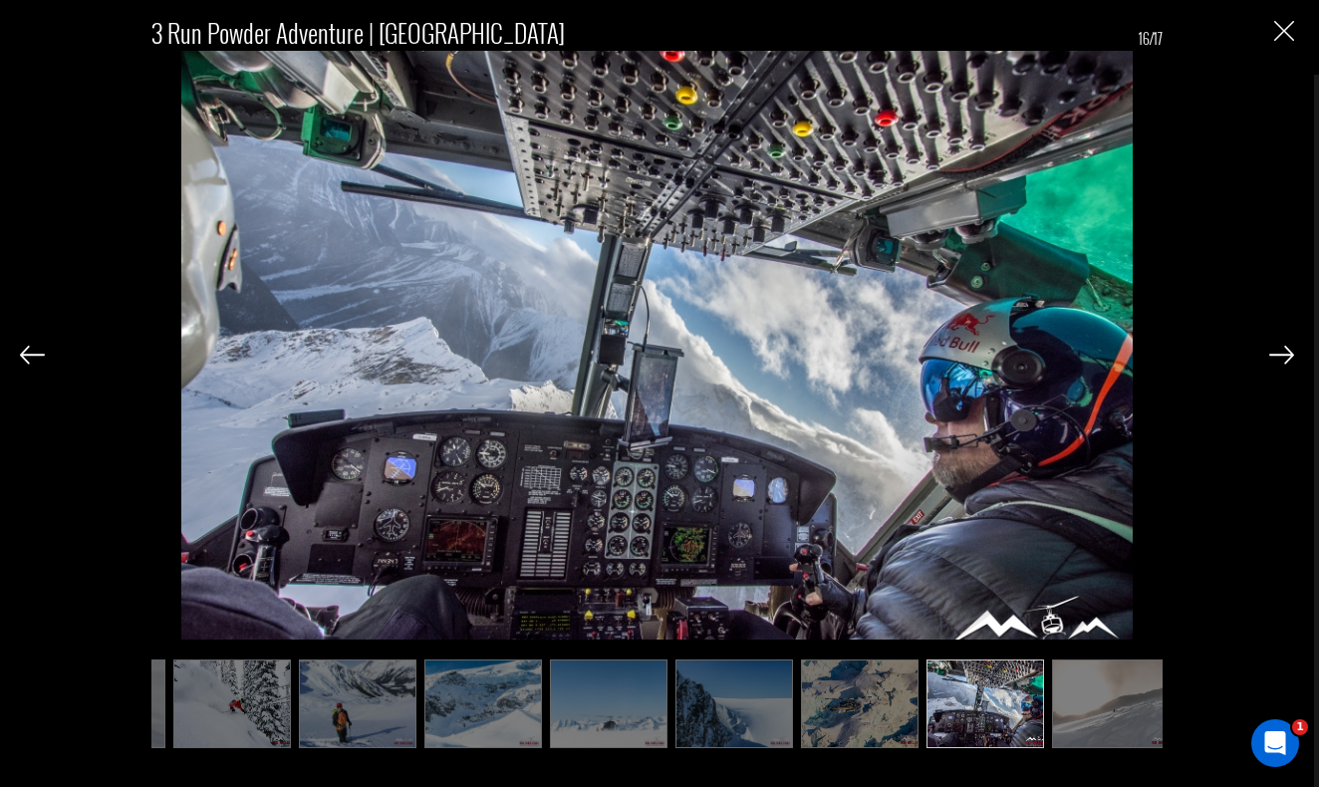
scroll to position [0, 1123]
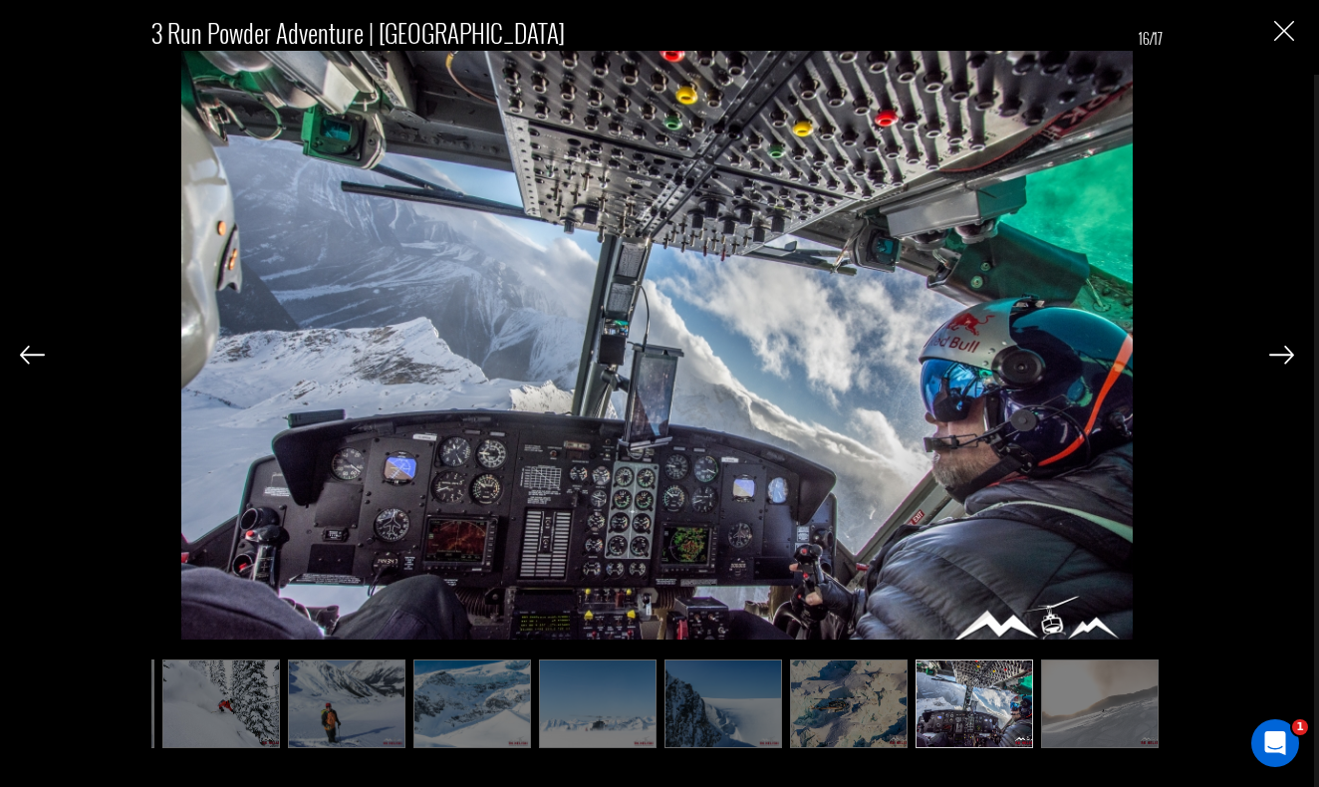
click at [1288, 350] on img at bounding box center [1281, 355] width 25 height 18
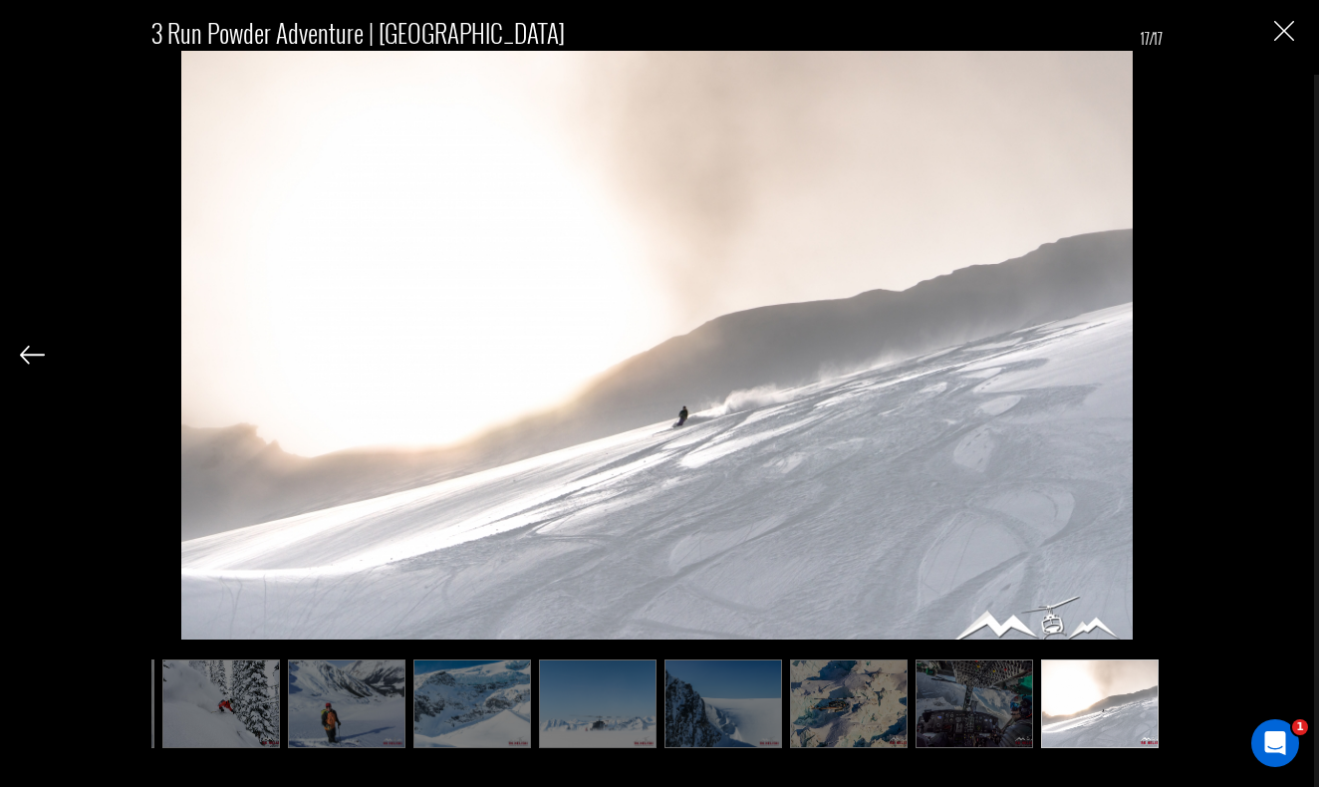
click at [1288, 350] on div "3 Run Powder Adventure | [GEOGRAPHIC_DATA] 17/17" at bounding box center [657, 374] width 1274 height 748
click at [1282, 30] on img "Close" at bounding box center [1284, 31] width 20 height 20
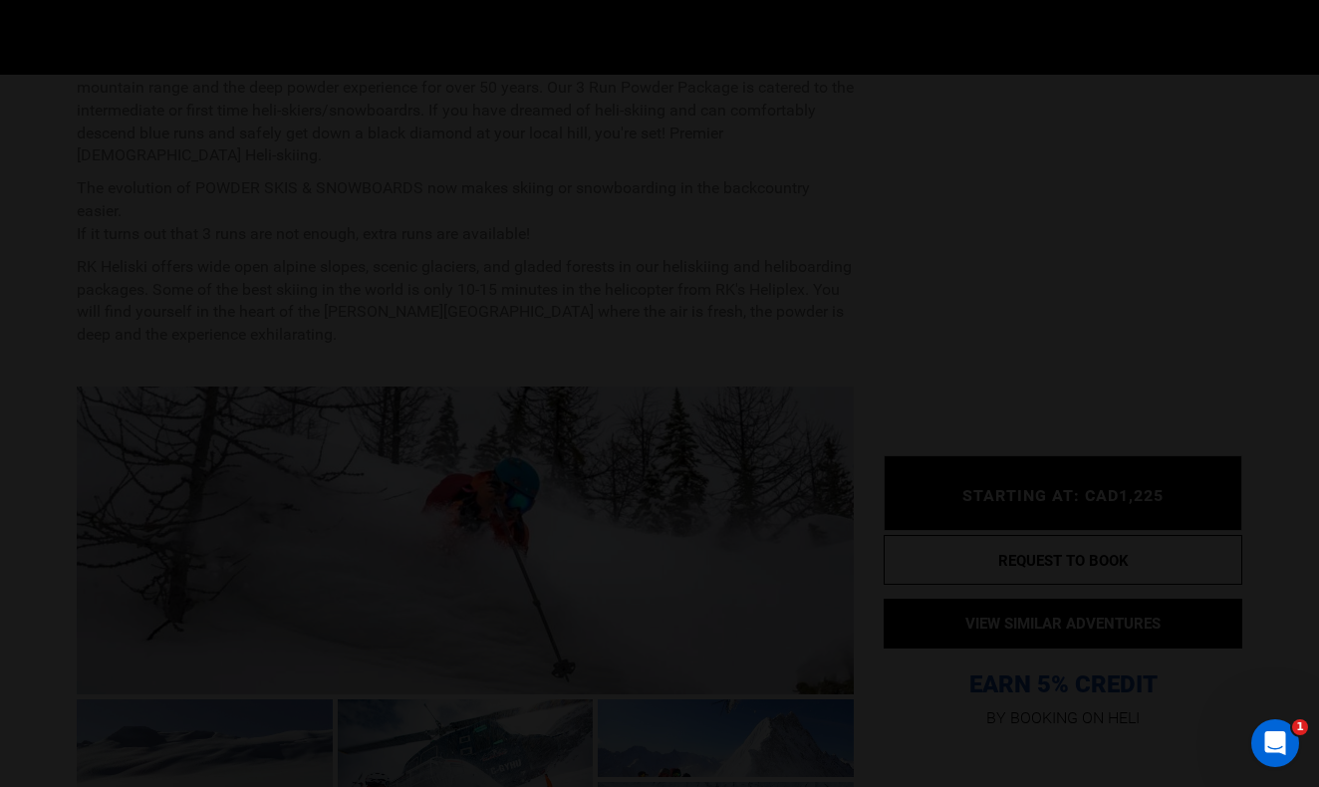
scroll to position [0, 0]
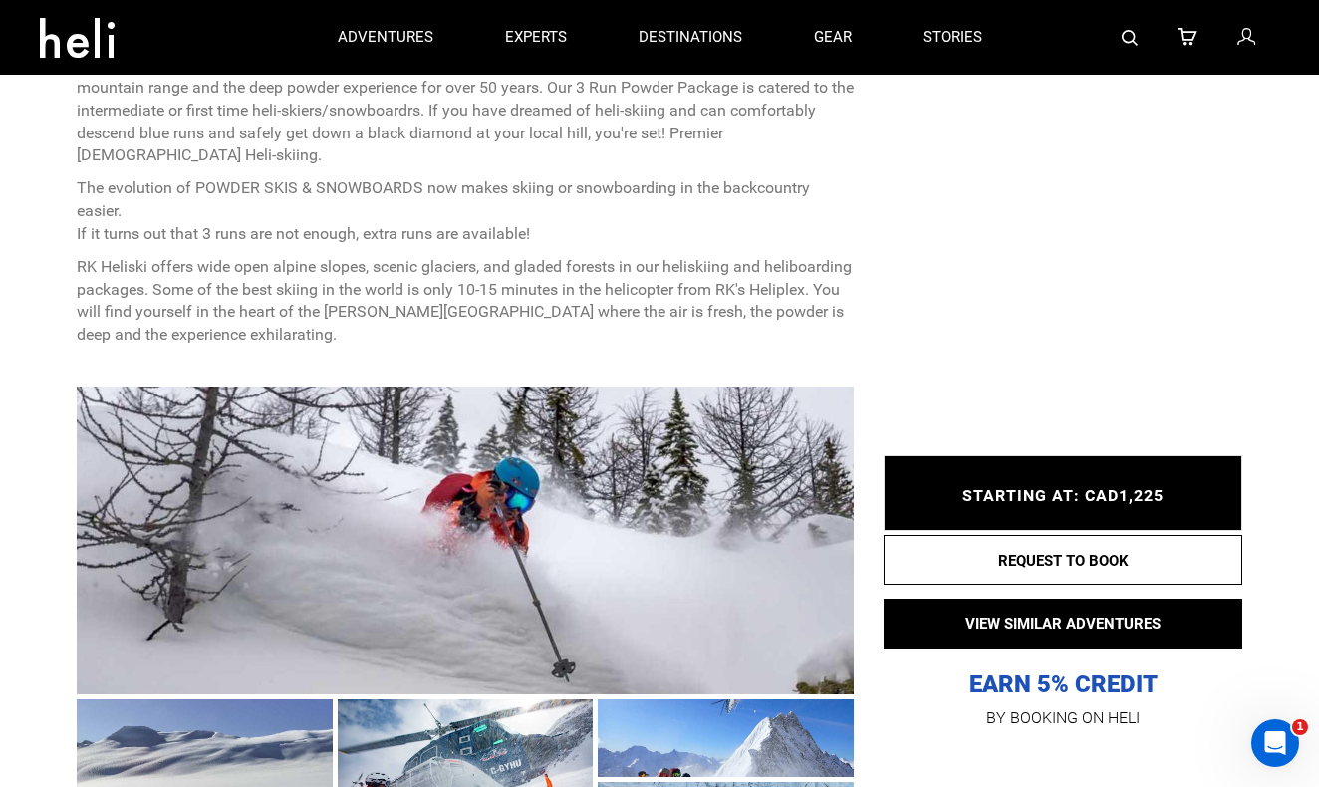
type input "Heli Skiing"
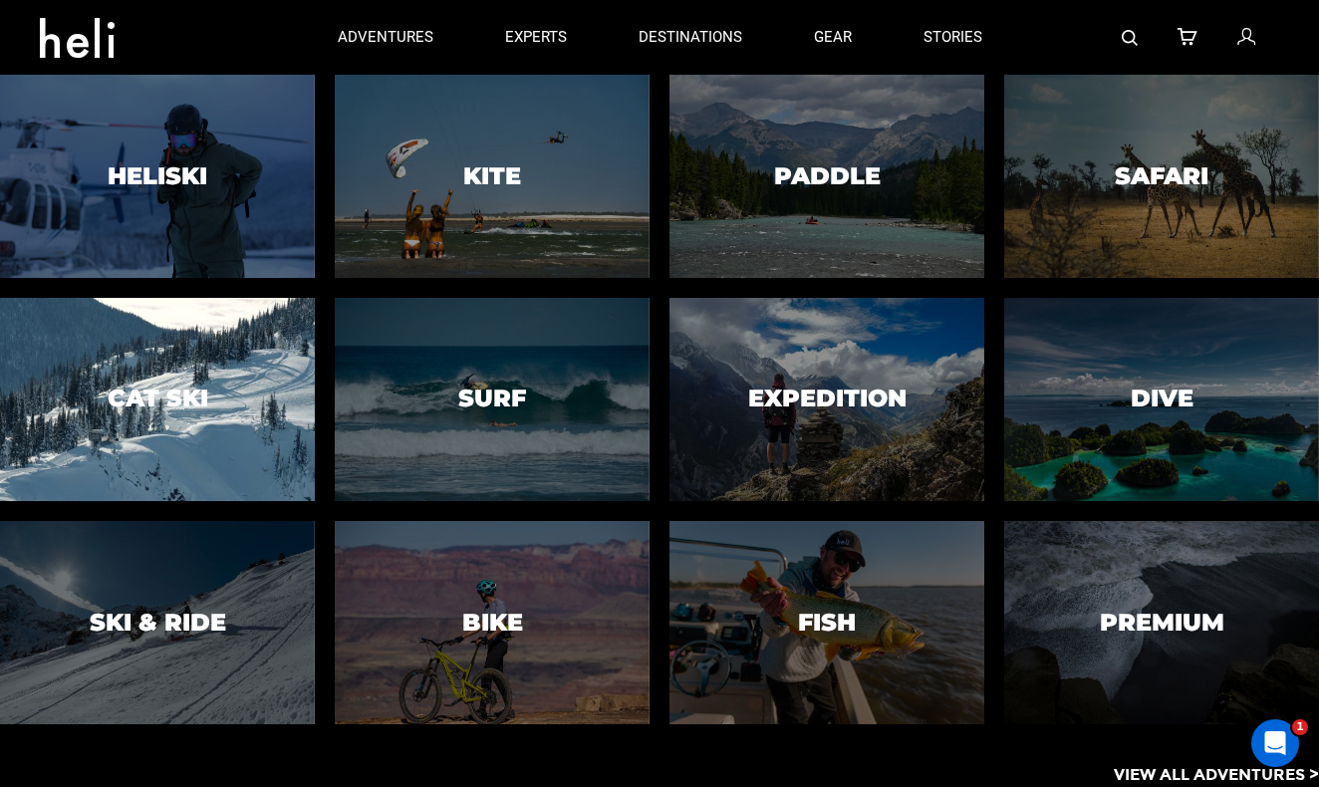
click at [111, 422] on div at bounding box center [157, 399] width 321 height 207
